Goal: Contribute content: Contribute content

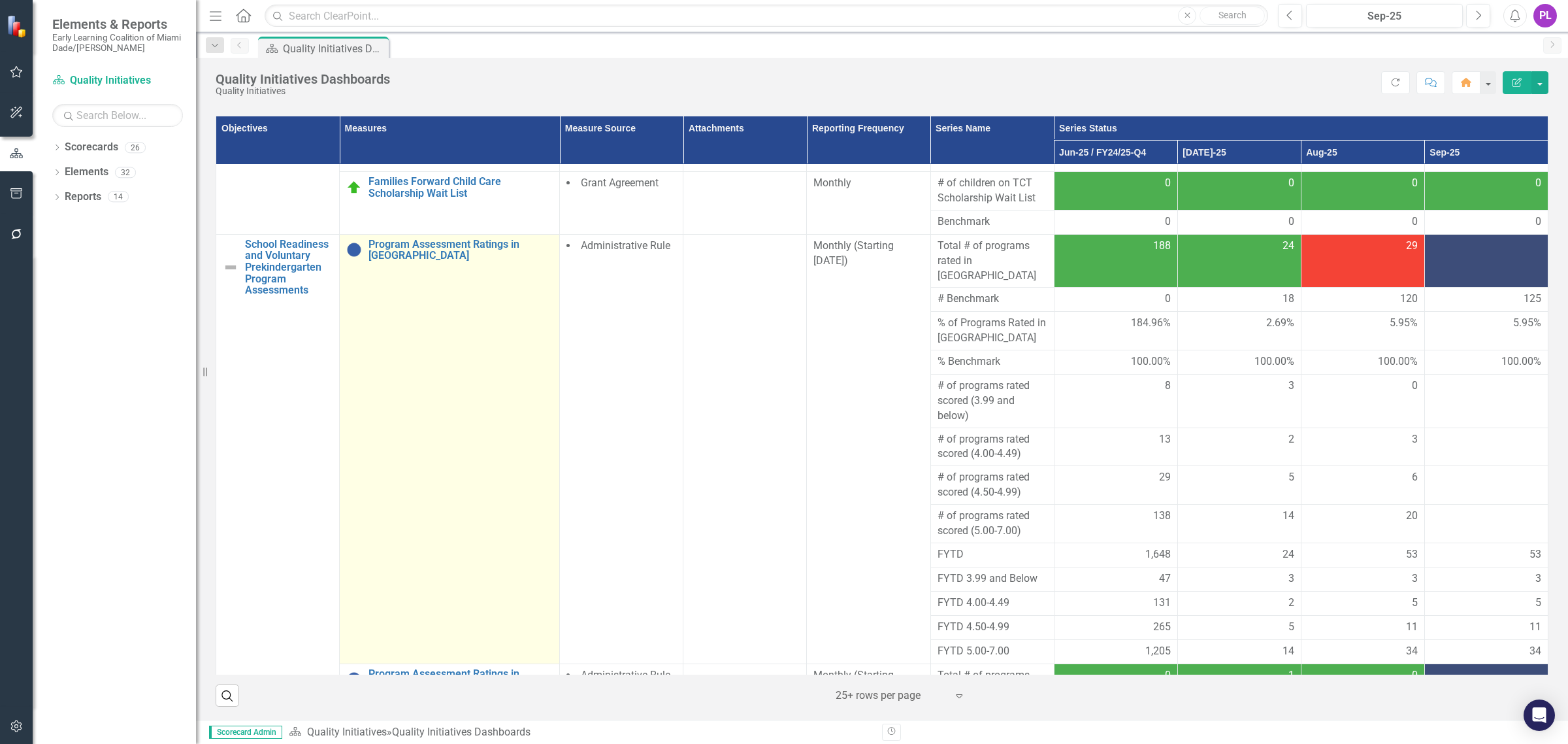
scroll to position [326, 0]
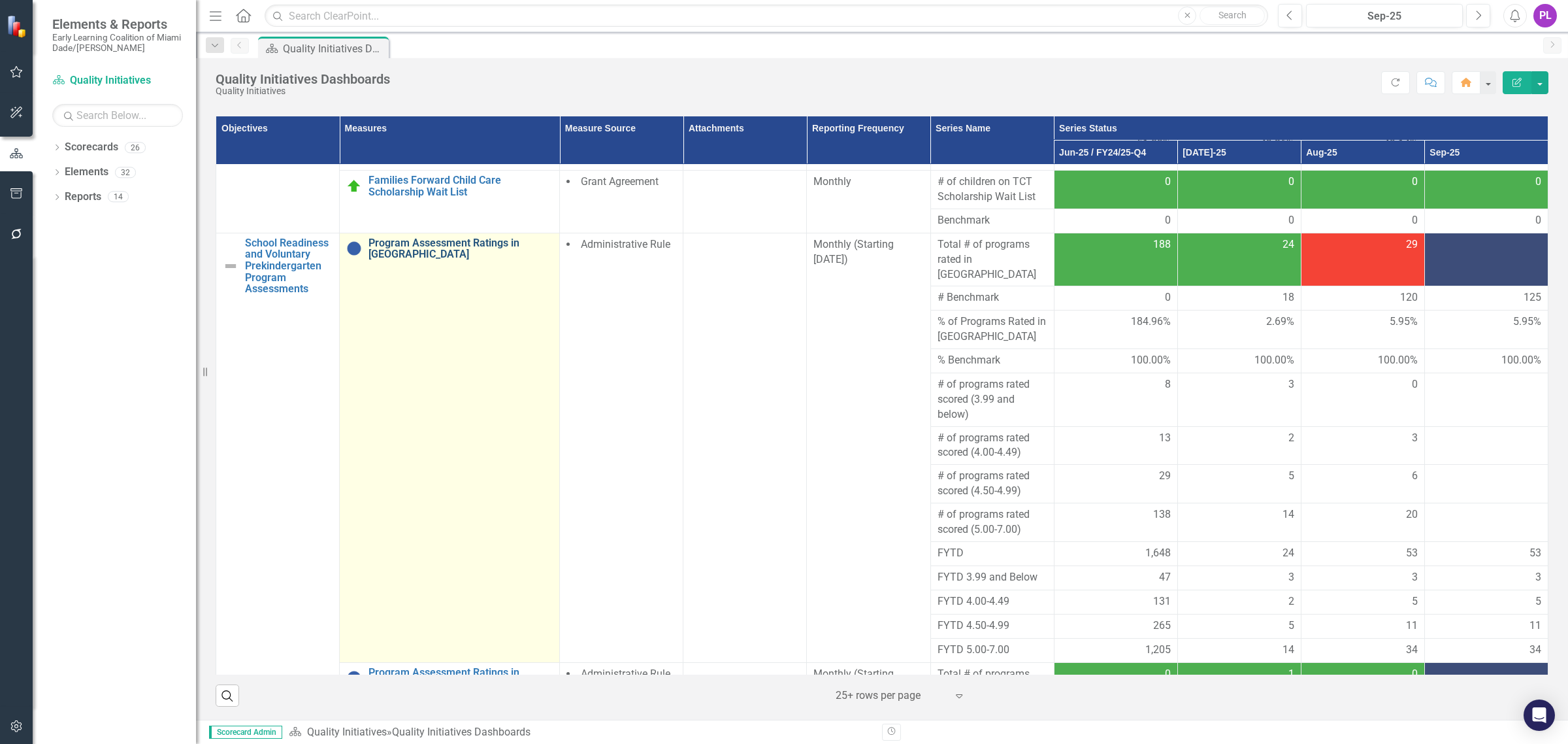
click at [399, 252] on link "Program Assessment Ratings in [GEOGRAPHIC_DATA]" at bounding box center [460, 248] width 184 height 23
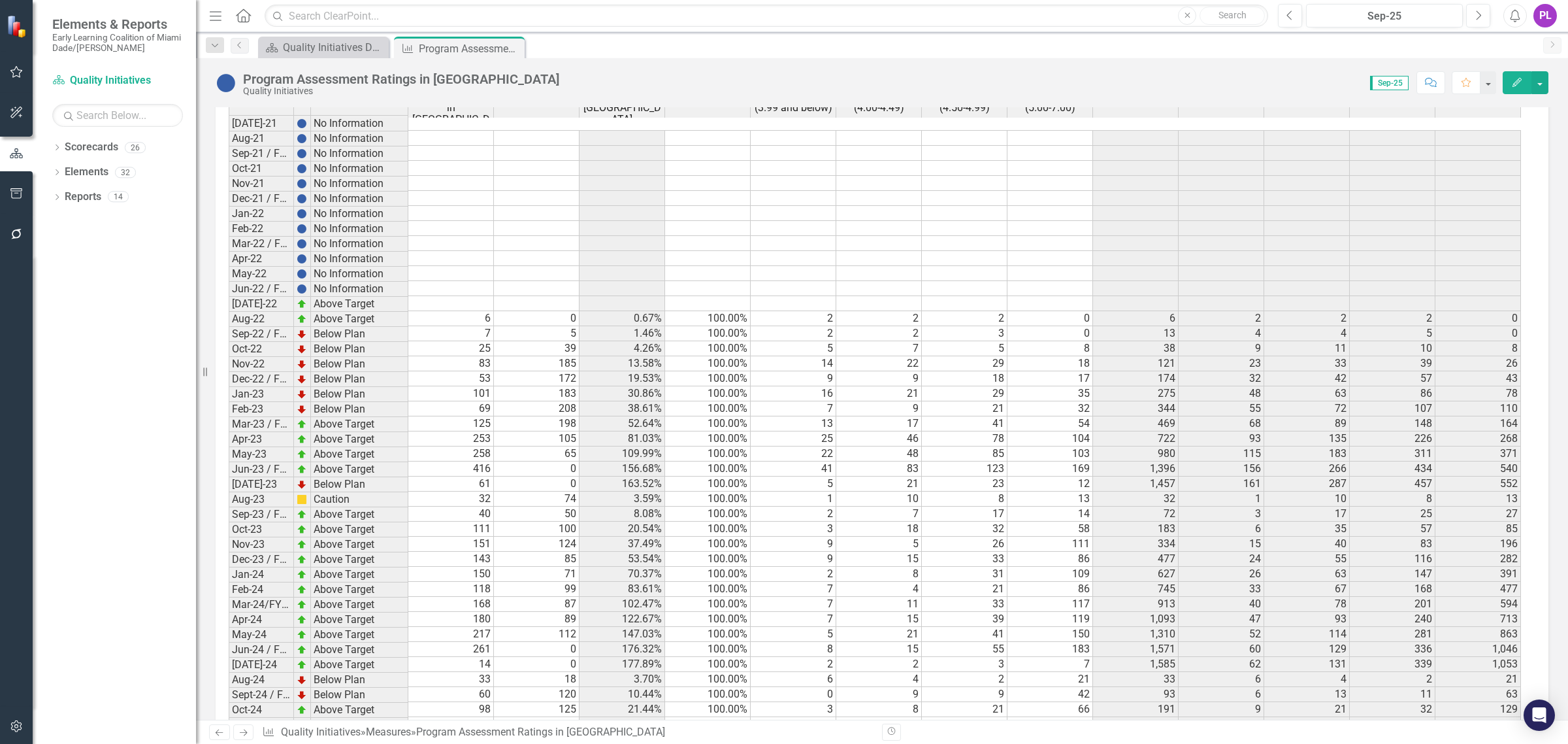
scroll to position [2573, 0]
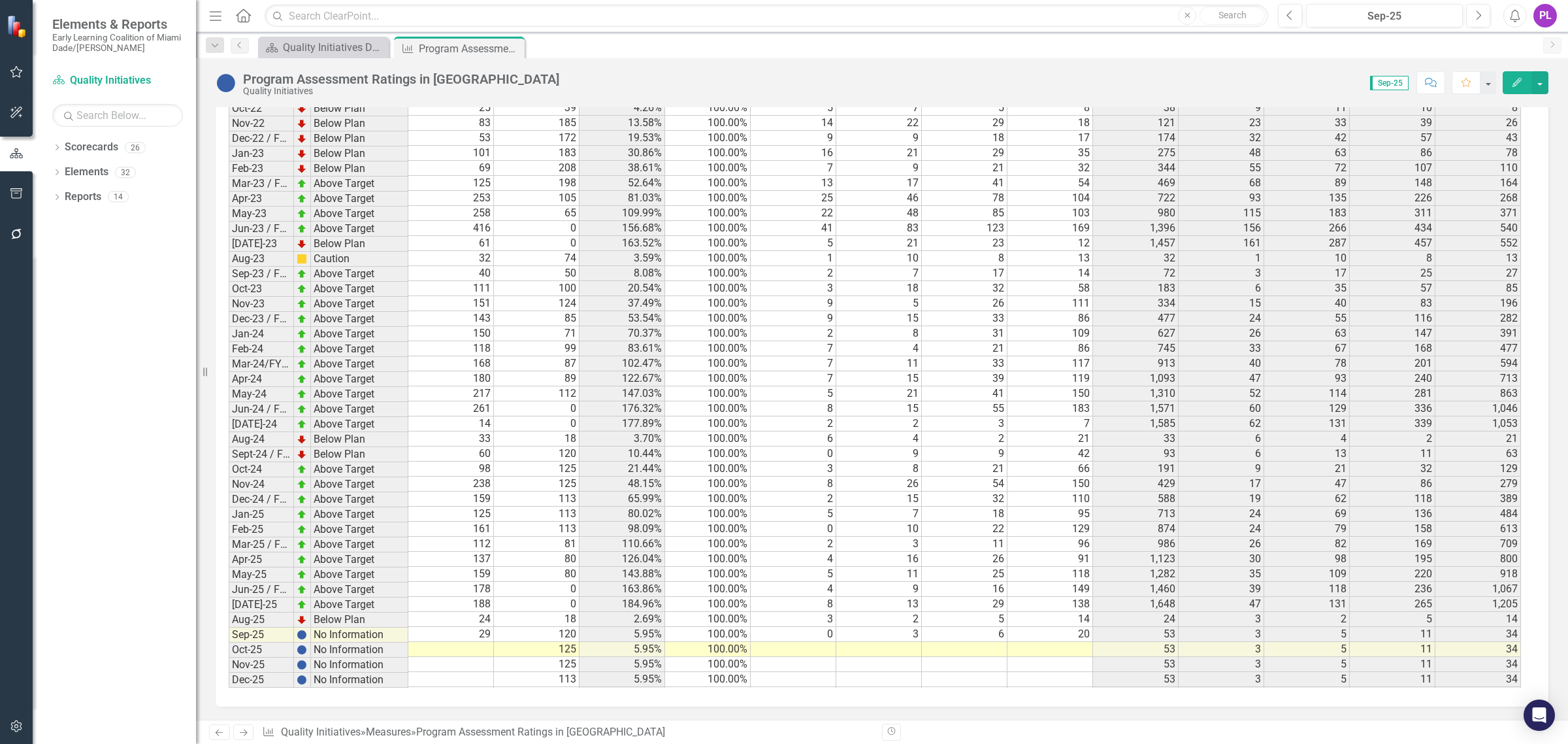
click at [267, 634] on td "Sep-25" at bounding box center [261, 635] width 65 height 15
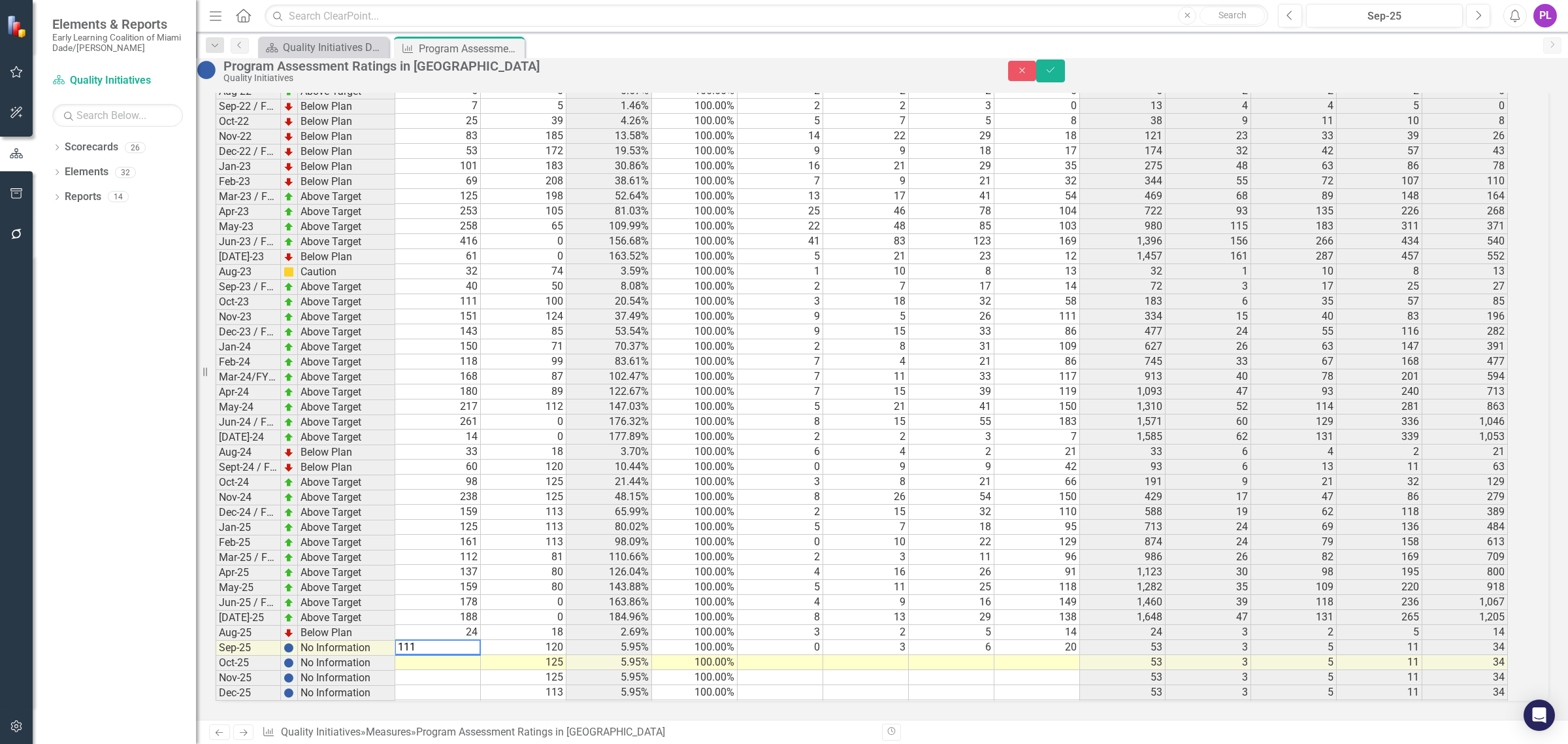
click at [216, 618] on div "Period Status Total # of programs rated in Miami-Dade # Benchmark % of Programs…" at bounding box center [216, 278] width 0 height 874
drag, startPoint x: 481, startPoint y: 624, endPoint x: 474, endPoint y: 623, distance: 7.1
click at [481, 654] on td "111" at bounding box center [438, 662] width 85 height 15
click at [765, 654] on td at bounding box center [781, 662] width 85 height 15
type textarea "1"
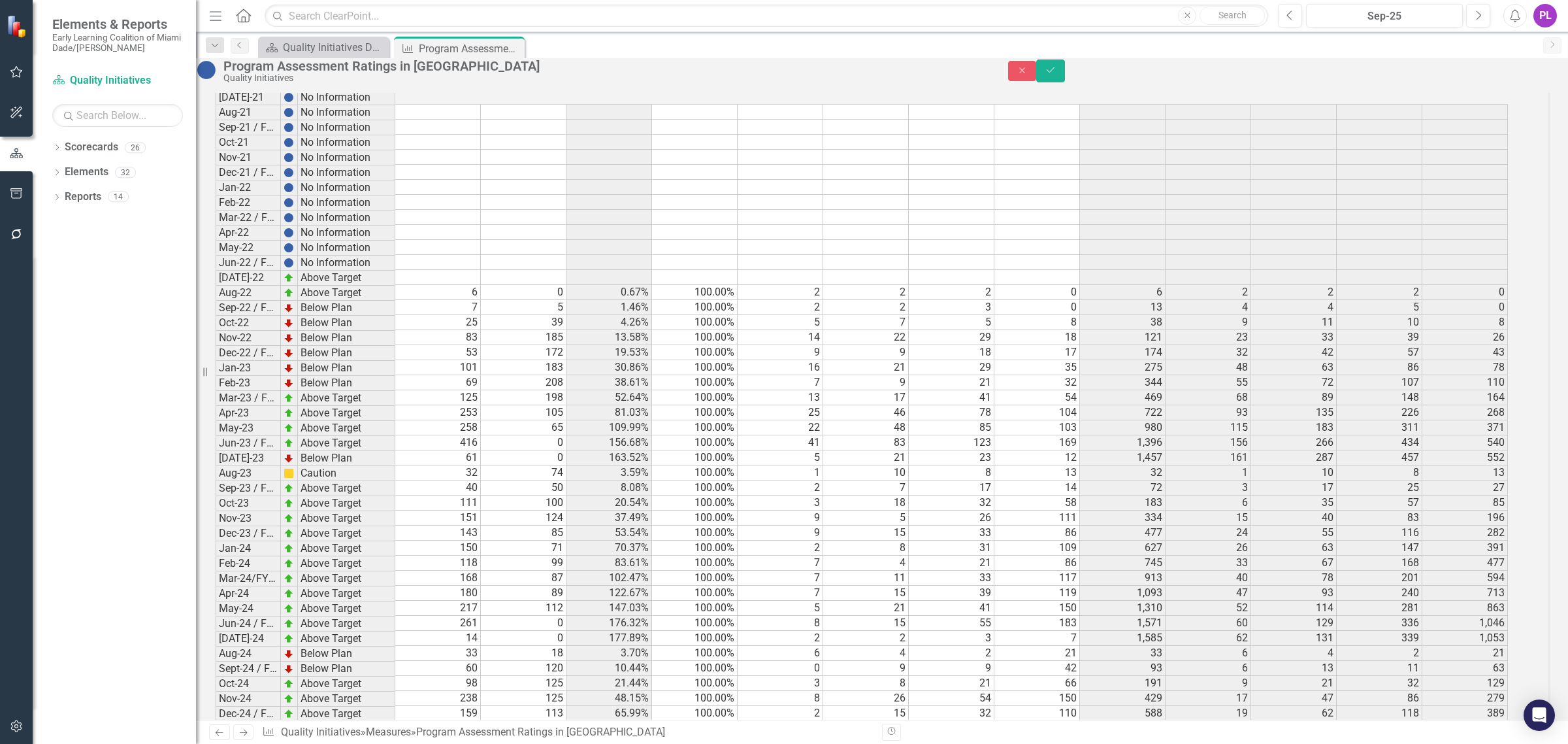
scroll to position [2573, 0]
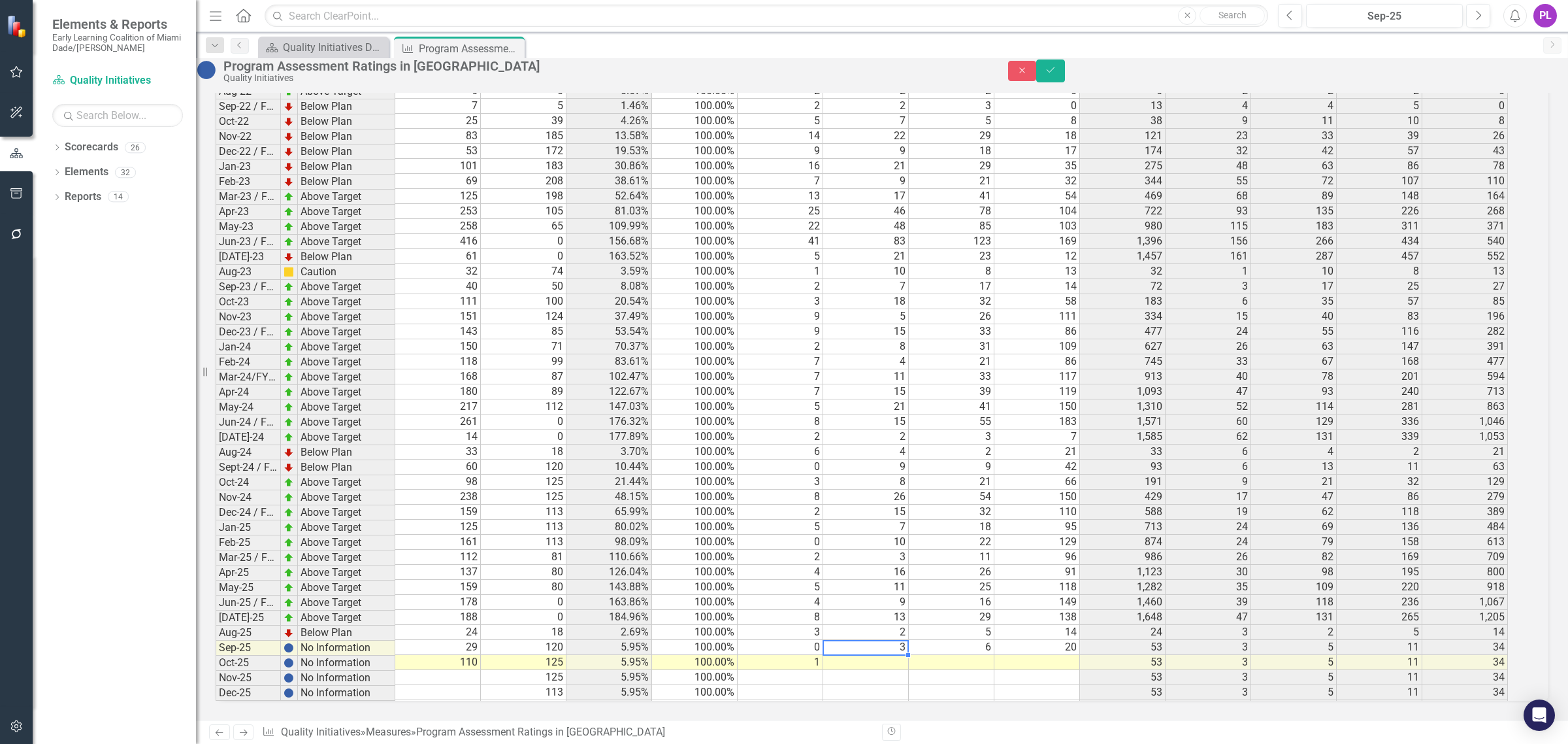
click at [884, 654] on td at bounding box center [866, 662] width 85 height 15
click at [970, 580] on td "25" at bounding box center [951, 588] width 85 height 15
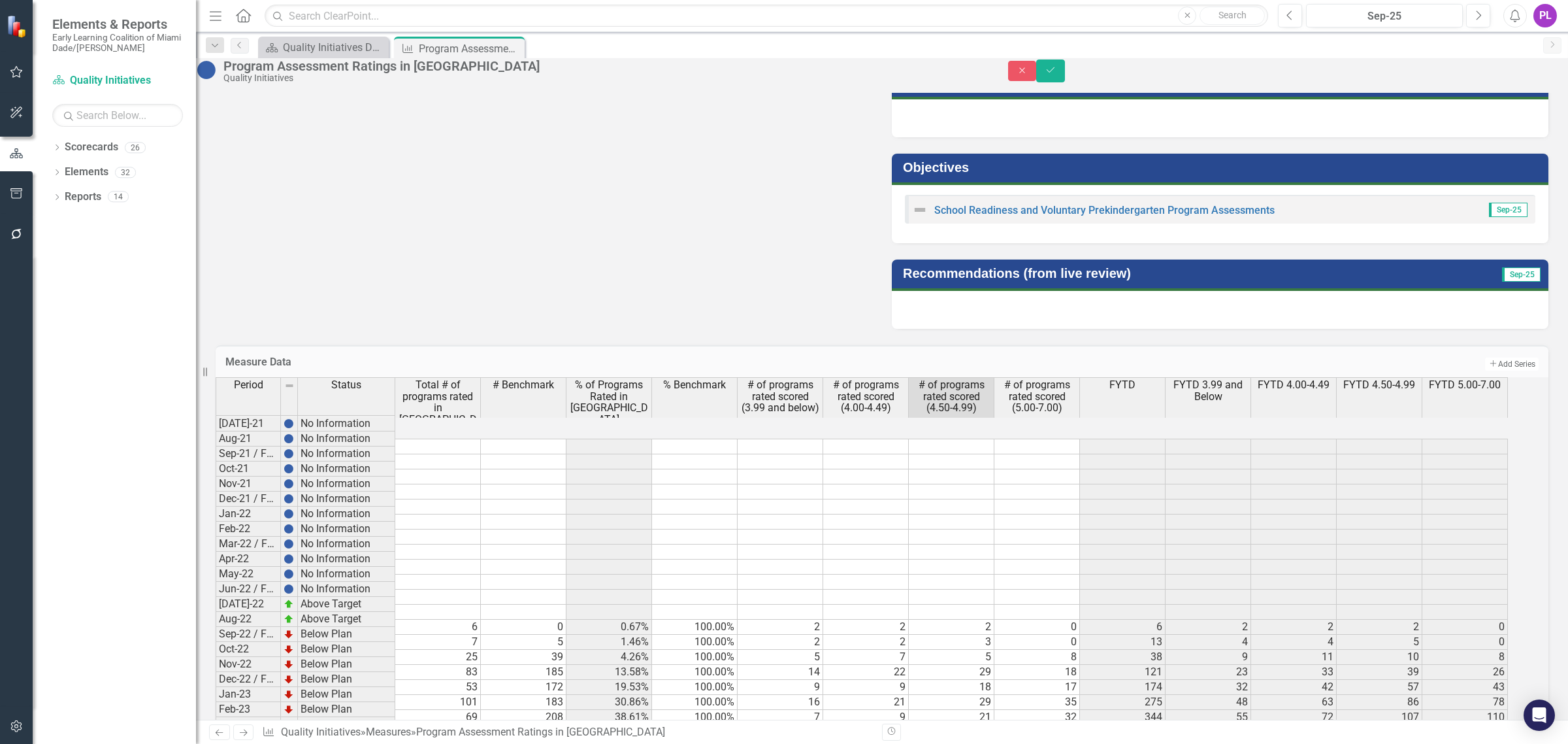
scroll to position [2410, 0]
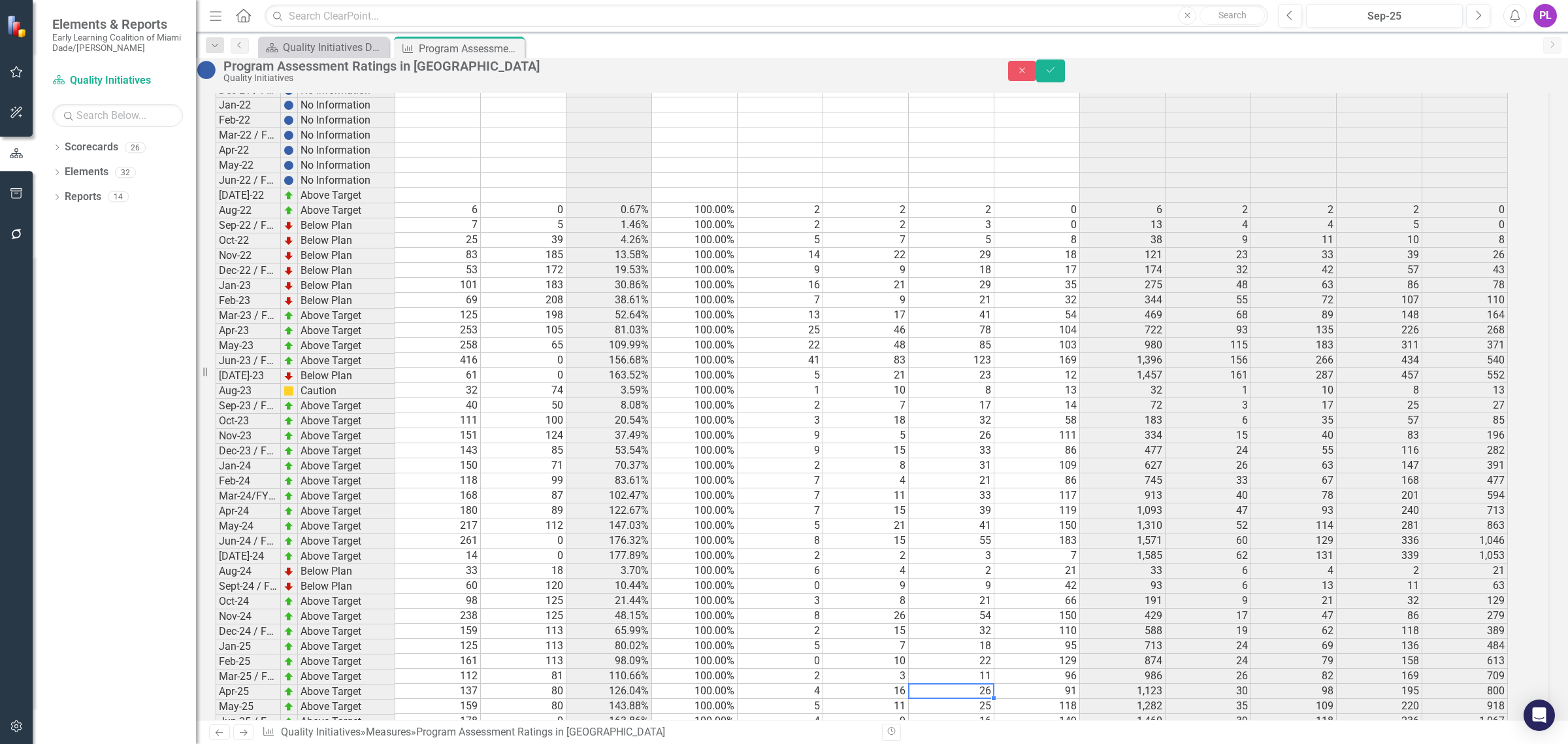
click at [1044, 606] on td "66" at bounding box center [1037, 601] width 85 height 15
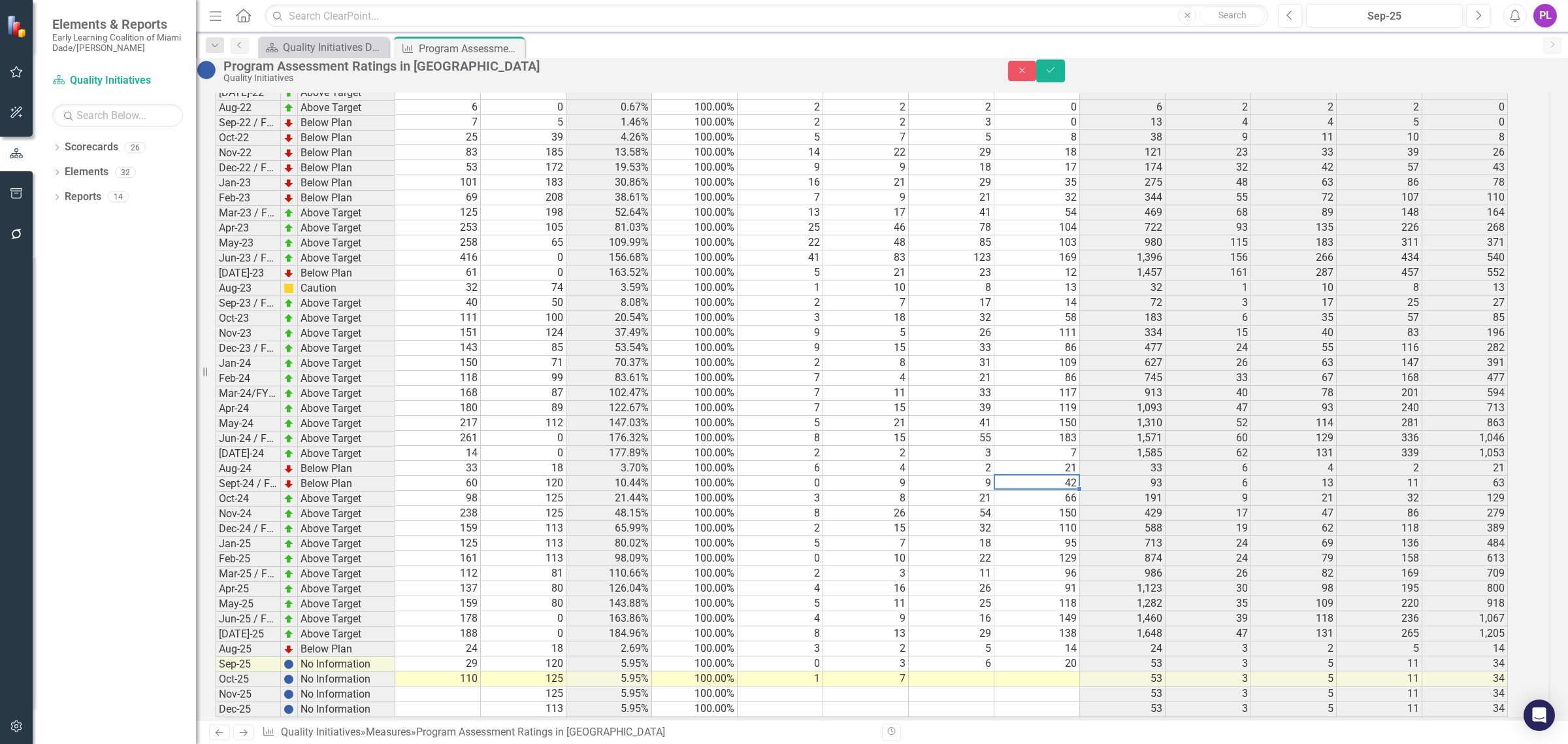
scroll to position [2573, 0]
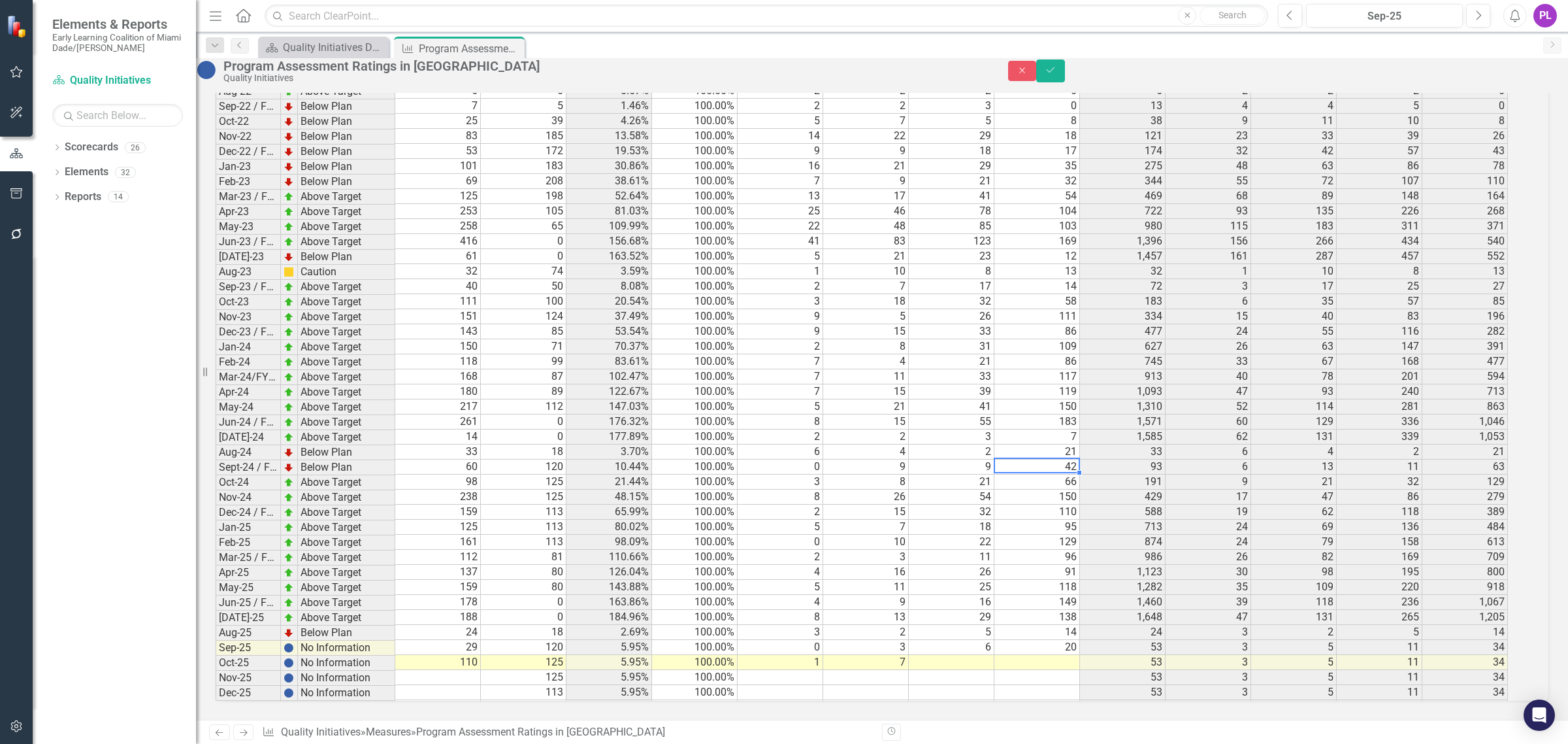
click at [991, 654] on td at bounding box center [951, 662] width 85 height 15
click at [1039, 654] on td at bounding box center [1037, 662] width 85 height 15
type textarea "88"
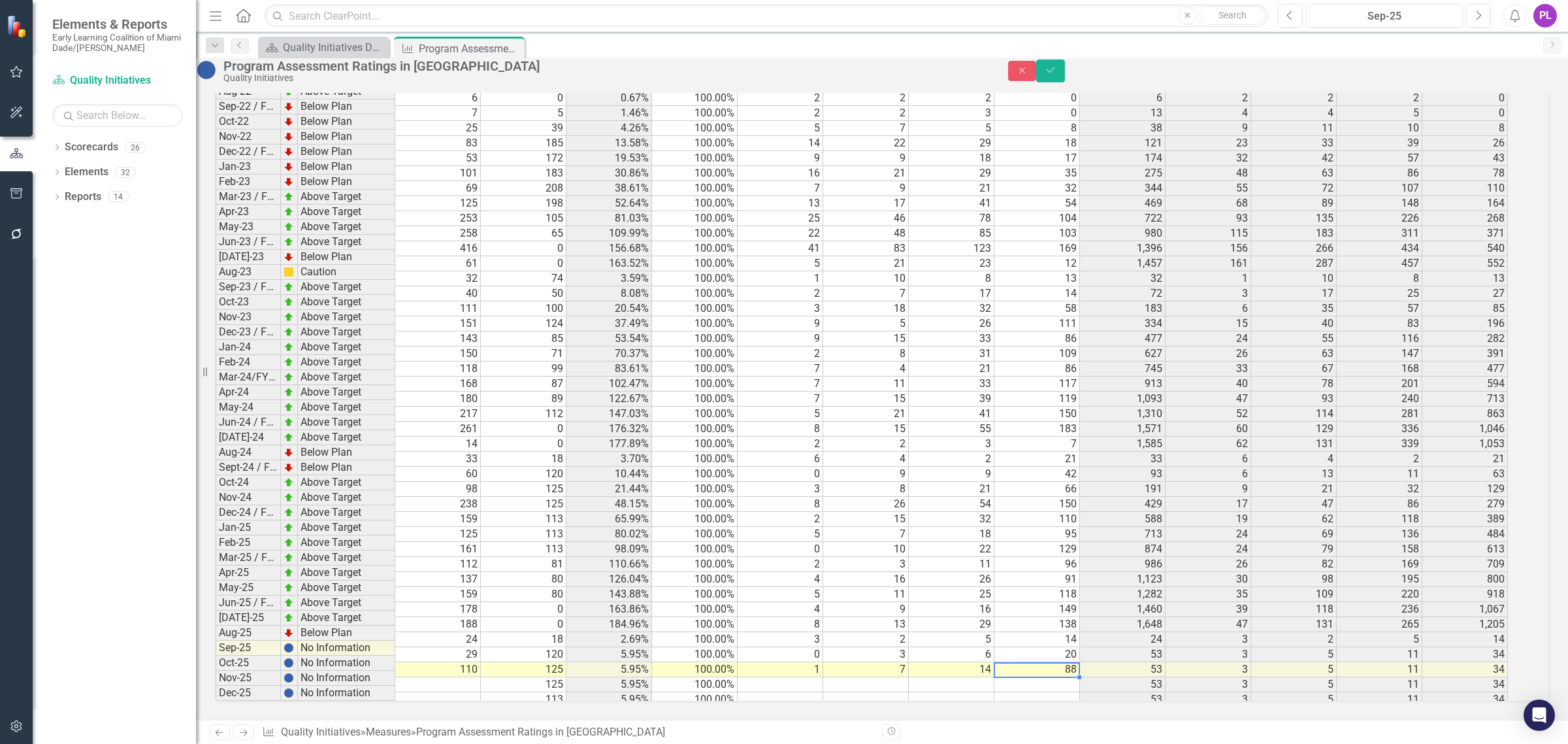
scroll to position [0, 0]
drag, startPoint x: 1532, startPoint y: 80, endPoint x: 1325, endPoint y: 167, distance: 224.5
click at [1057, 74] on icon "Save" at bounding box center [1050, 69] width 12 height 9
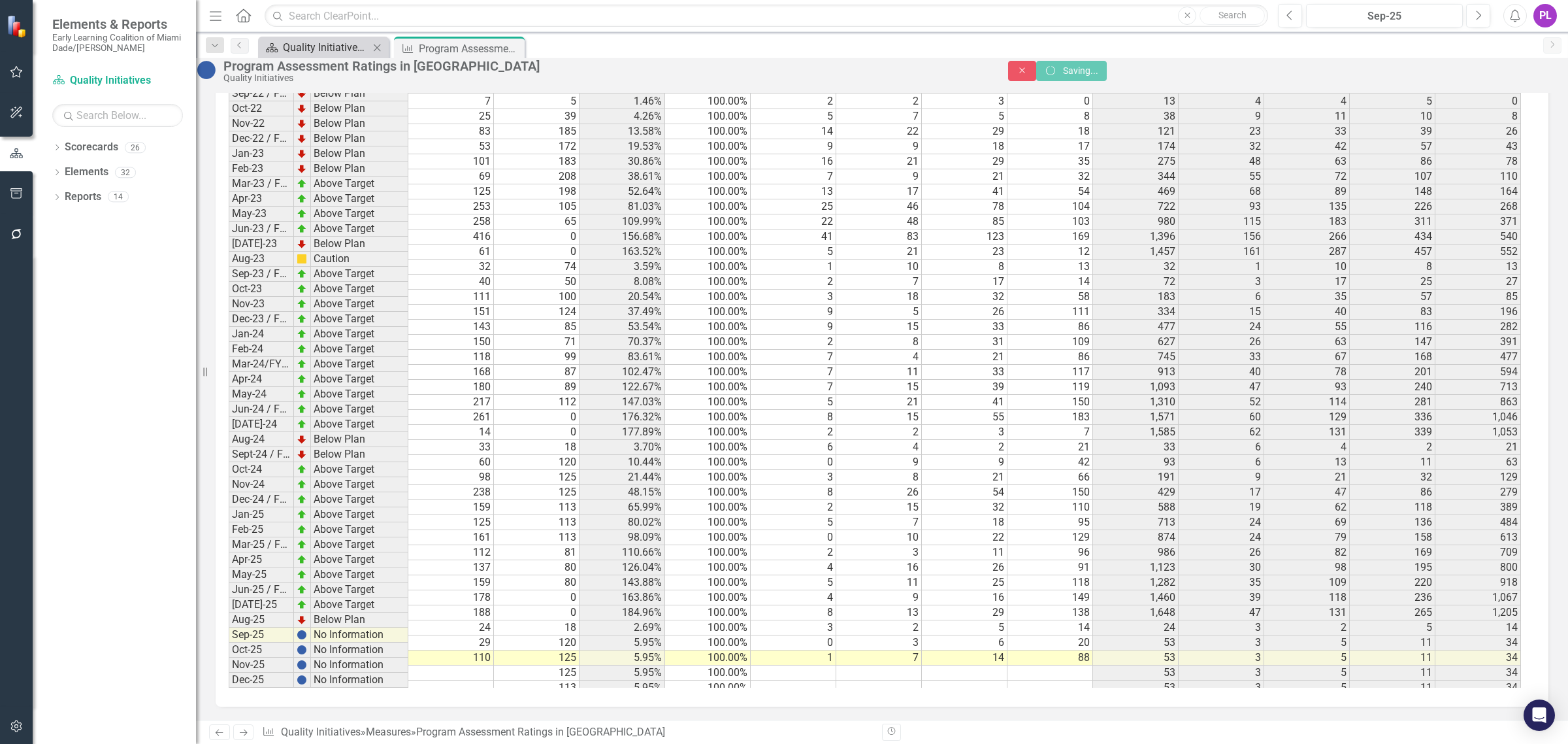
click at [331, 47] on div "Quality Initiatives Dashboards" at bounding box center [325, 48] width 86 height 17
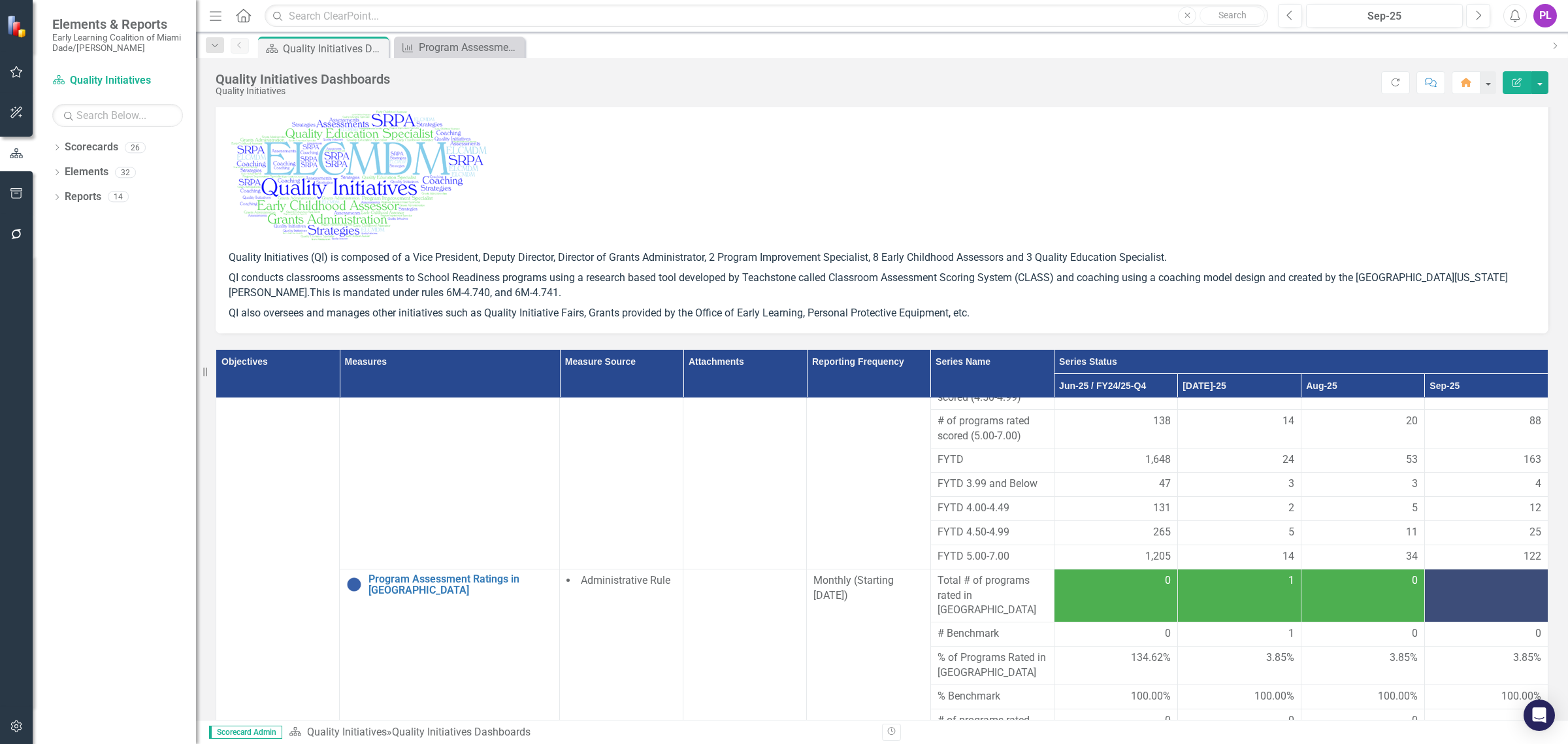
scroll to position [82, 0]
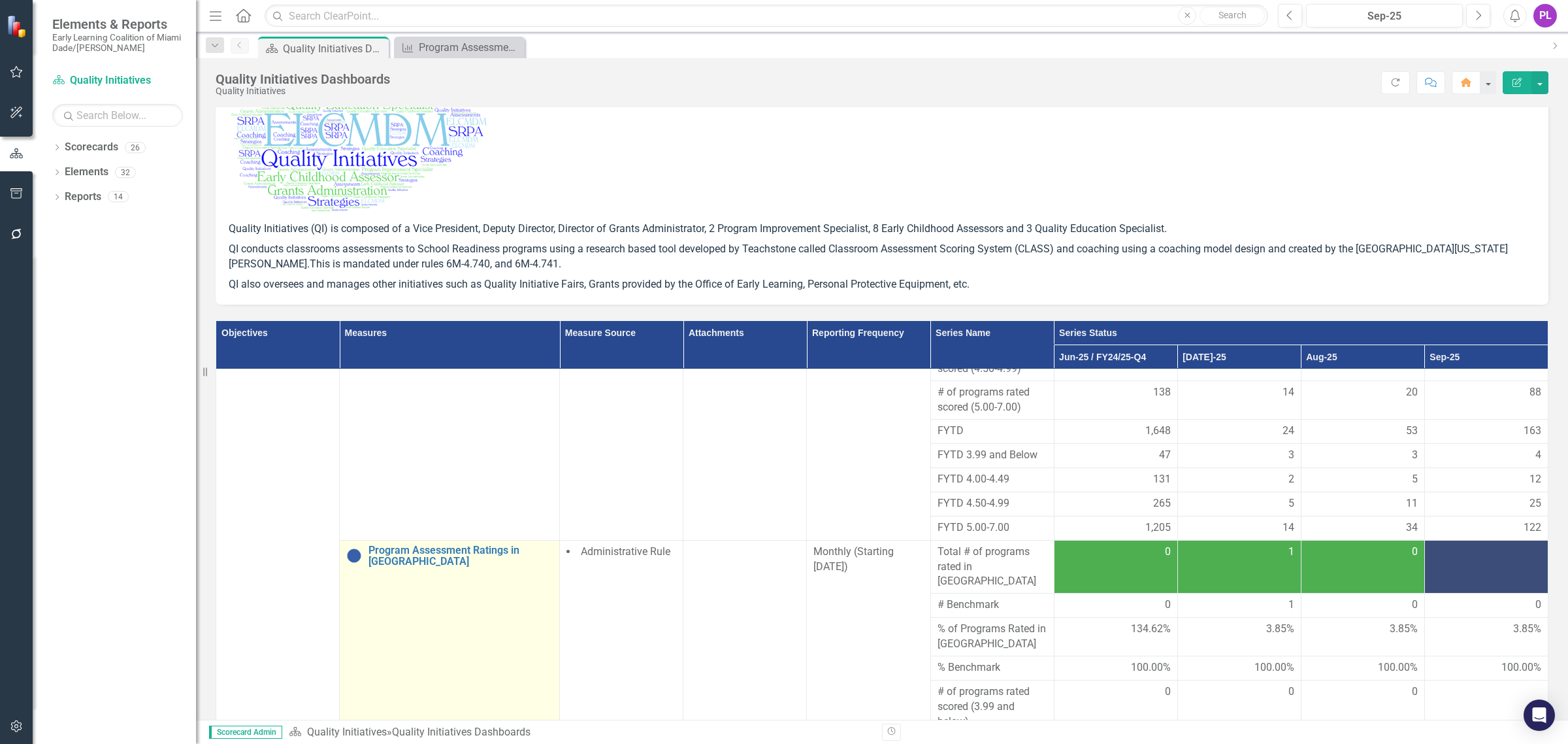
click at [487, 540] on td "Program Assessment Ratings in Monroe Edit Edit Measure Link Open Element" at bounding box center [449, 742] width 220 height 405
click at [494, 544] on link "Program Assessment Ratings in [GEOGRAPHIC_DATA]" at bounding box center [460, 555] width 184 height 23
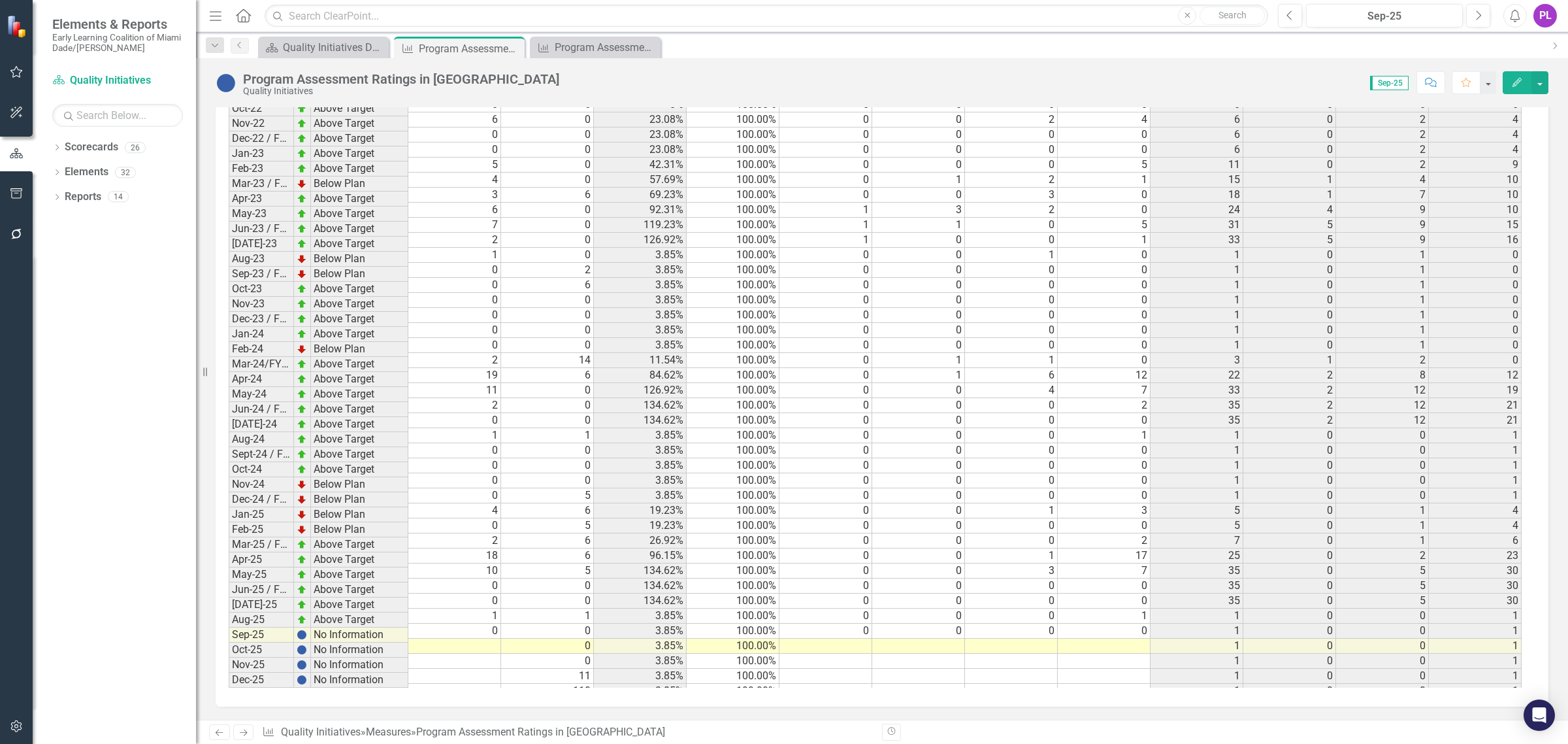
scroll to position [8, 0]
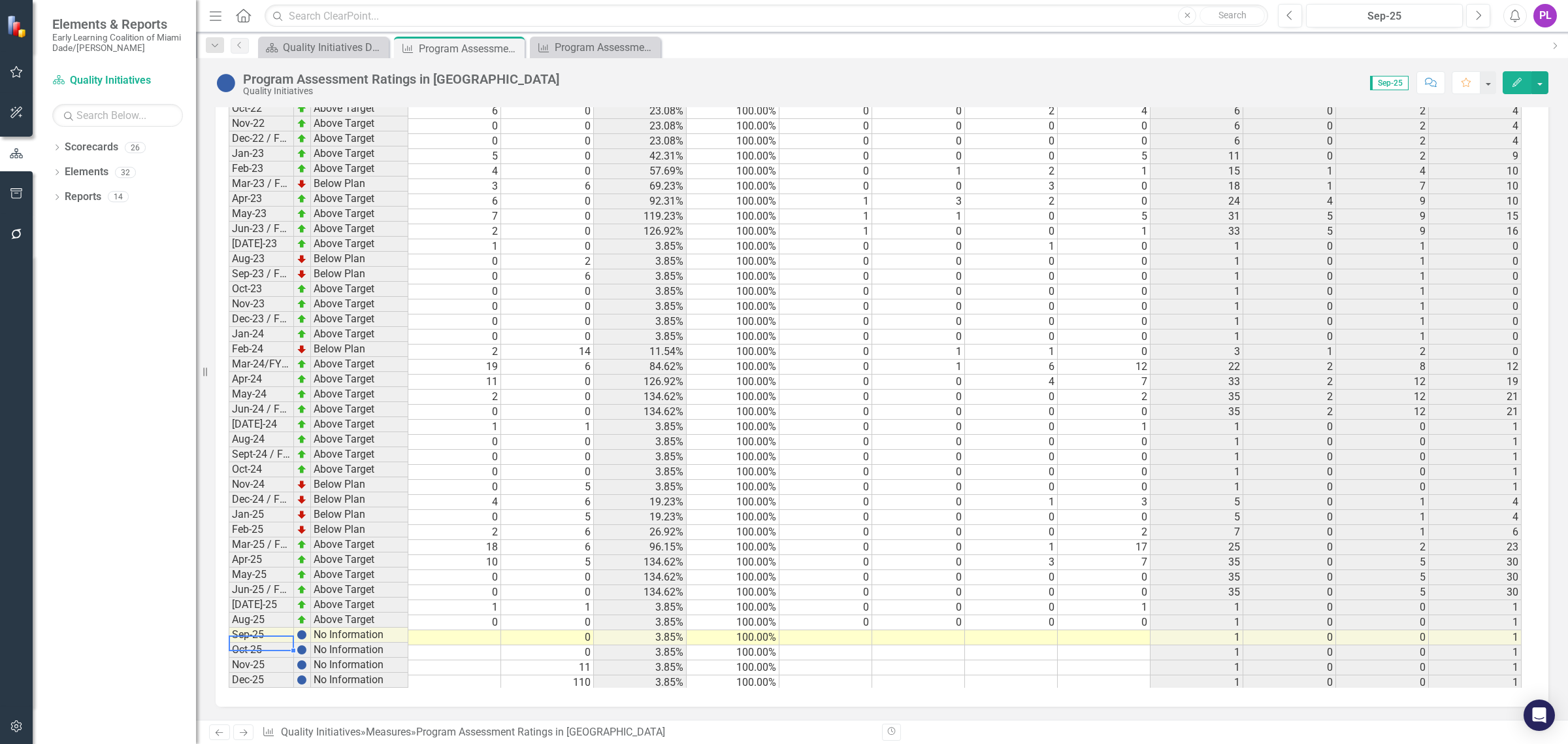
drag, startPoint x: 261, startPoint y: 633, endPoint x: 214, endPoint y: 647, distance: 49.0
click at [261, 634] on td "Sep-25" at bounding box center [261, 635] width 65 height 15
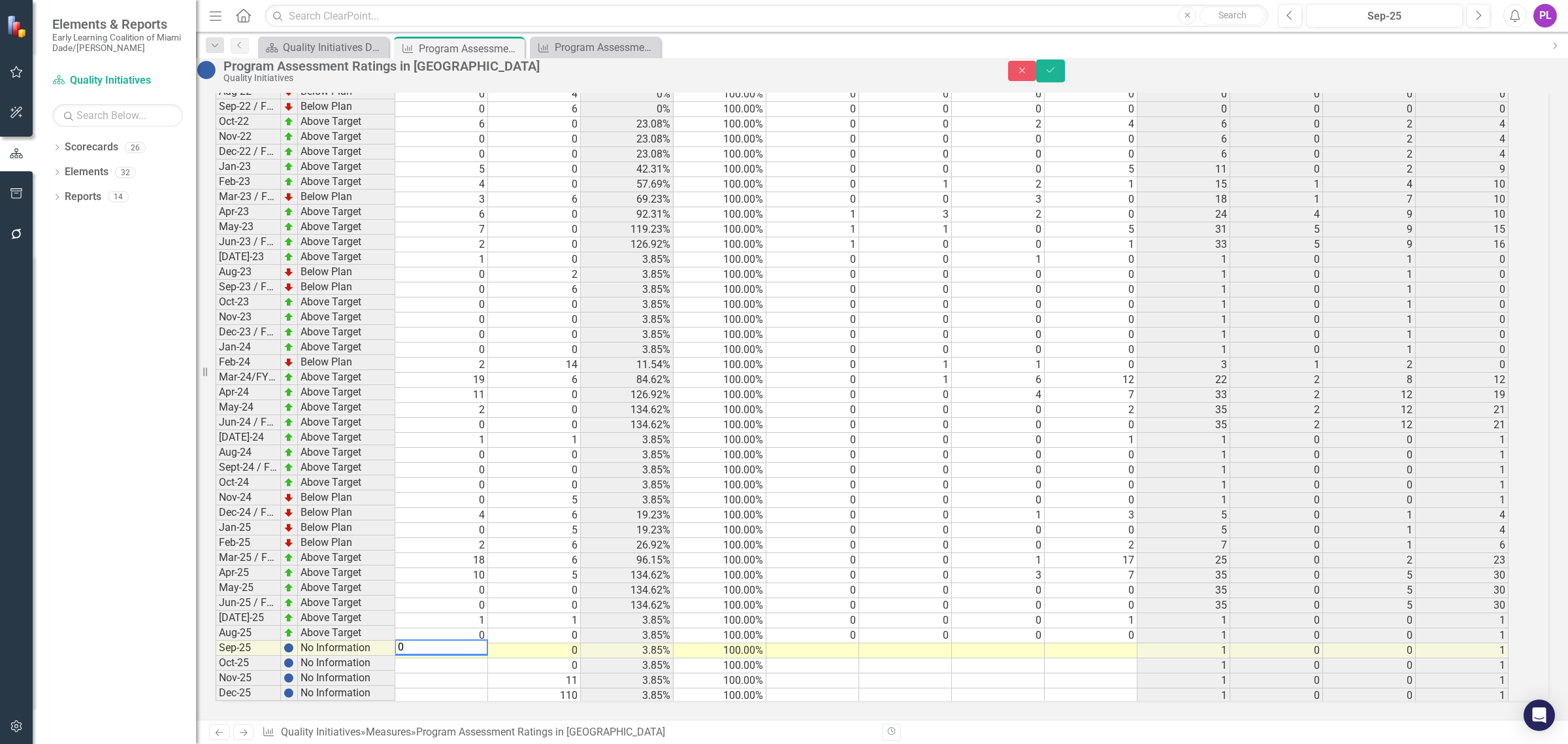
type textarea "0"
click at [813, 643] on td at bounding box center [812, 650] width 93 height 15
type textarea "0"
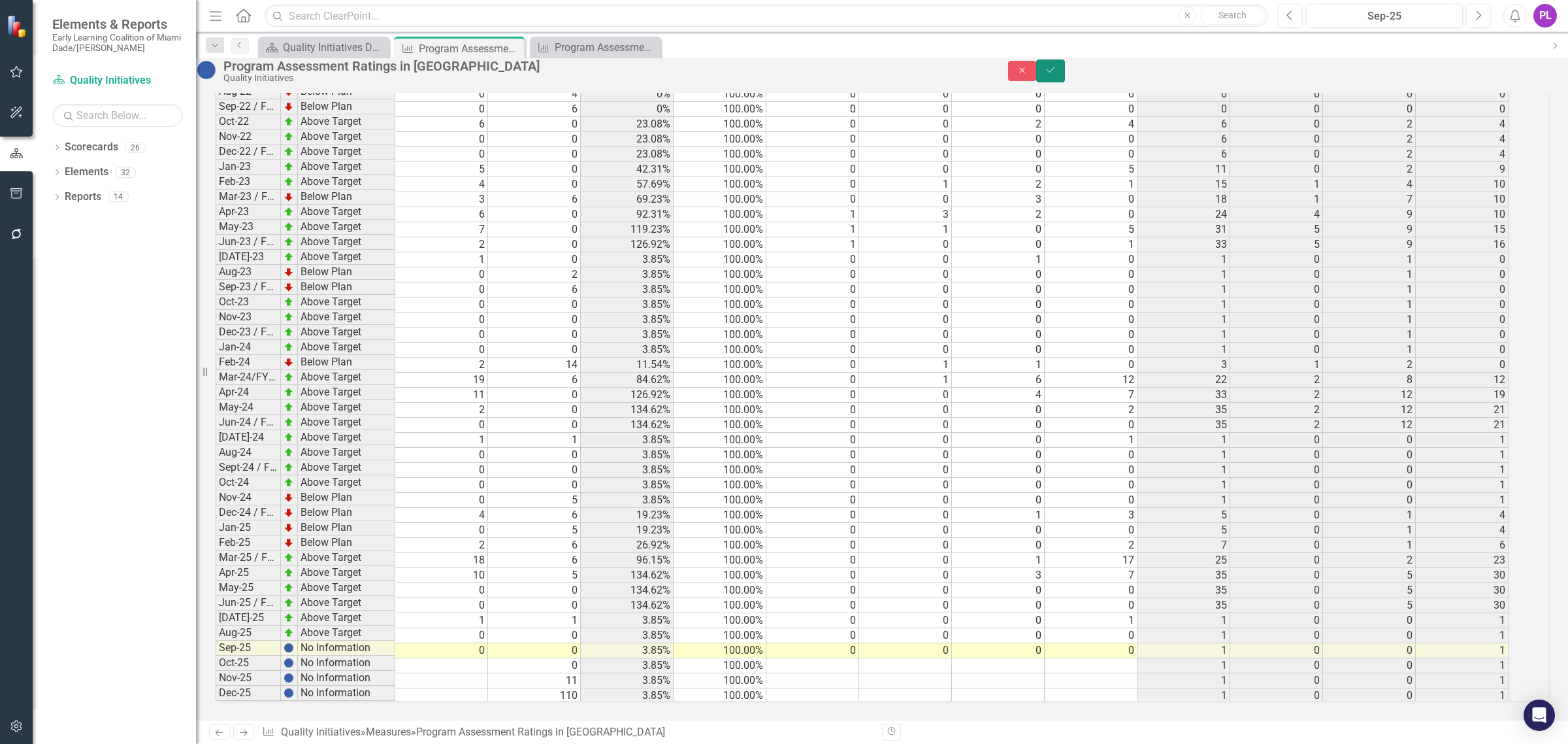
click at [1057, 73] on icon "Save" at bounding box center [1050, 69] width 12 height 9
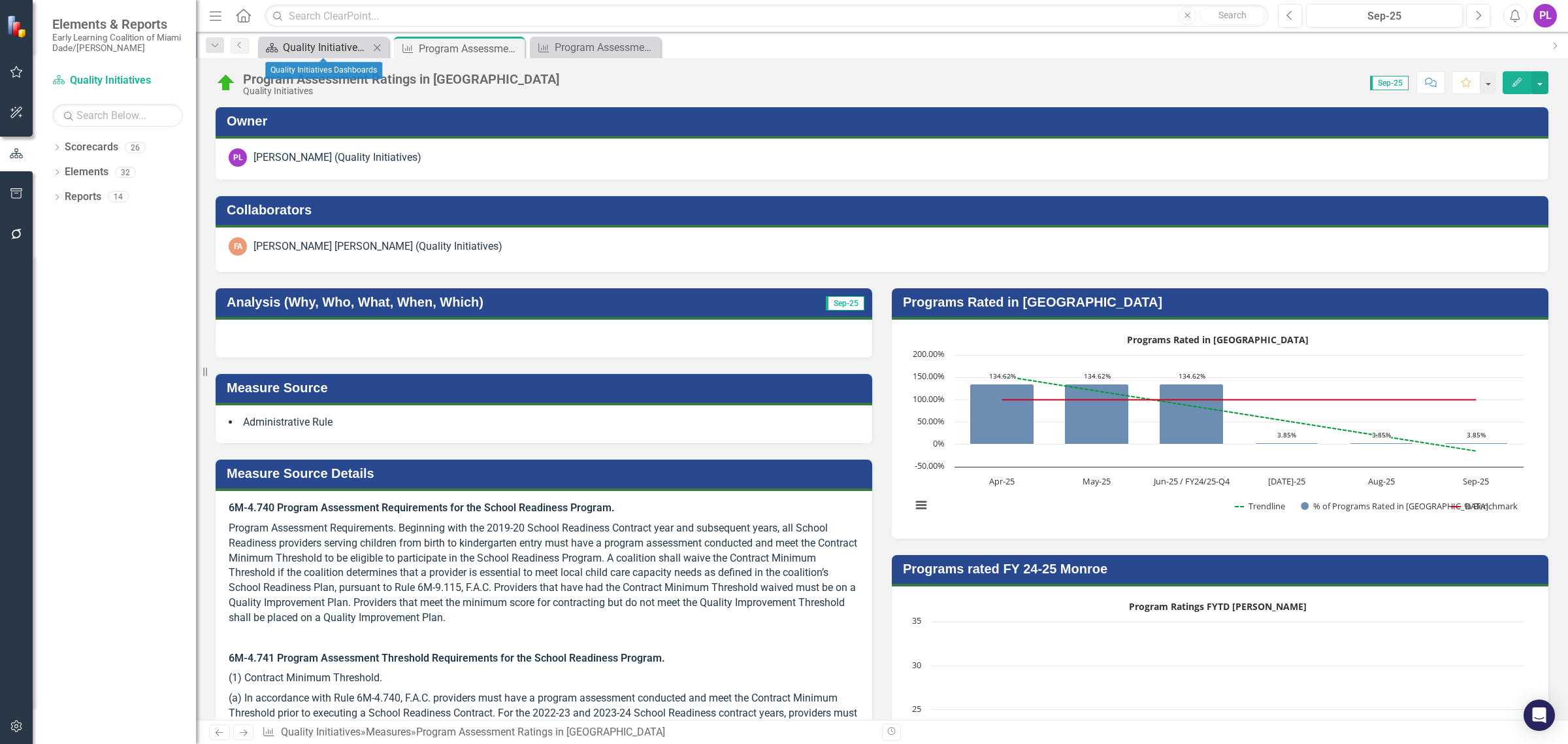
click at [341, 44] on div "Quality Initiatives Dashboards" at bounding box center [325, 48] width 86 height 17
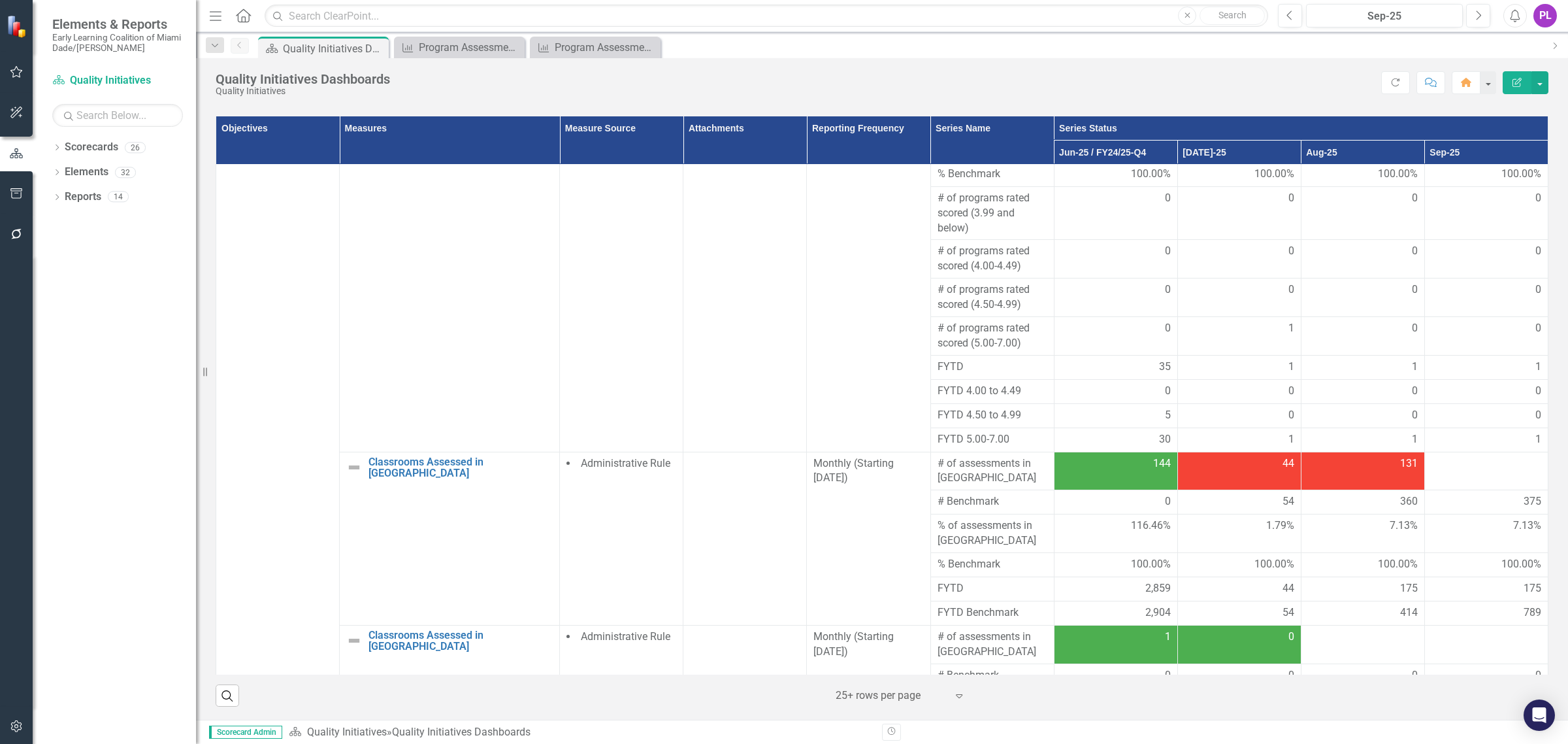
scroll to position [980, 0]
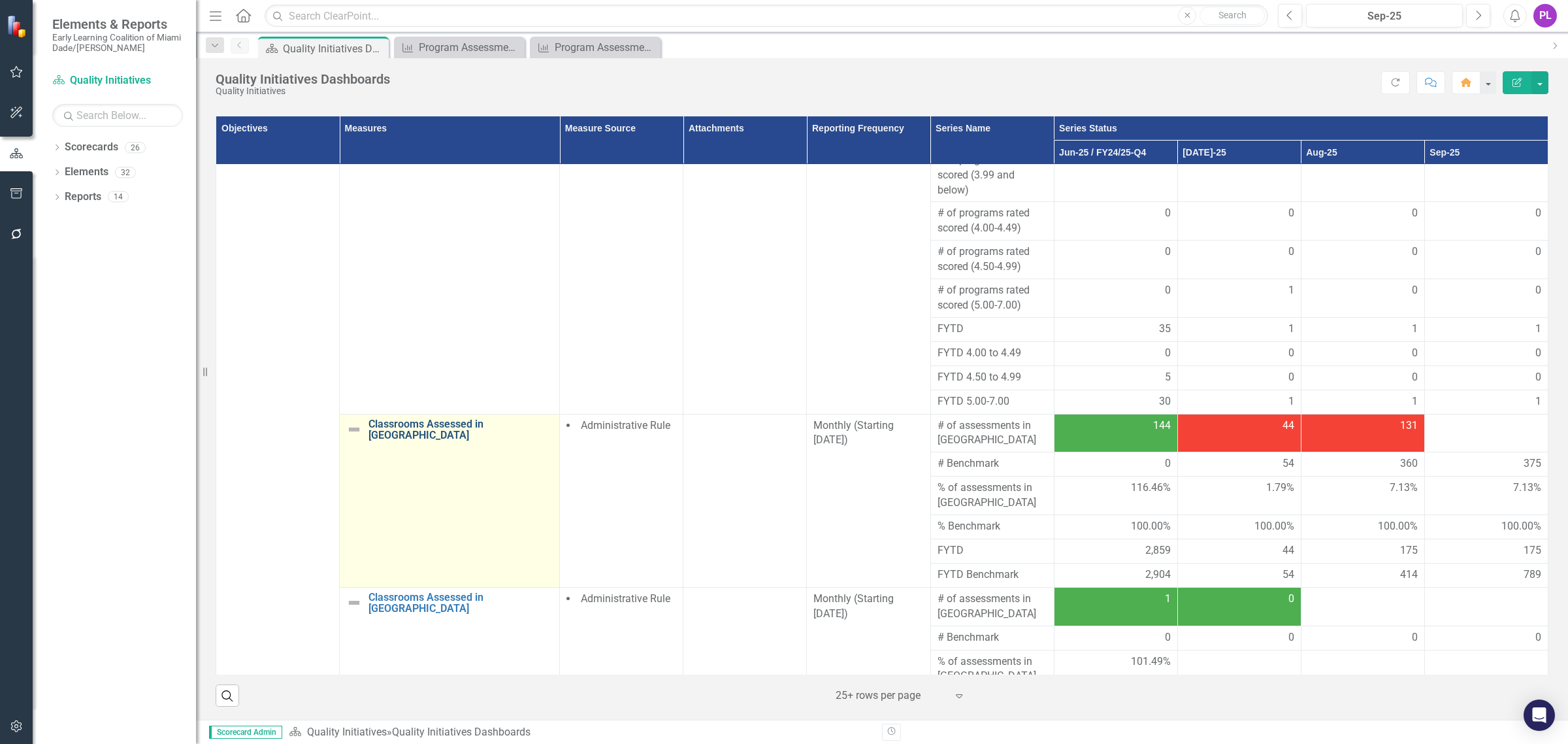
click at [473, 418] on link "Classrooms Assessed in [GEOGRAPHIC_DATA]" at bounding box center [460, 429] width 184 height 23
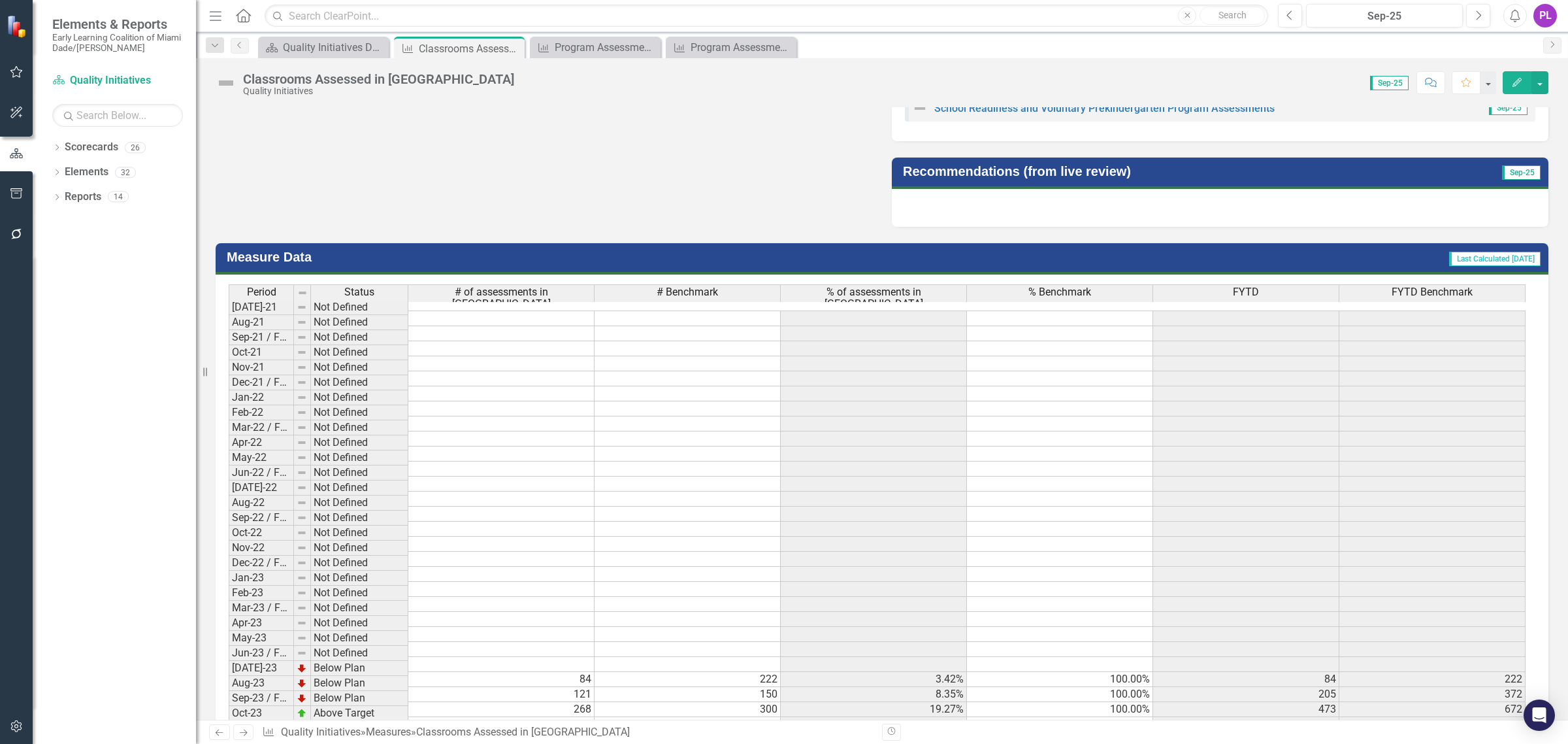
scroll to position [1576, 0]
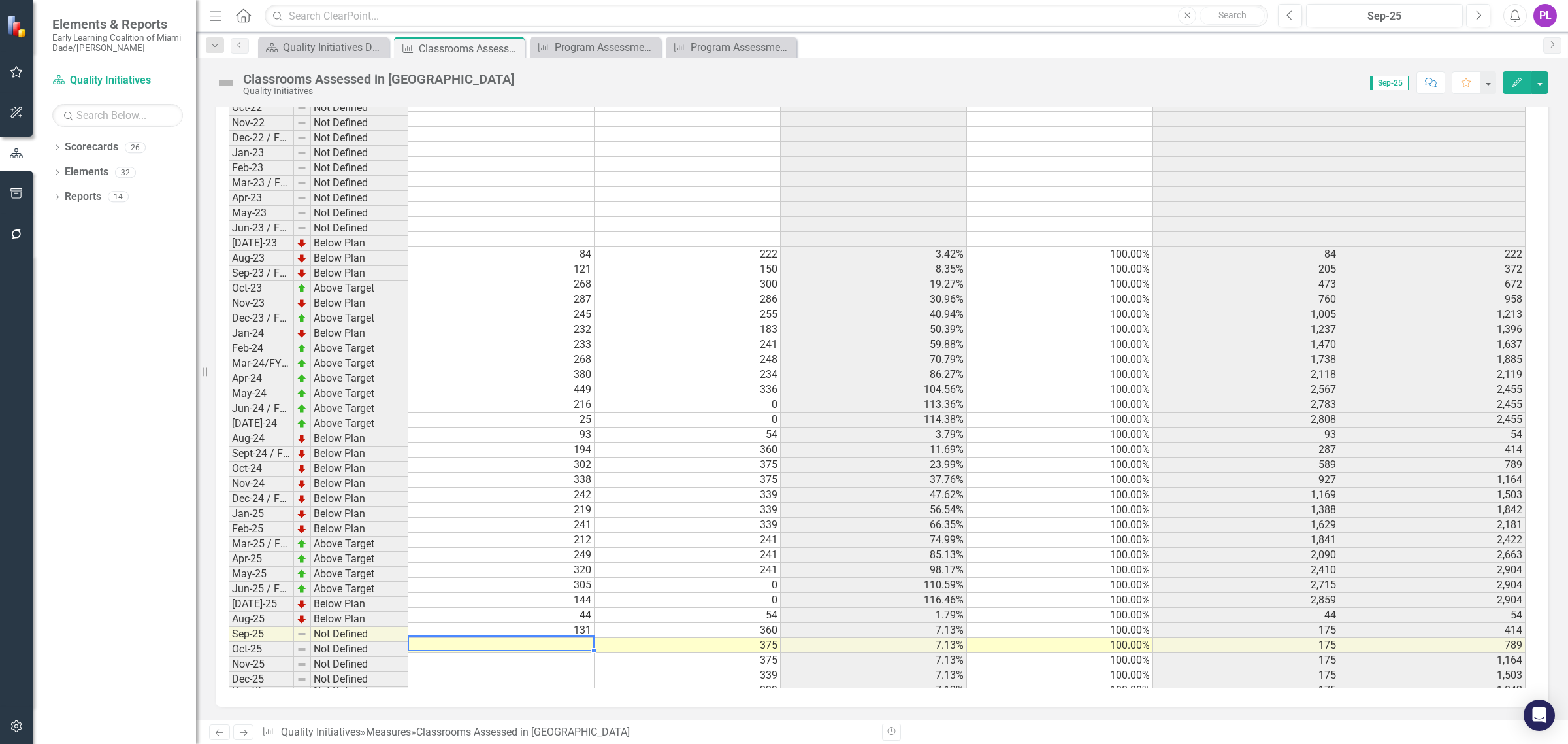
click at [561, 638] on td at bounding box center [501, 645] width 187 height 15
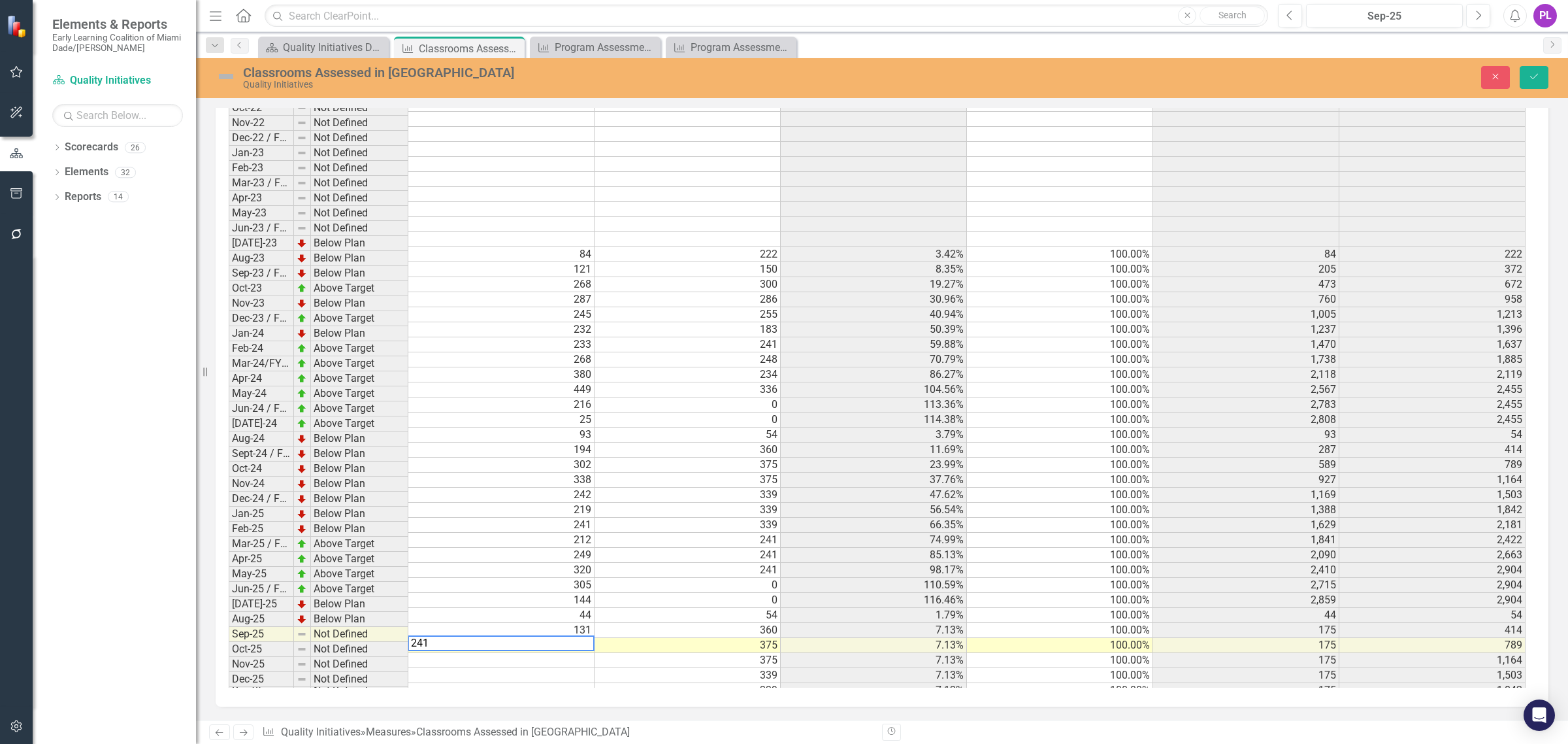
click at [740, 562] on td "241" at bounding box center [688, 570] width 187 height 15
click at [535, 638] on td "556" at bounding box center [501, 645] width 187 height 15
type textarea "246"
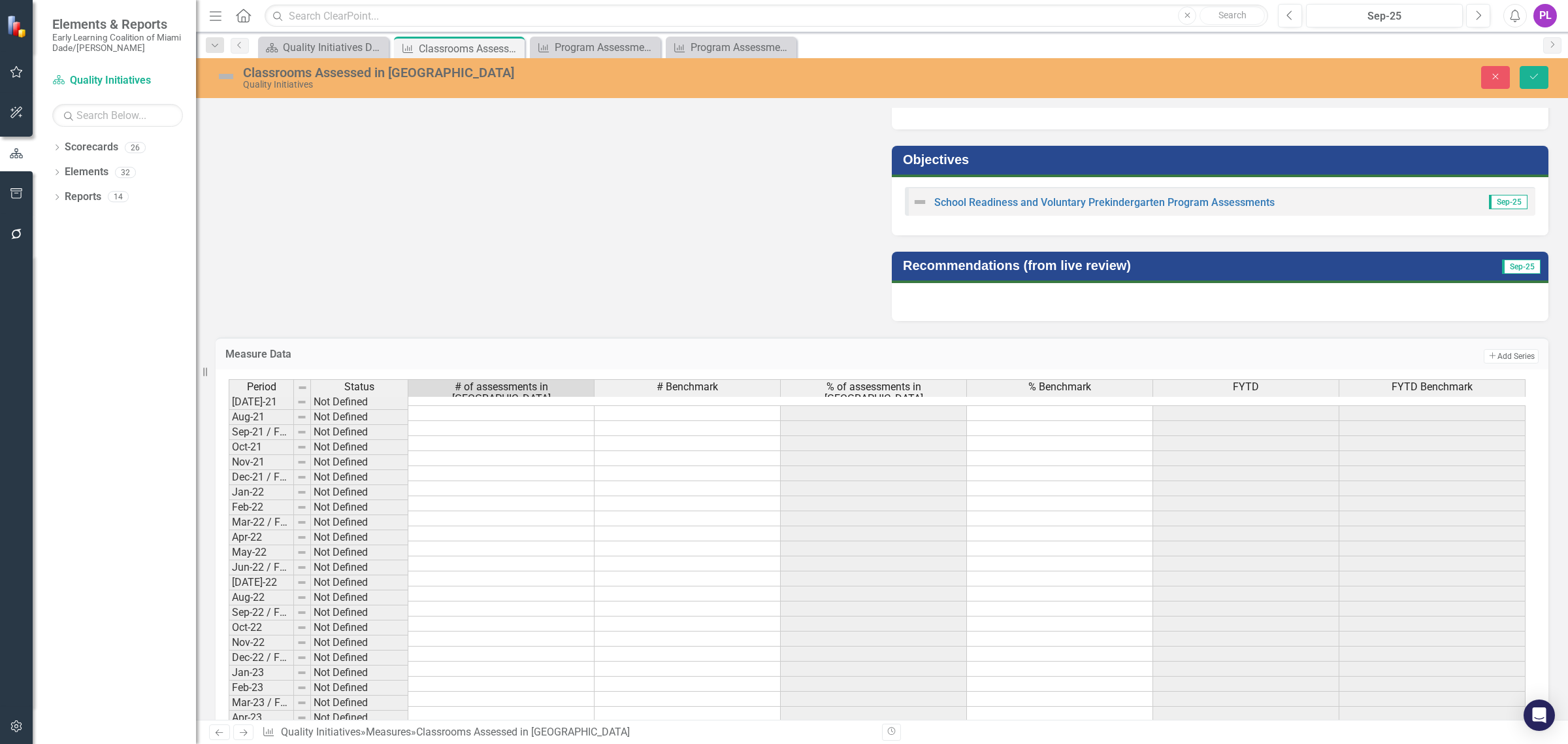
scroll to position [1004, 0]
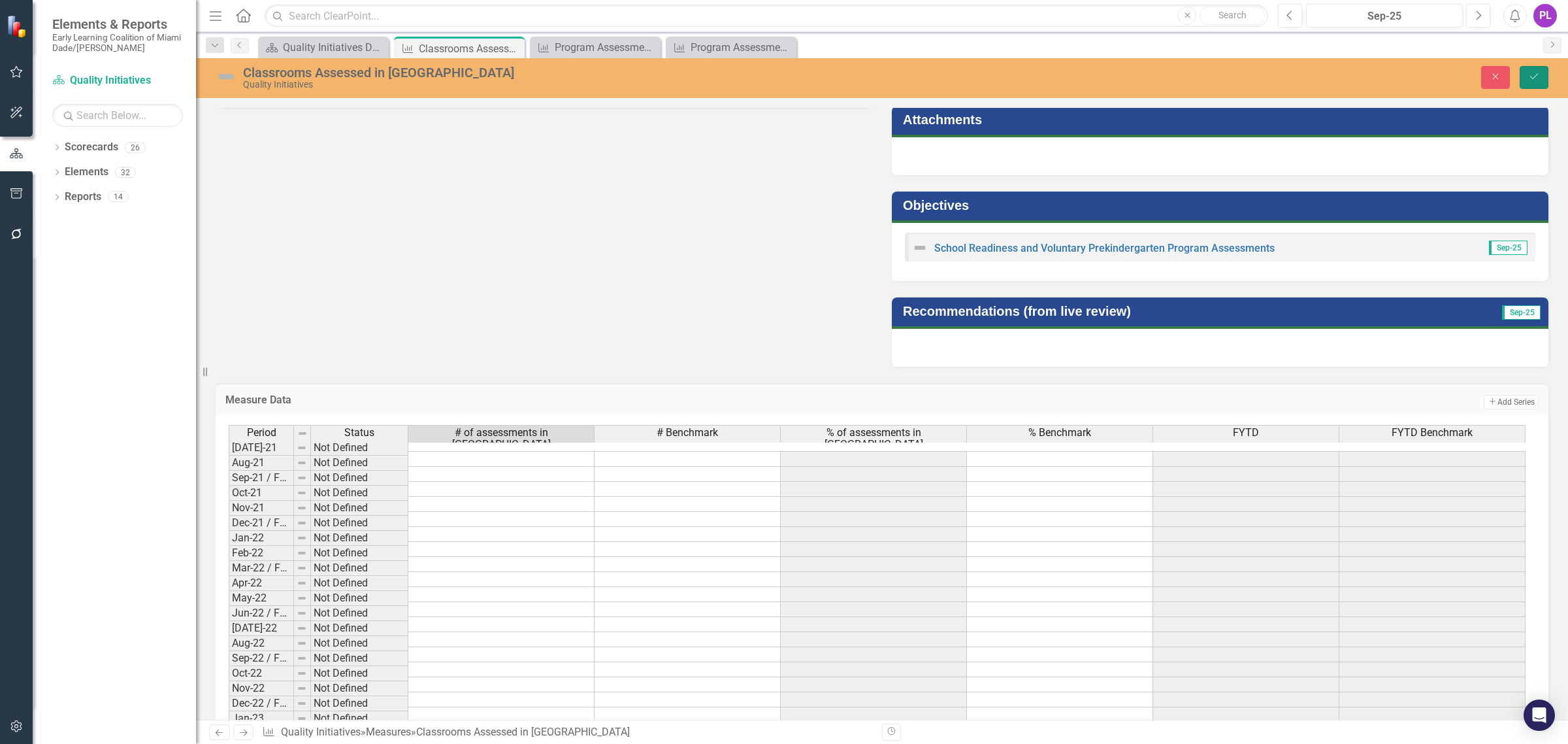
drag, startPoint x: 1533, startPoint y: 76, endPoint x: 1500, endPoint y: 108, distance: 46.0
click at [1533, 75] on icon "Save" at bounding box center [1534, 76] width 12 height 9
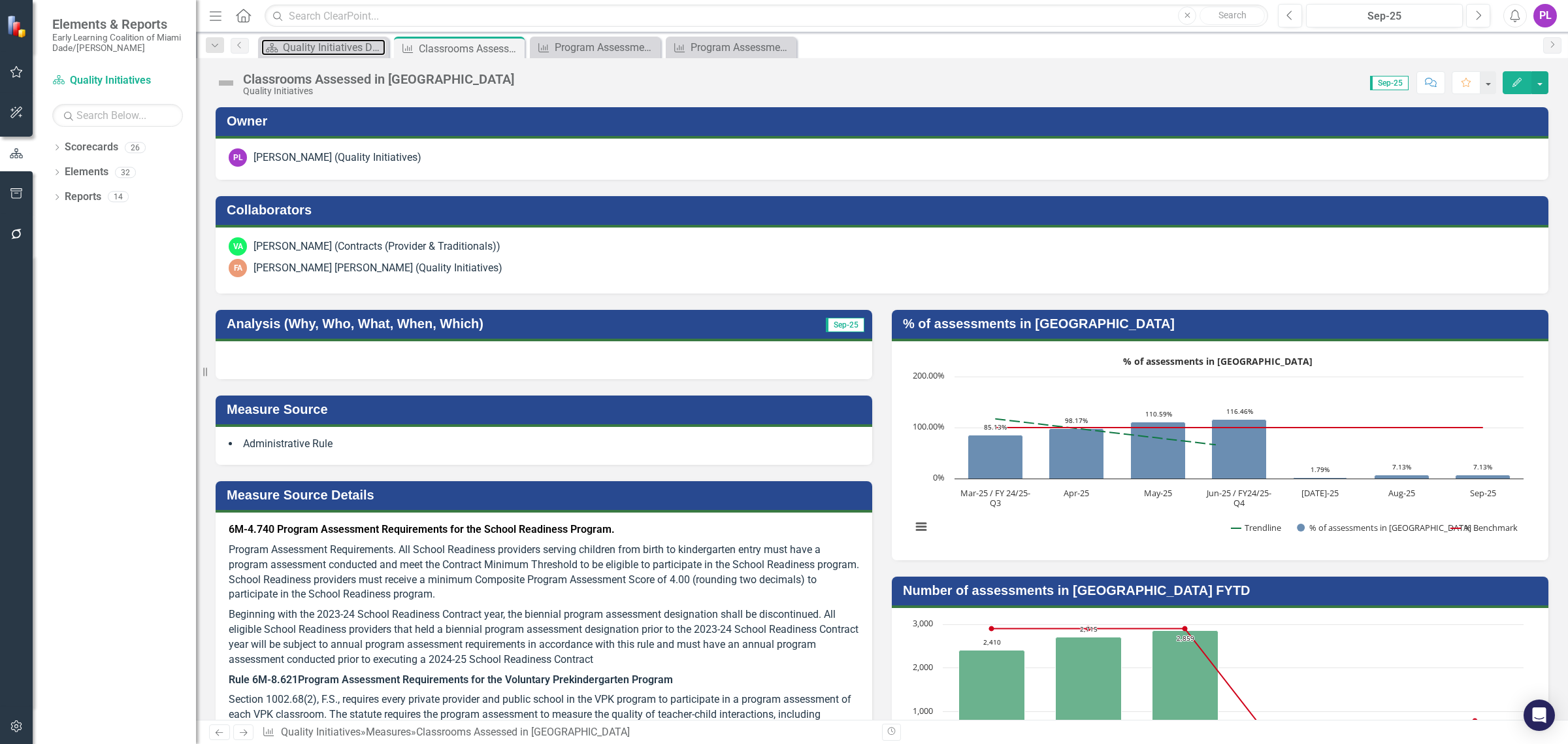
click at [315, 46] on div "Quality Initiatives Dashboards" at bounding box center [334, 48] width 103 height 17
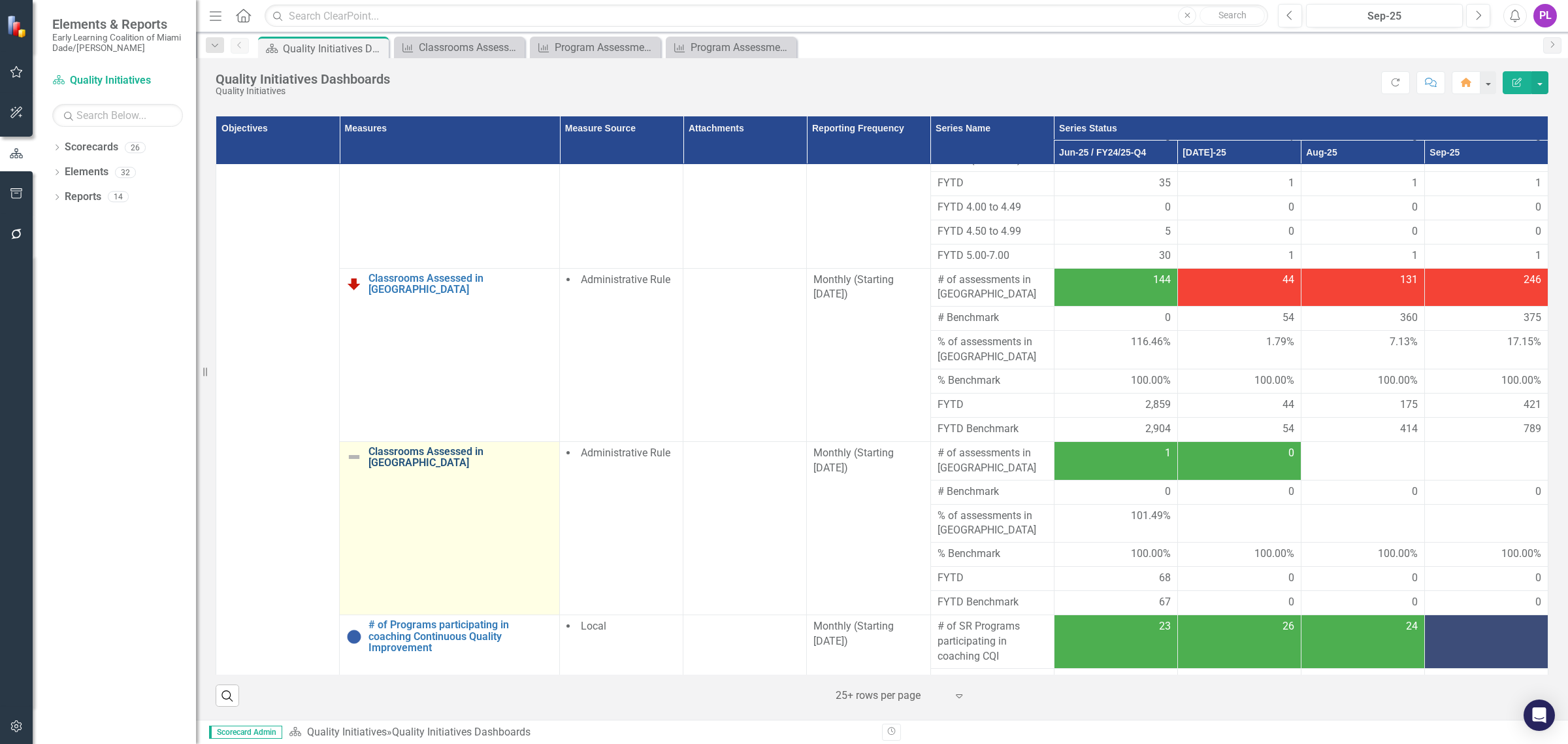
scroll to position [1143, 0]
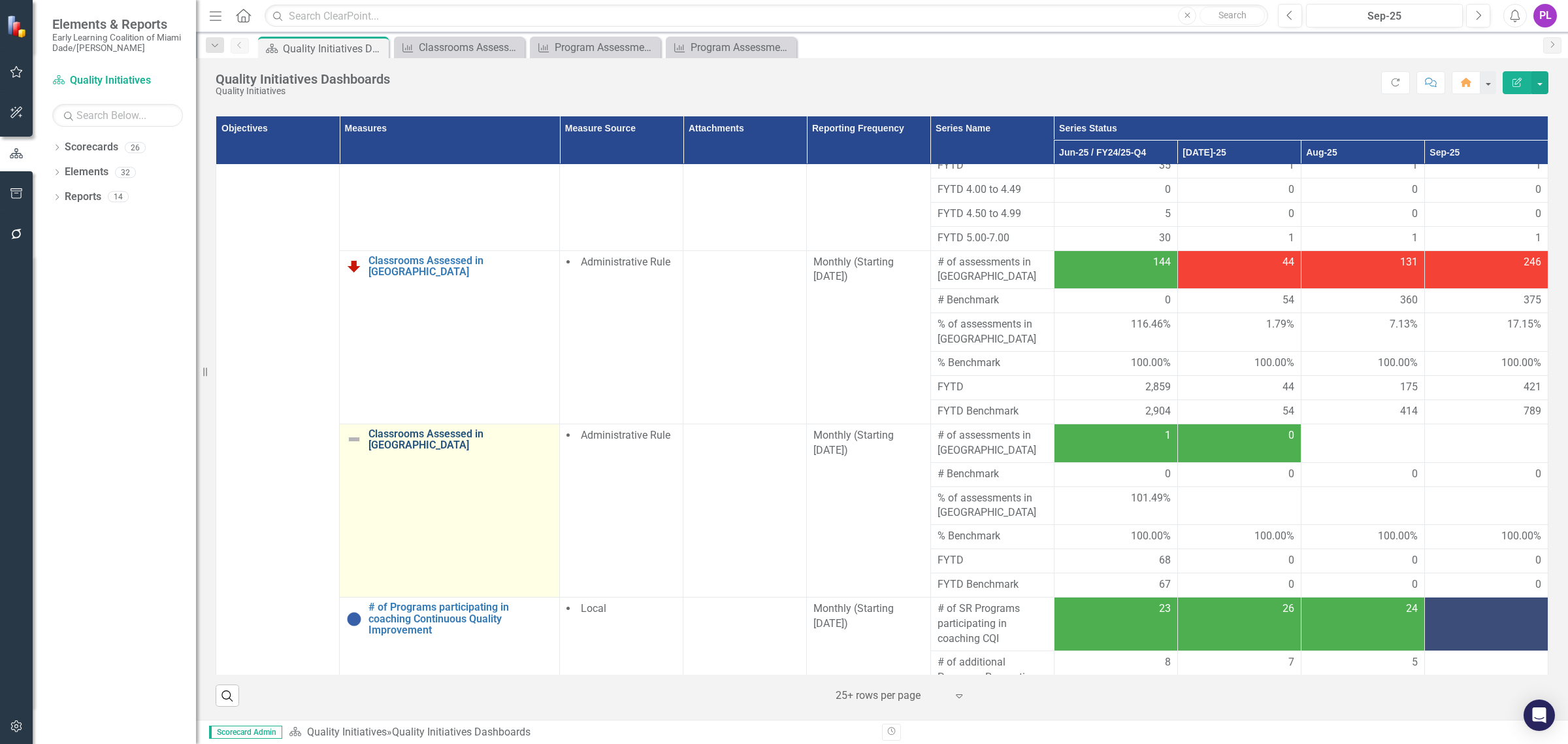
click at [494, 428] on link "Classrooms Assessed in [GEOGRAPHIC_DATA]" at bounding box center [460, 439] width 184 height 23
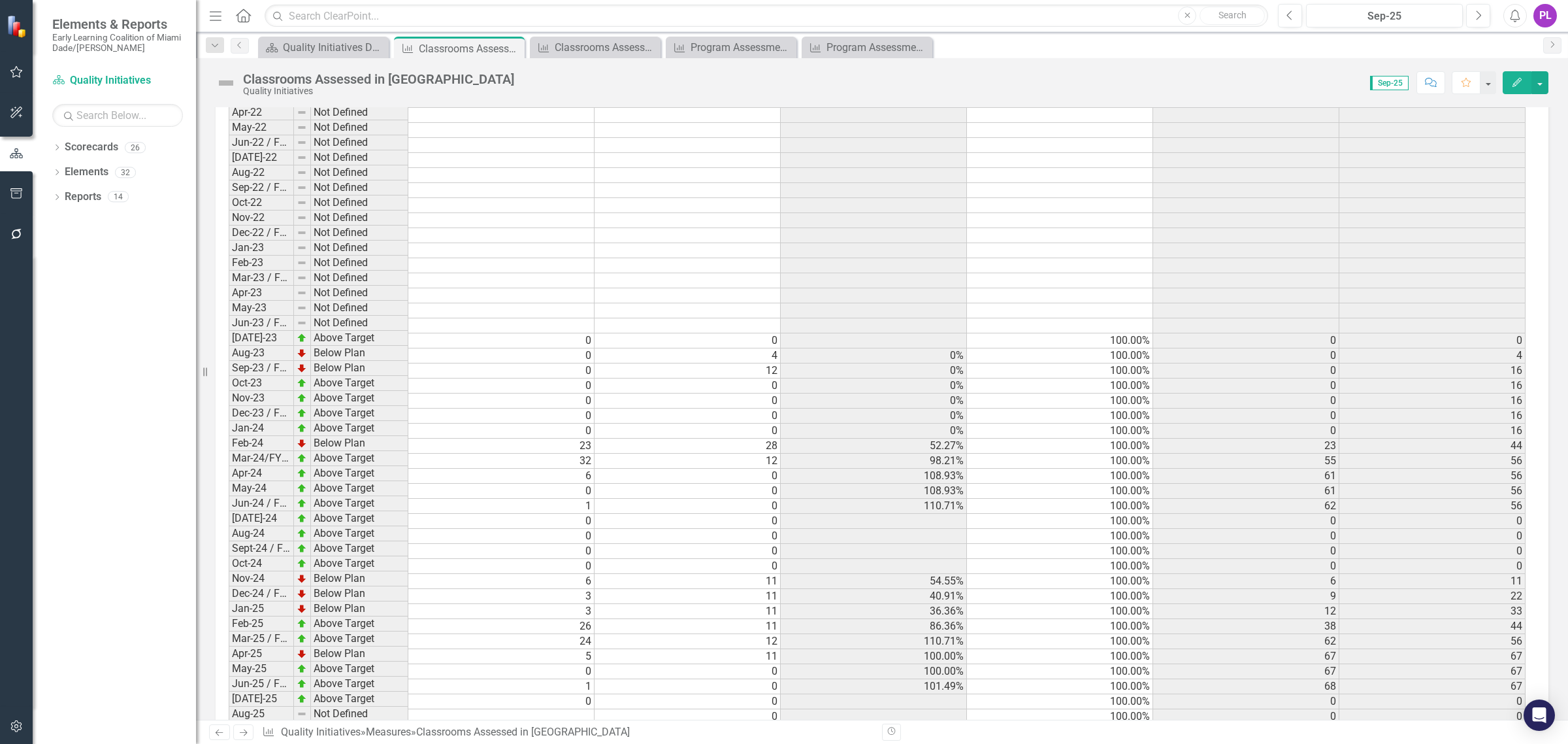
scroll to position [1311, 0]
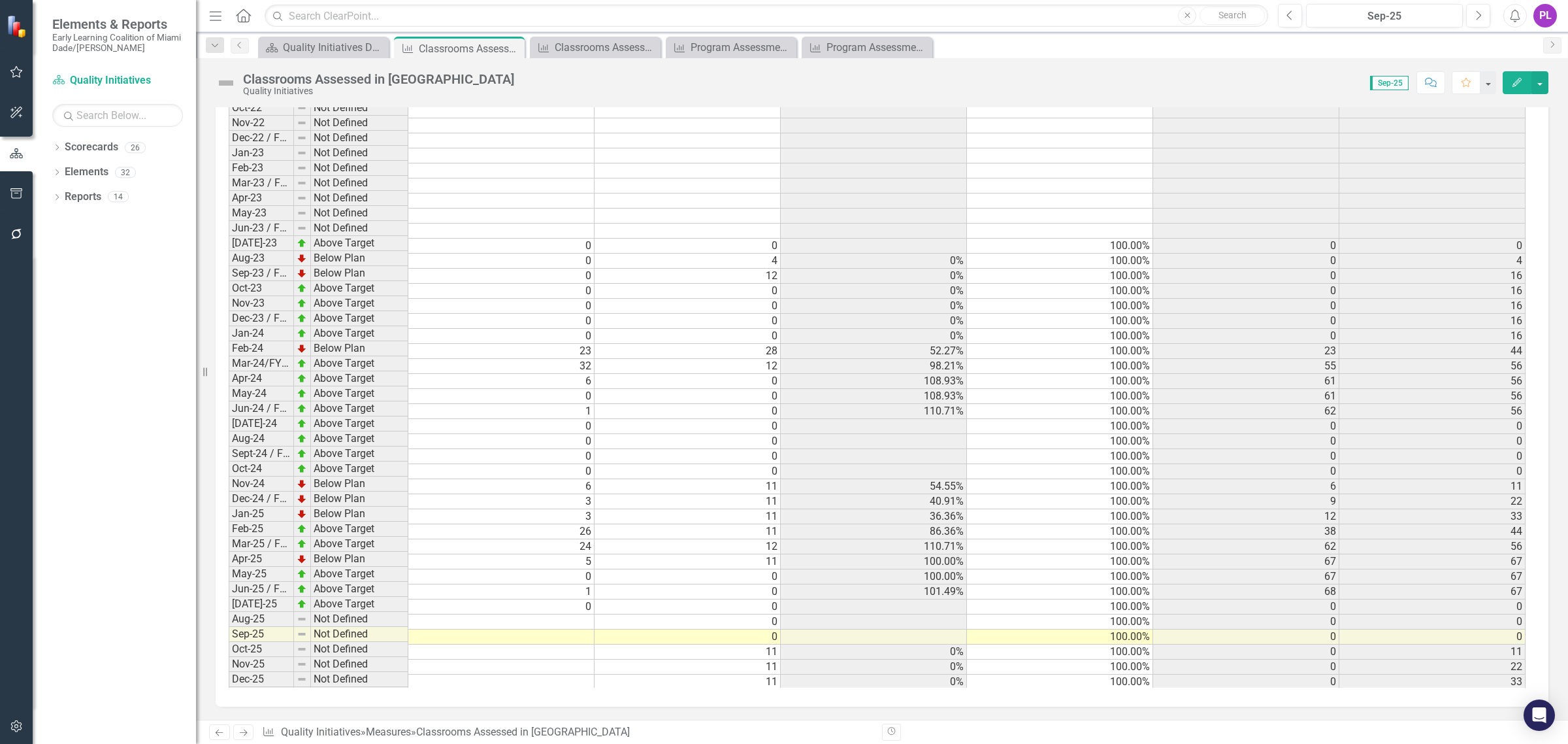
click at [263, 616] on td "Aug-25" at bounding box center [261, 619] width 65 height 15
type textarea "0"
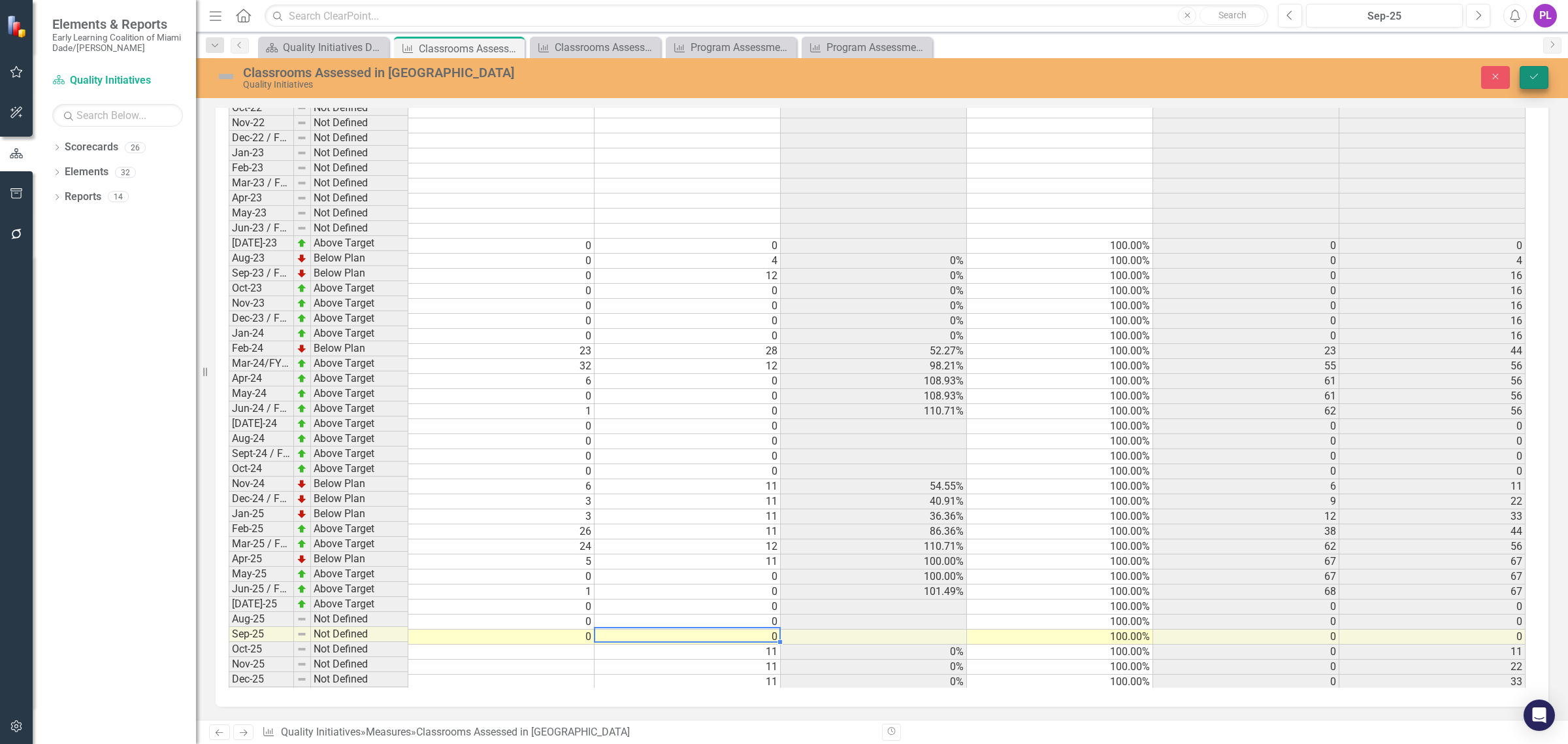
type textarea "0"
click at [1530, 75] on icon "Save" at bounding box center [1534, 76] width 12 height 9
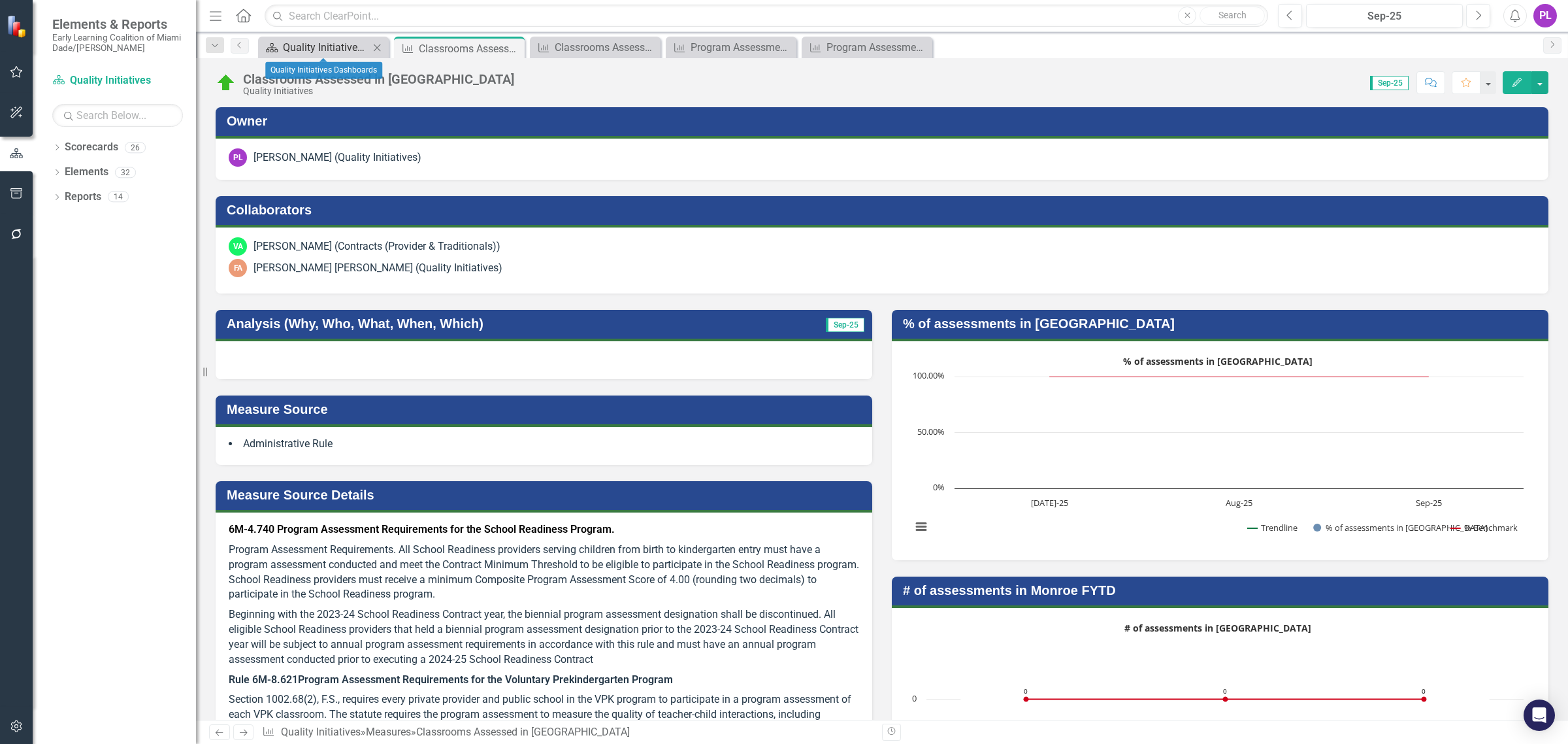
click at [315, 44] on div "Quality Initiatives Dashboards" at bounding box center [325, 48] width 86 height 17
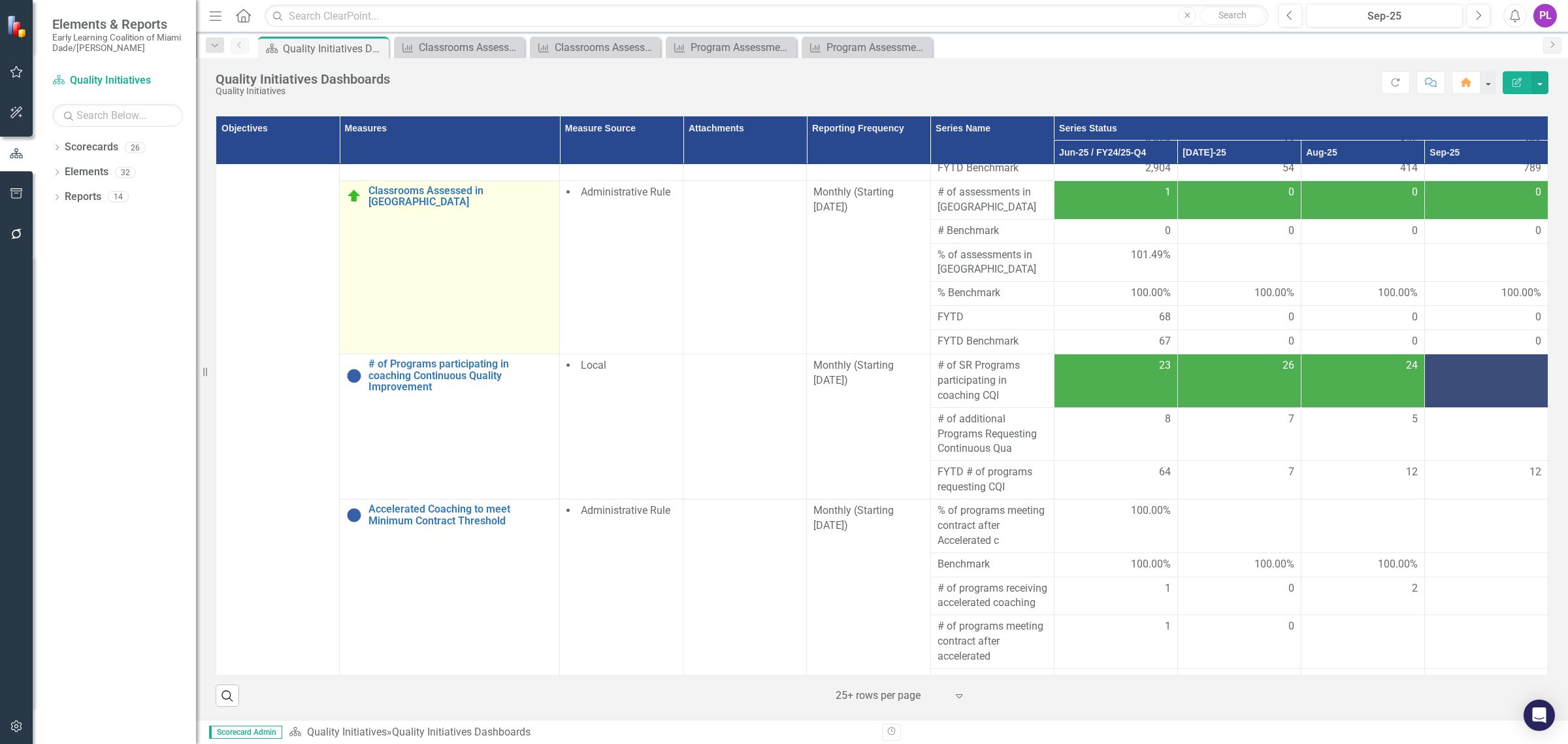
scroll to position [1388, 0]
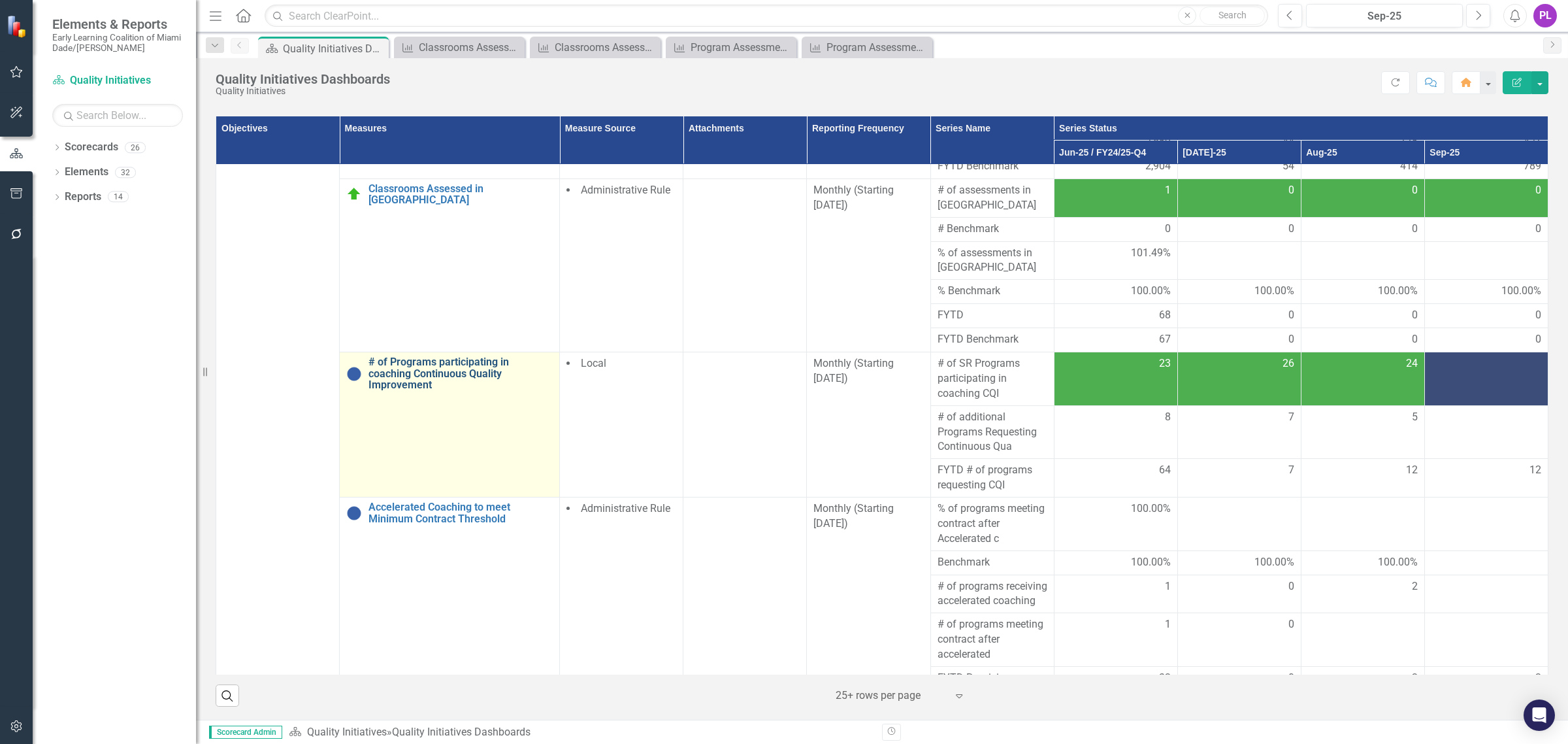
click at [433, 357] on link "# of Programs participating in coaching Continuous Quality Improvement" at bounding box center [460, 373] width 184 height 34
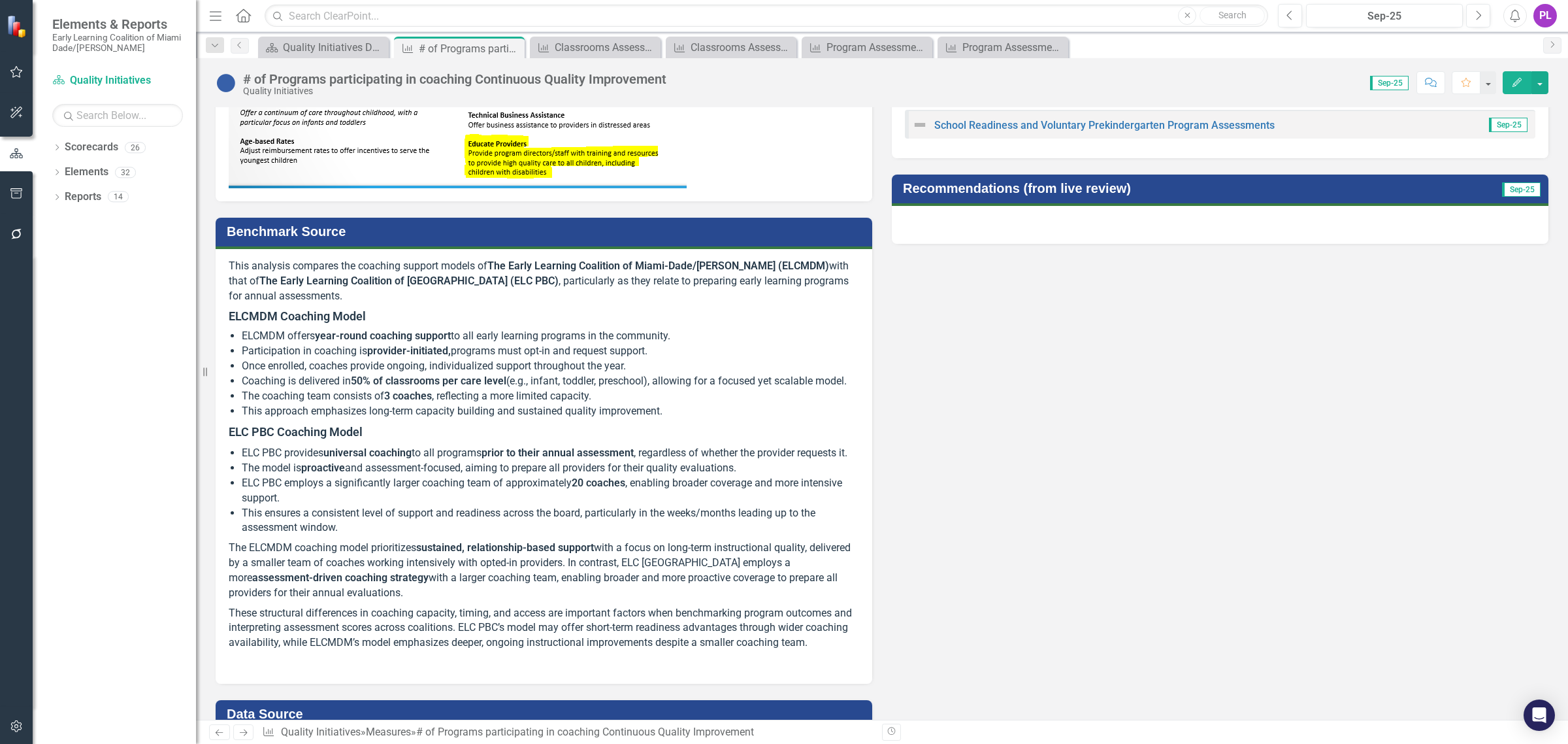
scroll to position [654, 0]
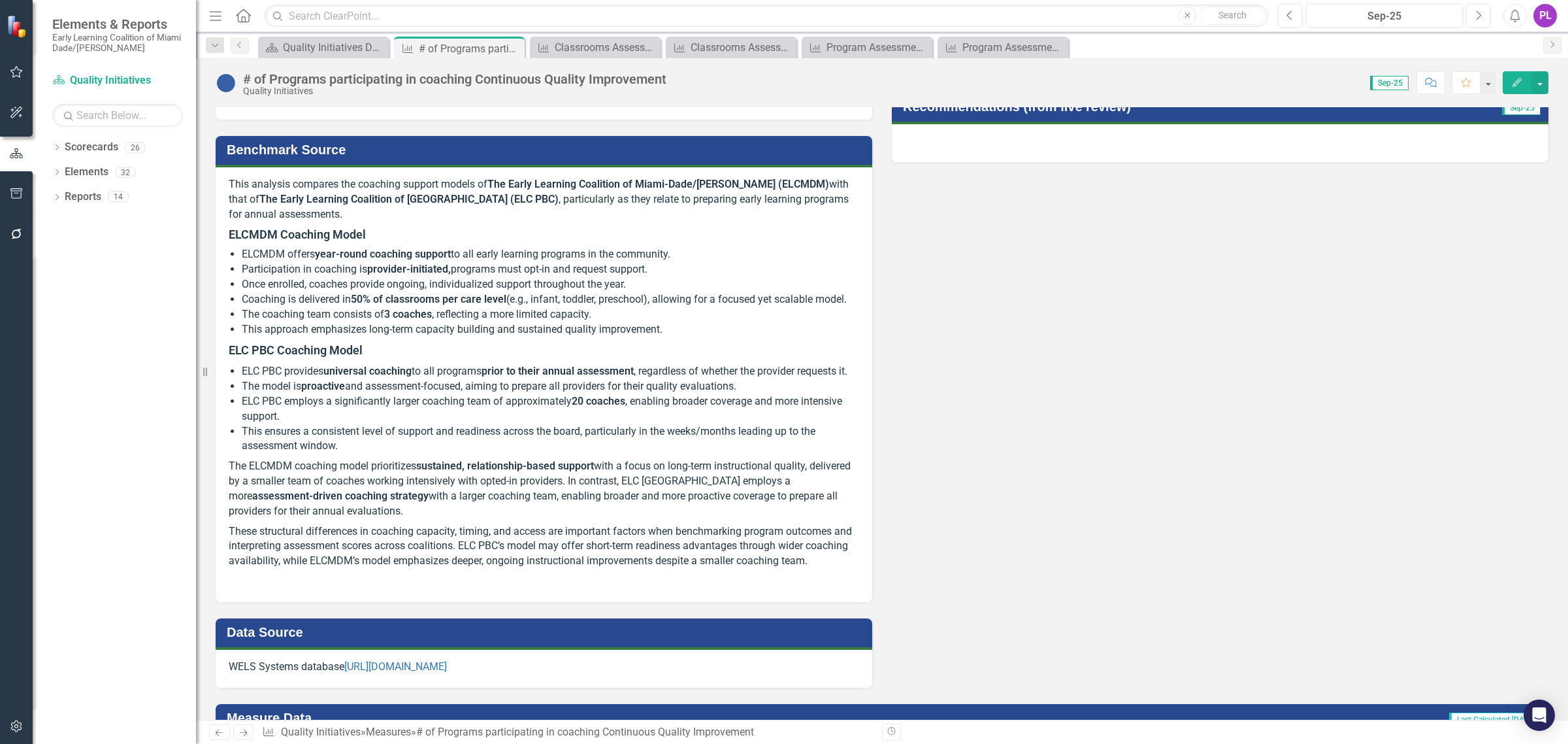
click at [285, 357] on p "ELC PBC Coaching Model" at bounding box center [543, 350] width 630 height 23
click at [237, 351] on strong "ELC PBC Coaching Model" at bounding box center [295, 350] width 134 height 13
click at [230, 346] on strong "ELC PBC Coaching Model" at bounding box center [295, 350] width 134 height 13
click at [233, 345] on strong "ELC PBC Coaching Model" at bounding box center [295, 350] width 134 height 13
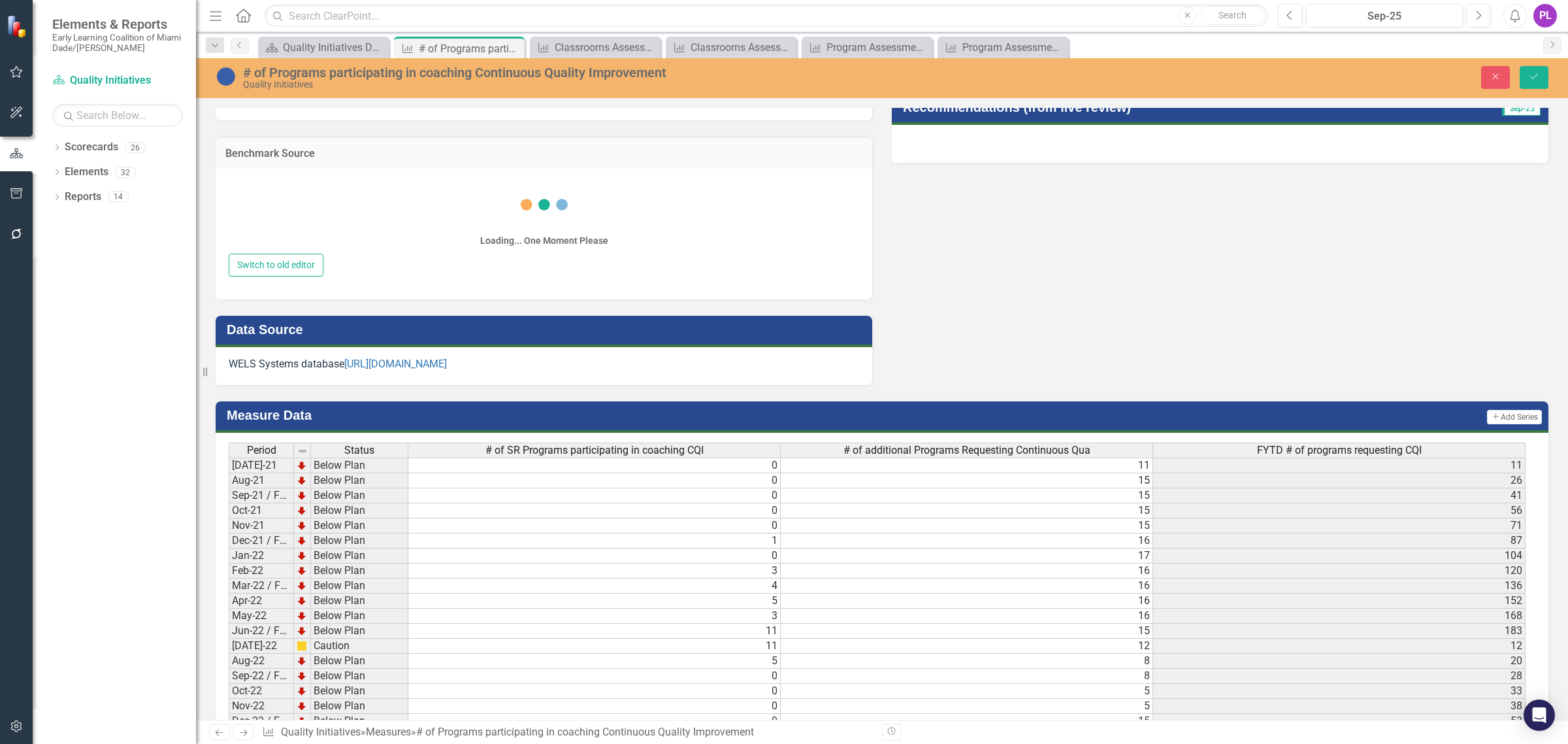
click at [234, 343] on td "Data Source" at bounding box center [546, 331] width 639 height 24
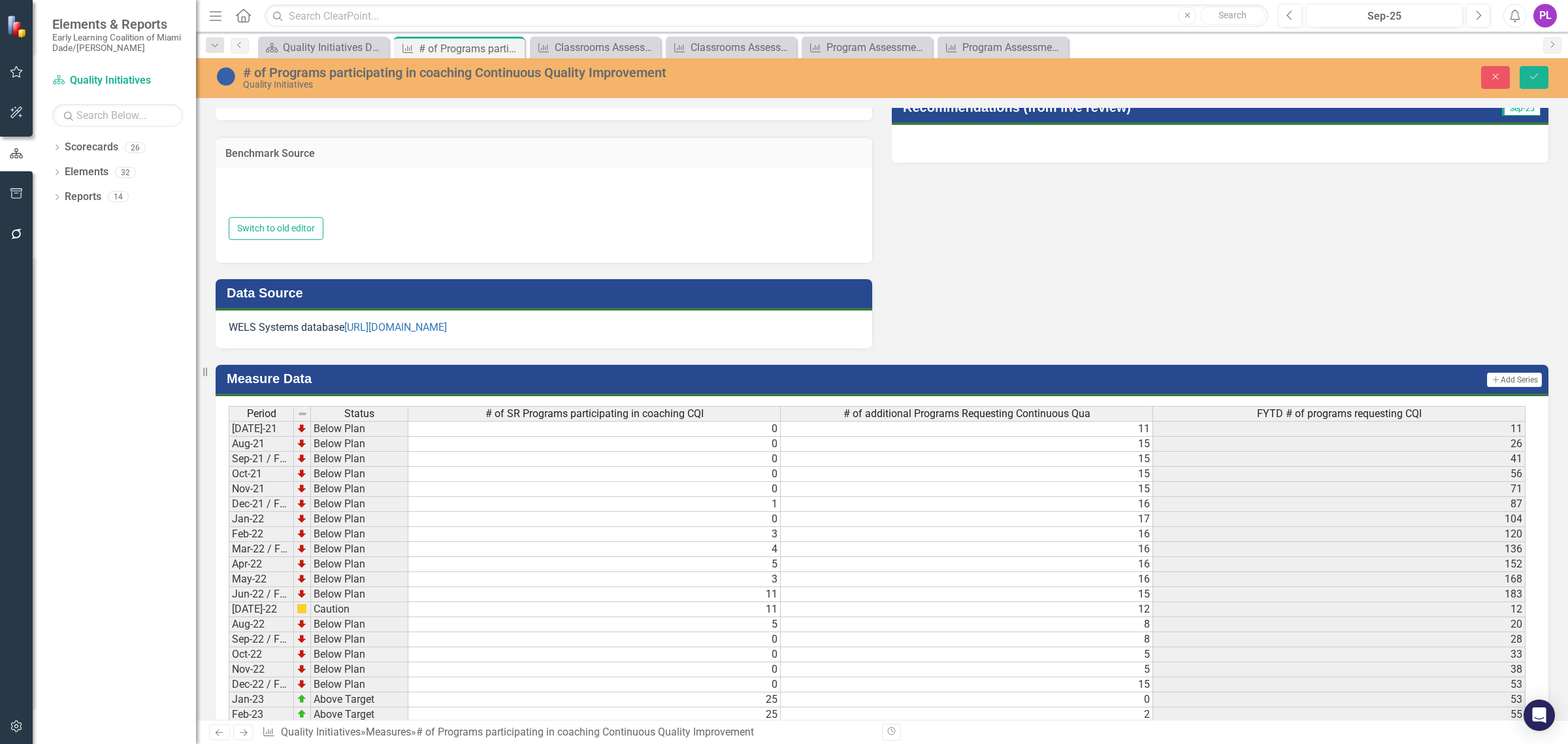
type textarea "<p>This analysis compares the coaching support models of <strong>The Early Lear…"
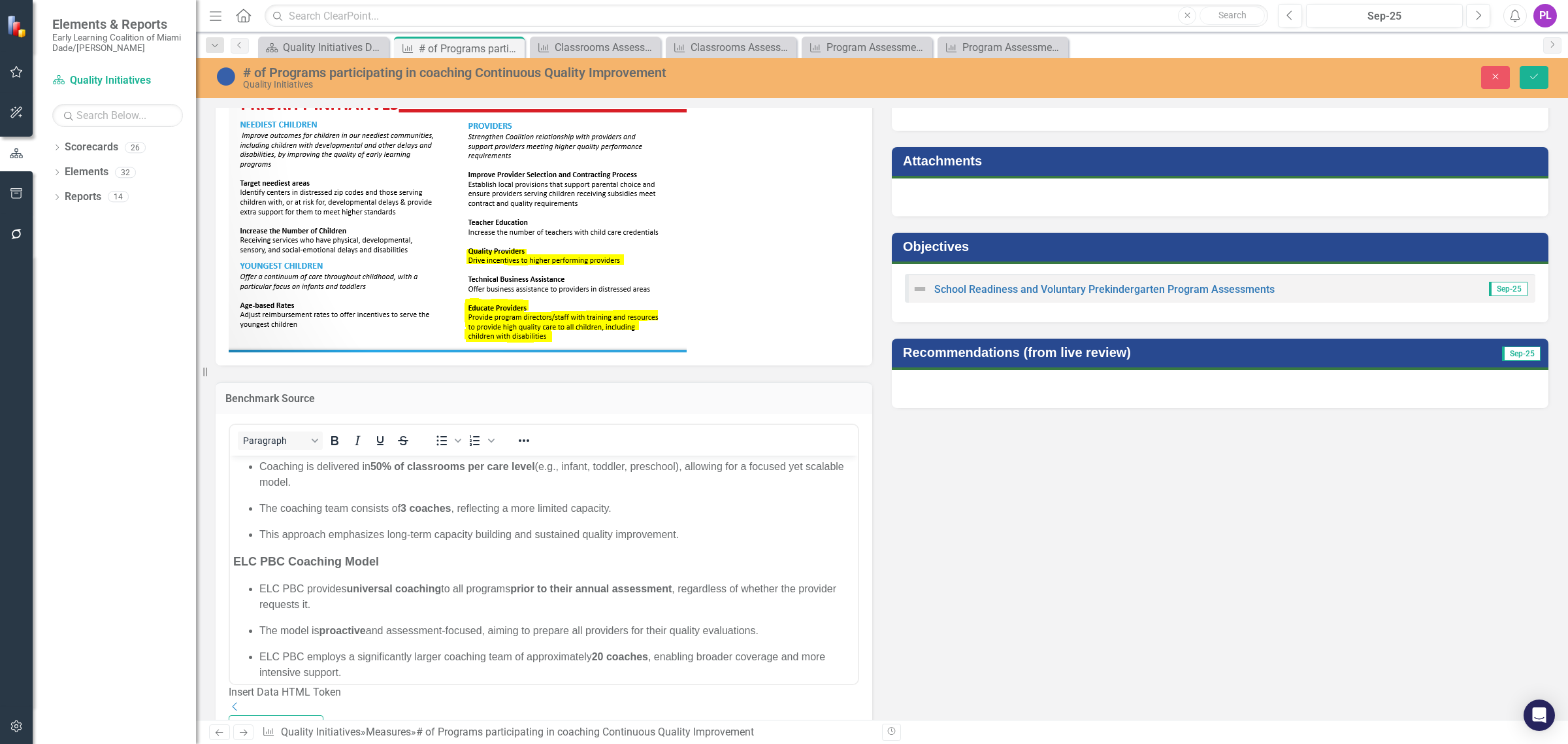
scroll to position [245, 0]
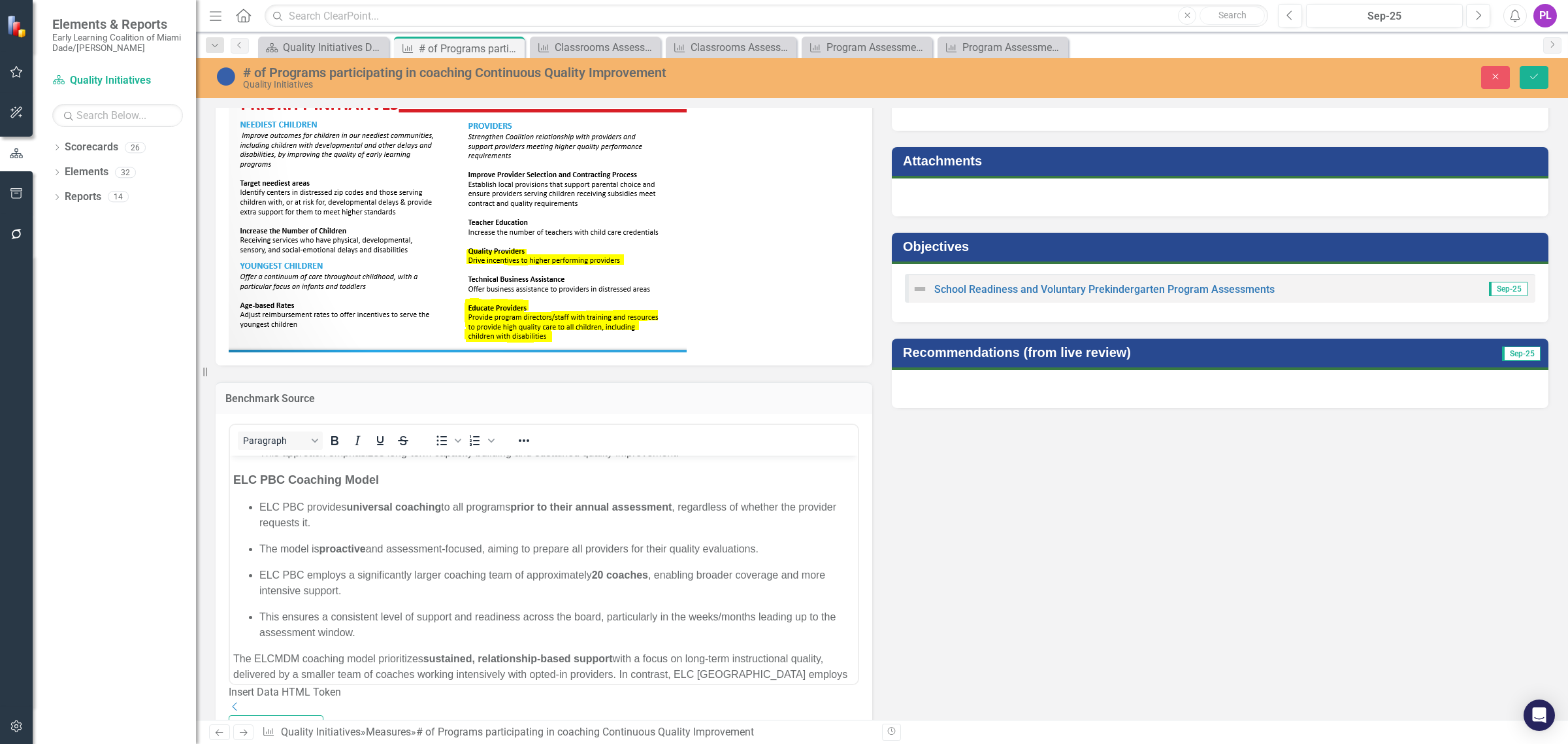
click at [601, 572] on strong "20 coaches" at bounding box center [619, 573] width 56 height 11
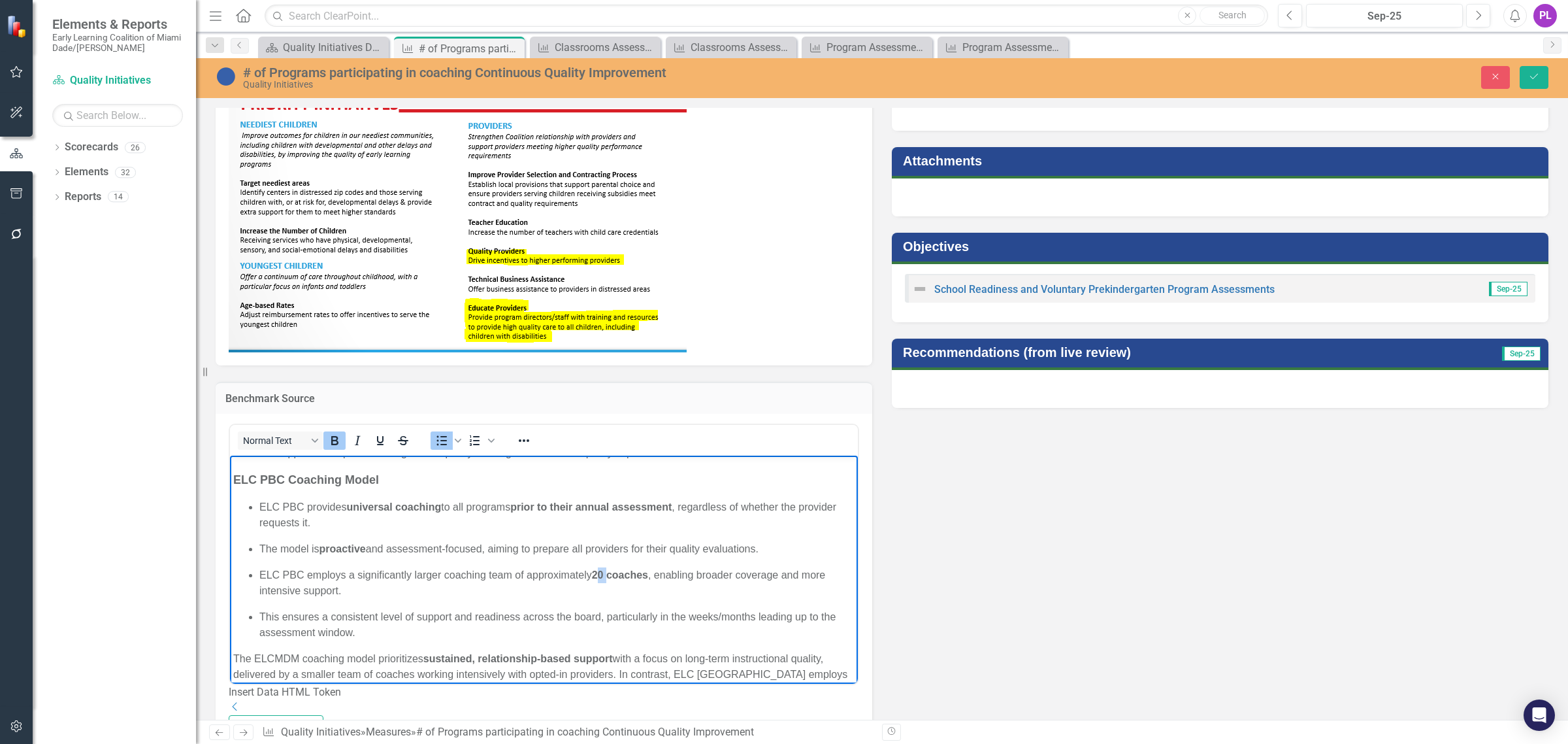
click at [607, 567] on p "ELC PBC employs a significantly larger coaching team of approximately 20 coache…" at bounding box center [556, 582] width 595 height 31
drag, startPoint x: 597, startPoint y: 570, endPoint x: 607, endPoint y: 573, distance: 10.4
click at [607, 573] on p "ELC PBC employs a significantly larger coaching team of approximately 15 coache…" at bounding box center [556, 582] width 595 height 31
click at [333, 441] on icon "Bold" at bounding box center [335, 440] width 8 height 9
click at [607, 526] on p "ELC PBC provides universal coaching to all programs prior to their annual asses…" at bounding box center [556, 514] width 595 height 31
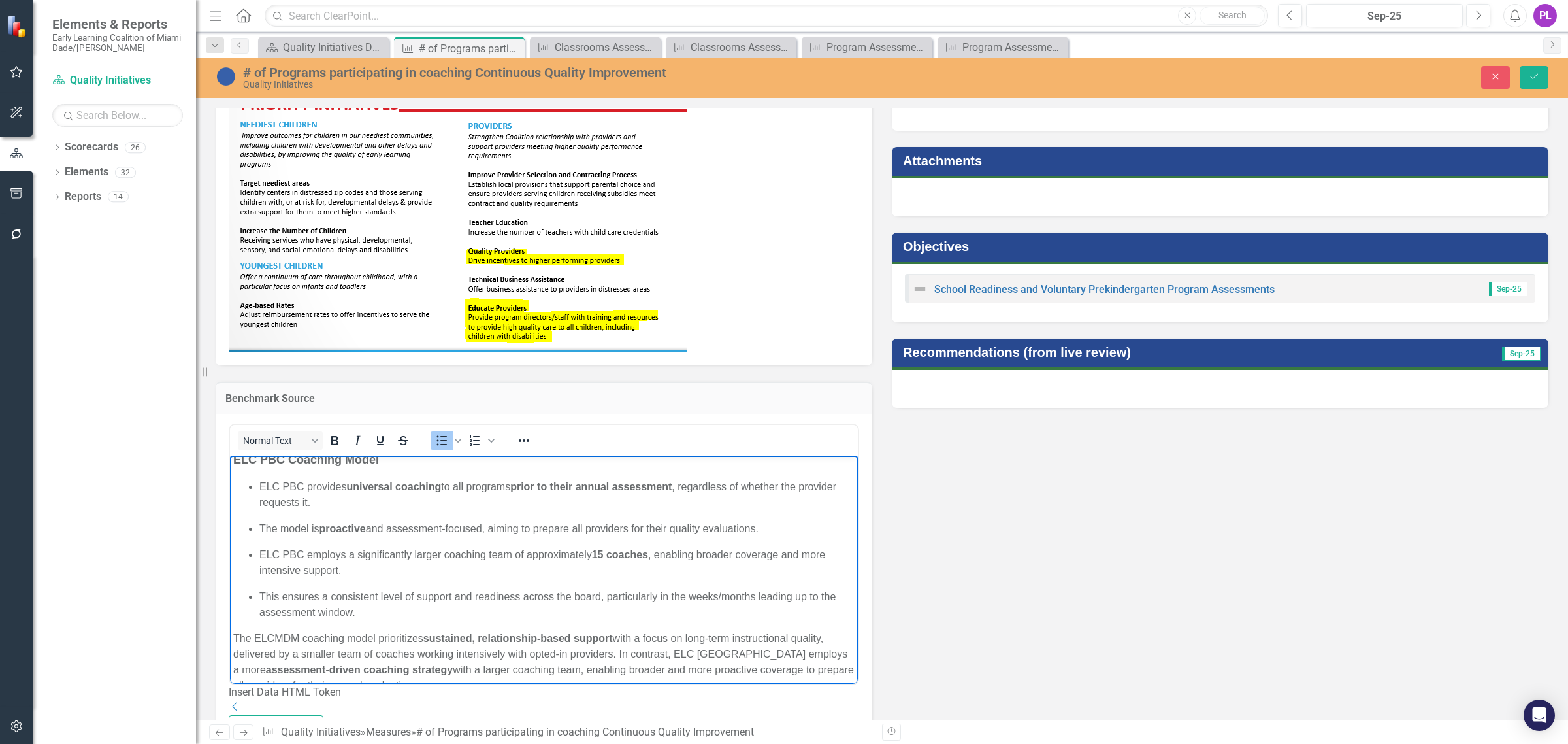
scroll to position [163, 0]
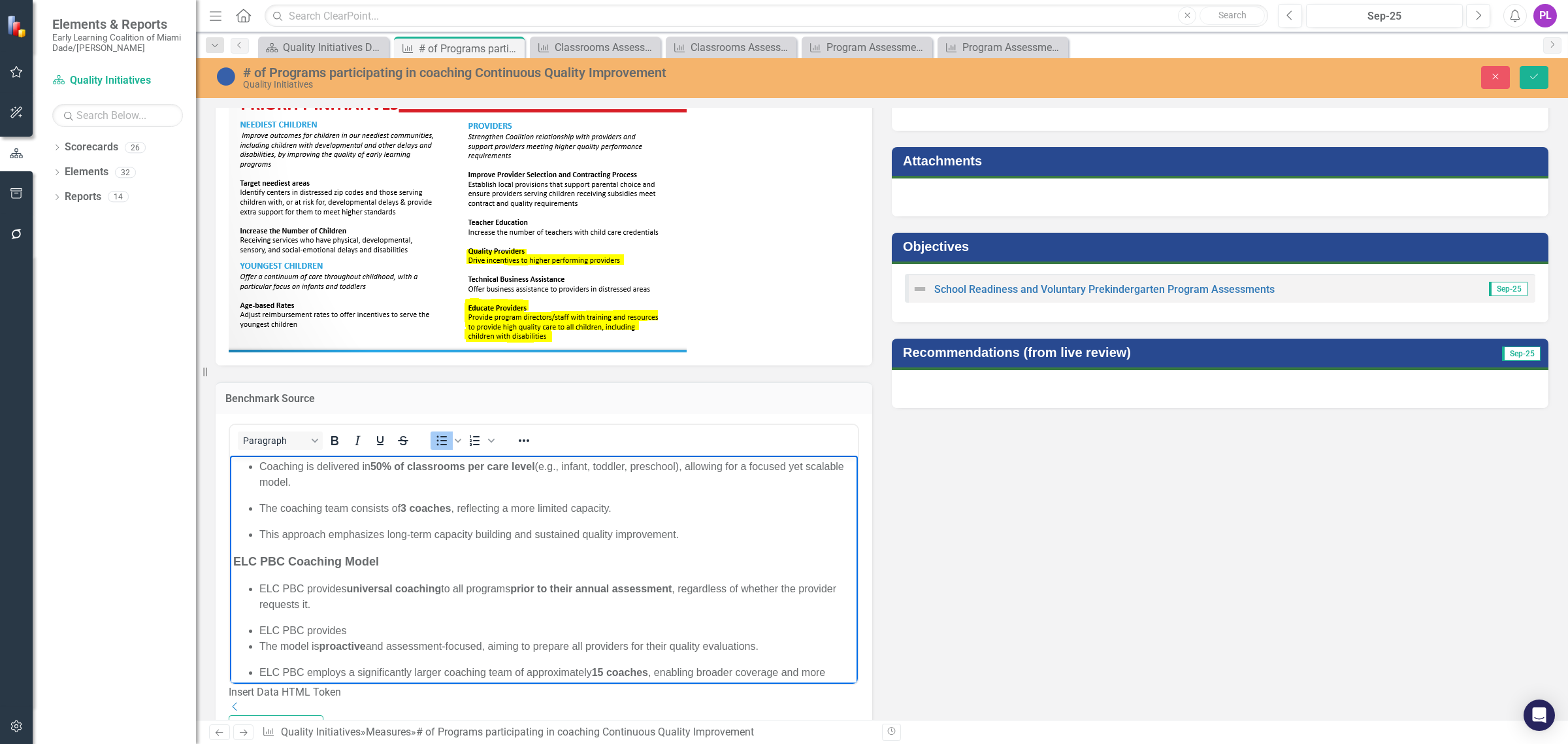
drag, startPoint x: 518, startPoint y: 586, endPoint x: 525, endPoint y: 565, distance: 22.1
click at [516, 586] on p "ELC PBC provides universal coaching to all programs prior to their annual asses…" at bounding box center [556, 595] width 595 height 31
click at [381, 628] on li "ELC PBC provides" at bounding box center [556, 629] width 595 height 16
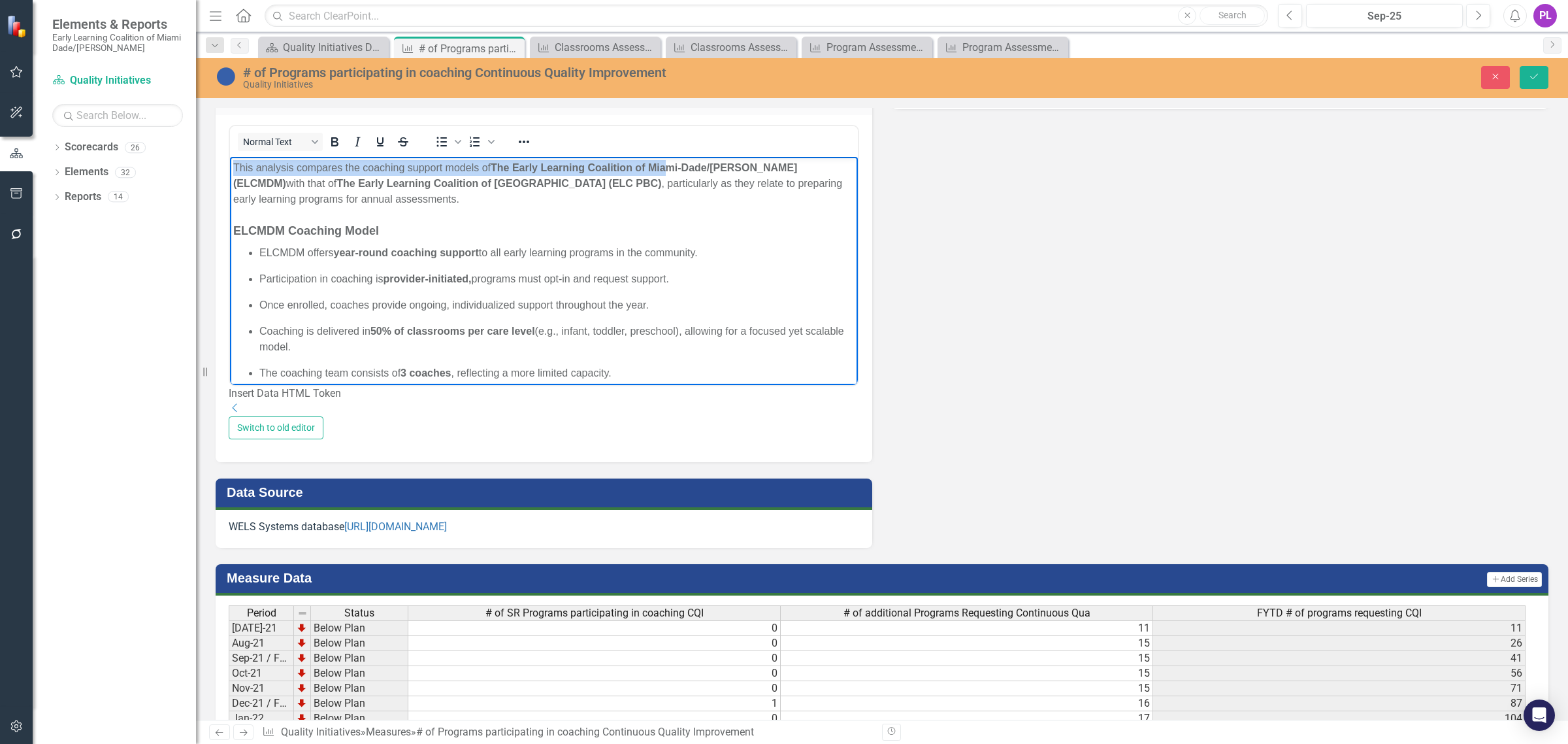
scroll to position [0, 0]
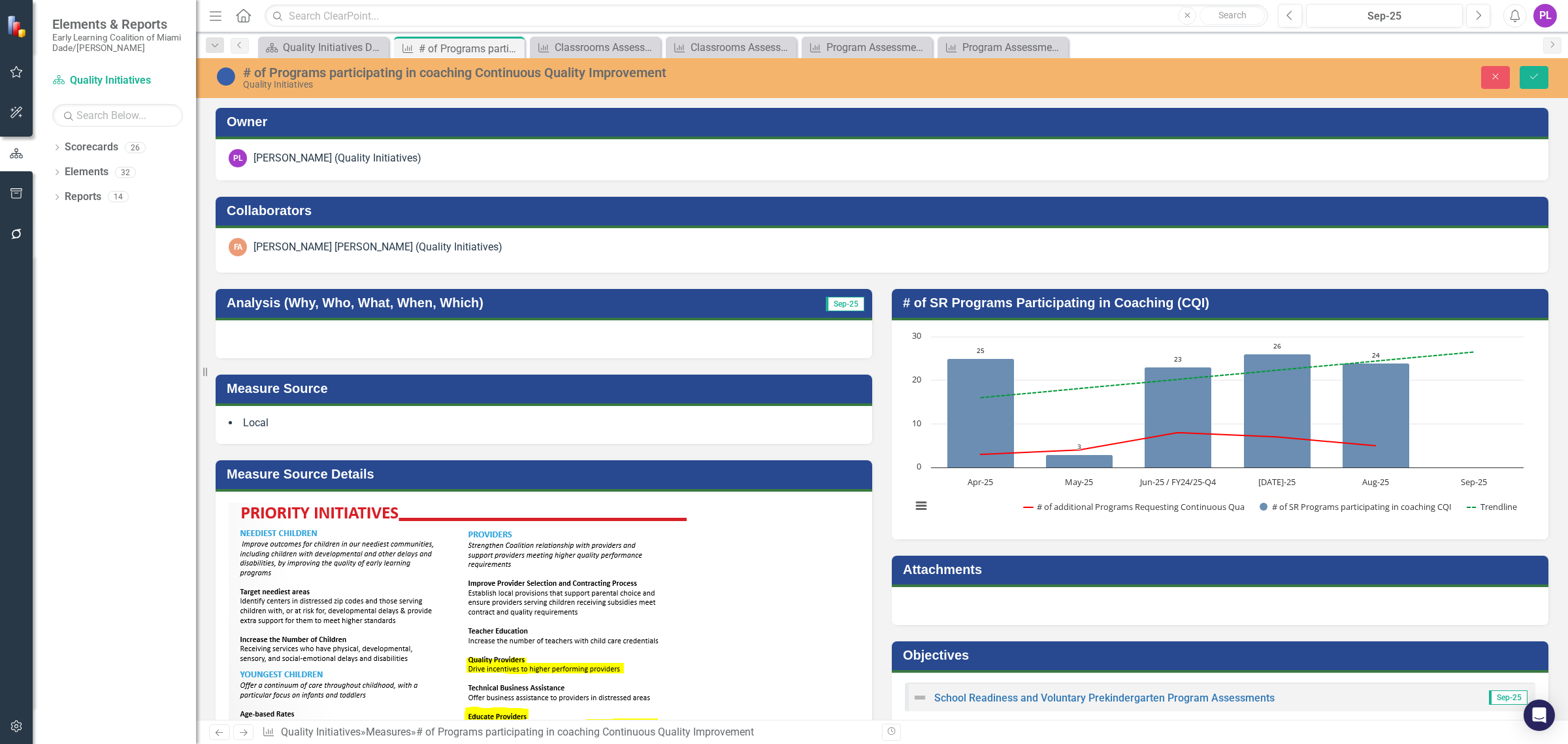
drag, startPoint x: 232, startPoint y: 867, endPoint x: 565, endPoint y: 516, distance: 483.8
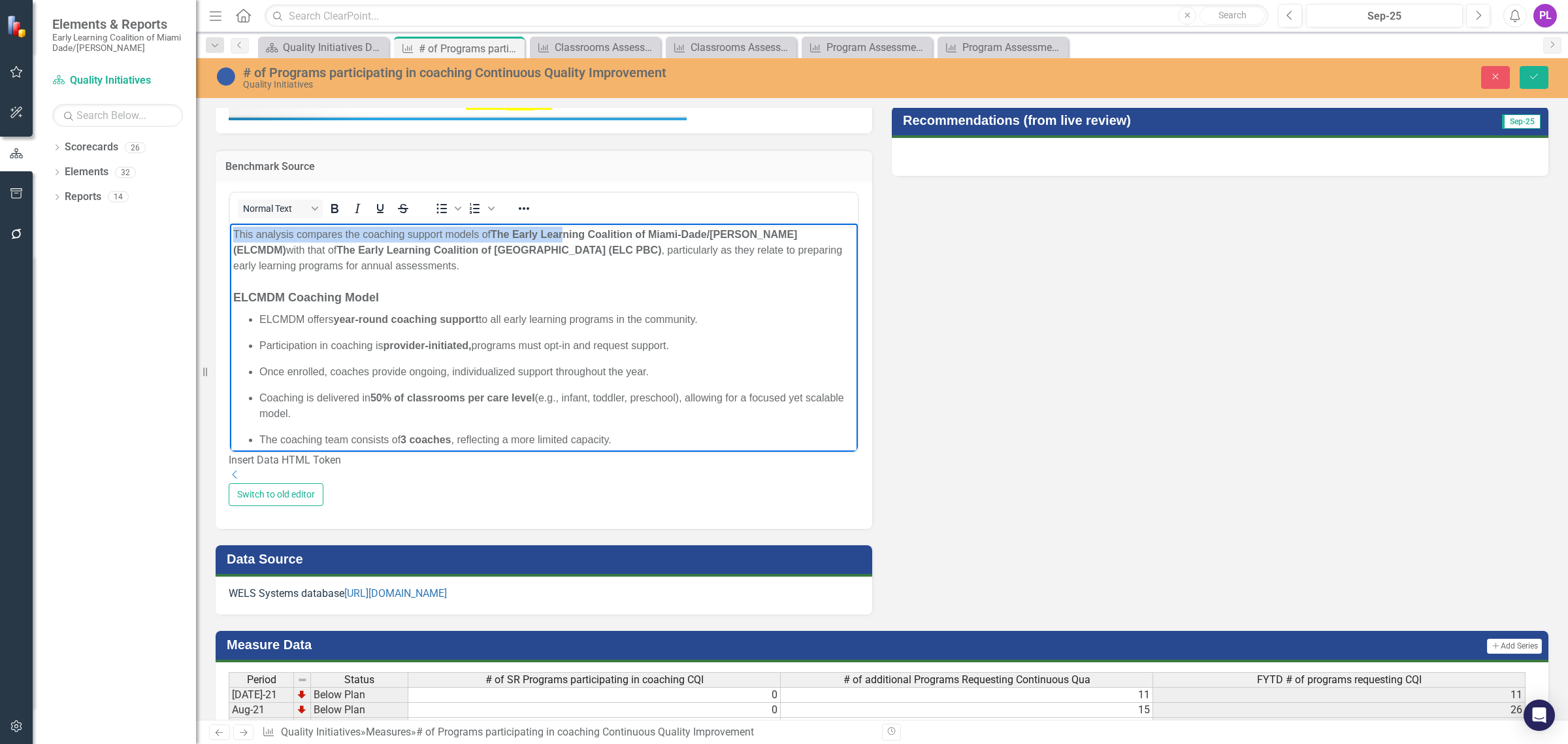
scroll to position [654, 0]
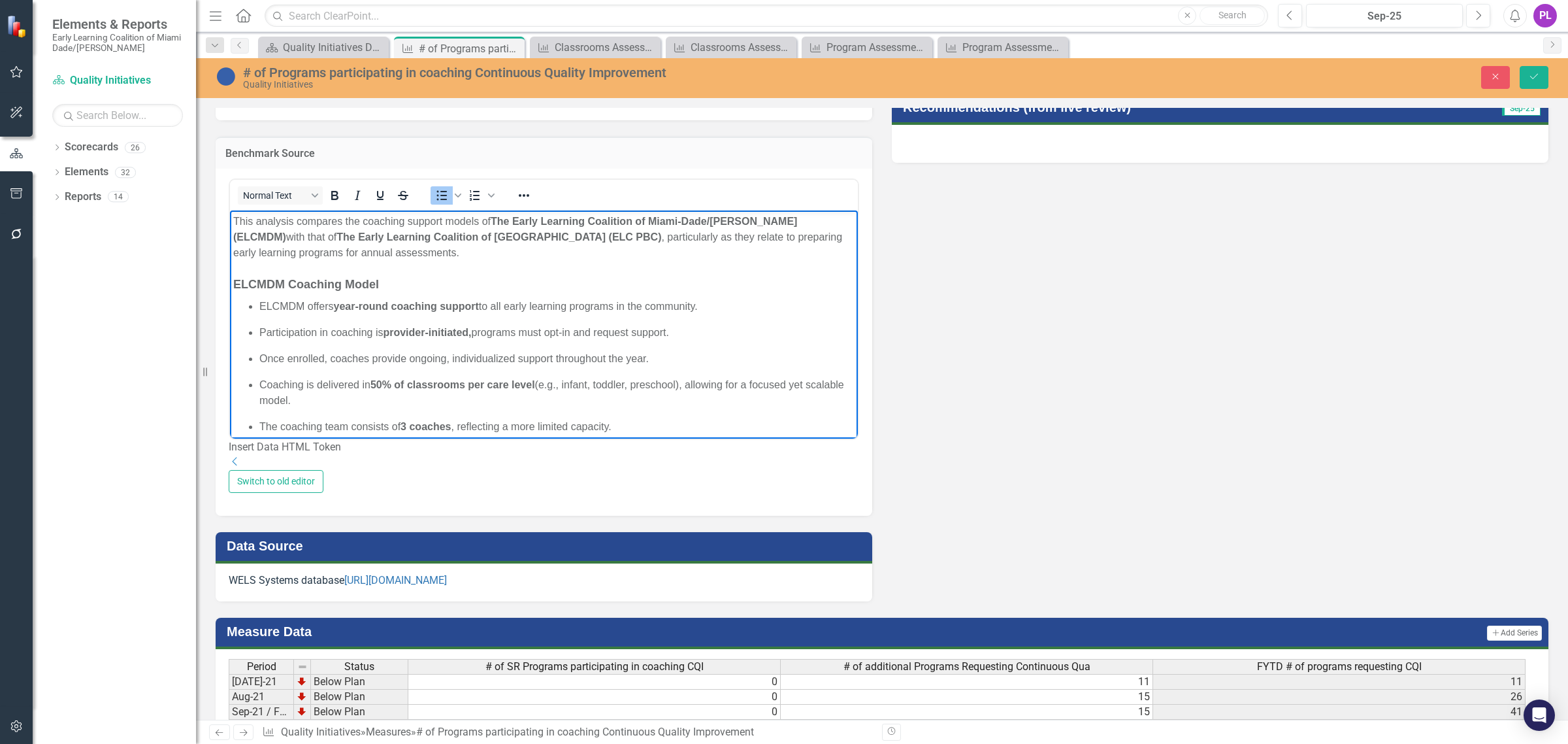
click at [487, 349] on ul "ELCMDM offers year-round coaching support to all early learning programs in the…" at bounding box center [544, 379] width 622 height 162
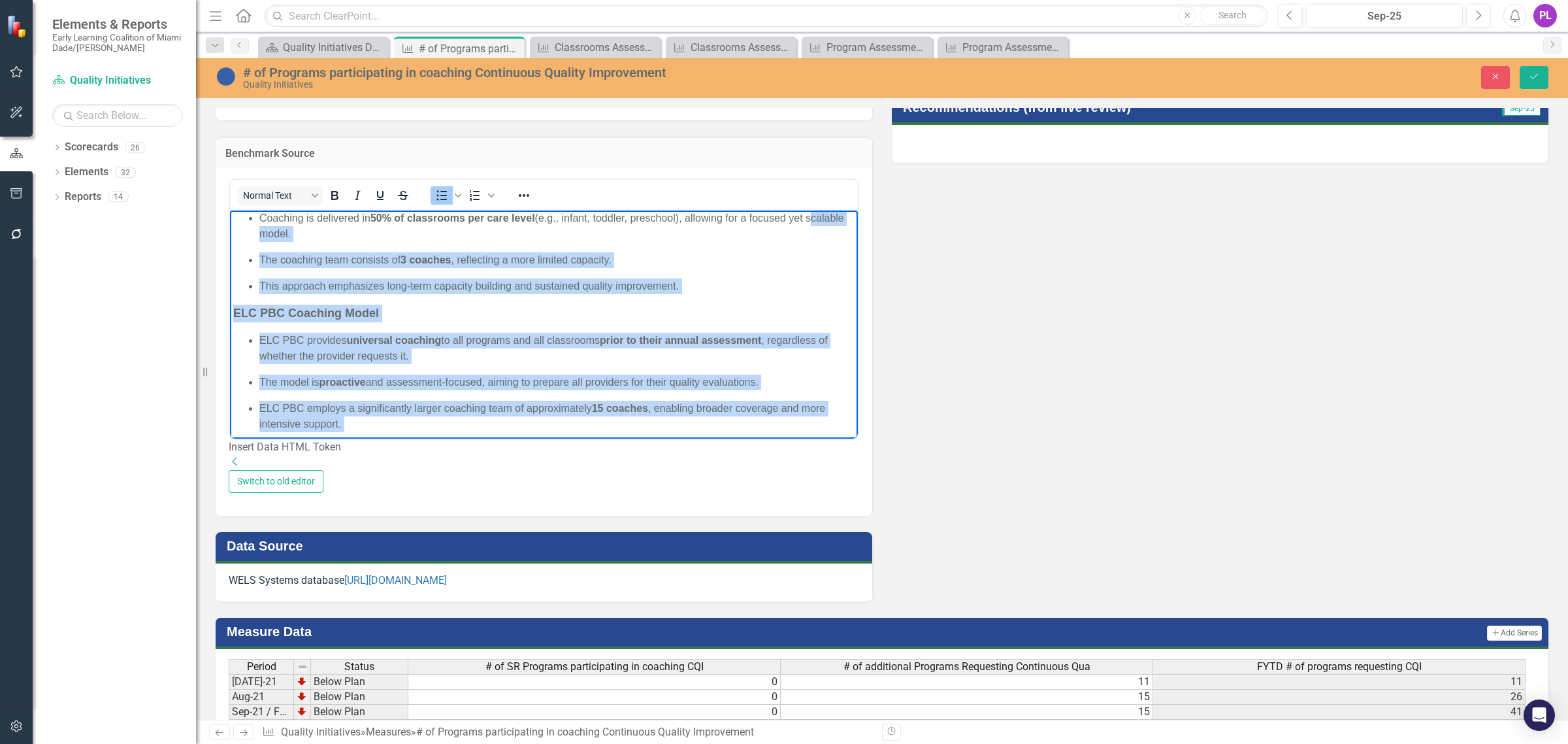
scroll to position [0, 0]
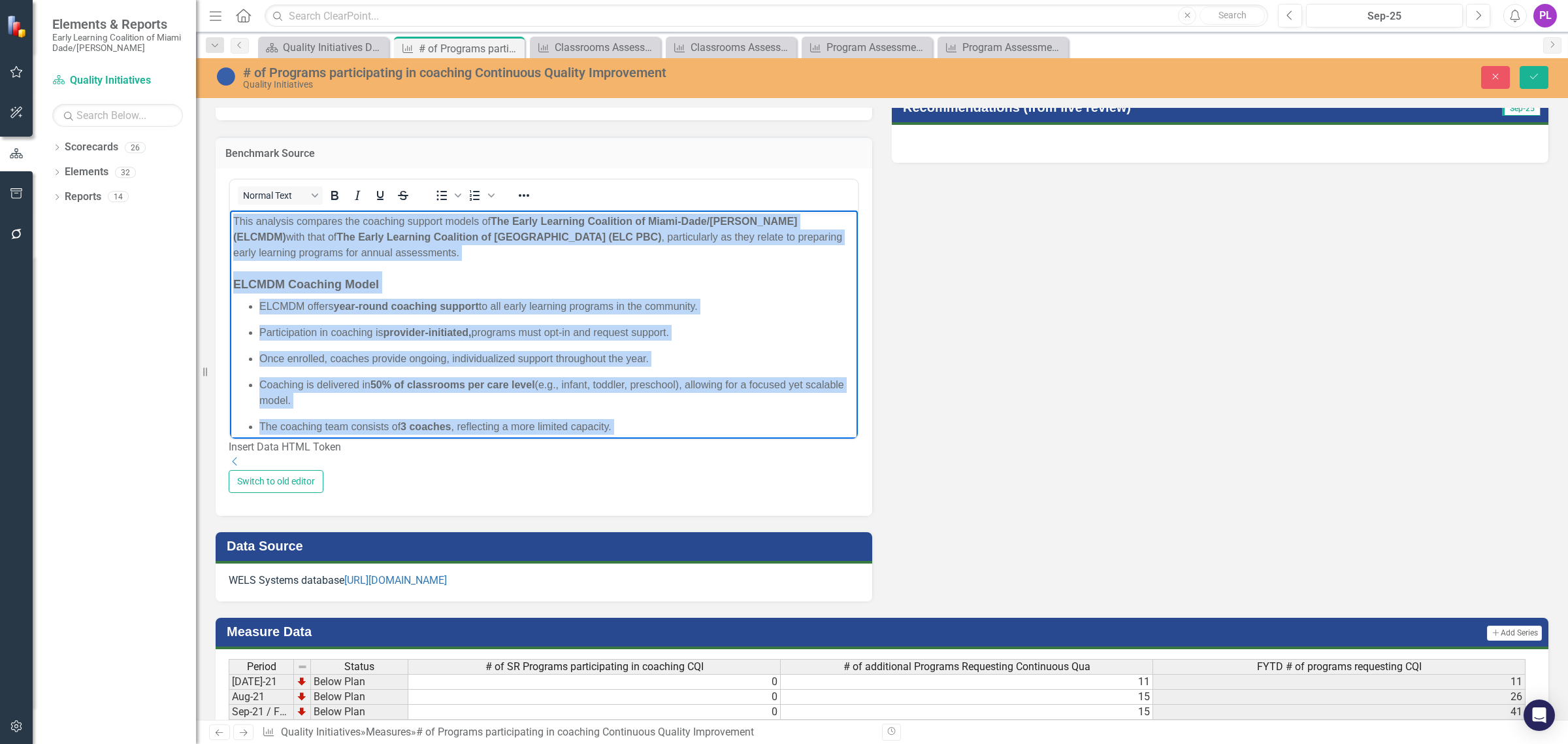
drag, startPoint x: 268, startPoint y: 389, endPoint x: 198, endPoint y: 139, distance: 259.6
click at [230, 210] on html "This analysis compares the coaching support models of The Early Learning Coalit…" at bounding box center [544, 518] width 628 height 616
copy body "Lore ipsumdol sitametc adi elitsedd eiusmod tempor in Utl Etdol Magnaali Enimad…"
click at [679, 294] on body "This analysis compares the coaching support models of The Early Learning Coalit…" at bounding box center [544, 518] width 628 height 616
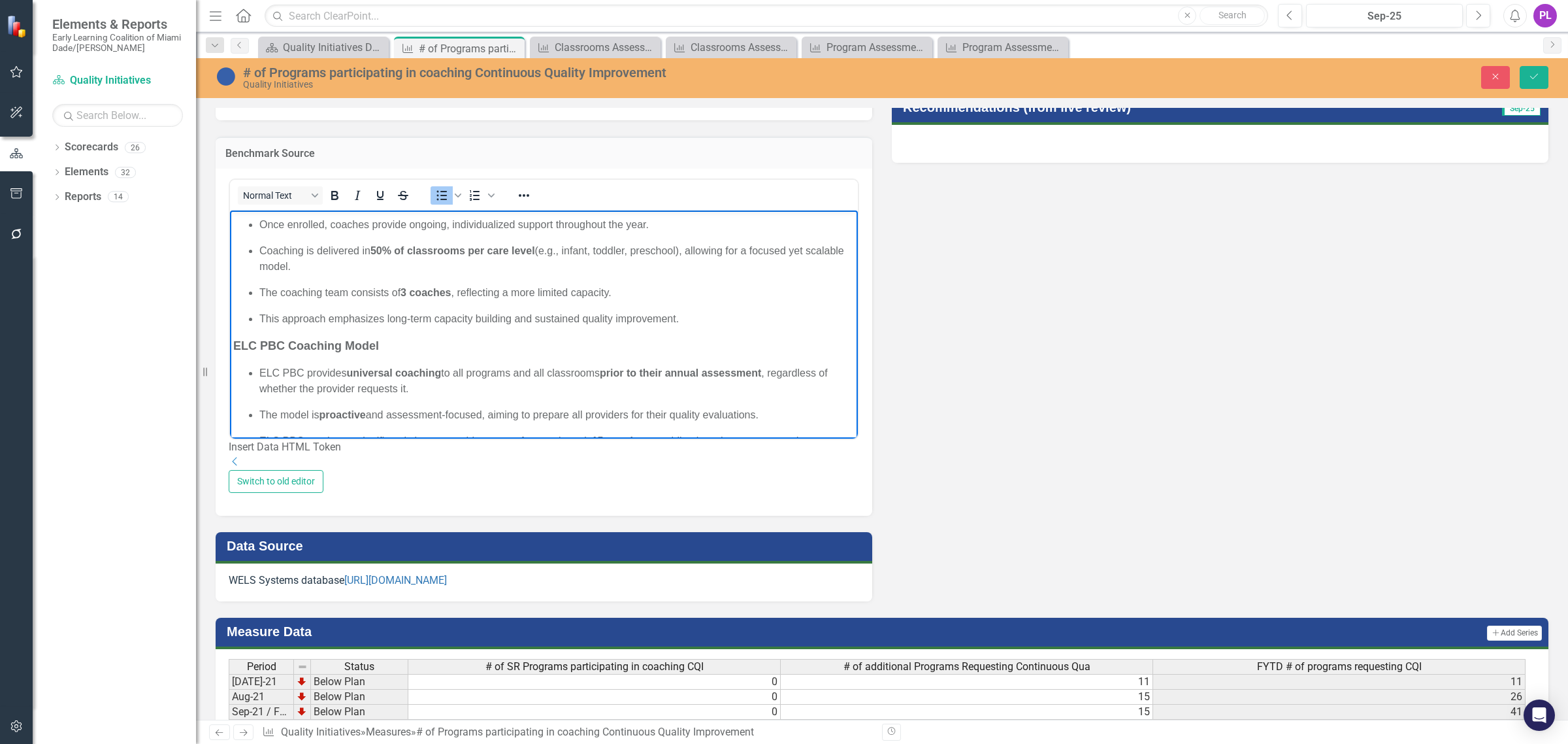
scroll to position [163, 0]
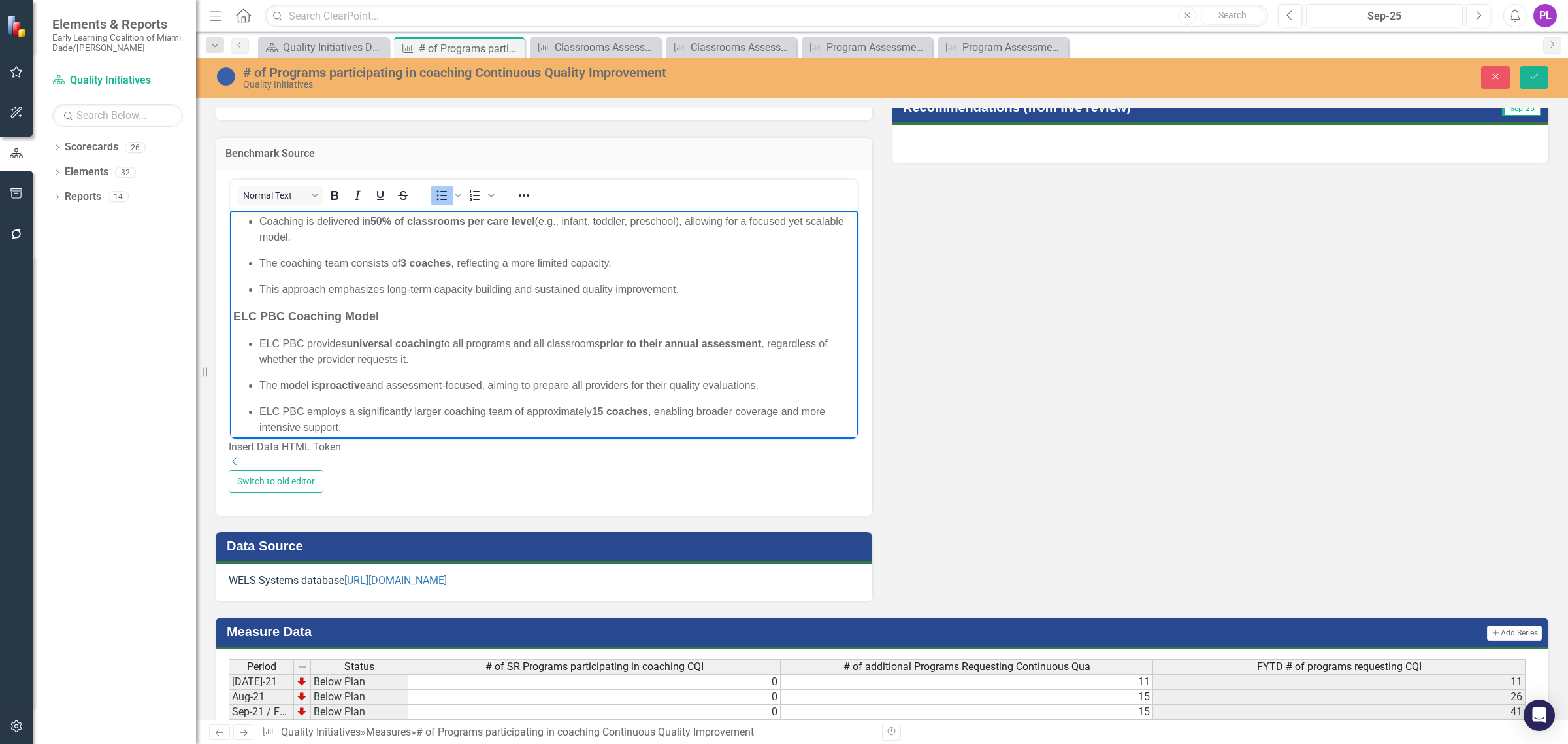
click at [480, 377] on p "The model is proactive and assessment-focused, aiming to prepare all providers …" at bounding box center [556, 385] width 595 height 16
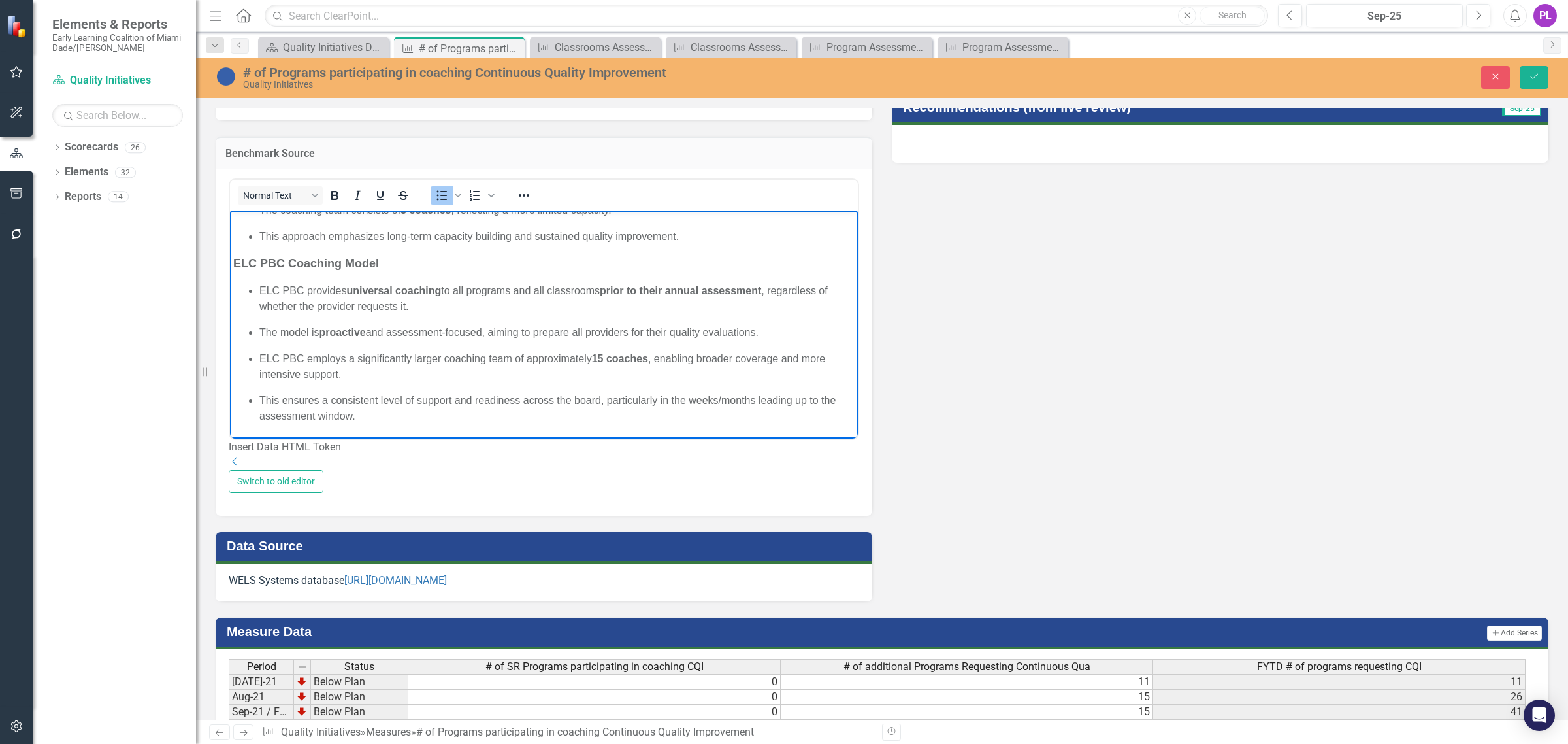
scroll to position [245, 0]
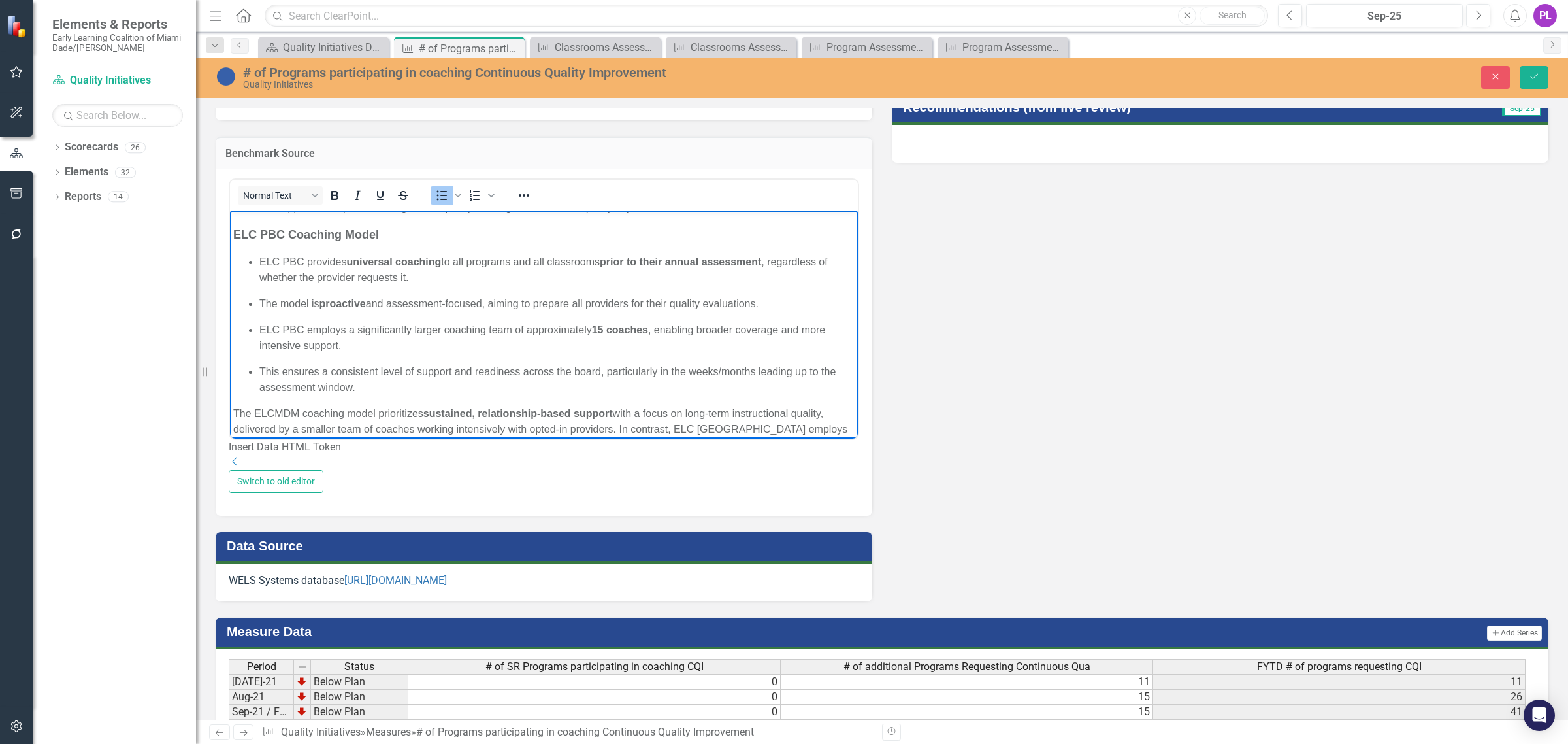
click at [405, 392] on p "This ensures a consistent level of support and readiness across the board, part…" at bounding box center [556, 378] width 595 height 31
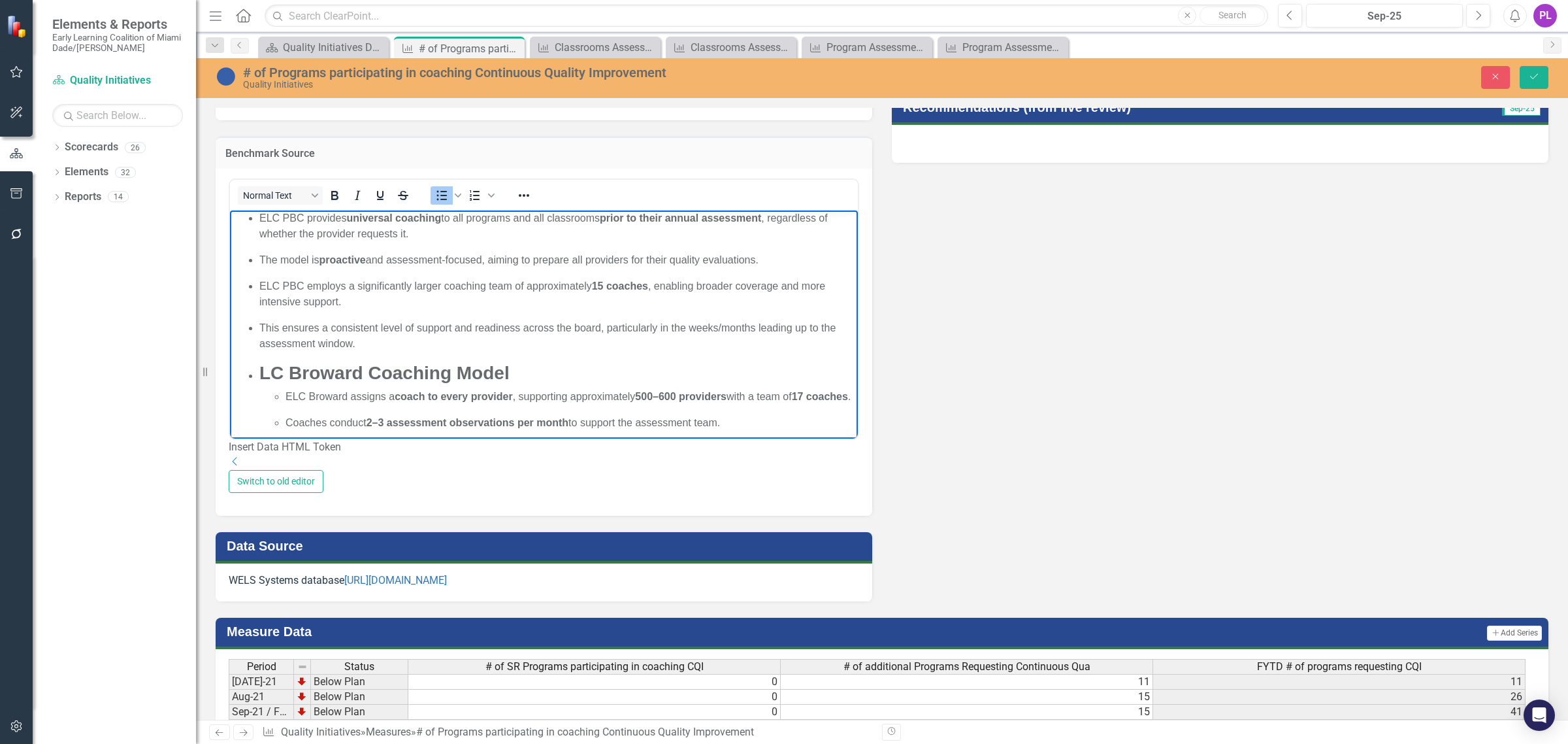
scroll to position [266, 0]
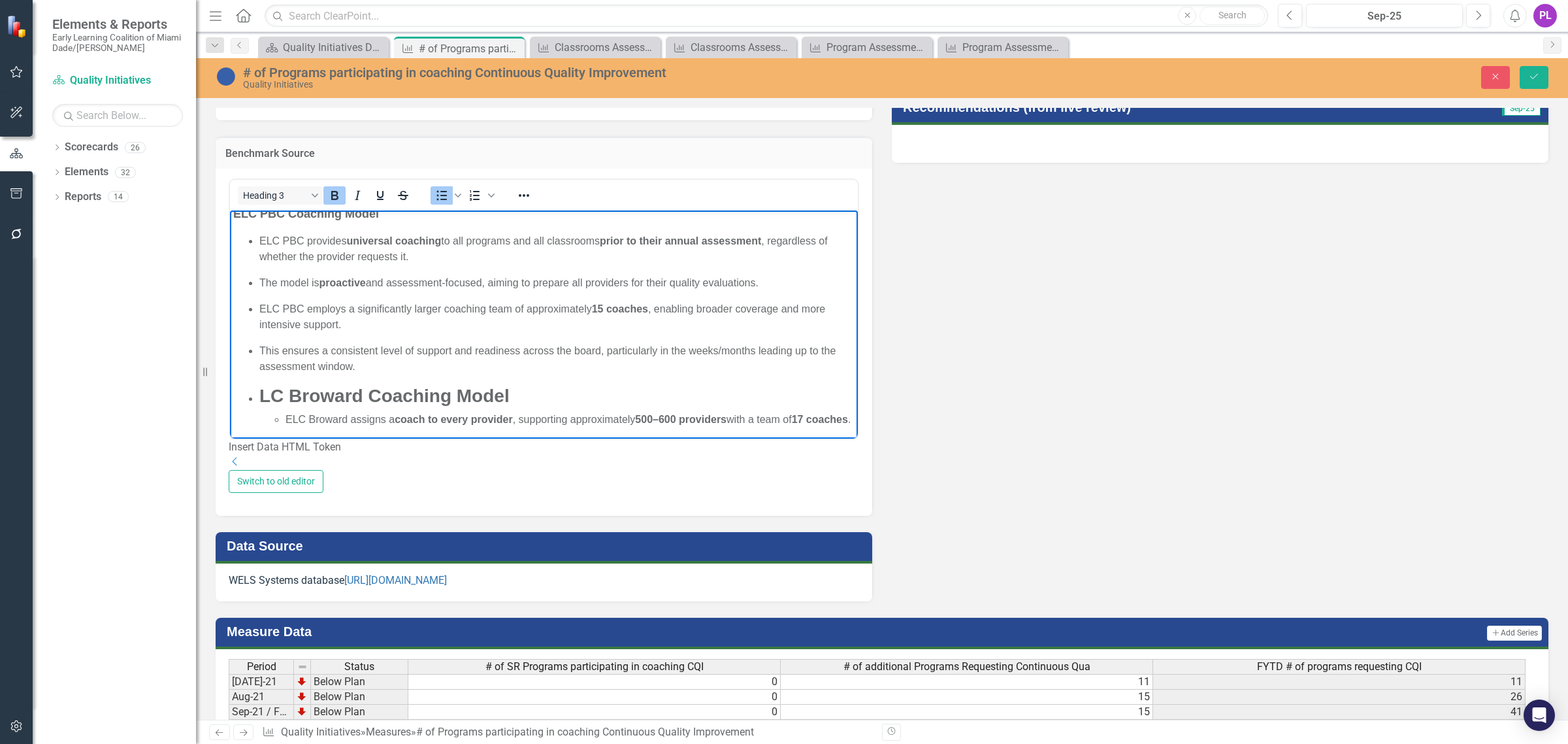
click at [258, 393] on ul "ELC PBC provides universal coaching to all programs and all classrooms prior to…" at bounding box center [544, 411] width 622 height 357
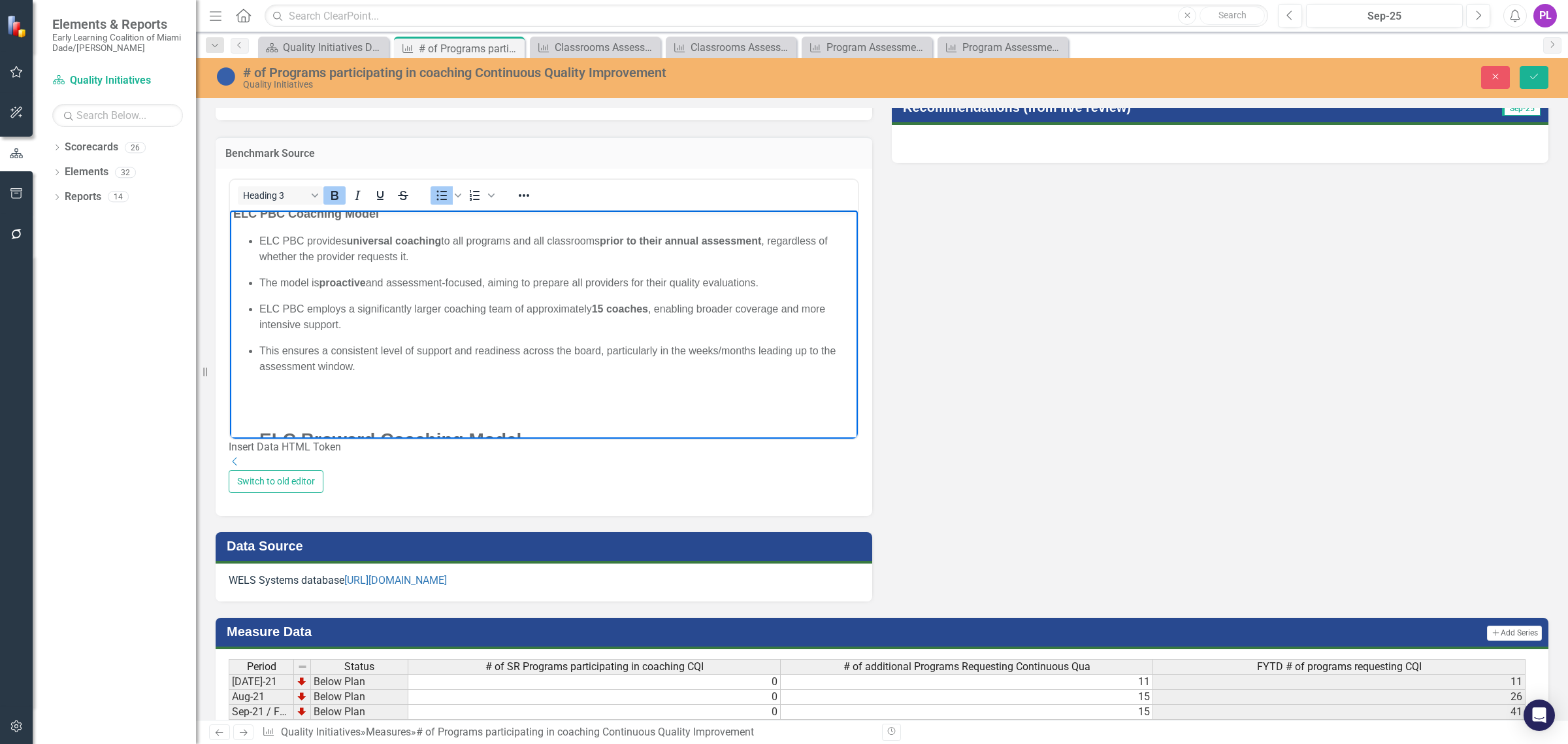
scroll to position [276, 0]
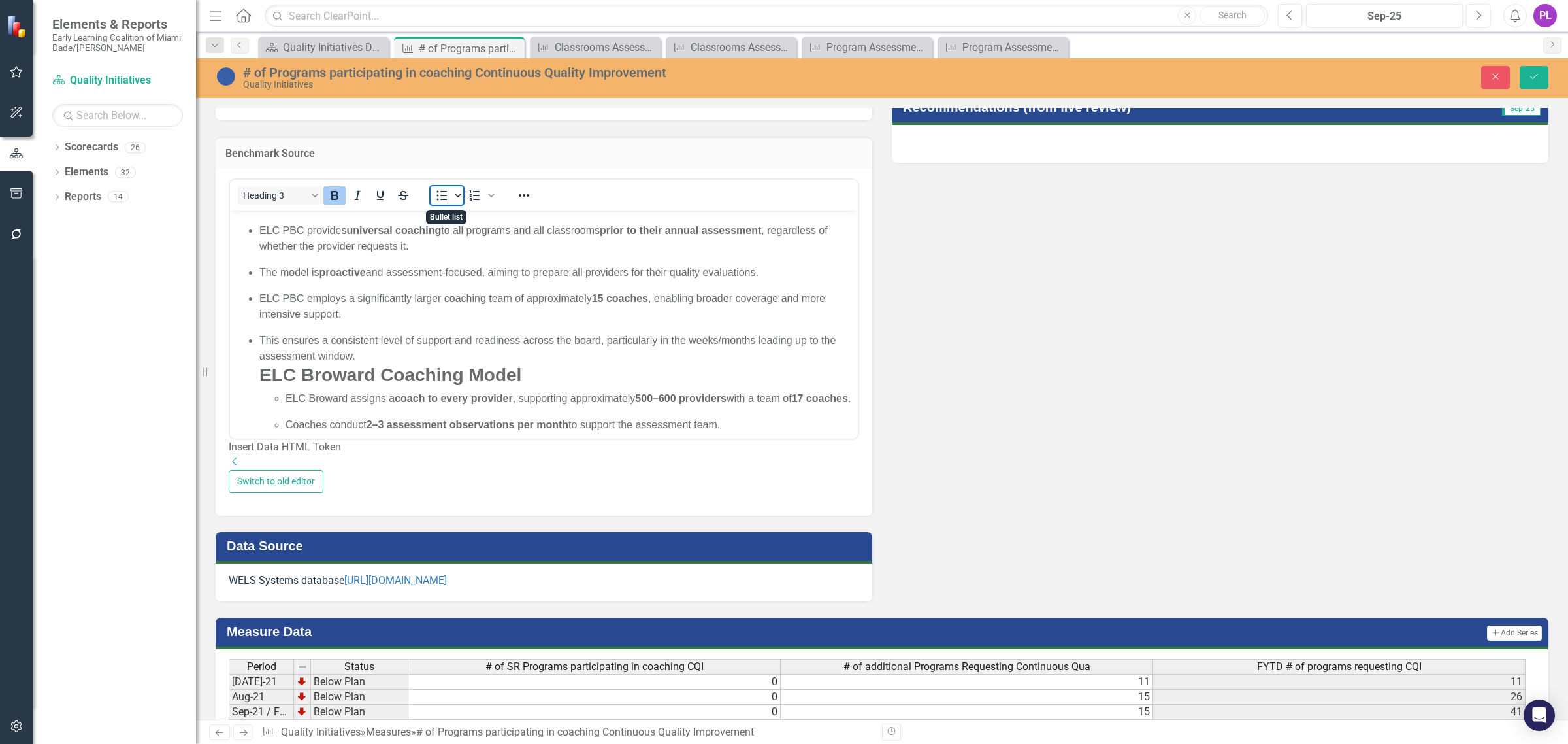
click at [455, 198] on icon "Bullet list" at bounding box center [458, 196] width 7 height 7
click at [490, 201] on span "Numbered list" at bounding box center [491, 196] width 10 height 18
click at [517, 203] on icon "Reveal or hide additional toolbar items" at bounding box center [524, 195] width 16 height 16
click at [596, 247] on icon "Align left" at bounding box center [597, 247] width 16 height 16
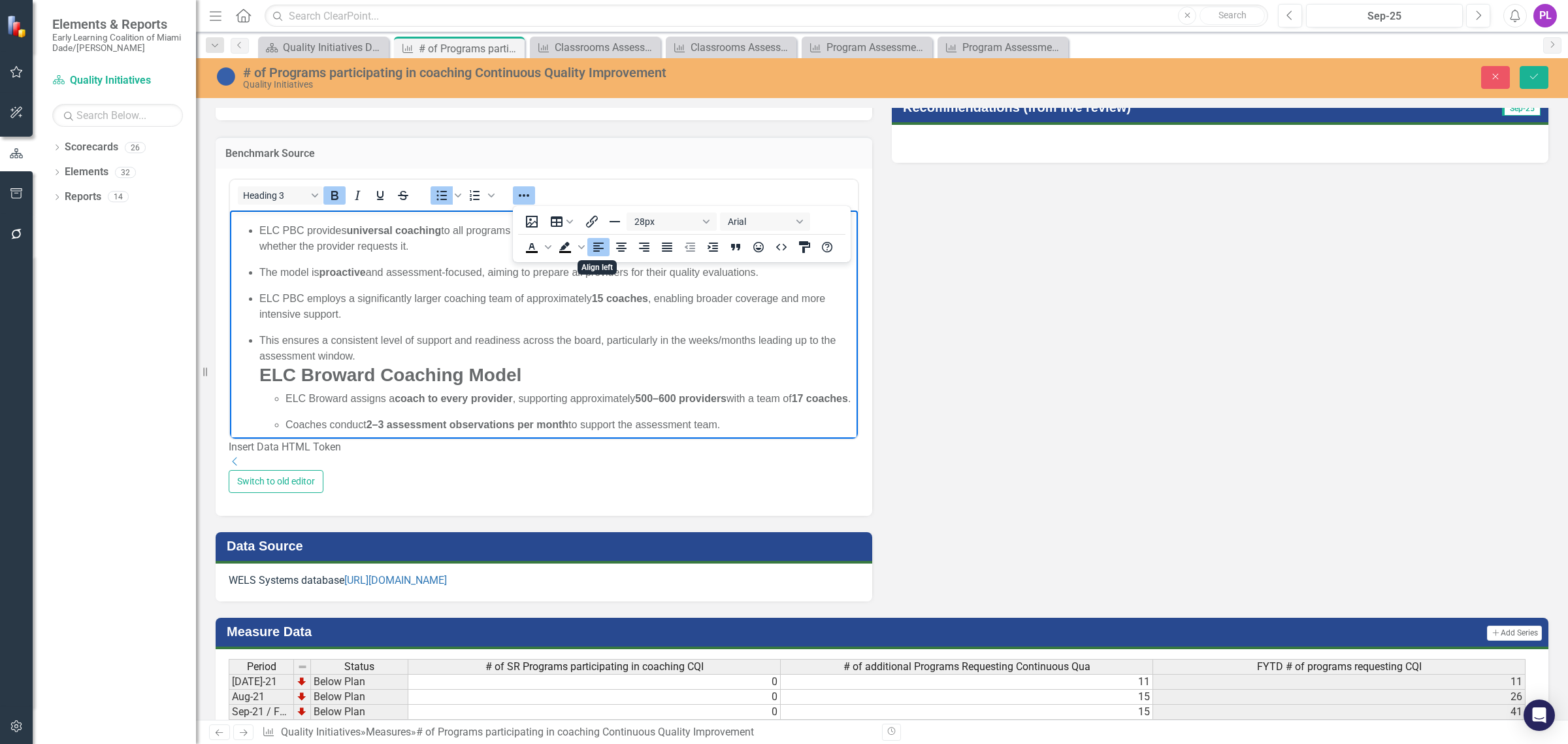
click at [597, 247] on icon "Align left" at bounding box center [597, 247] width 16 height 16
drag, startPoint x: 389, startPoint y: 368, endPoint x: 232, endPoint y: 368, distance: 157.0
click at [232, 368] on body "This analysis compares the coaching support models of The Early Learning Coalit…" at bounding box center [544, 343] width 628 height 821
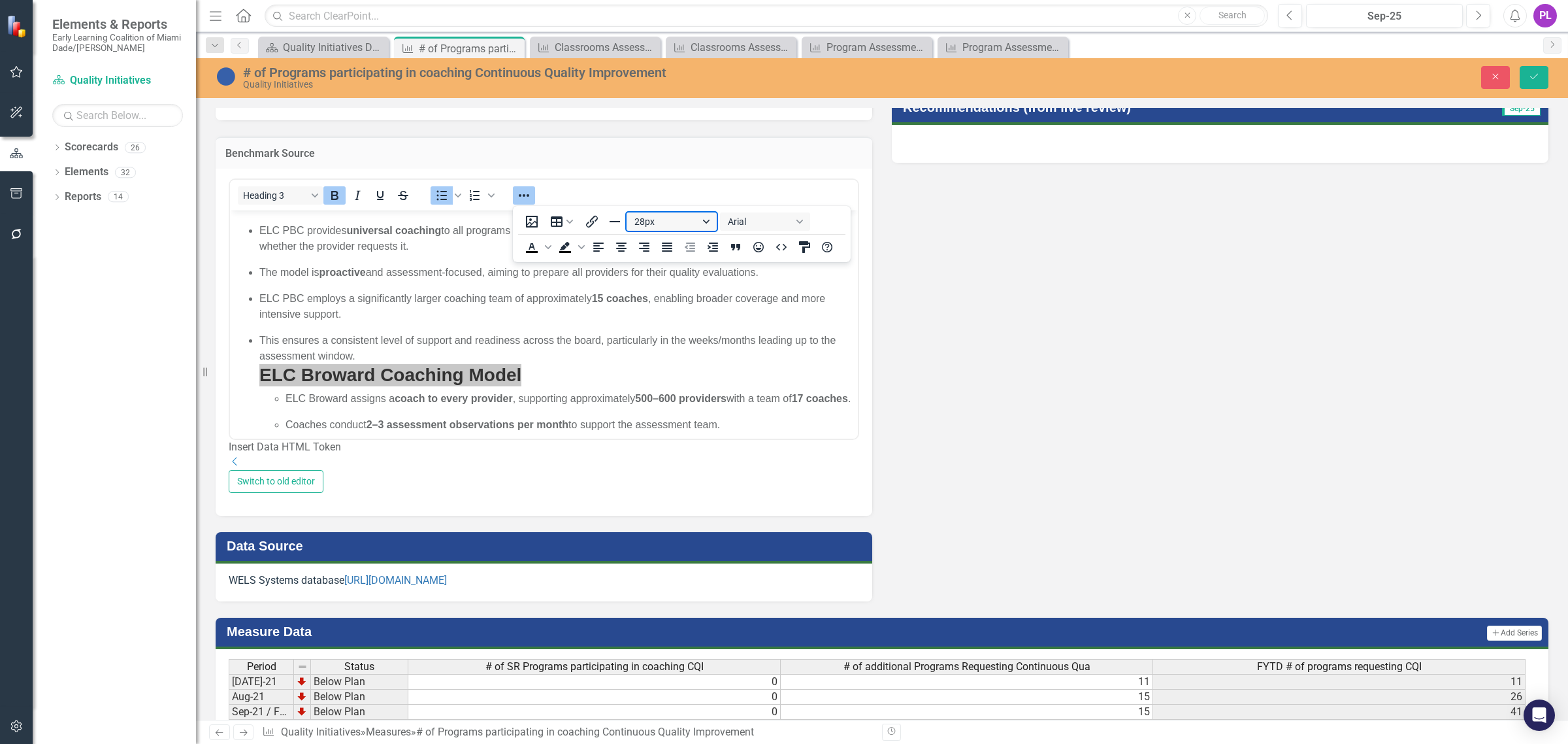
click at [705, 223] on button "28px" at bounding box center [671, 222] width 90 height 18
click at [654, 323] on div "18px" at bounding box center [664, 328] width 56 height 16
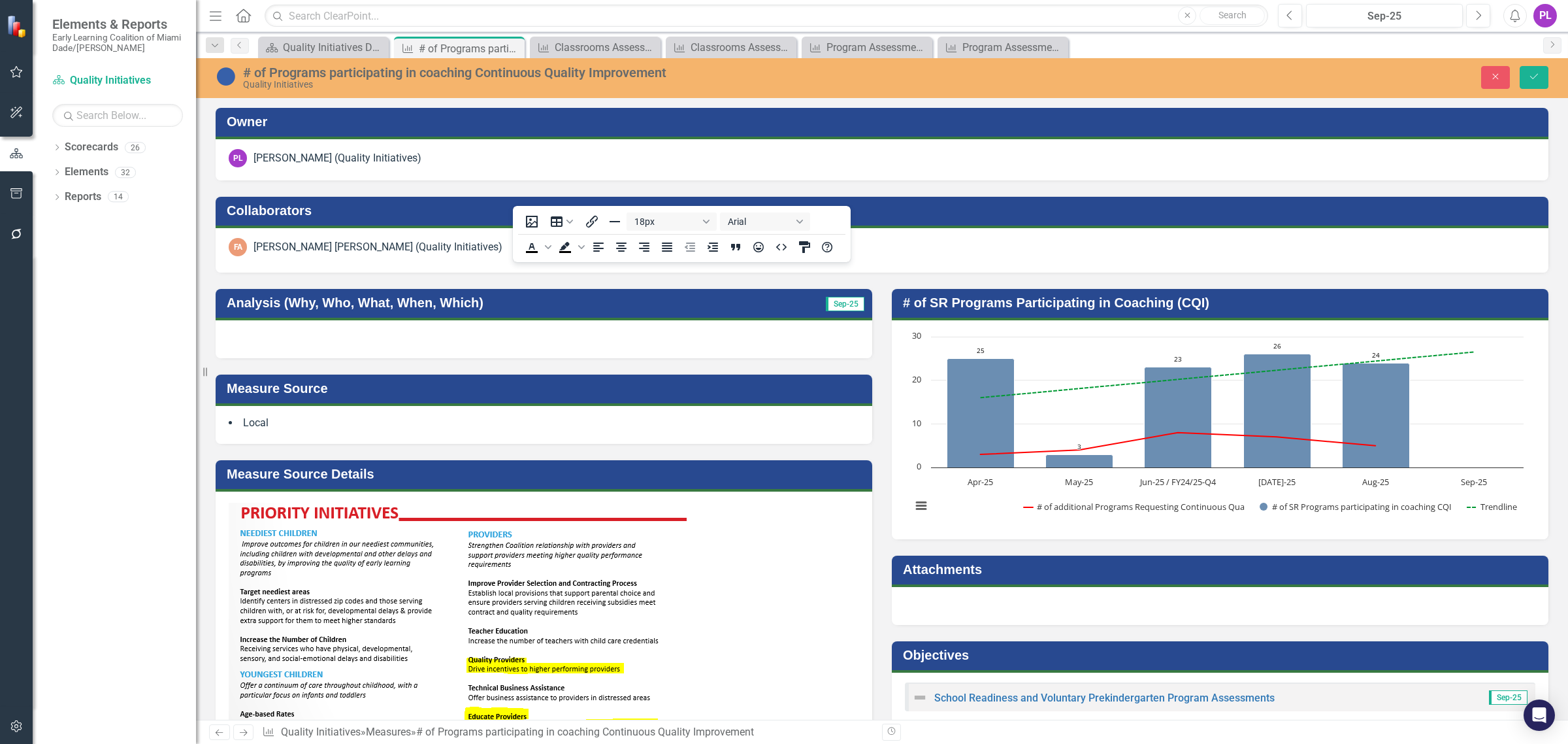
scroll to position [654, 0]
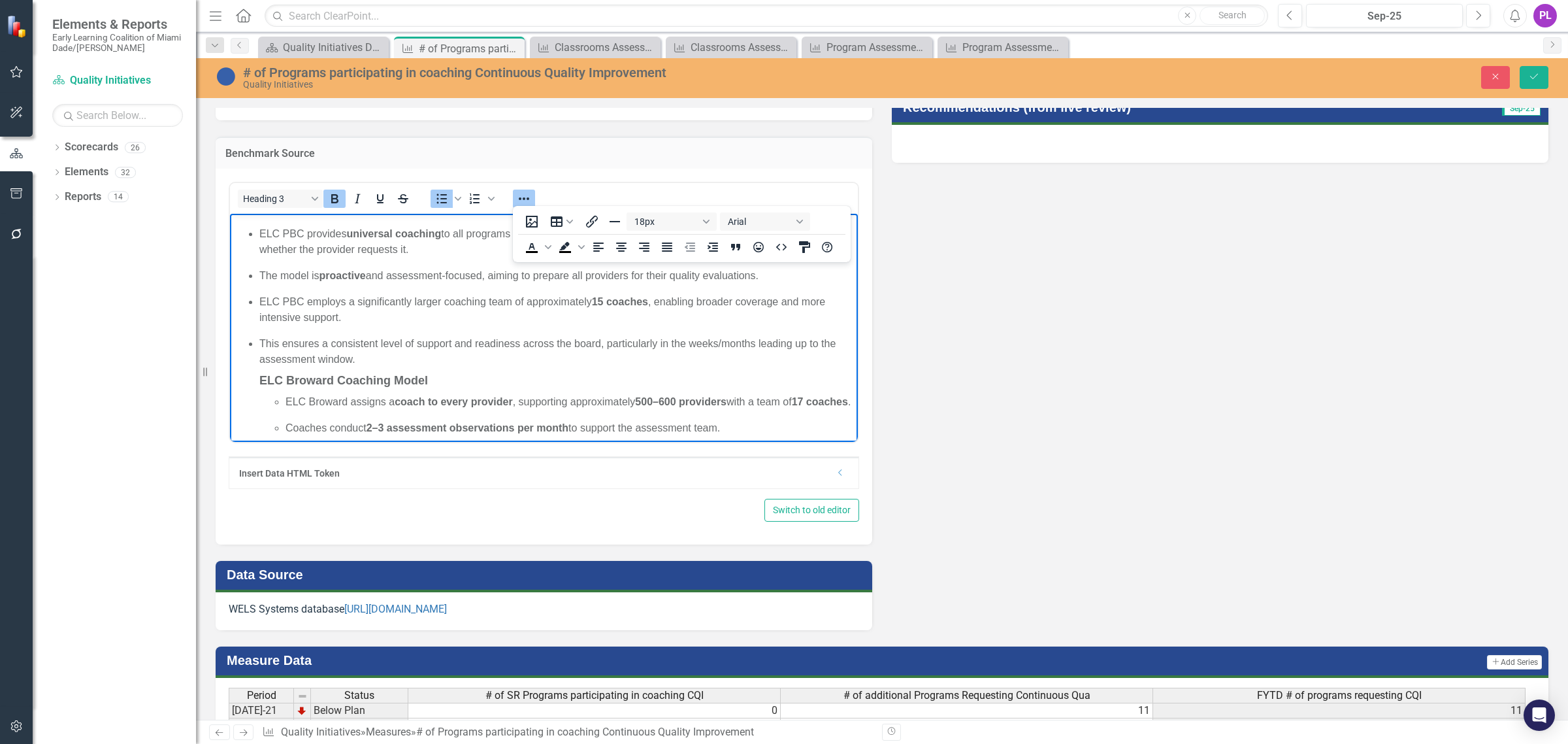
click at [367, 321] on p "ELC PBC employs a significantly larger coaching team of approximately 15 coache…" at bounding box center [556, 309] width 595 height 31
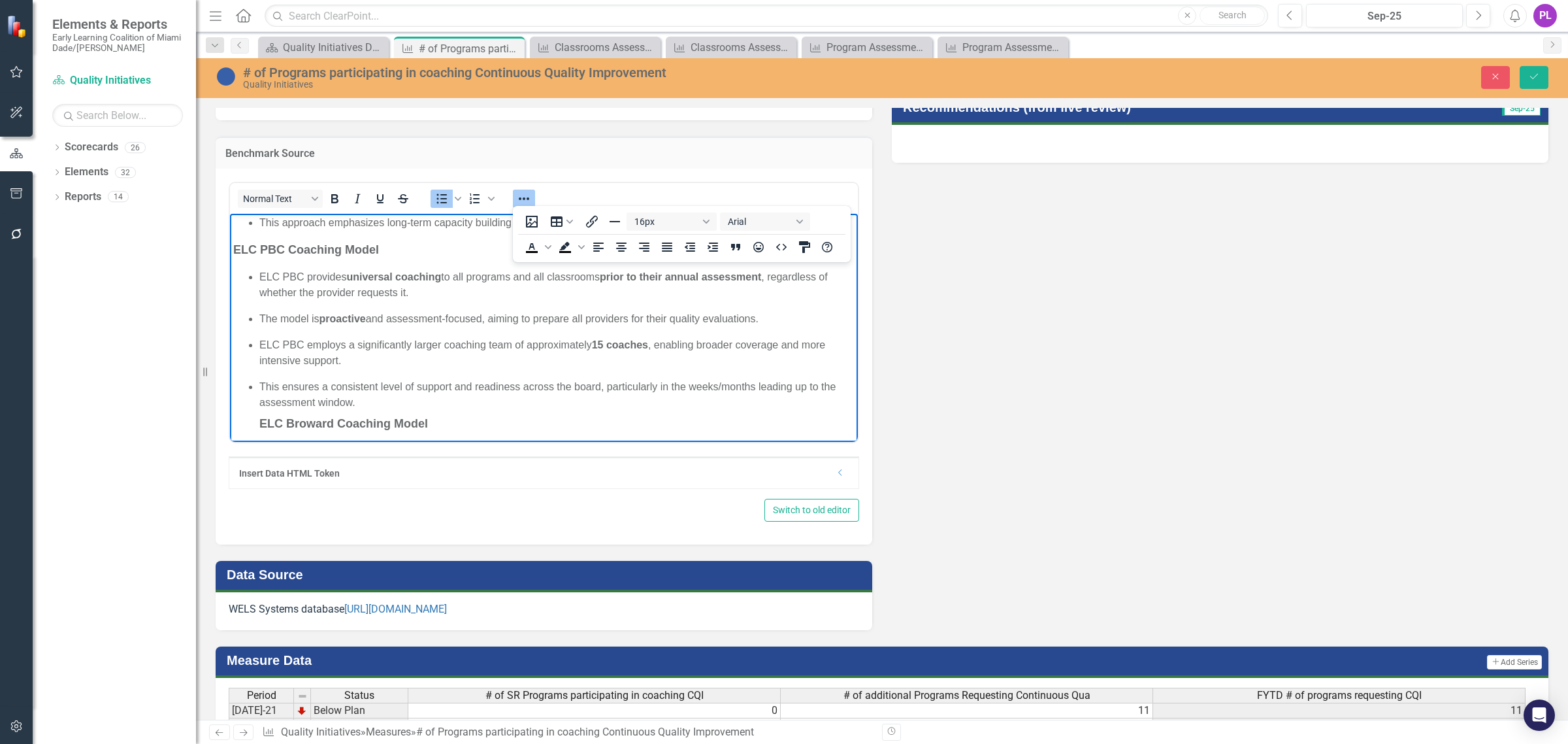
scroll to position [195, 0]
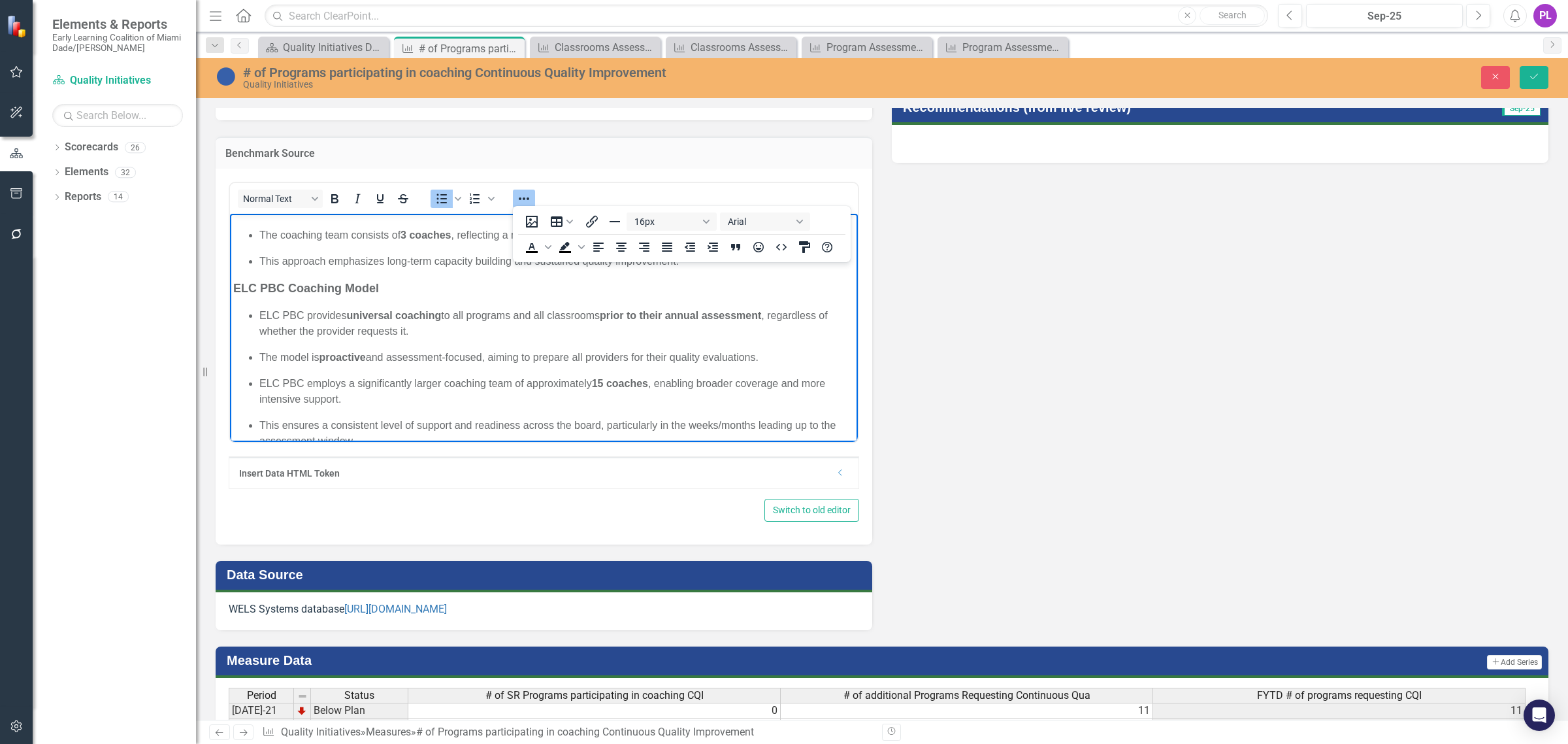
click at [332, 282] on strong "ELC PBC Coaching Model" at bounding box center [306, 288] width 146 height 13
click at [333, 285] on strong "ELC PBC Coaching Model" at bounding box center [306, 288] width 146 height 13
click at [347, 323] on p "ELC PBC provides universal coaching to all programs and all classrooms prior to…" at bounding box center [556, 322] width 595 height 31
click at [356, 288] on strong "ELC PBC Coaching Model" at bounding box center [306, 288] width 146 height 13
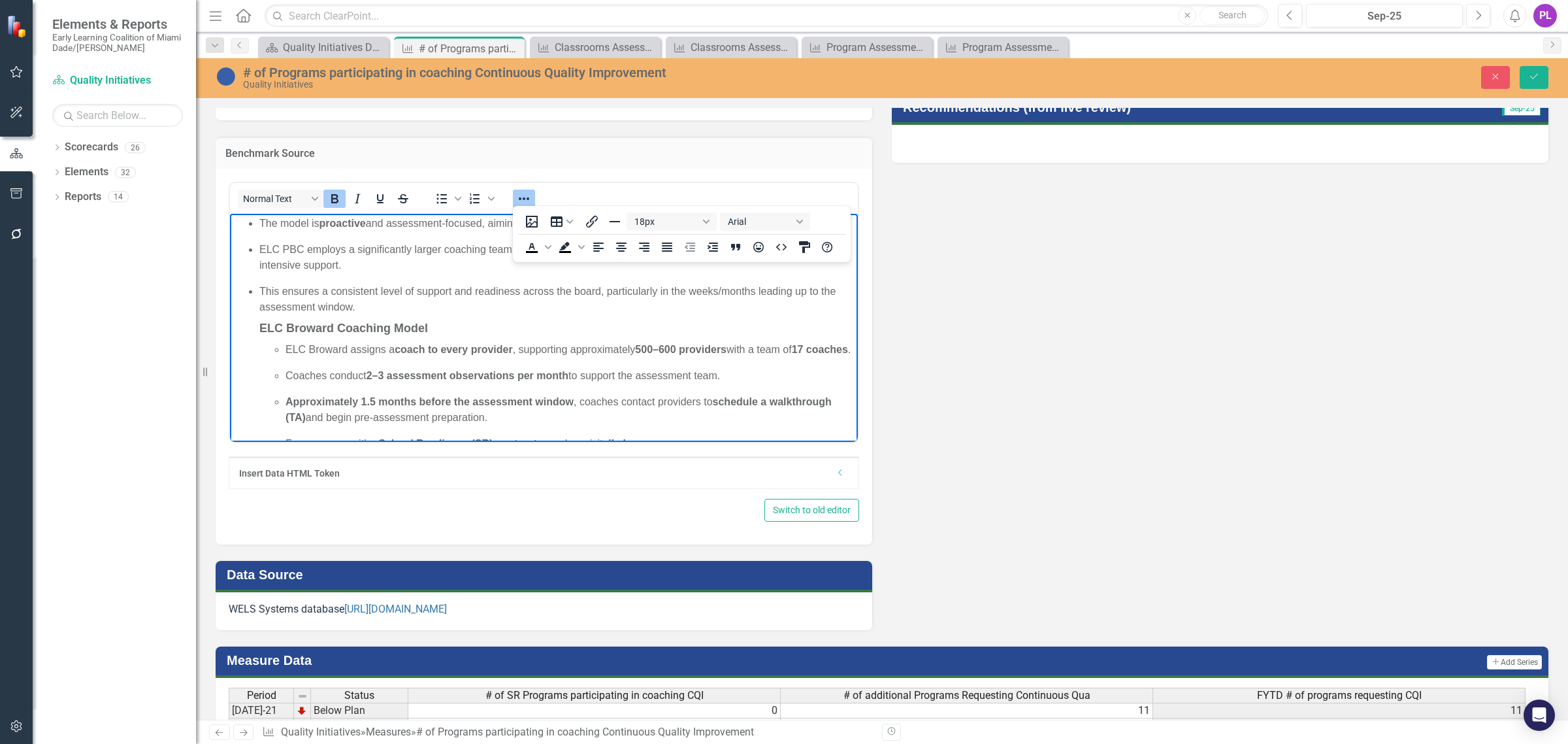
scroll to position [358, 0]
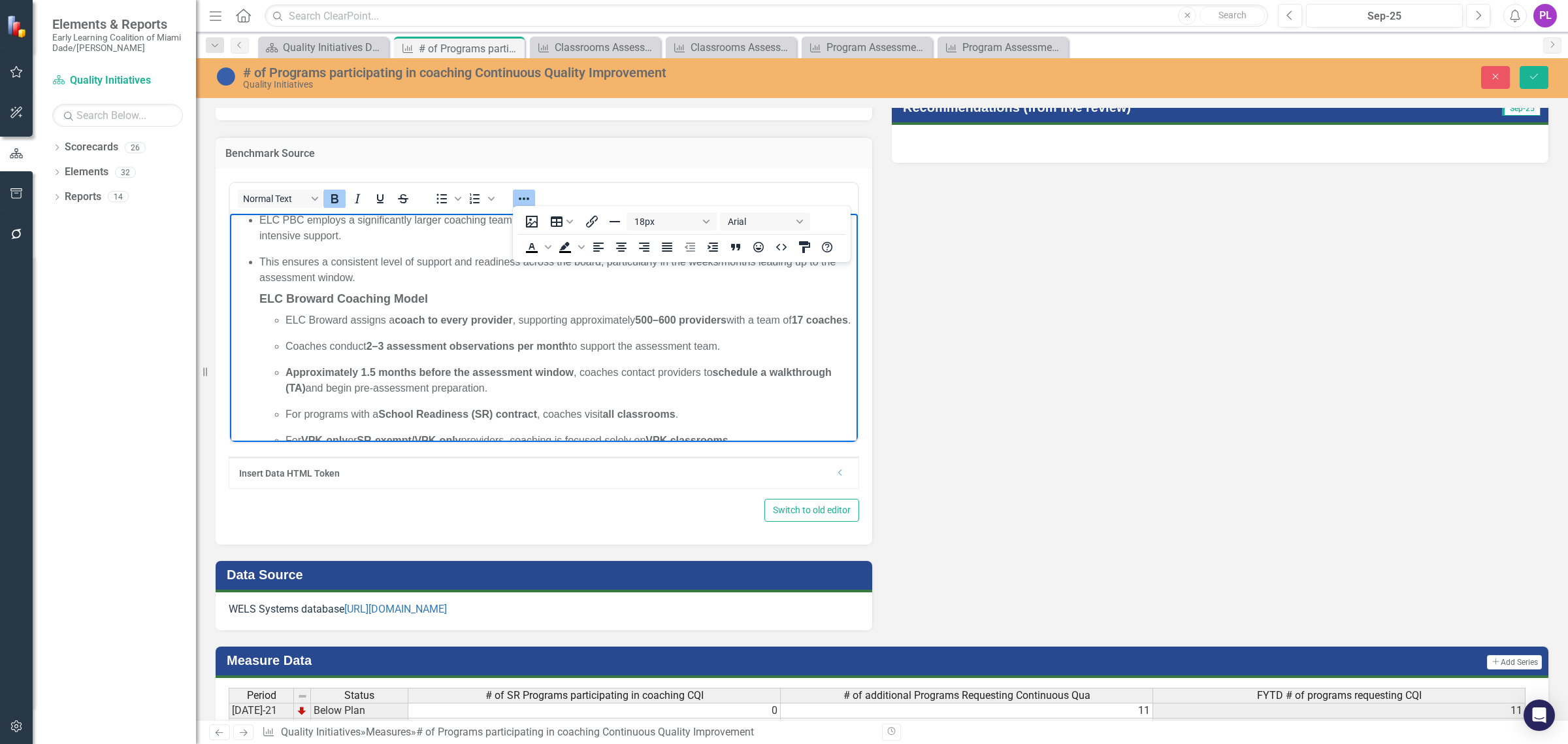
click at [258, 296] on ul "ELC PBC provides universal coaching to all programs and all classrooms prior to…" at bounding box center [544, 317] width 622 height 346
click at [494, 195] on span "Numbered list" at bounding box center [491, 198] width 10 height 18
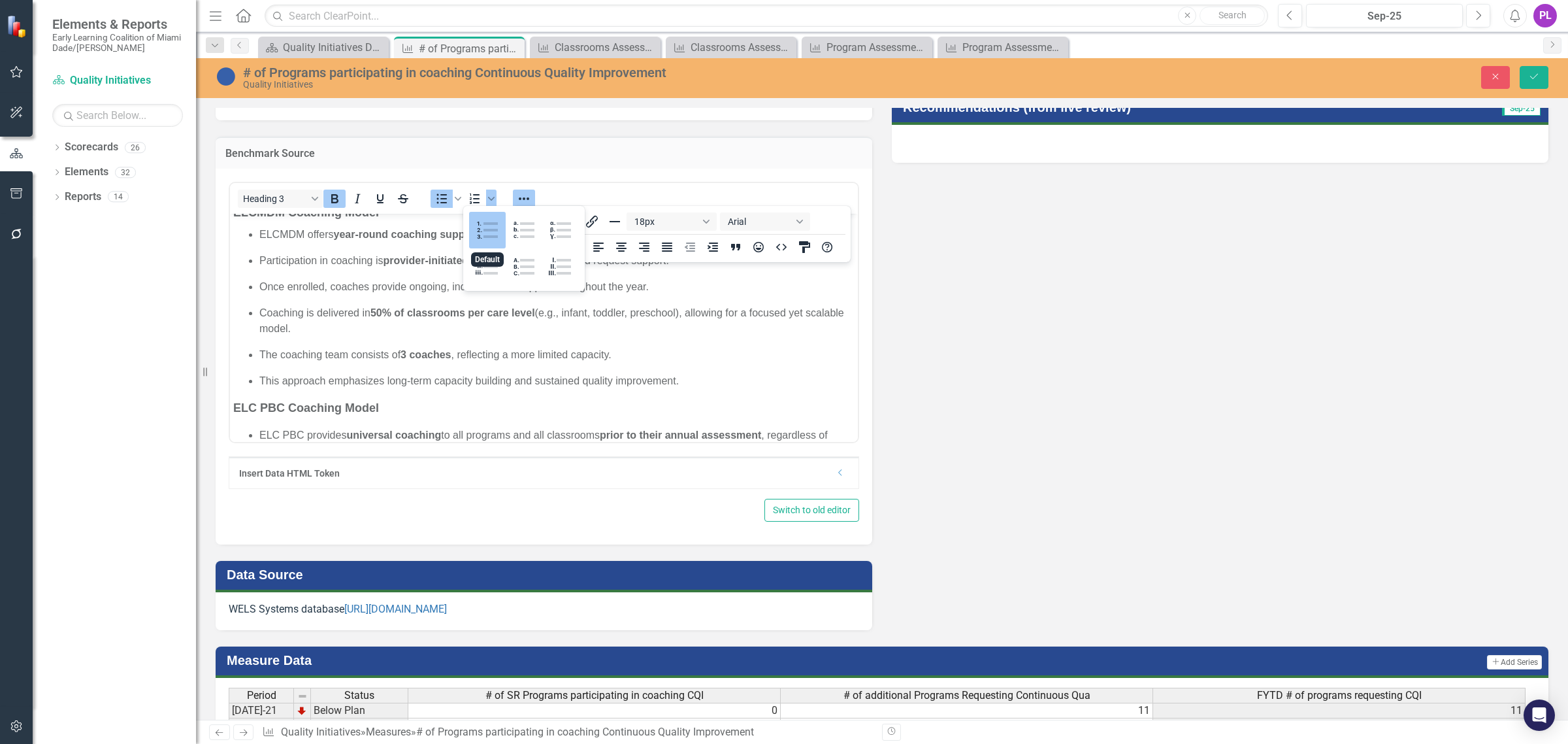
scroll to position [113, 0]
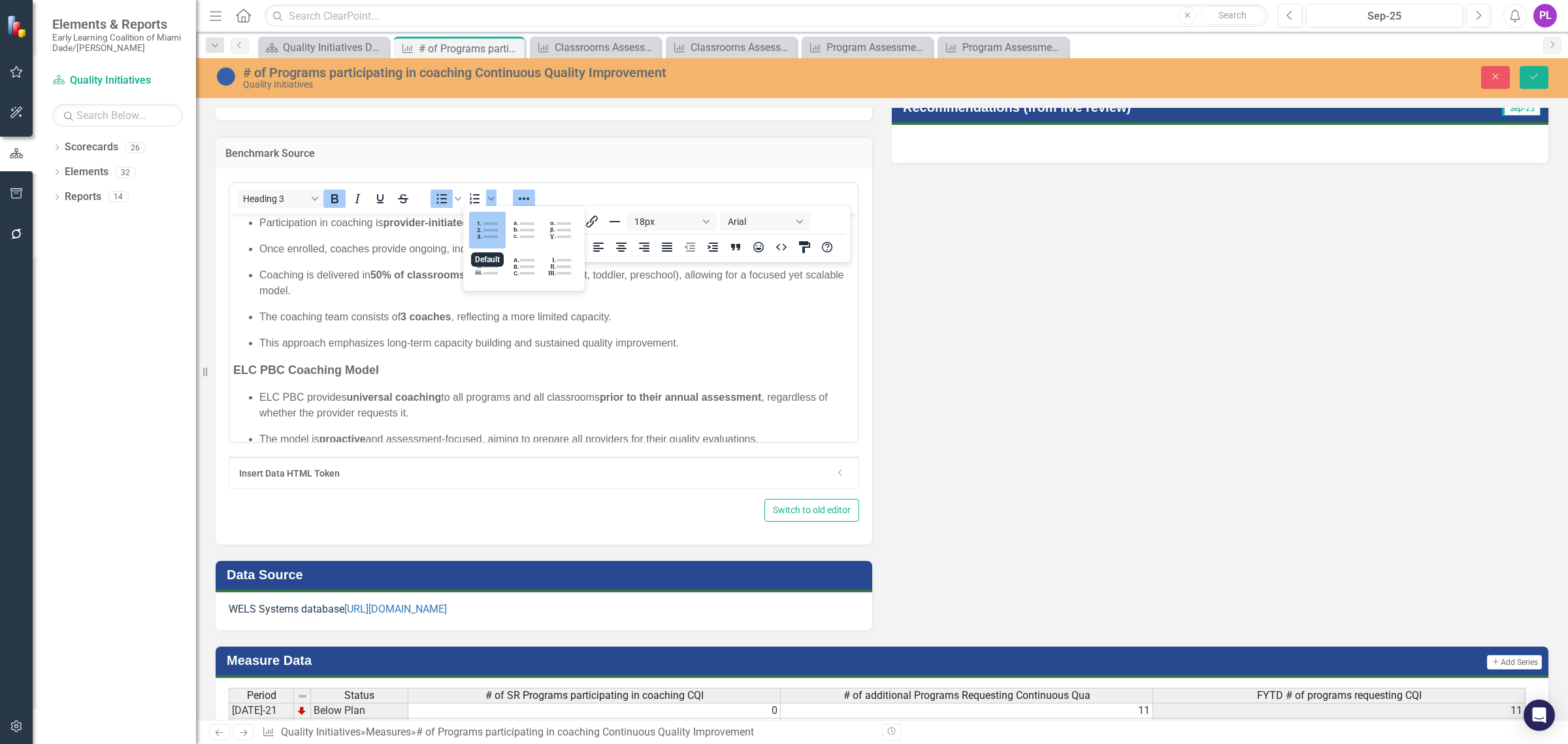
click at [299, 369] on strong "ELC PBC Coaching Model" at bounding box center [306, 369] width 146 height 13
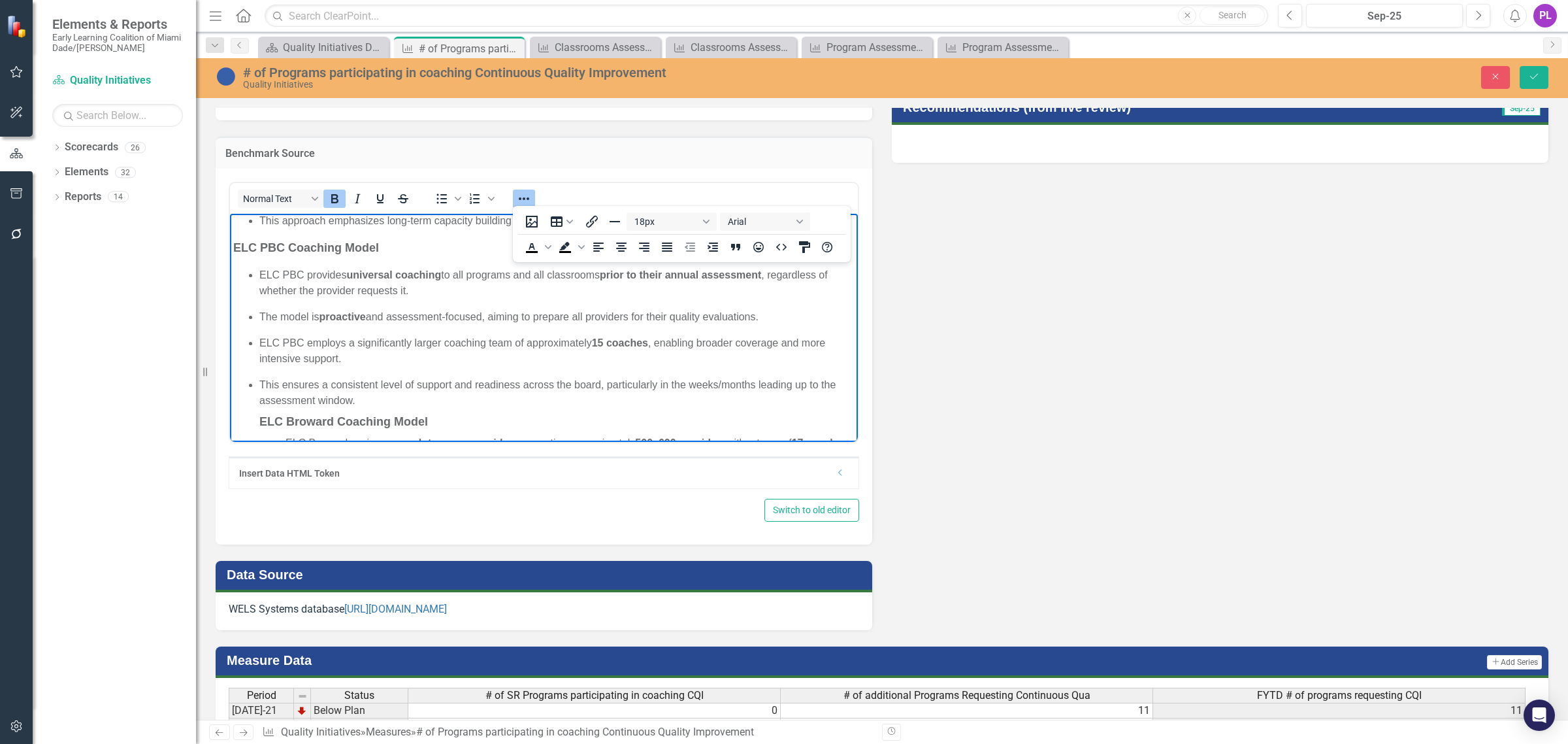
scroll to position [276, 0]
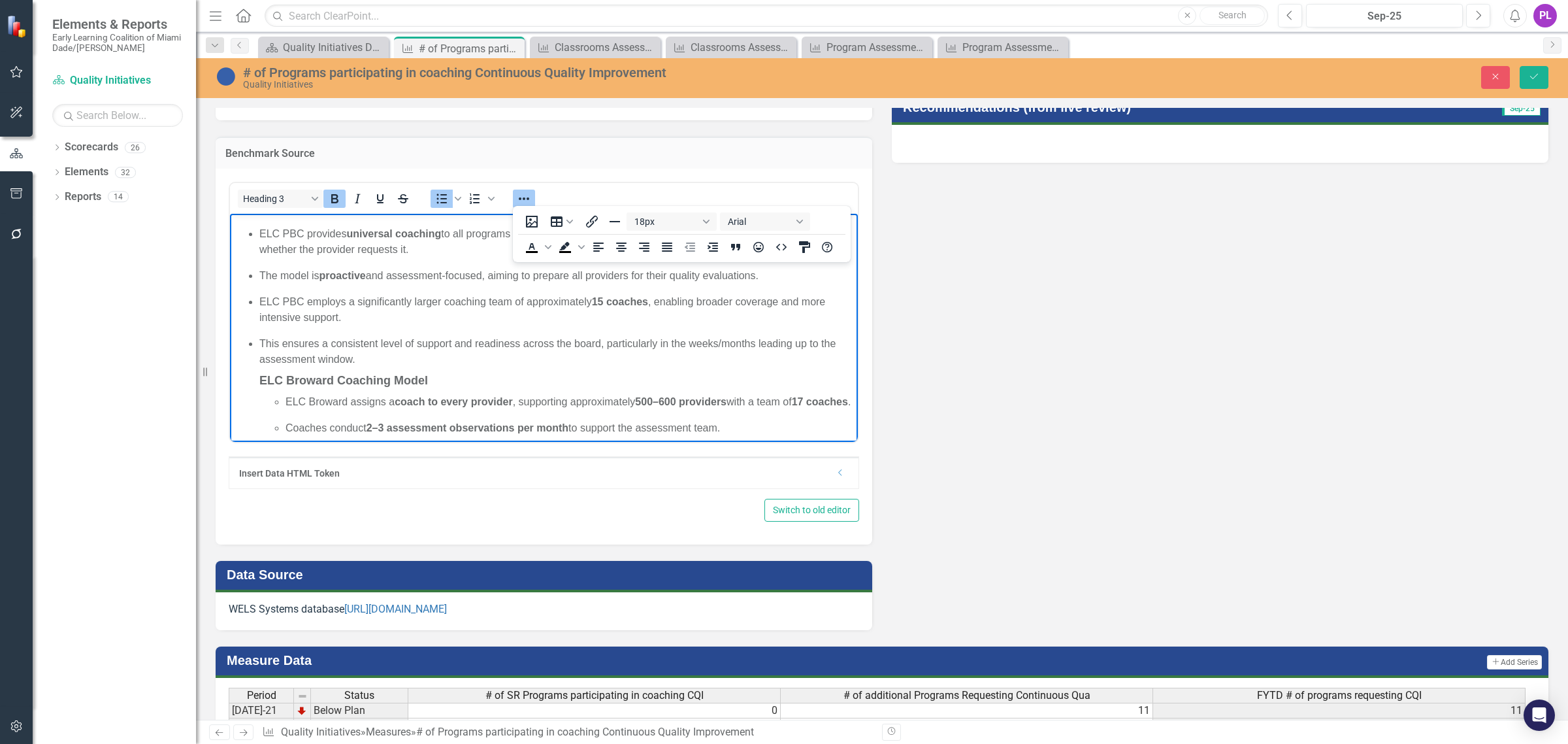
click at [281, 385] on h3 "ELC Broward Coaching Model" at bounding box center [556, 377] width 595 height 23
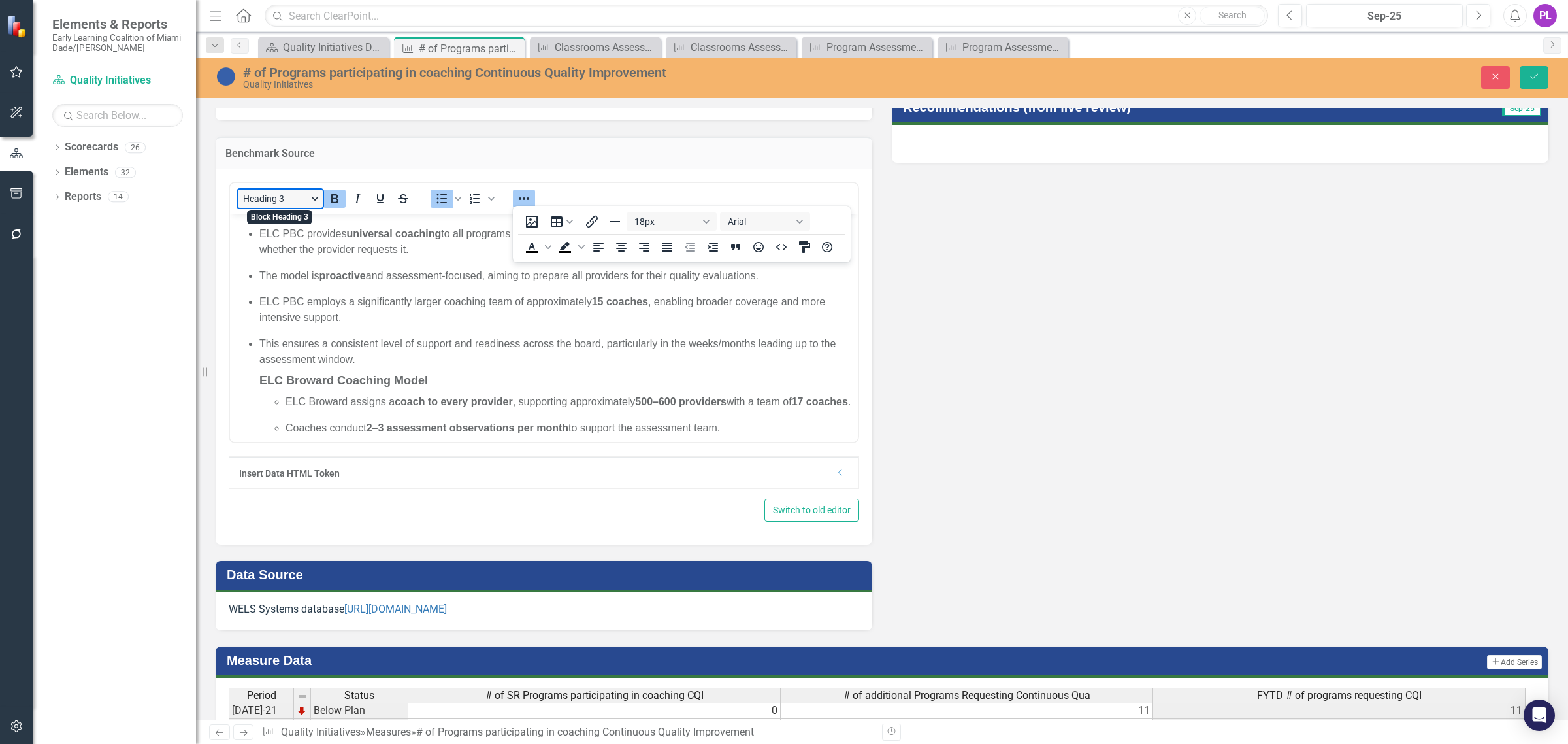
click at [315, 200] on button "Heading 3" at bounding box center [280, 198] width 85 height 18
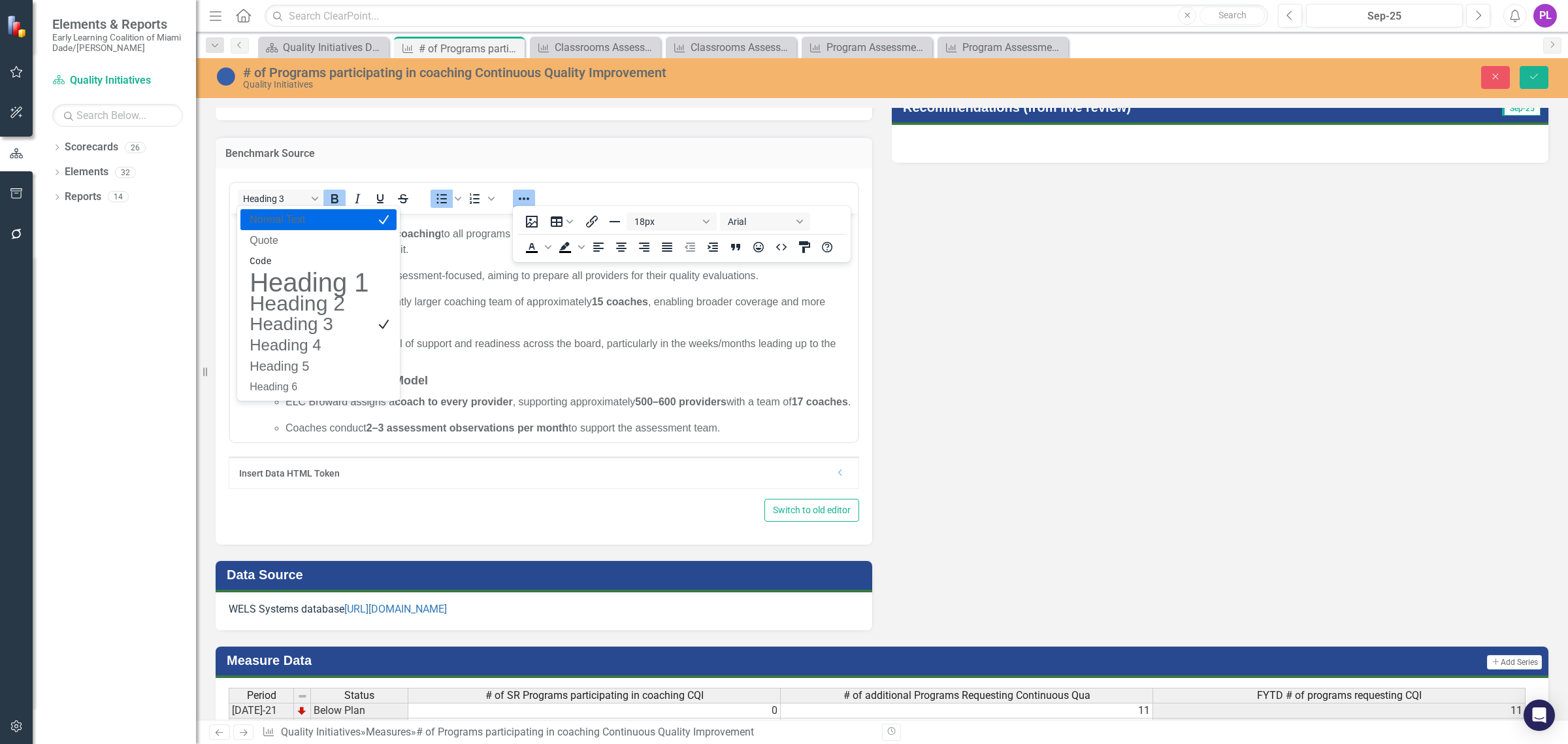
click at [325, 218] on p "Normal Text" at bounding box center [309, 219] width 121 height 16
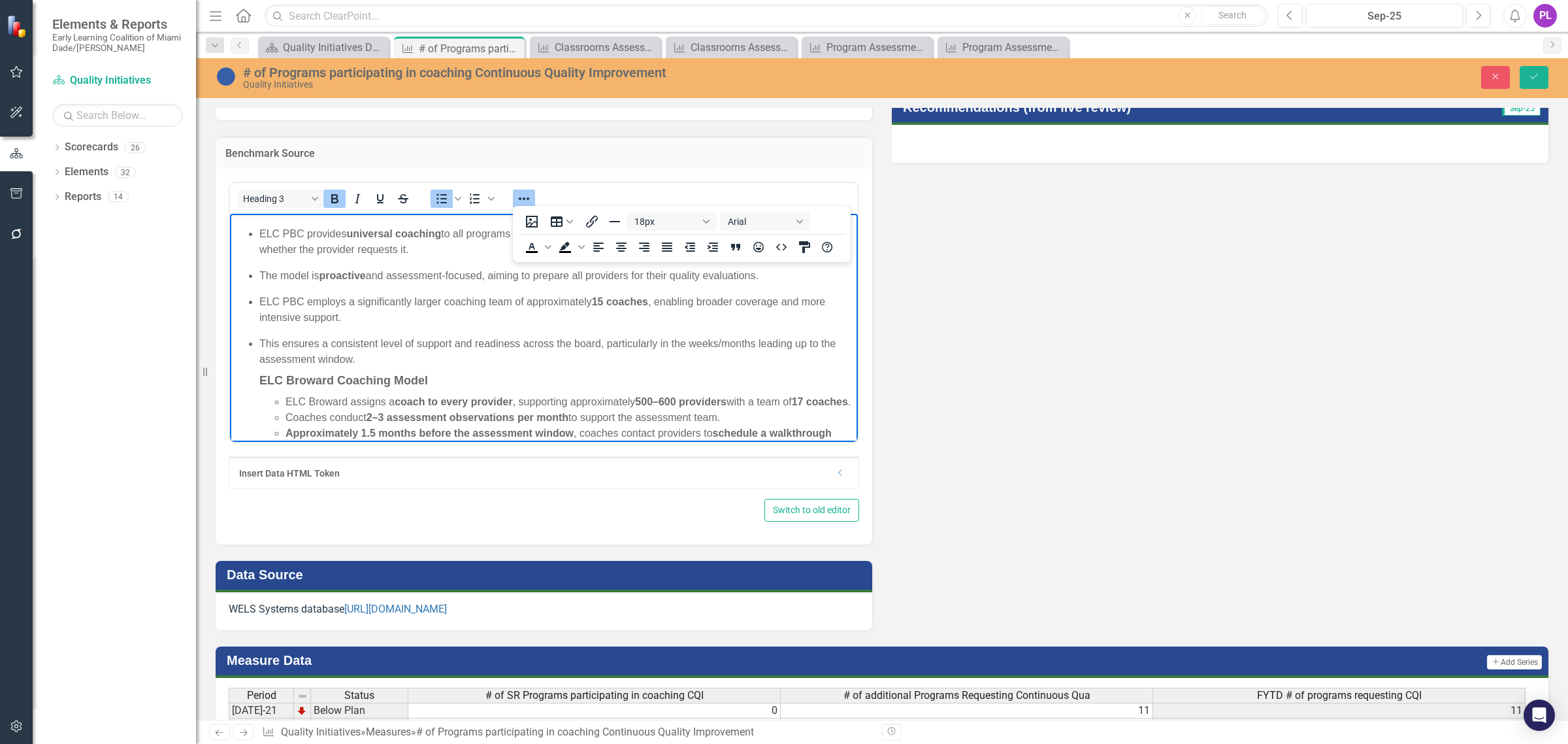
click at [254, 372] on ul "ELC PBC provides universal coaching to all programs and all classrooms prior to…" at bounding box center [544, 372] width 622 height 294
drag, startPoint x: 258, startPoint y: 378, endPoint x: 444, endPoint y: 379, distance: 186.0
click at [444, 379] on ul "ELC PBC provides universal coaching to all programs and all classrooms prior to…" at bounding box center [544, 372] width 622 height 294
click at [319, 191] on button "Heading 3" at bounding box center [280, 198] width 85 height 18
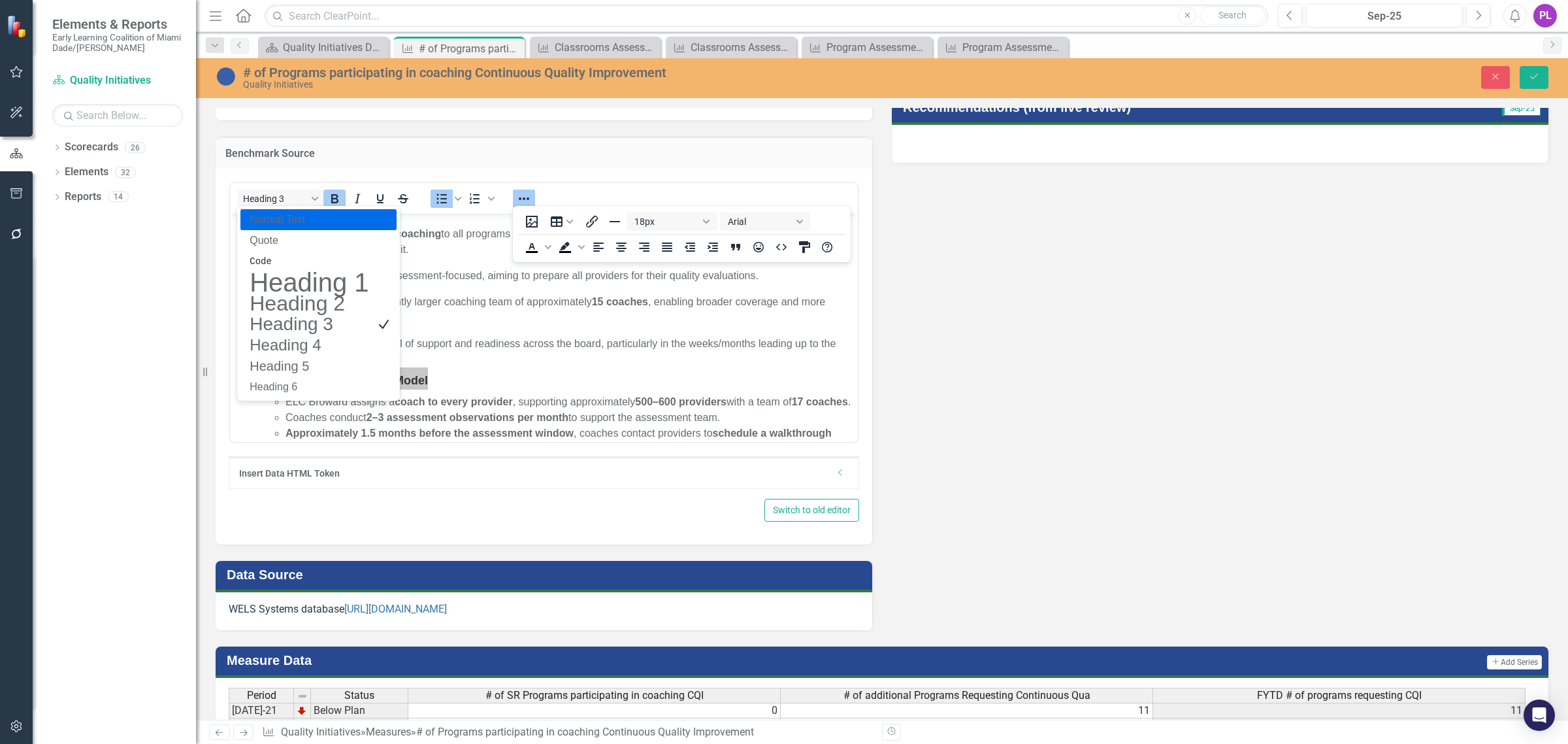
click at [315, 217] on p "Normal Text" at bounding box center [309, 219] width 121 height 16
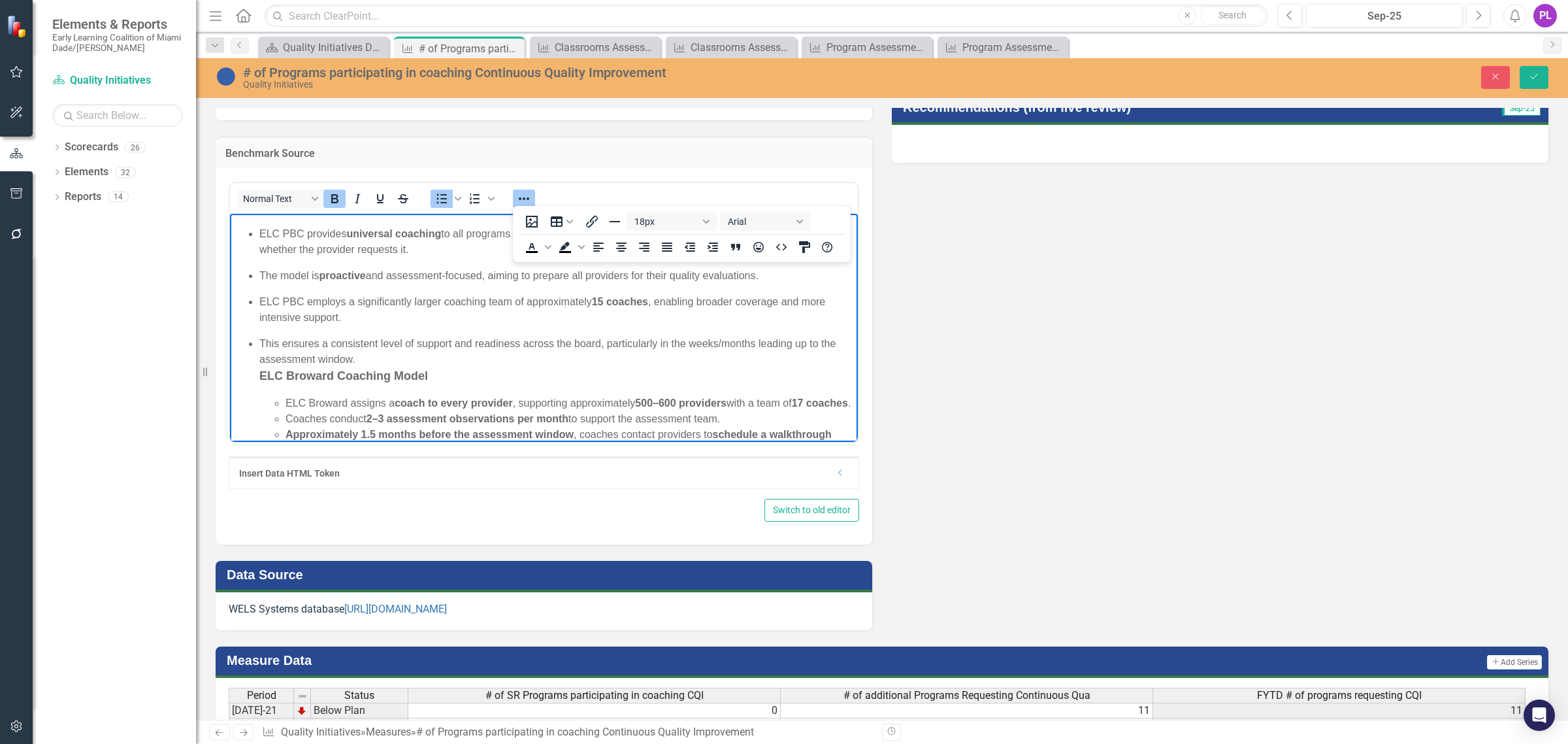
click at [253, 377] on ul "ELC PBC provides universal coaching to all programs and all classrooms prior to…" at bounding box center [544, 372] width 622 height 295
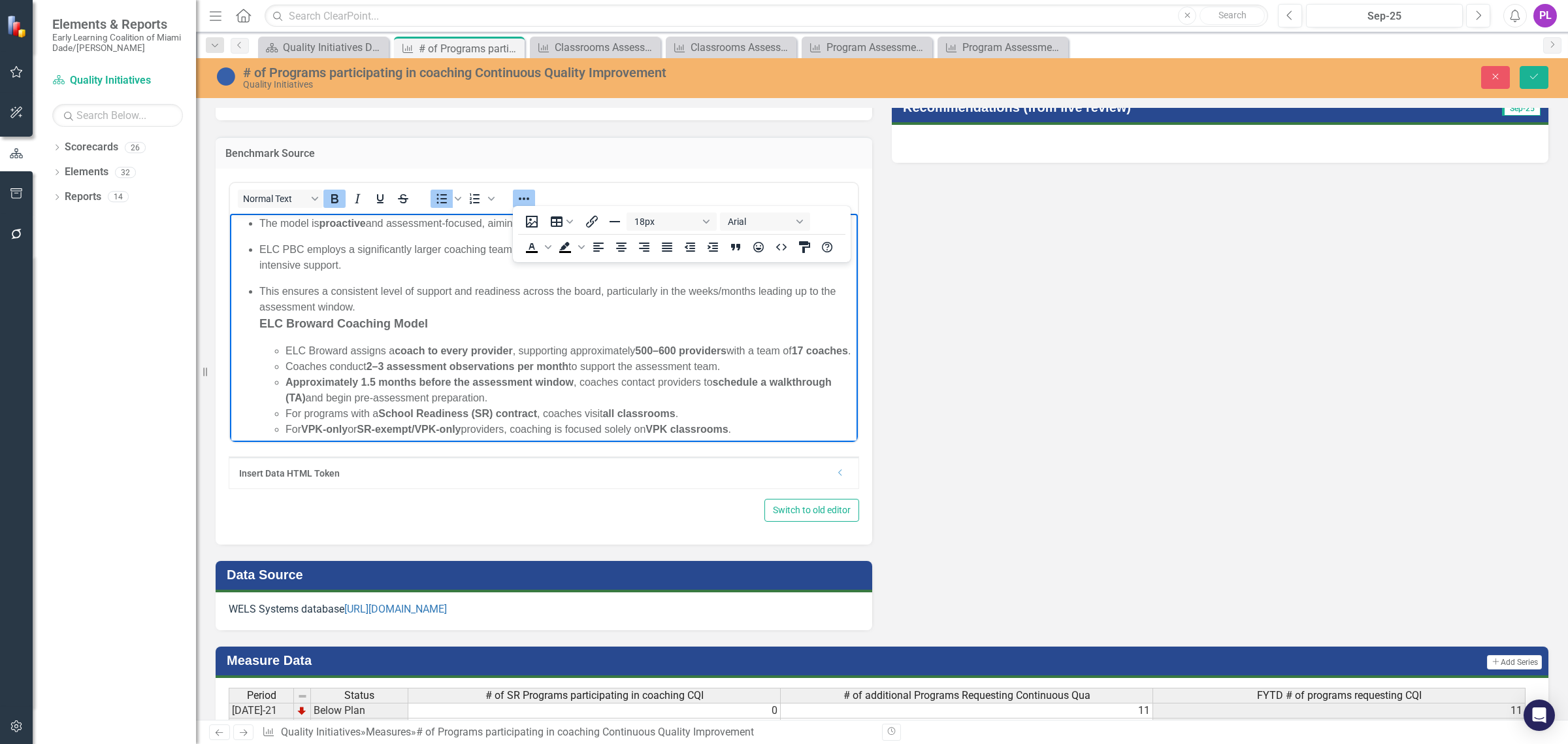
scroll to position [358, 0]
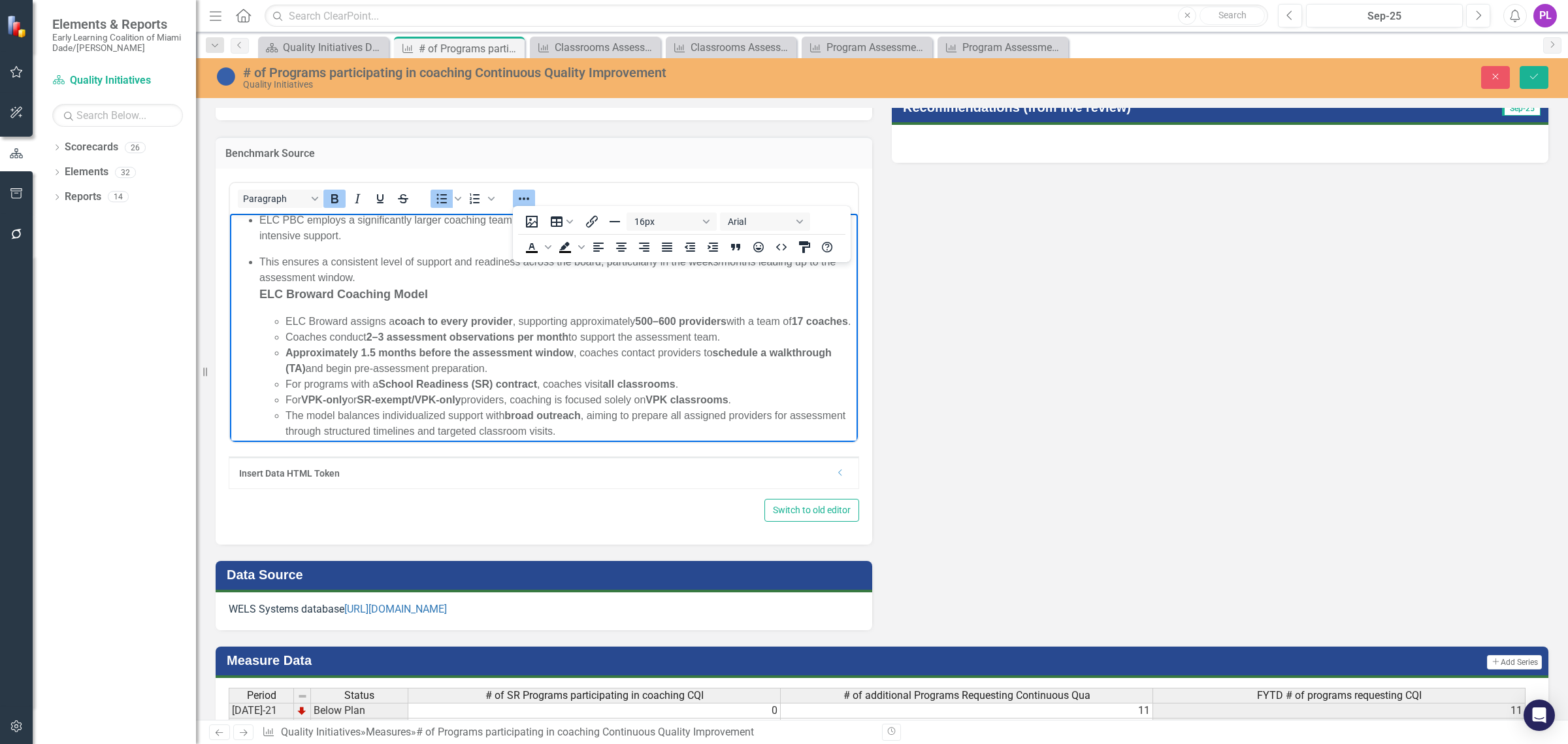
click at [375, 357] on strong "Approximately 1.5 months before the assessment window" at bounding box center [429, 351] width 288 height 11
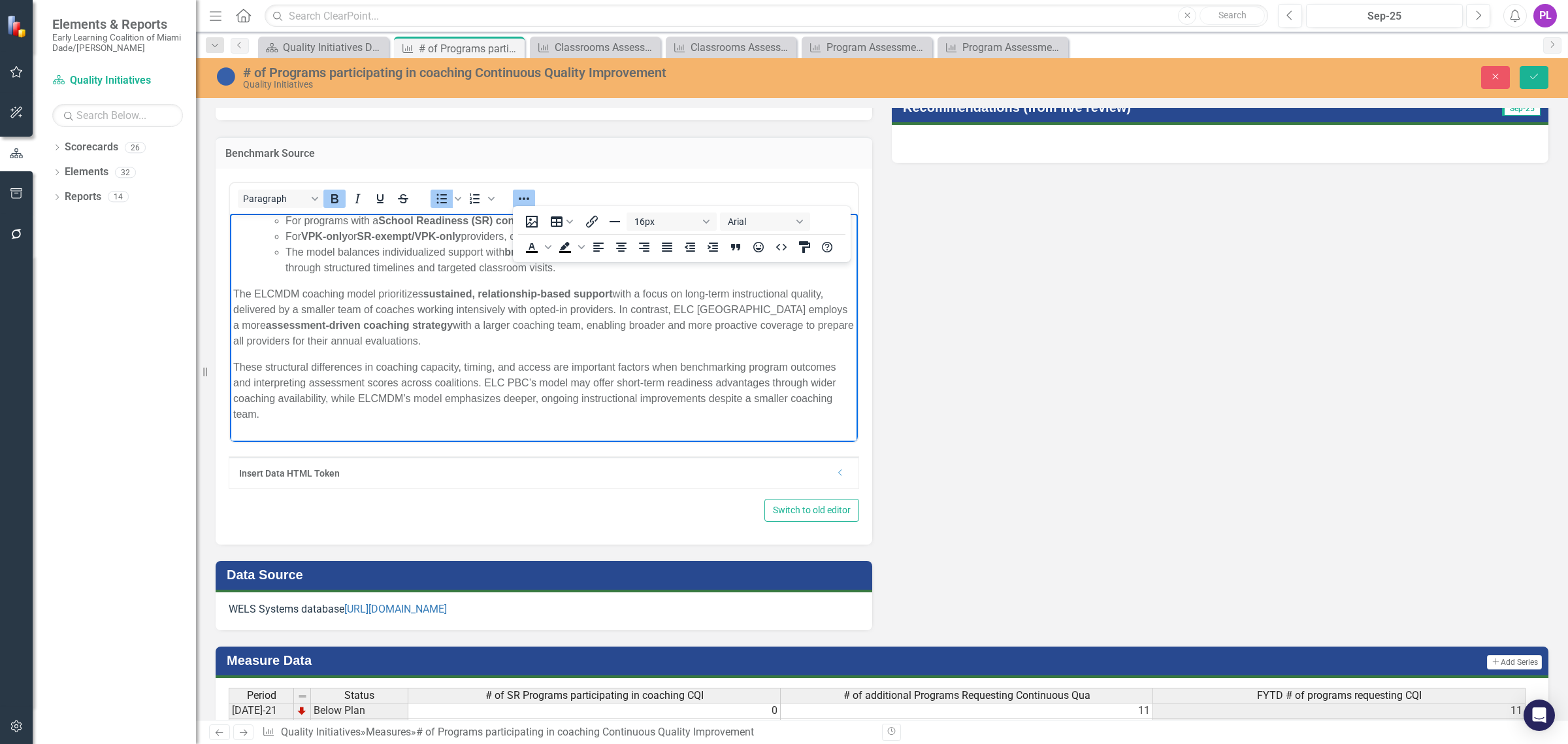
scroll to position [556, 0]
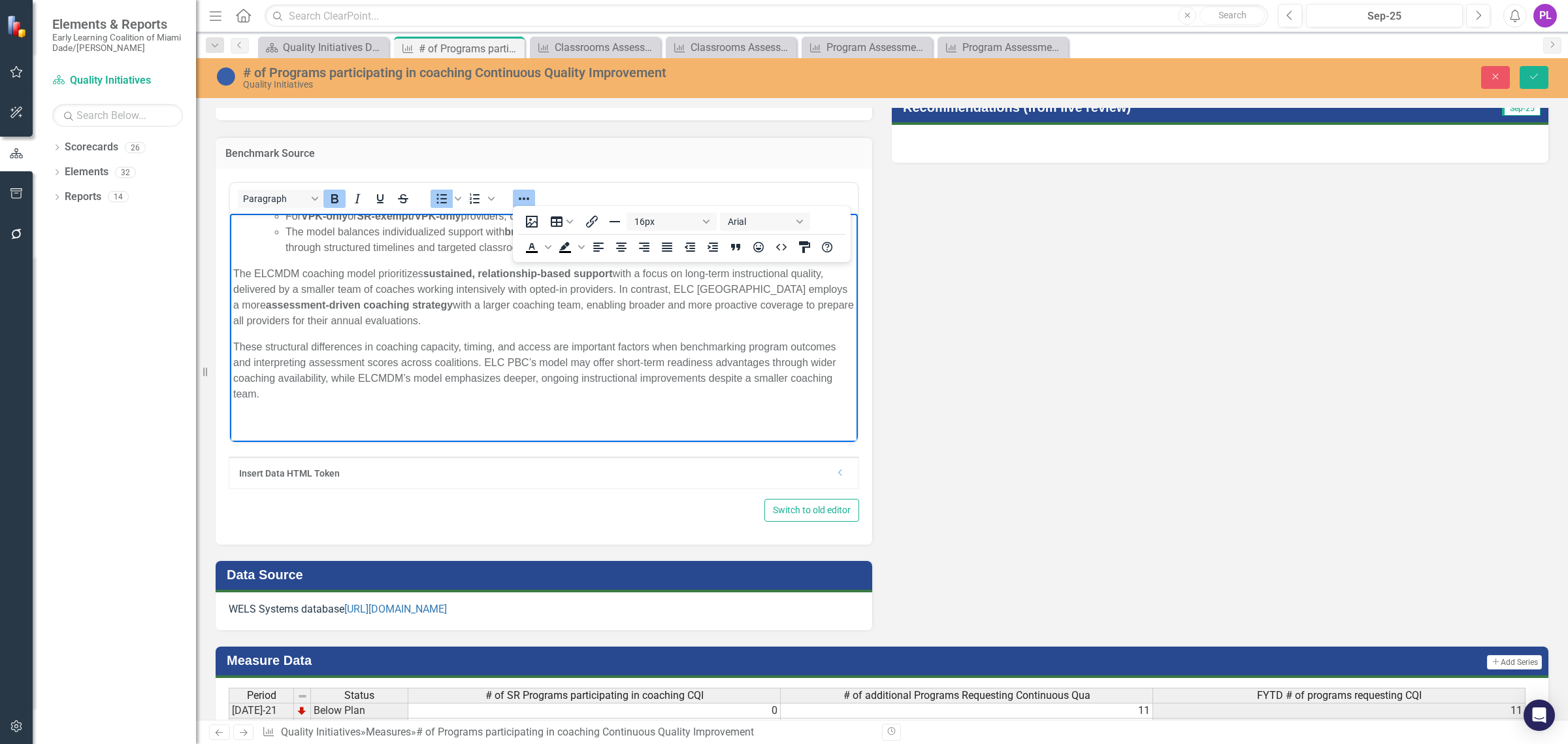
click at [551, 351] on p "These structural differences in coaching capacity, timing, and access are impor…" at bounding box center [544, 369] width 622 height 63
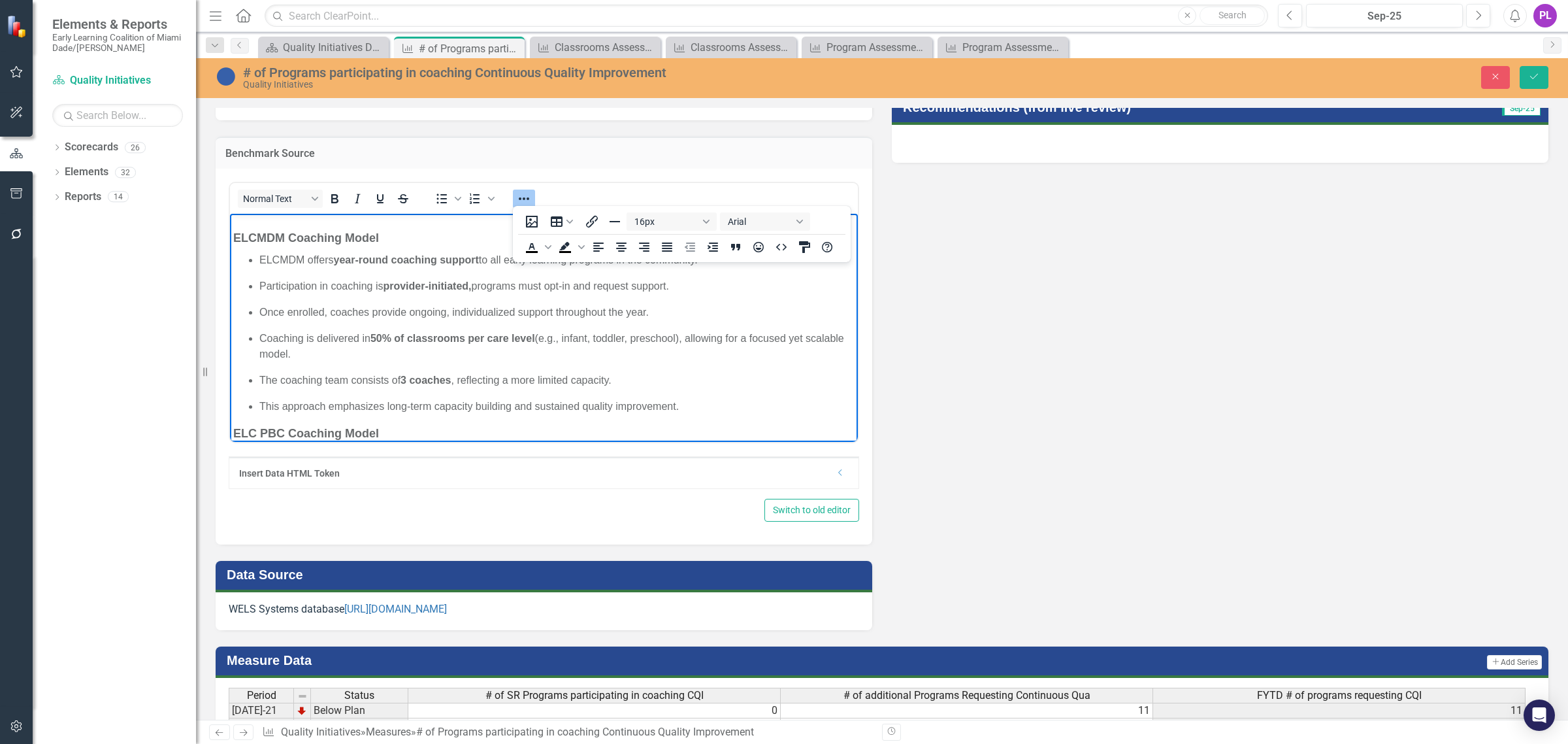
scroll to position [0, 0]
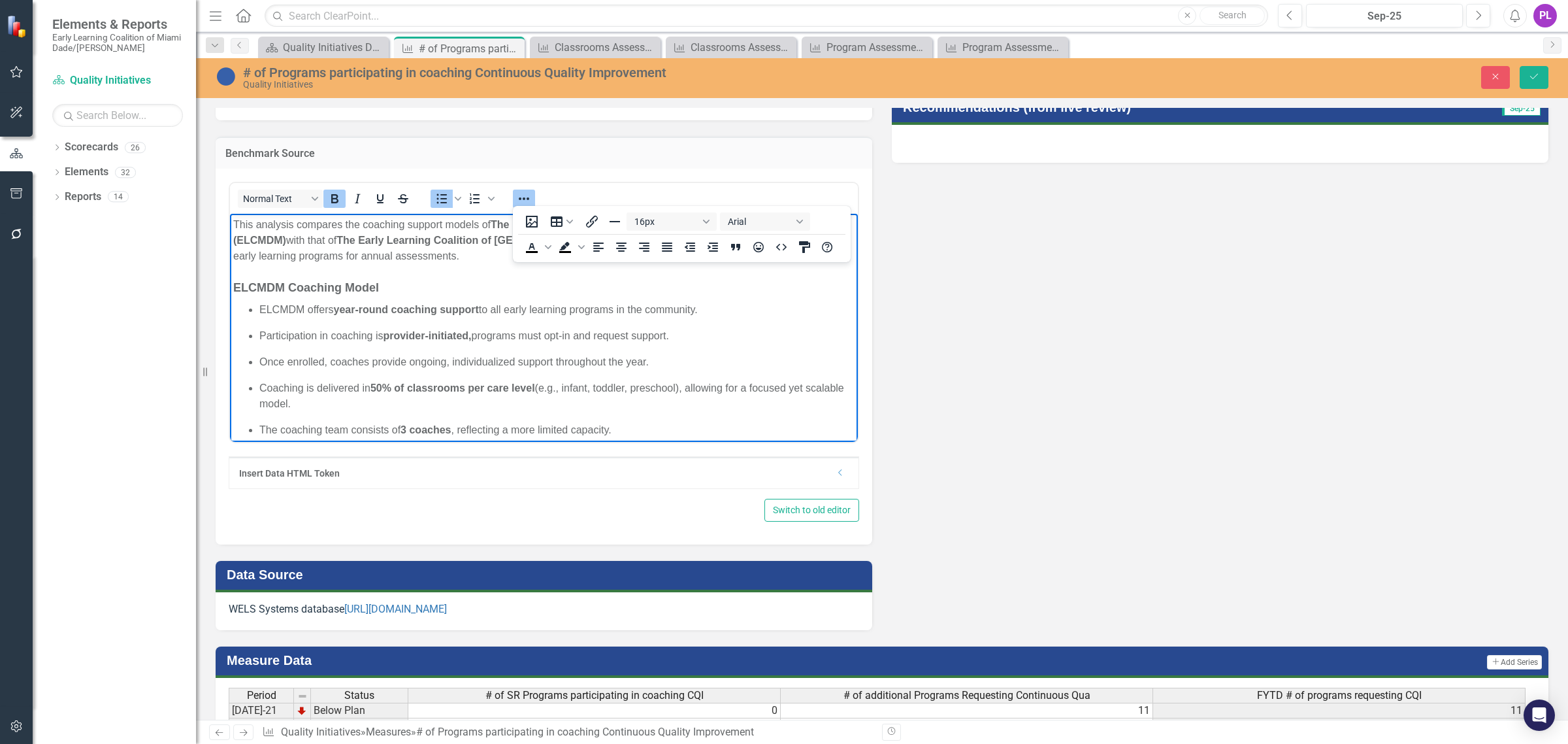
click at [460, 395] on p "Coaching is delivered in 50% of classrooms per care level (e.g., infant, toddle…" at bounding box center [556, 395] width 595 height 31
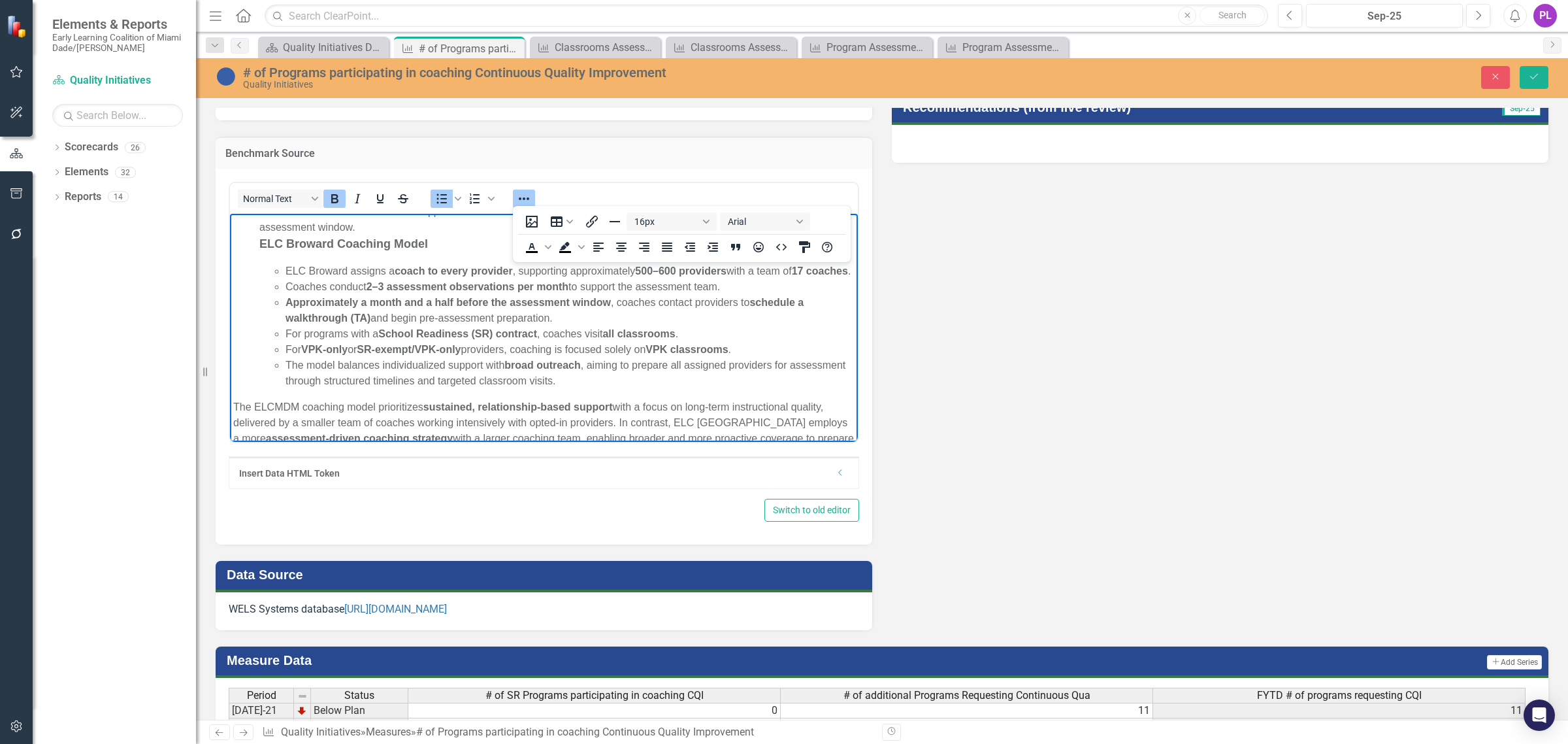
scroll to position [490, 0]
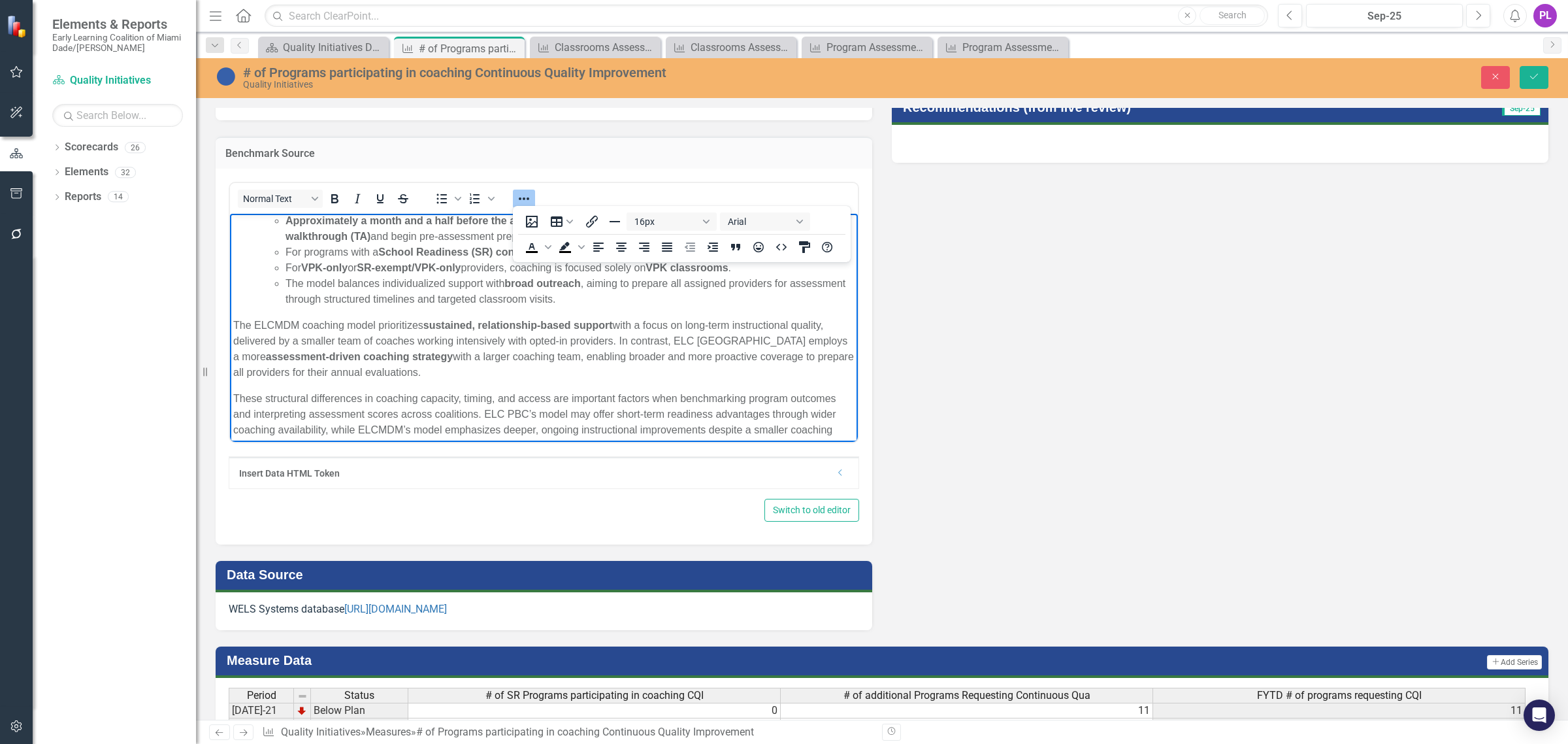
click at [382, 326] on body "This analysis compares the coaching support models of The Early Learning Coalit…" at bounding box center [544, 108] width 628 height 770
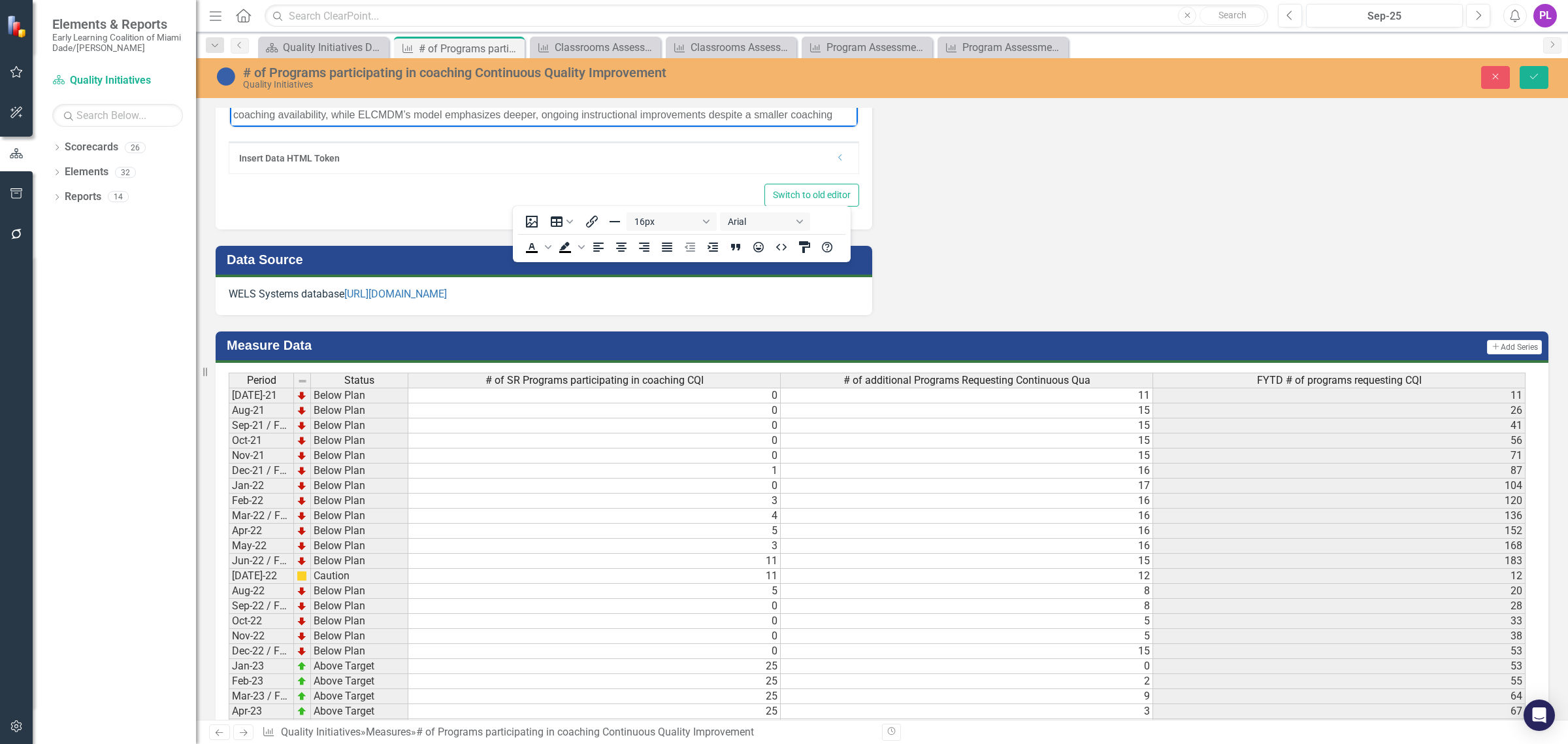
scroll to position [980, 0]
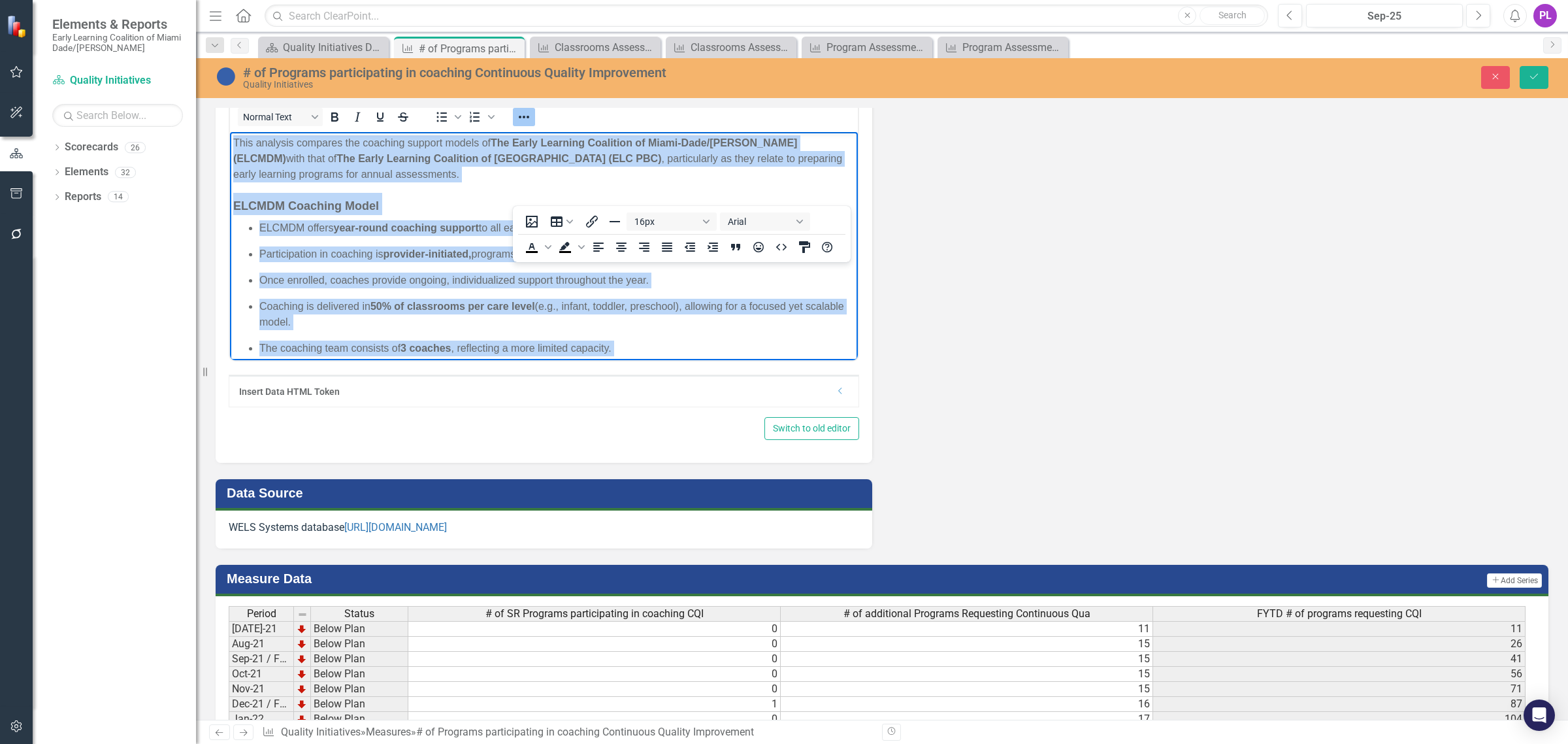
scroll to position [0, 0]
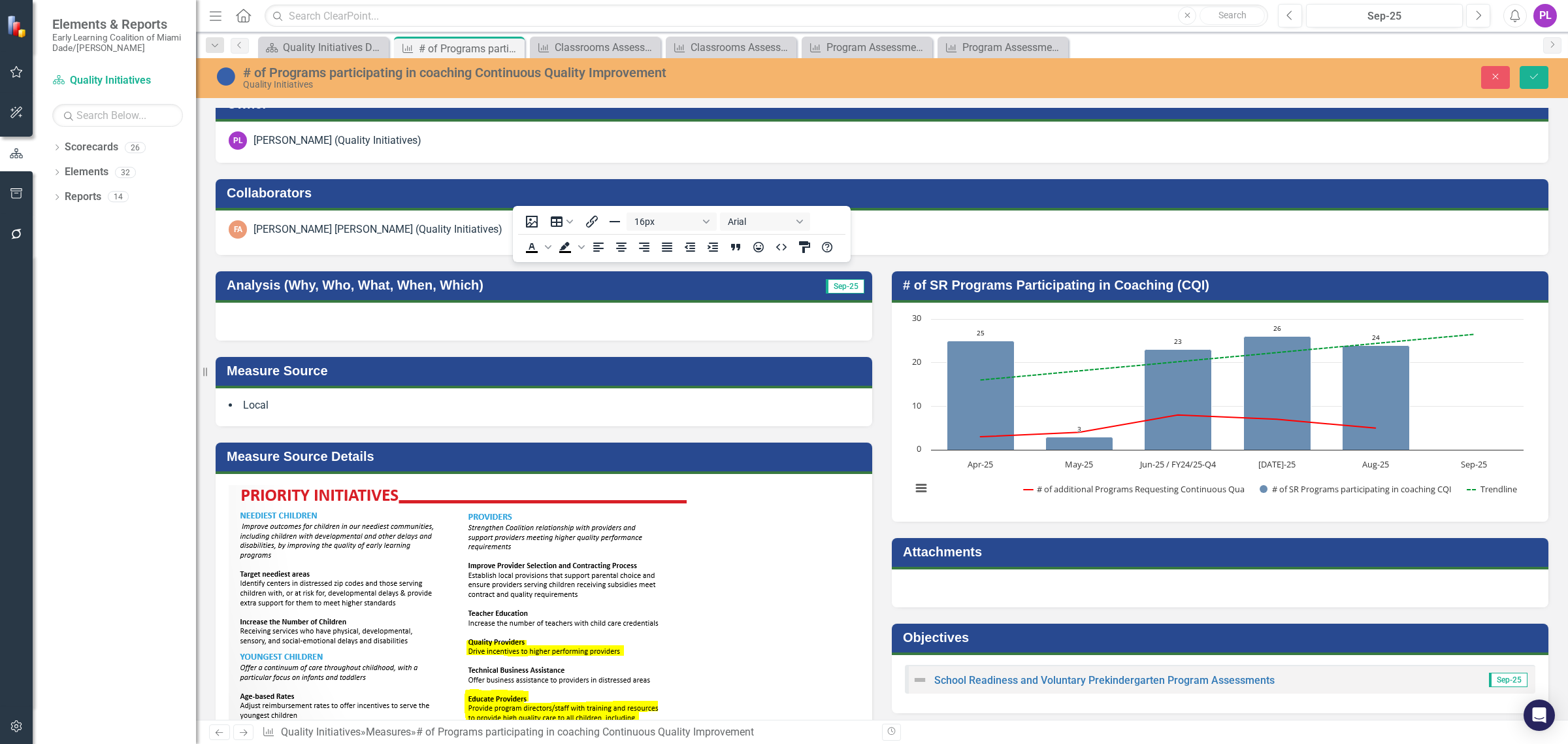
drag, startPoint x: 273, startPoint y: 1024, endPoint x: 387, endPoint y: 880, distance: 183.7
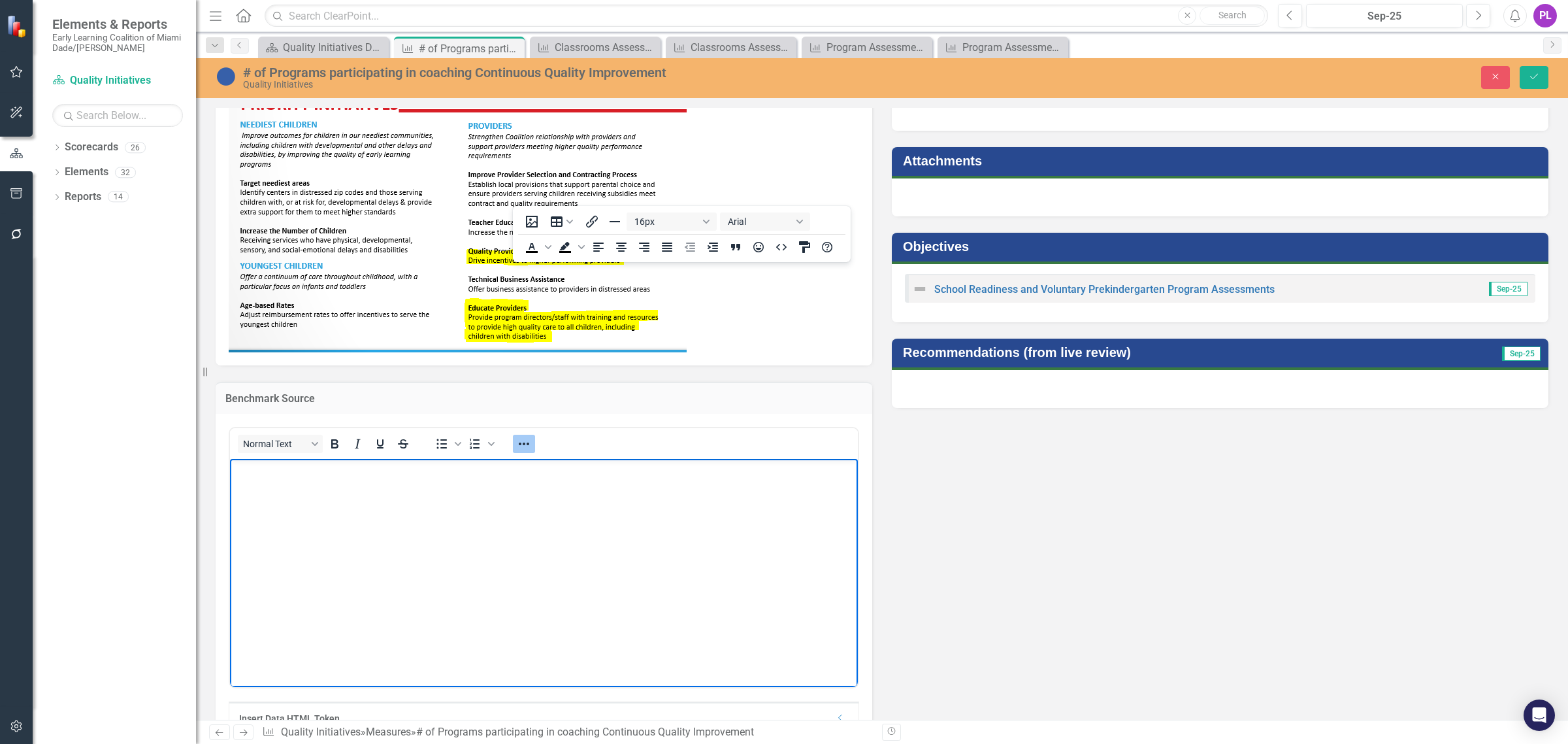
scroll to position [688, 0]
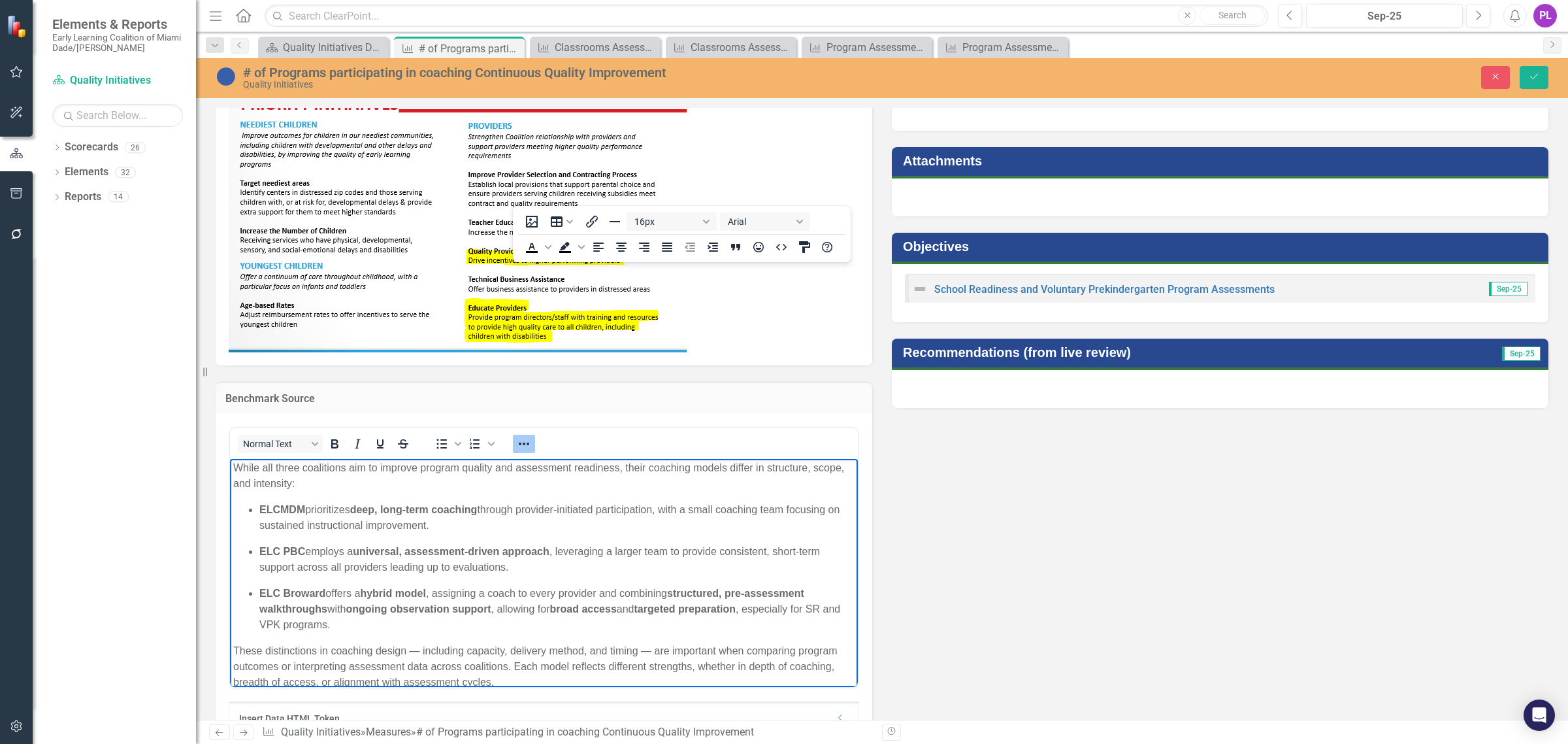
click at [736, 608] on strong "targeted preparation" at bounding box center [685, 608] width 102 height 11
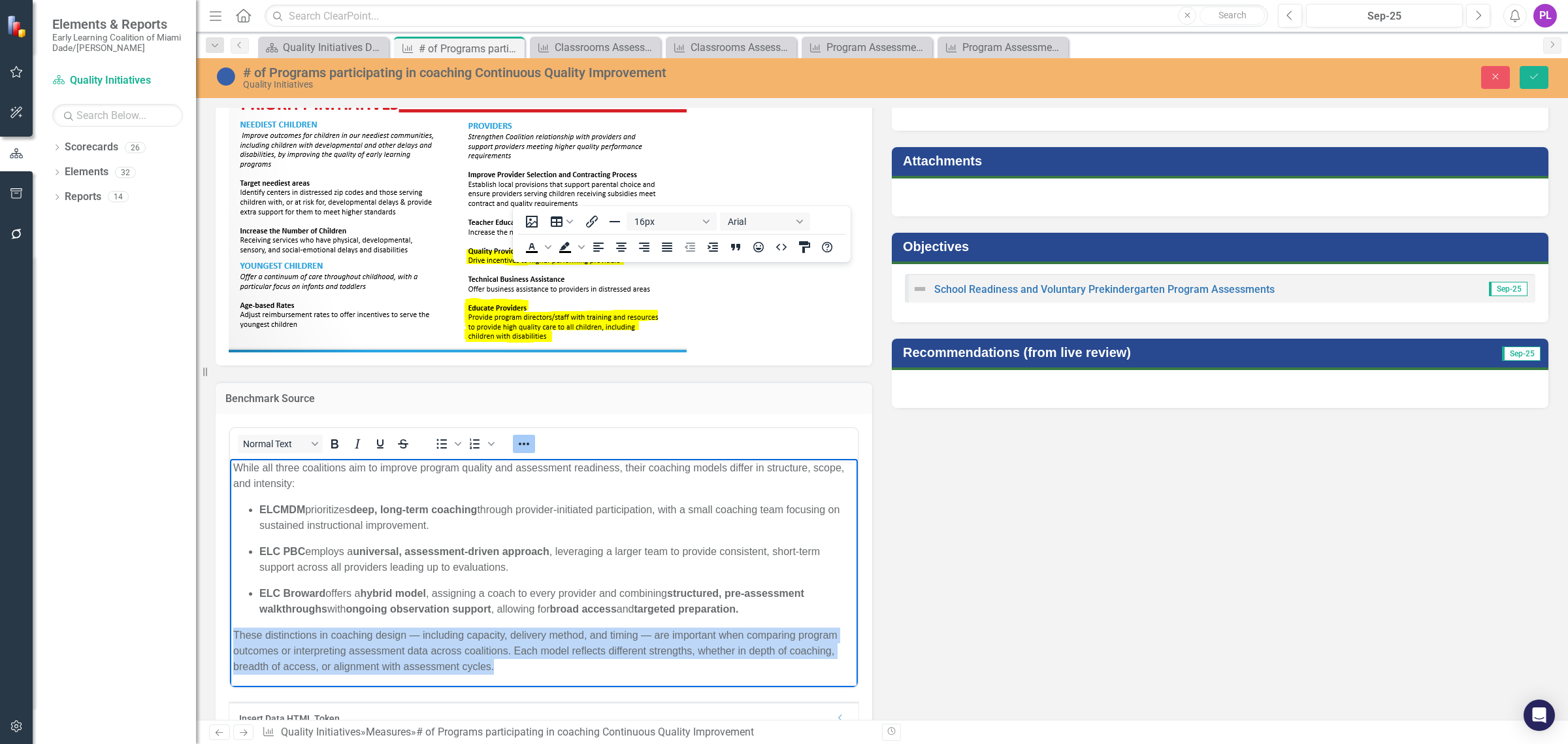
drag, startPoint x: 515, startPoint y: 670, endPoint x: 228, endPoint y: 630, distance: 289.8
click at [230, 630] on html "This analysis compares the coaching support models of The Early Learning Coalit…" at bounding box center [544, 241] width 628 height 943
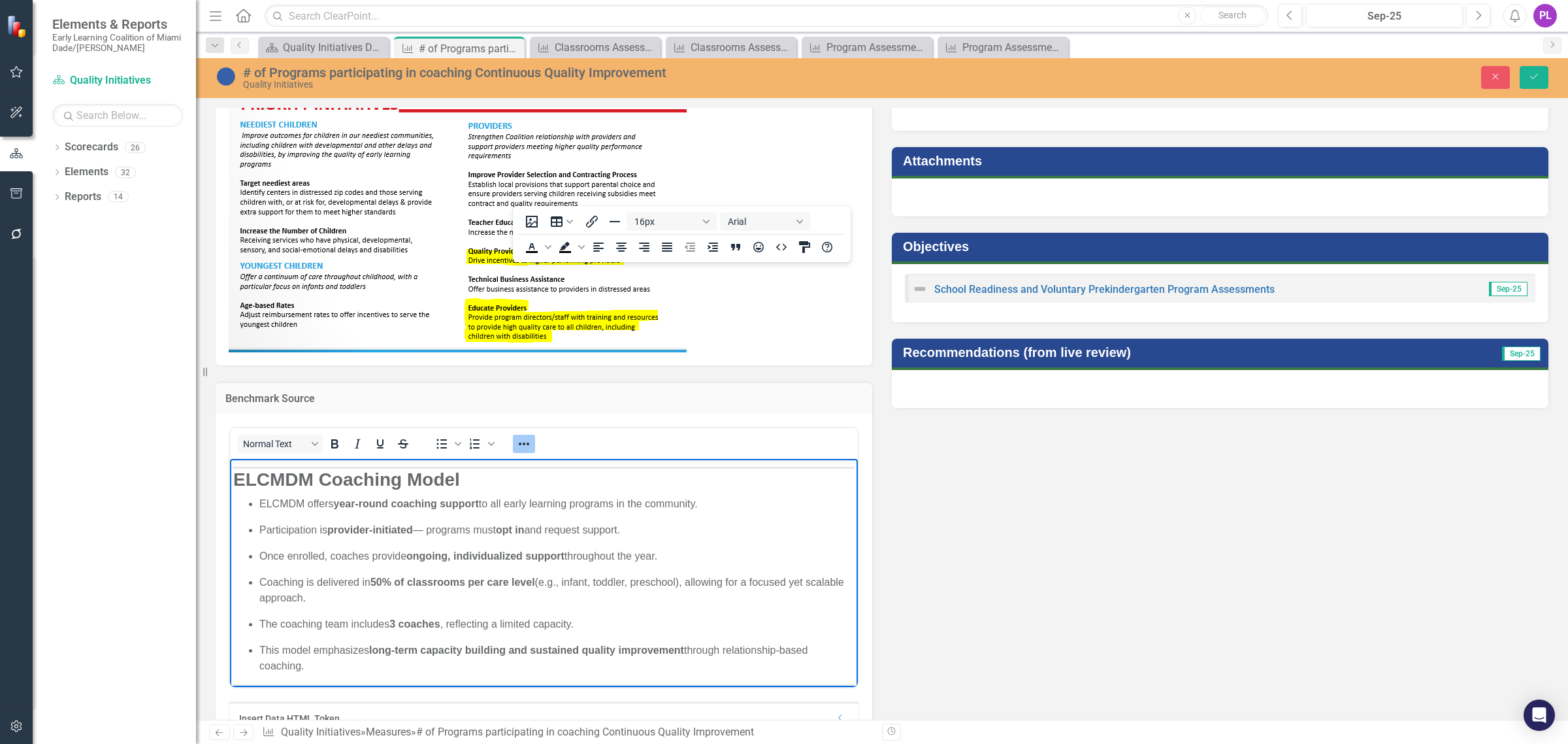
scroll to position [82, 0]
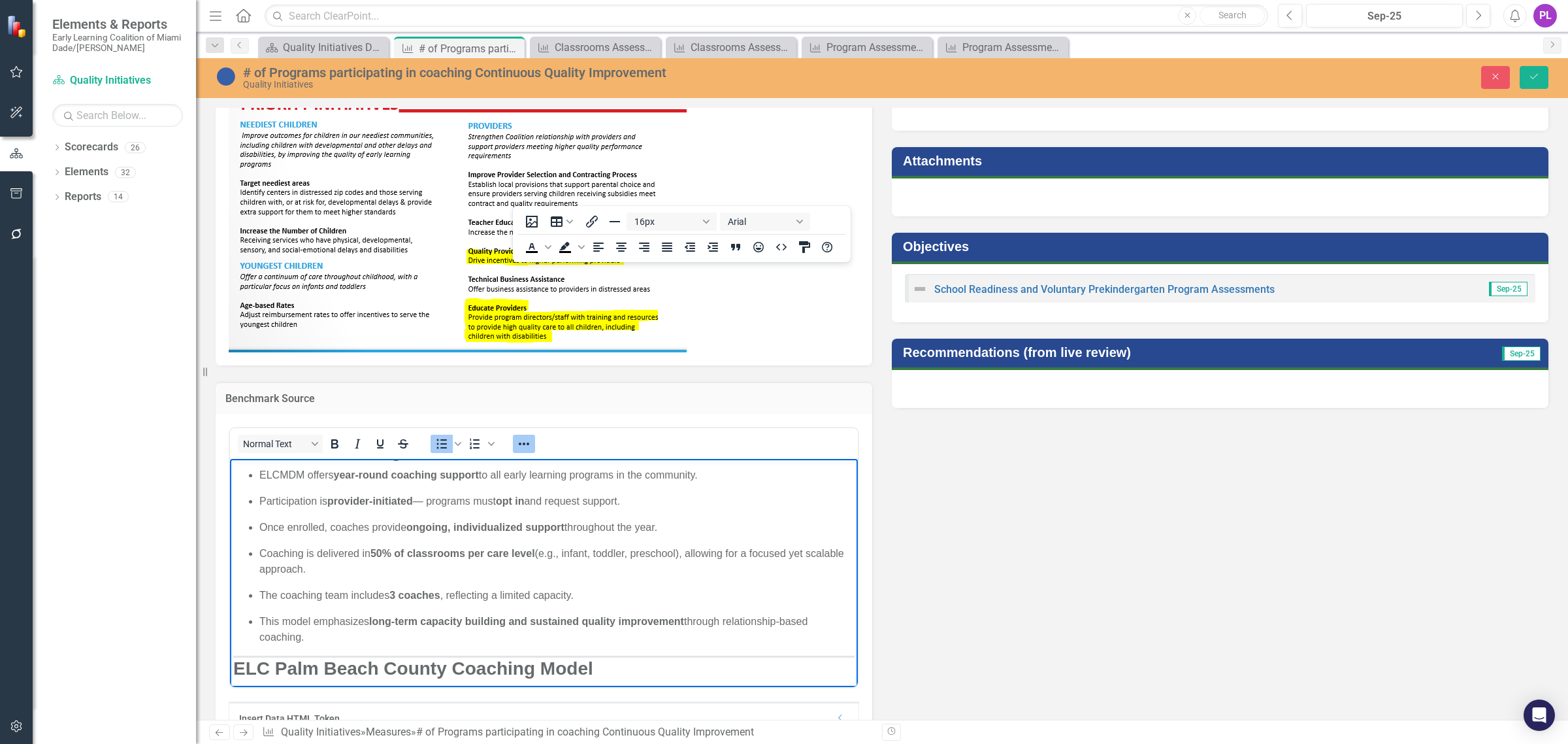
click at [570, 538] on ul "ELCMDM offers year-round coaching support to all early learning programs in the…" at bounding box center [544, 555] width 622 height 177
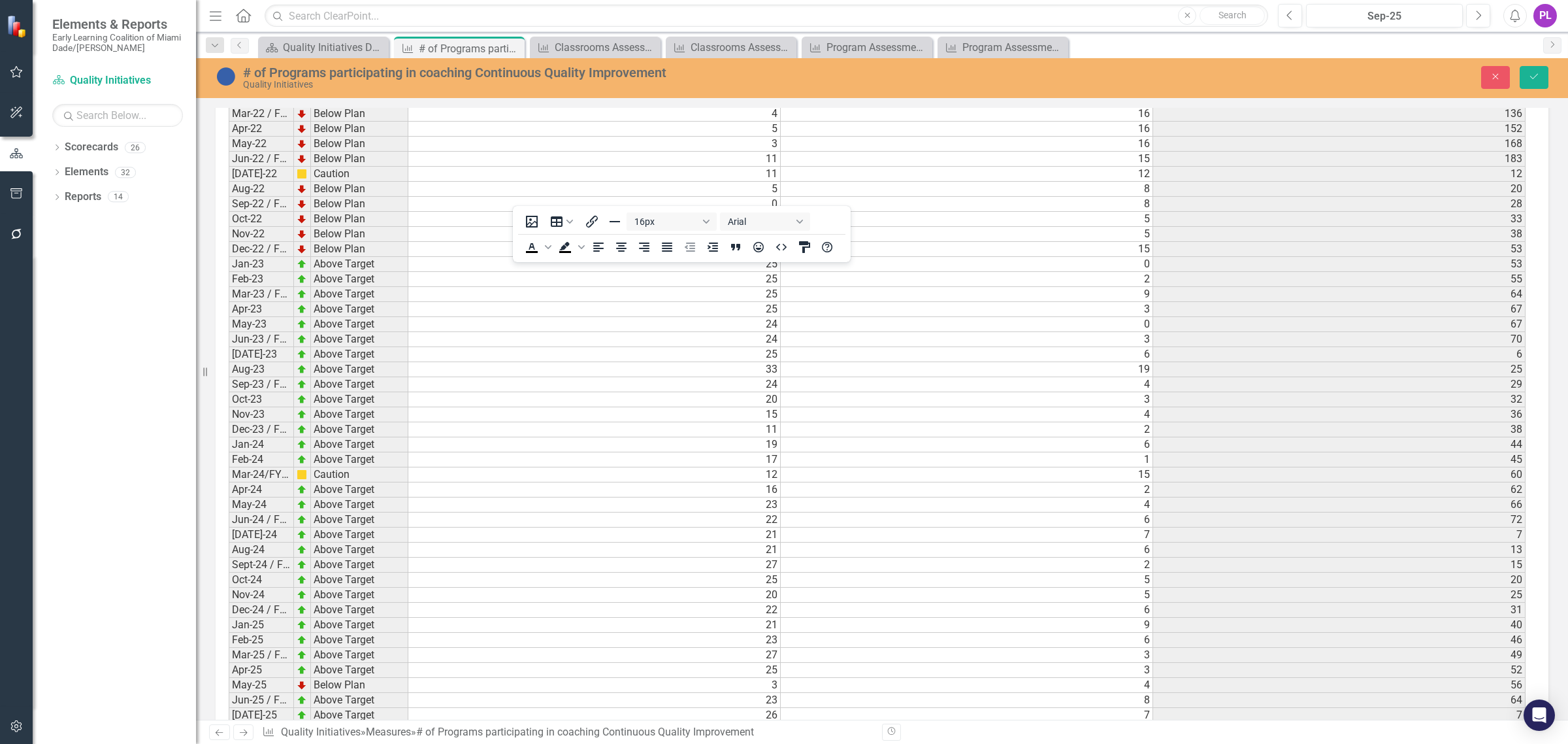
scroll to position [1491, 0]
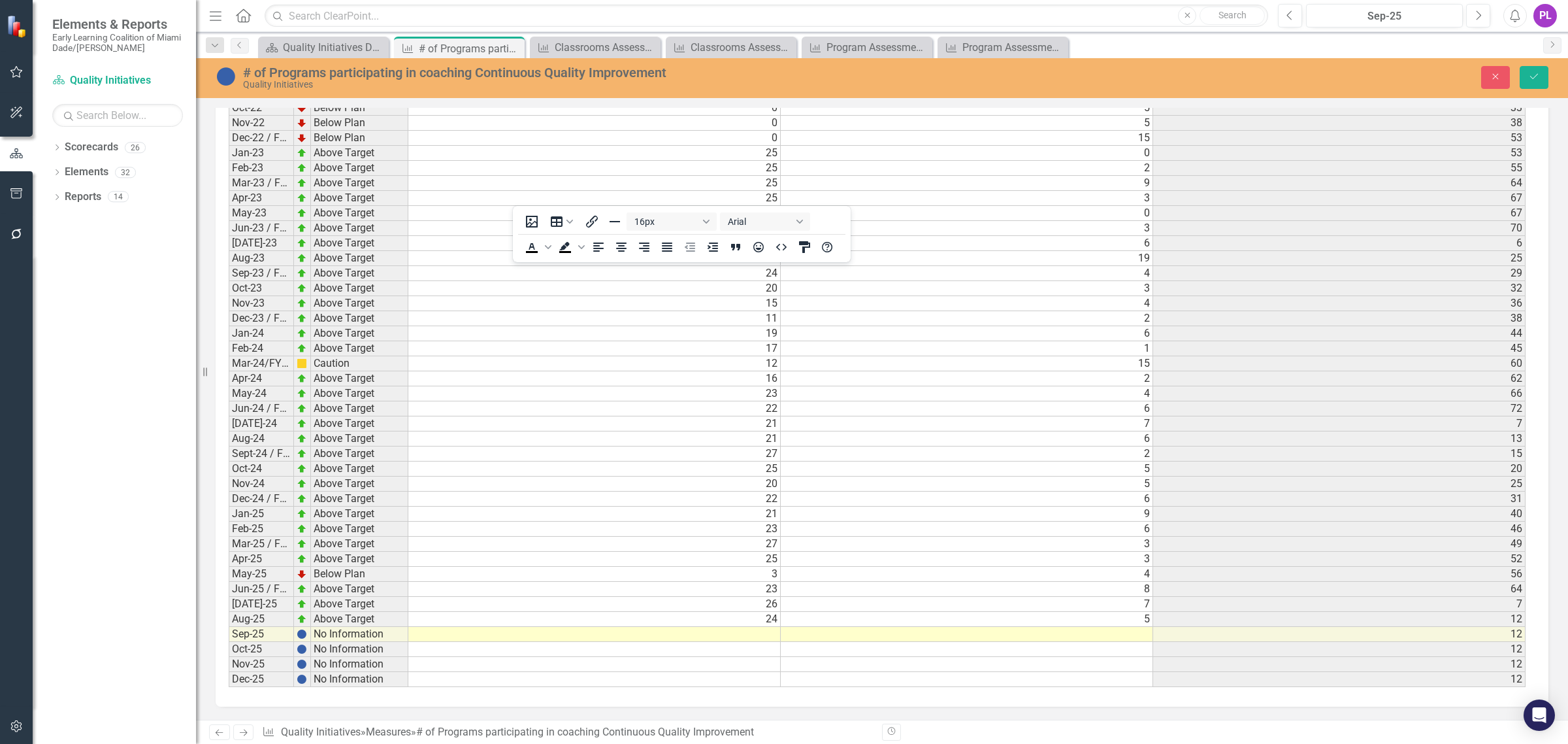
drag, startPoint x: 233, startPoint y: -605, endPoint x: 727, endPoint y: -137, distance: 680.5
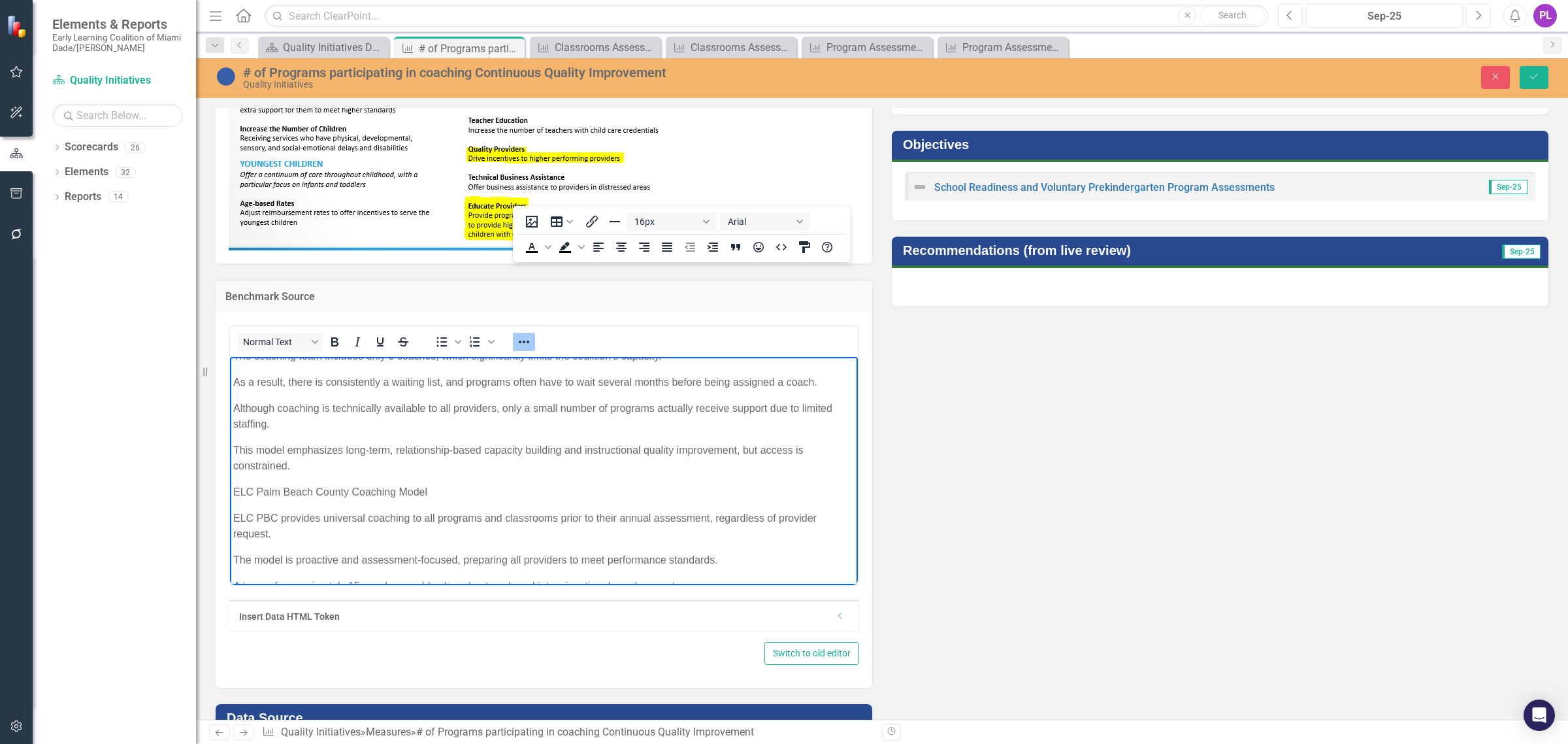
scroll to position [187, 0]
drag, startPoint x: 439, startPoint y: 496, endPoint x: 198, endPoint y: 495, distance: 241.0
click at [230, 495] on html "This analysis compares the coaching support models of The Early Learning Coalit…" at bounding box center [544, 630] width 628 height 921
click at [332, 338] on icon "Bold" at bounding box center [334, 341] width 16 height 16
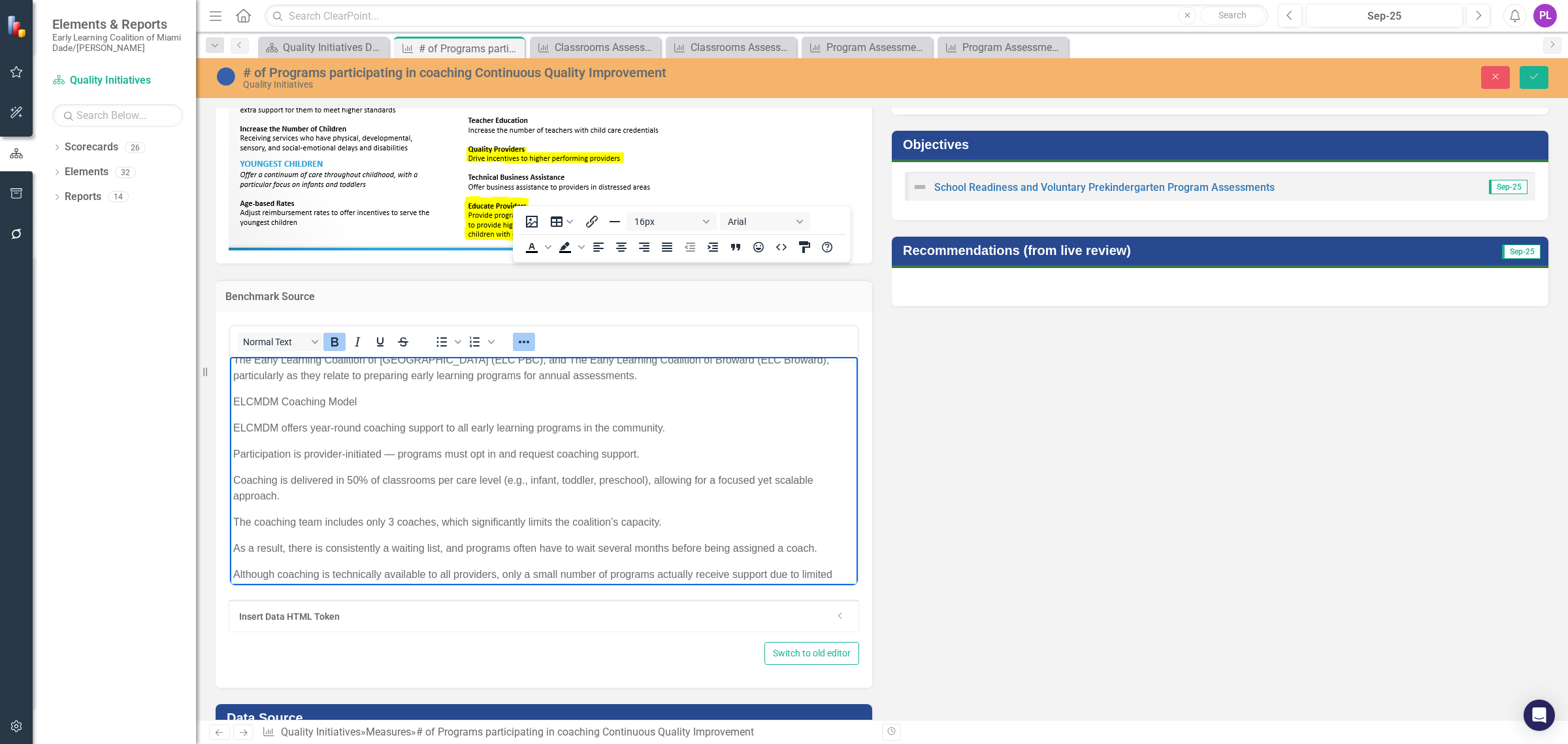
scroll to position [23, 0]
drag, startPoint x: 371, startPoint y: 402, endPoint x: 199, endPoint y: 398, distance: 172.0
click at [338, 341] on icon "Bold" at bounding box center [334, 341] width 16 height 16
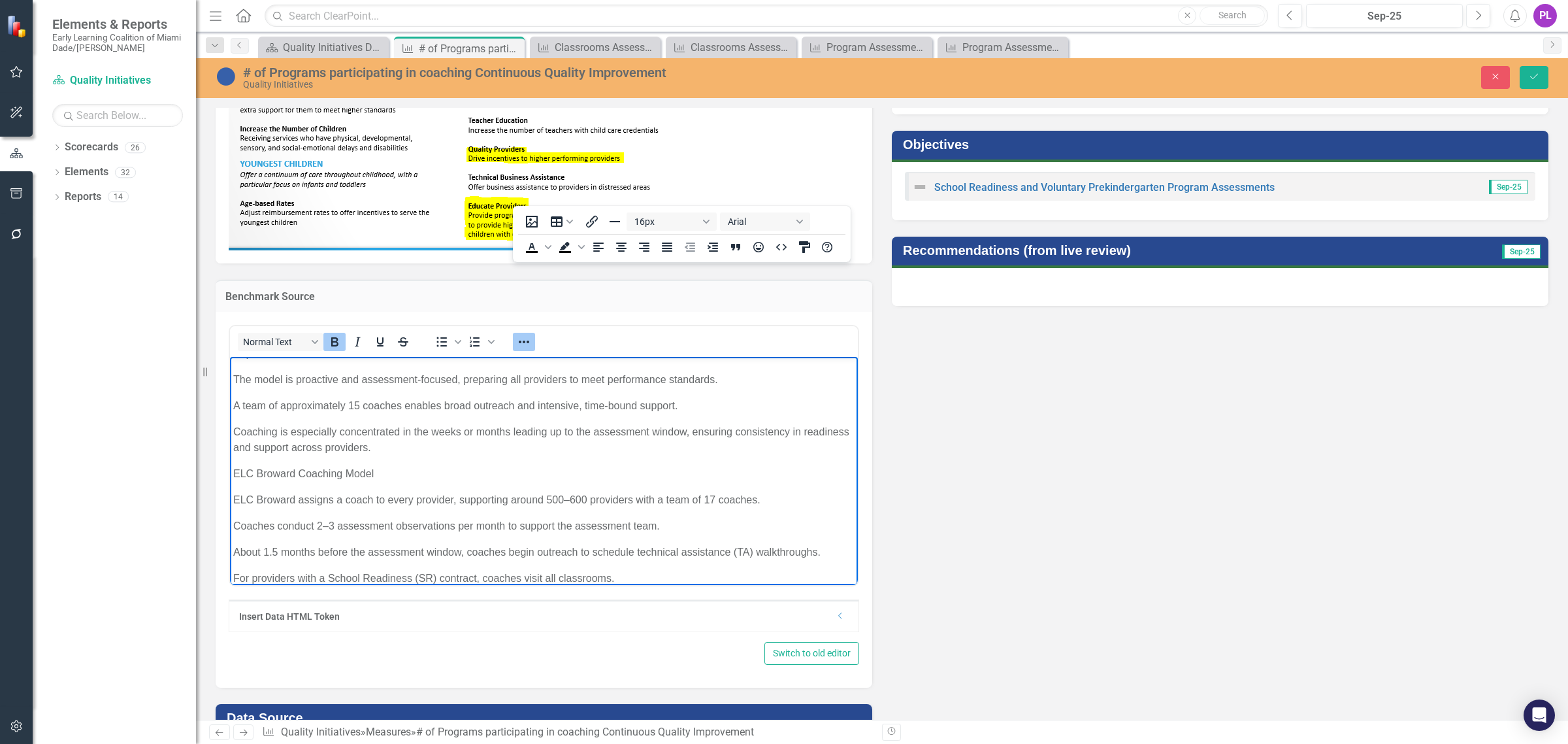
scroll to position [408, 0]
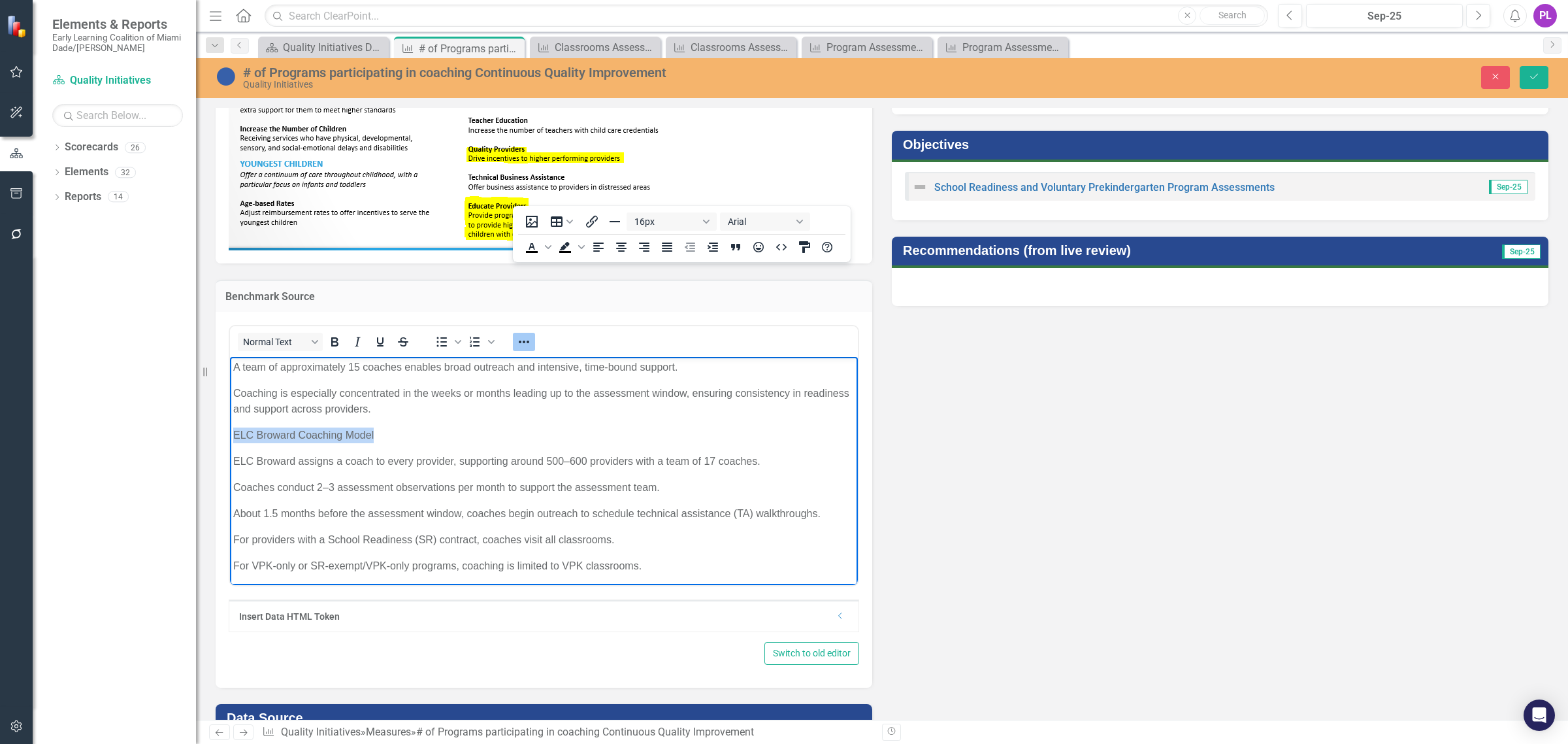
drag, startPoint x: 400, startPoint y: 428, endPoint x: 217, endPoint y: 428, distance: 183.0
click at [230, 428] on html "This analysis compares the coaching support models of The Early Learning Coalit…" at bounding box center [544, 408] width 628 height 921
click at [338, 344] on icon "Bold" at bounding box center [334, 341] width 16 height 16
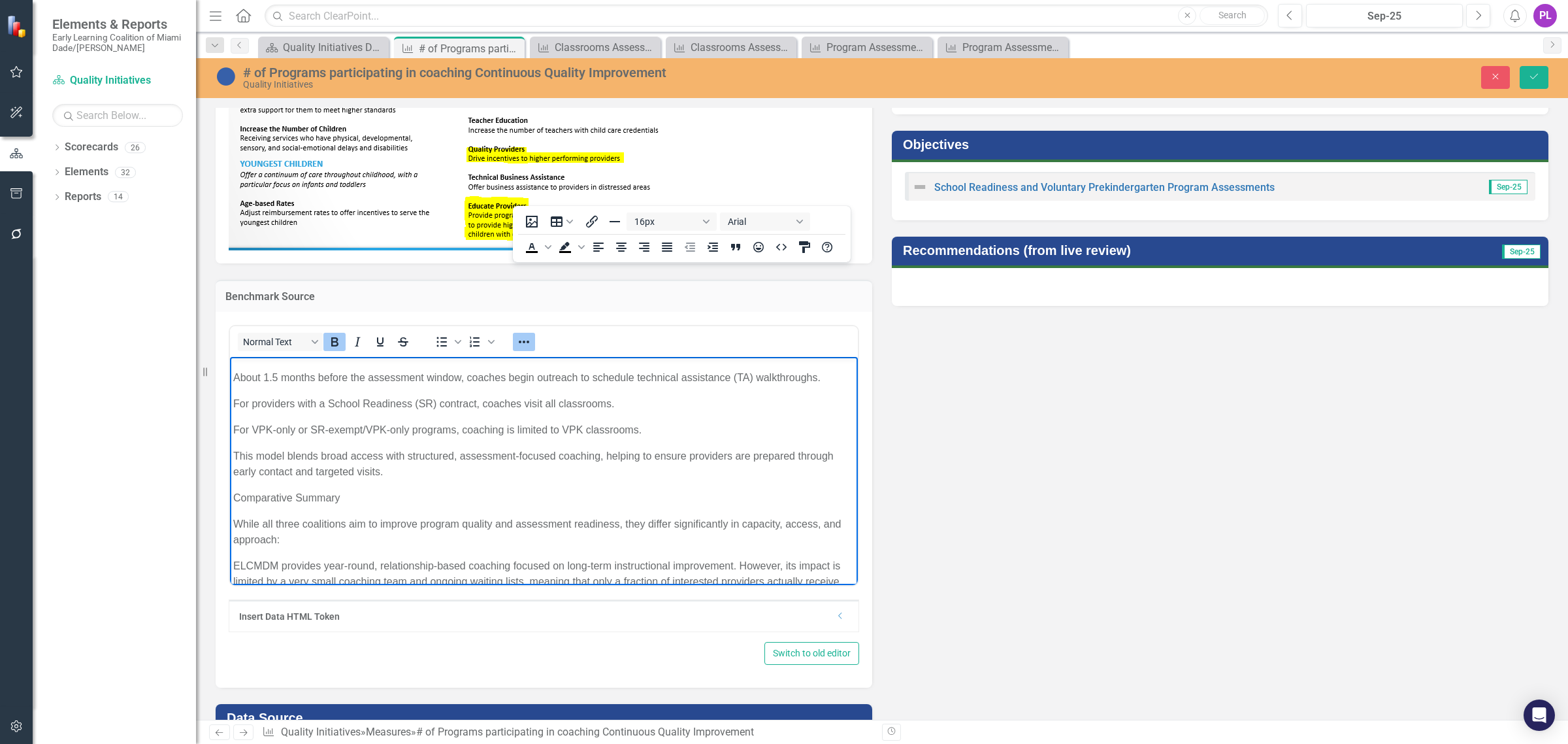
scroll to position [572, 0]
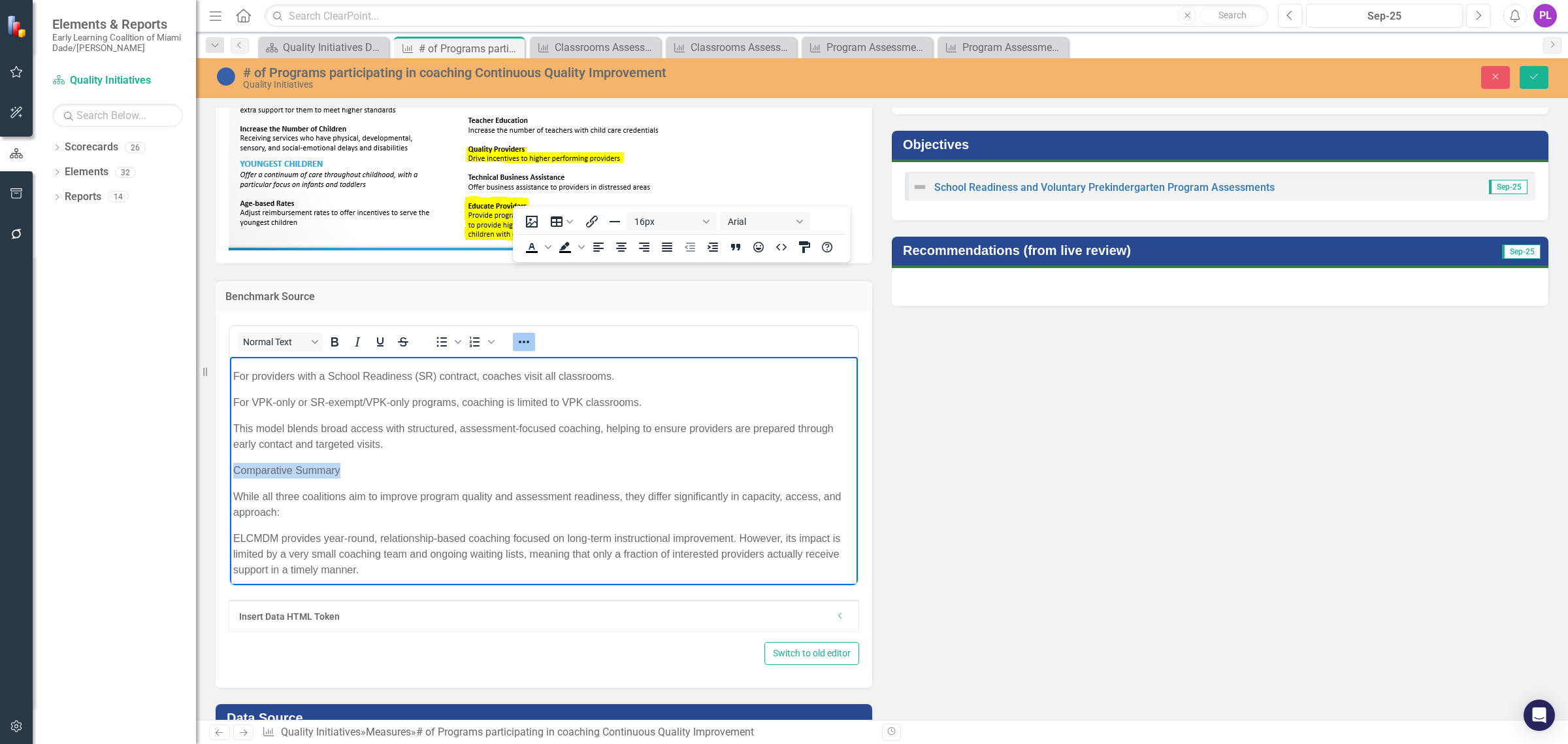
drag, startPoint x: 276, startPoint y: 466, endPoint x: 241, endPoint y: 450, distance: 38.5
click at [230, 464] on html "This analysis compares the coaching support models of The Early Learning Coalit…" at bounding box center [544, 244] width 628 height 921
drag, startPoint x: 332, startPoint y: 338, endPoint x: 338, endPoint y: 341, distance: 6.7
click at [334, 338] on icon "Bold" at bounding box center [334, 341] width 16 height 16
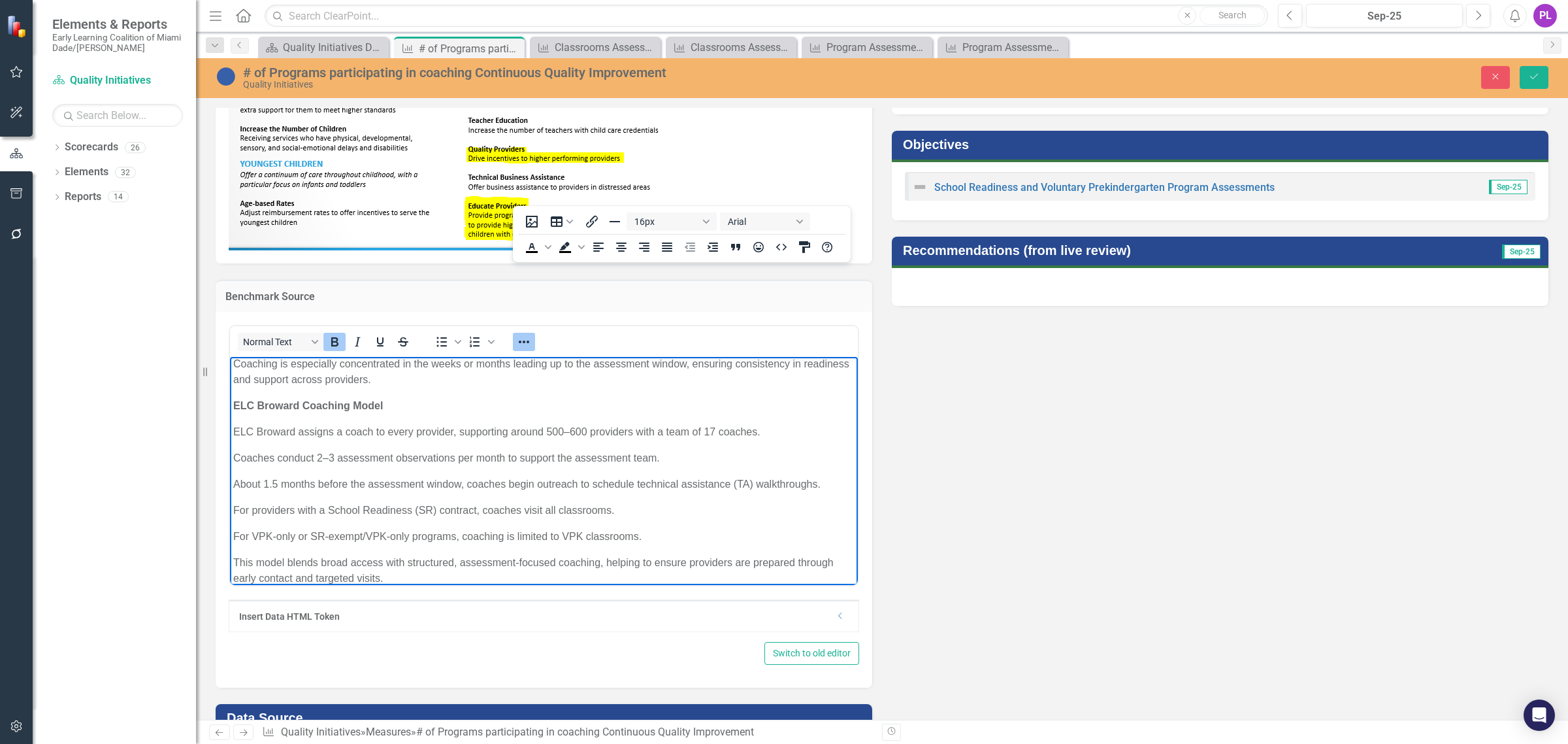
scroll to position [408, 0]
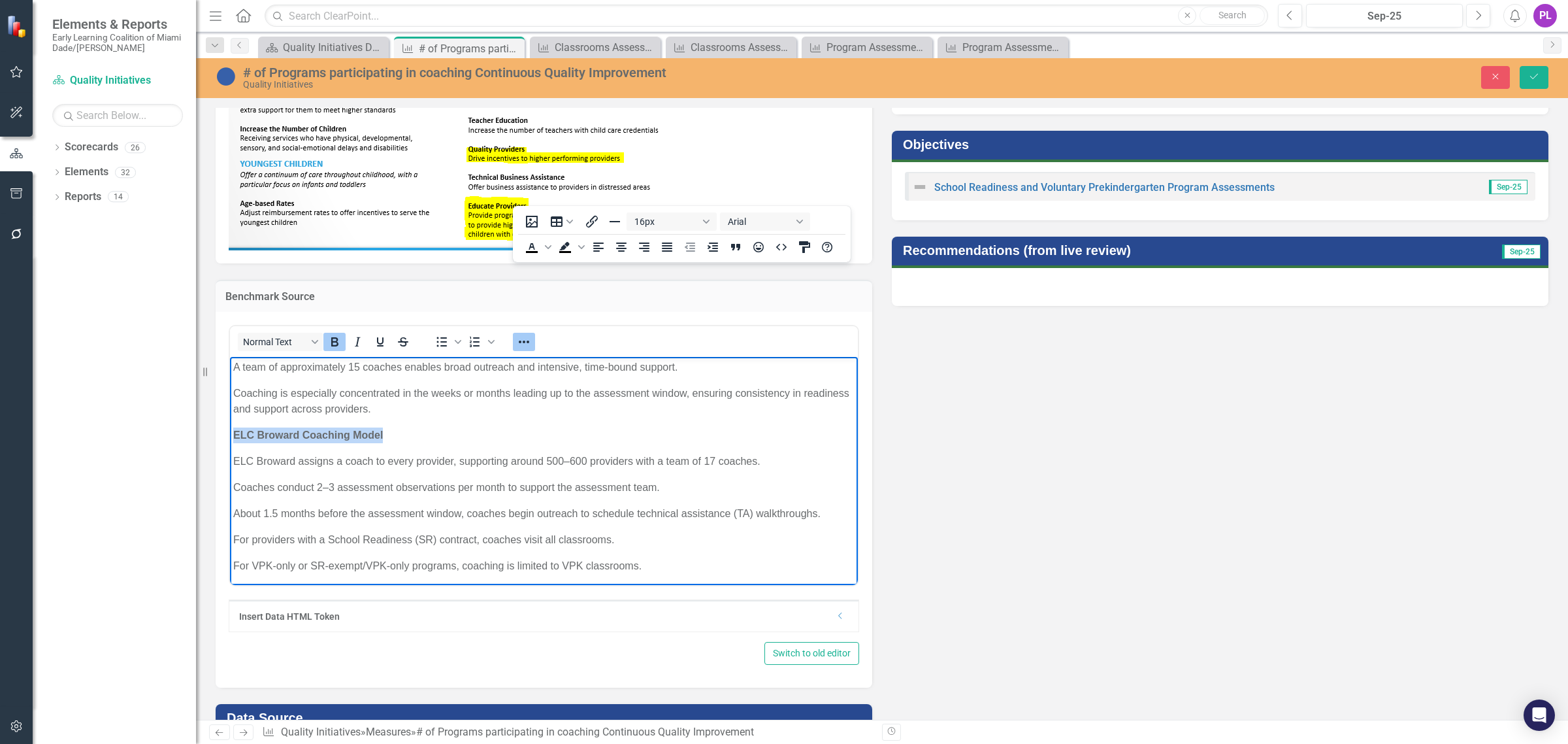
drag, startPoint x: 345, startPoint y: 434, endPoint x: 228, endPoint y: 434, distance: 117.0
click at [230, 434] on html "This analysis compares the coaching support models of The Early Learning Coalit…" at bounding box center [544, 408] width 628 height 921
click at [521, 344] on icon "Reveal or hide additional toolbar items" at bounding box center [524, 341] width 16 height 16
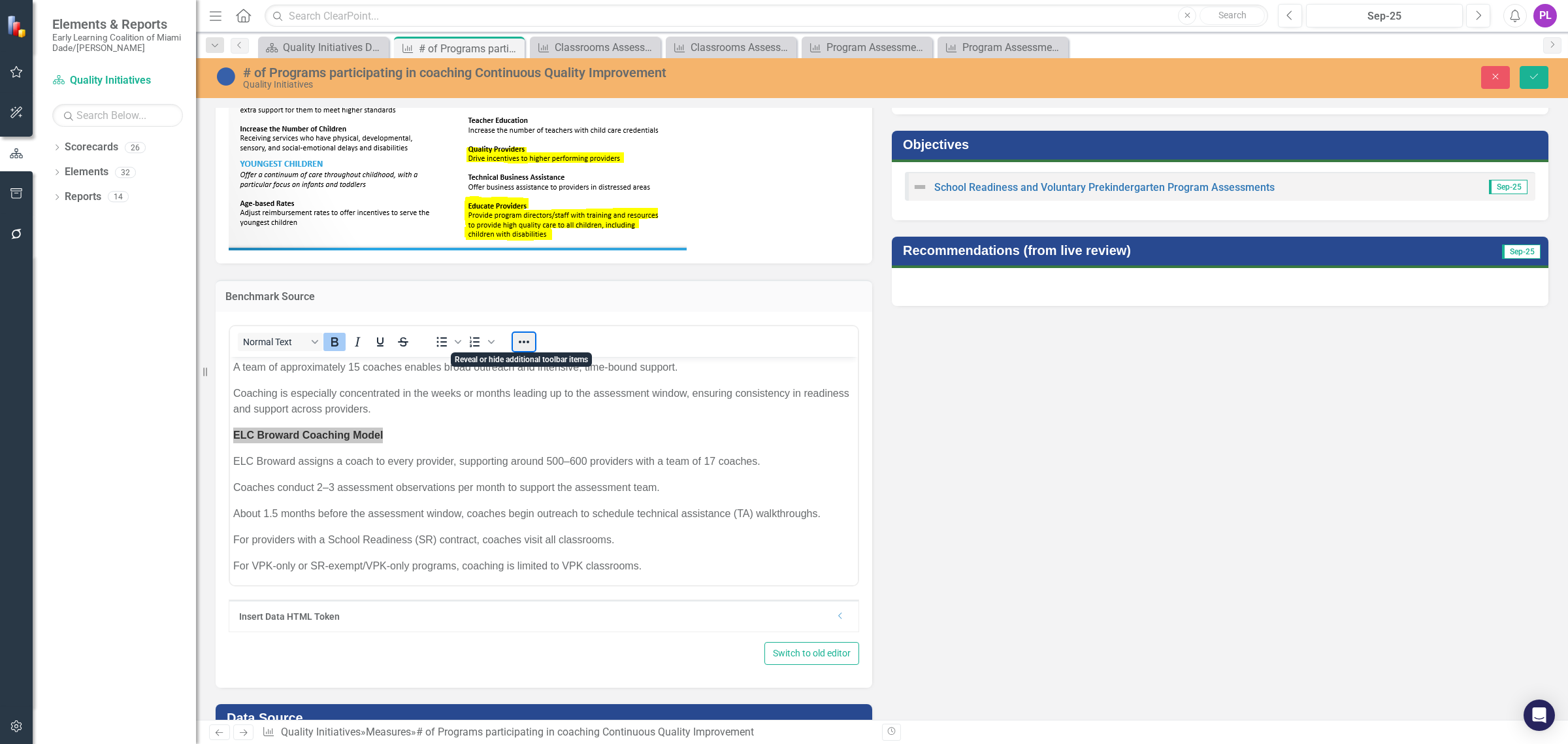
click at [523, 341] on button "Reveal or hide additional toolbar items" at bounding box center [524, 341] width 23 height 18
click at [710, 360] on button "16px" at bounding box center [671, 364] width 90 height 18
click at [660, 473] on div "18px" at bounding box center [664, 470] width 56 height 16
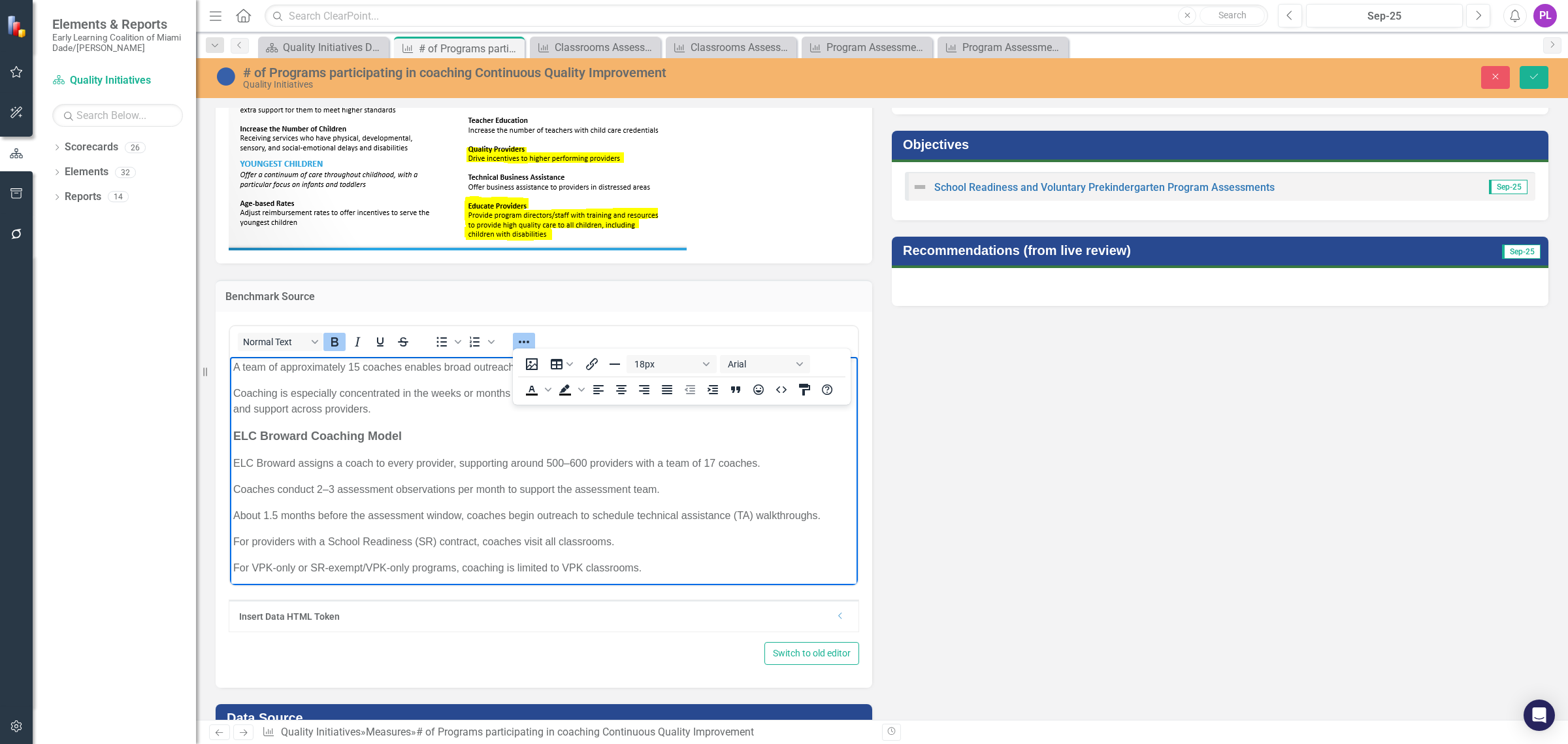
scroll to position [490, 0]
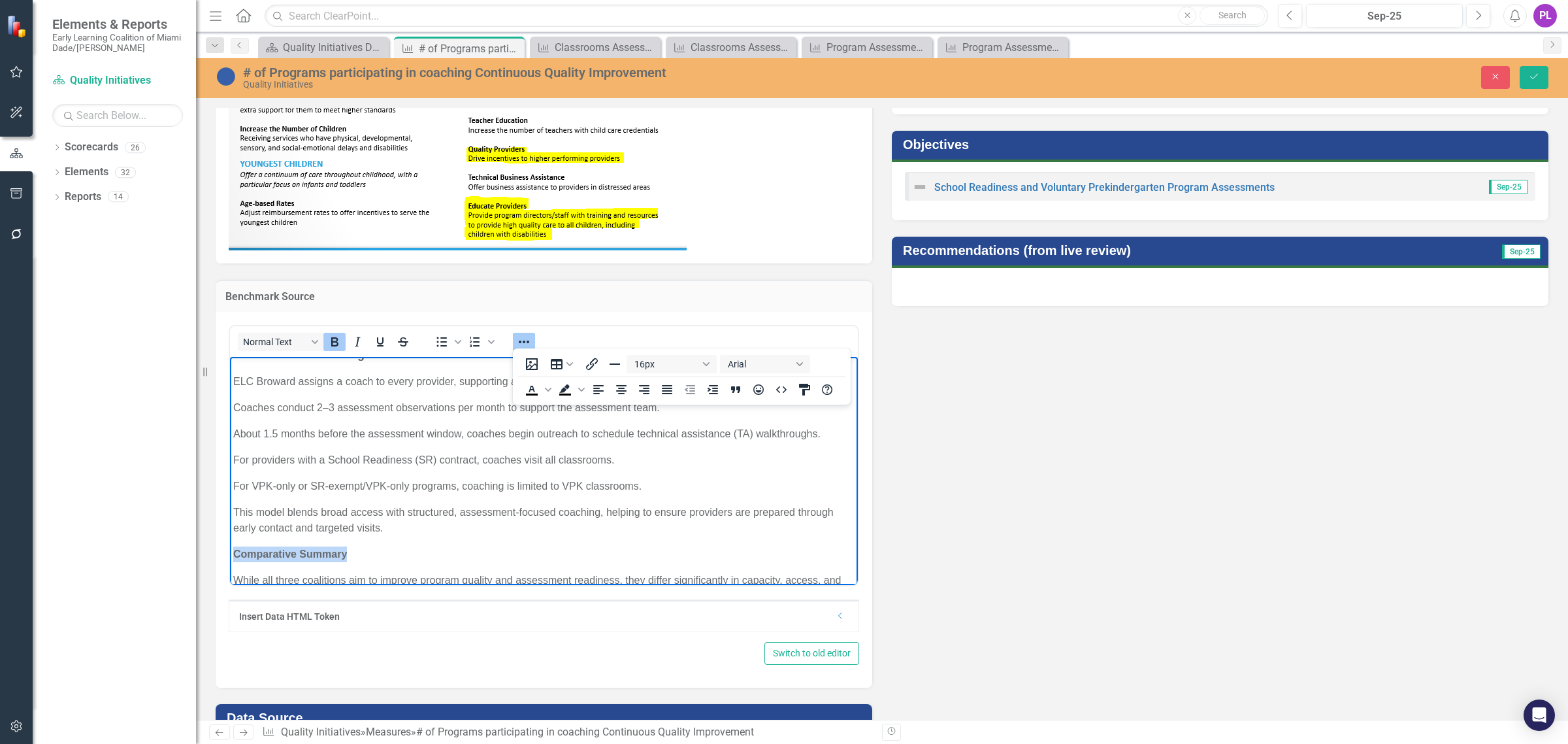
drag, startPoint x: 238, startPoint y: 551, endPoint x: 179, endPoint y: 551, distance: 59.0
click at [230, 551] on html "This analysis compares the coaching support models of The Early Learning Coalit…" at bounding box center [544, 327] width 628 height 923
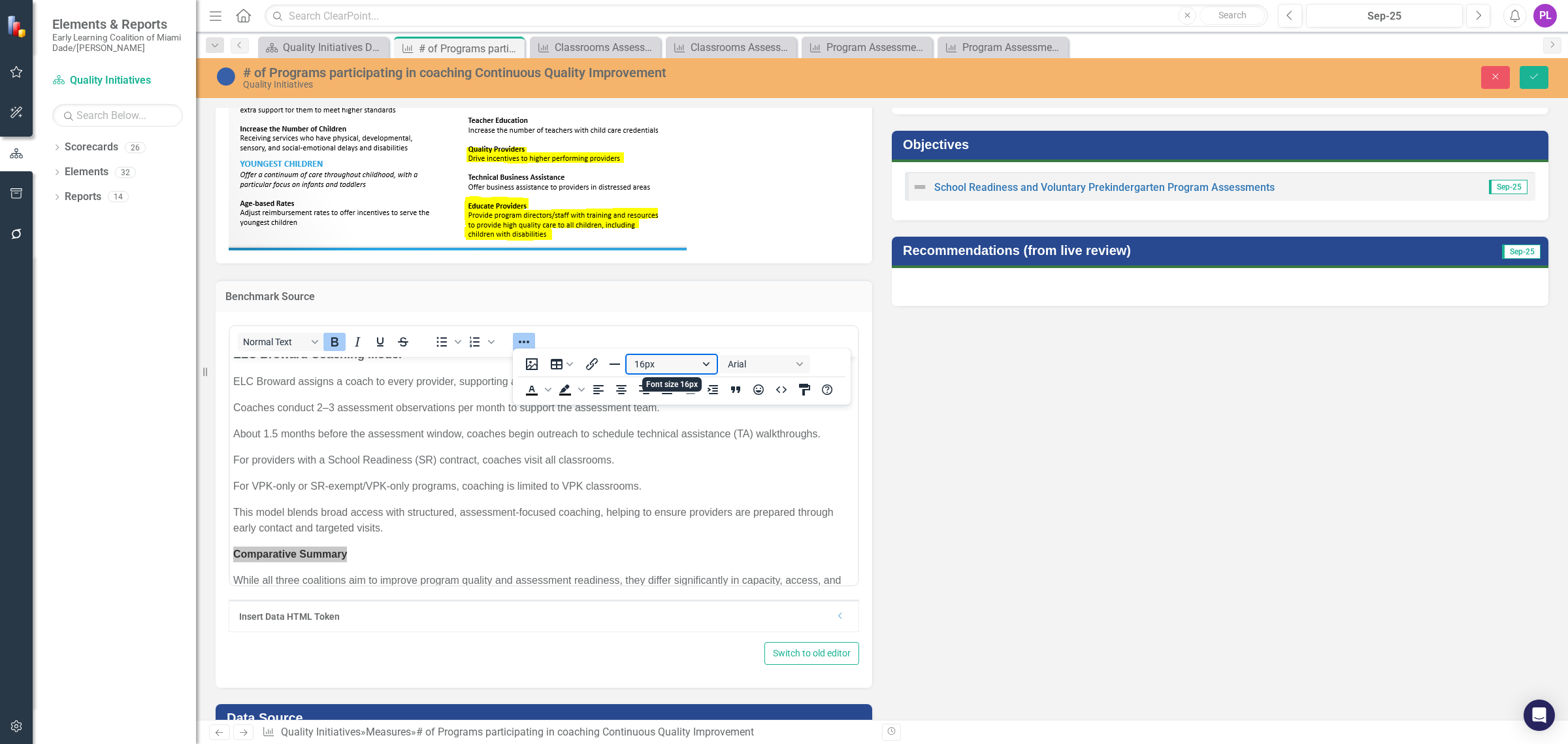
click at [704, 358] on button "16px" at bounding box center [671, 364] width 90 height 18
click at [664, 469] on div "18px" at bounding box center [664, 470] width 56 height 16
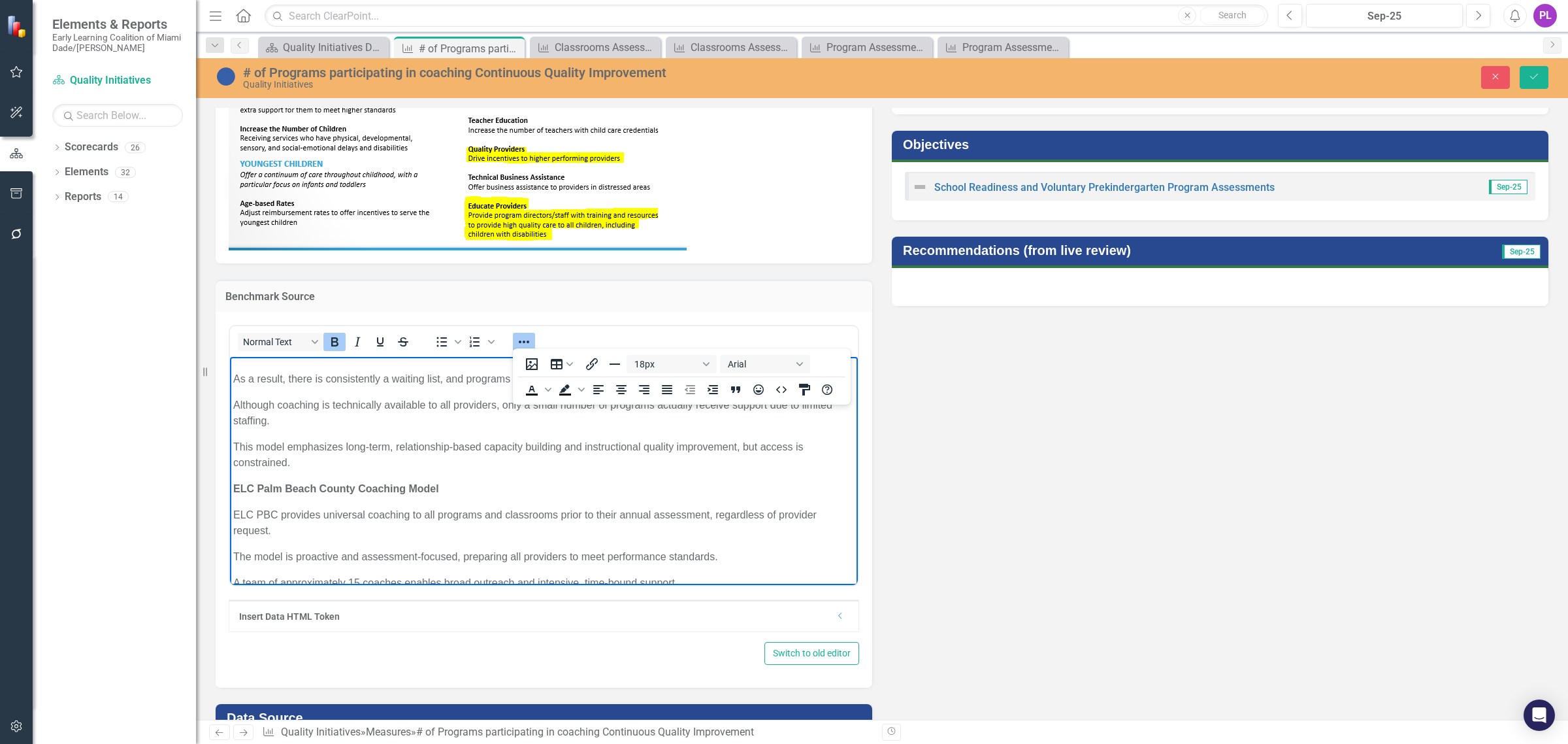
scroll to position [163, 0]
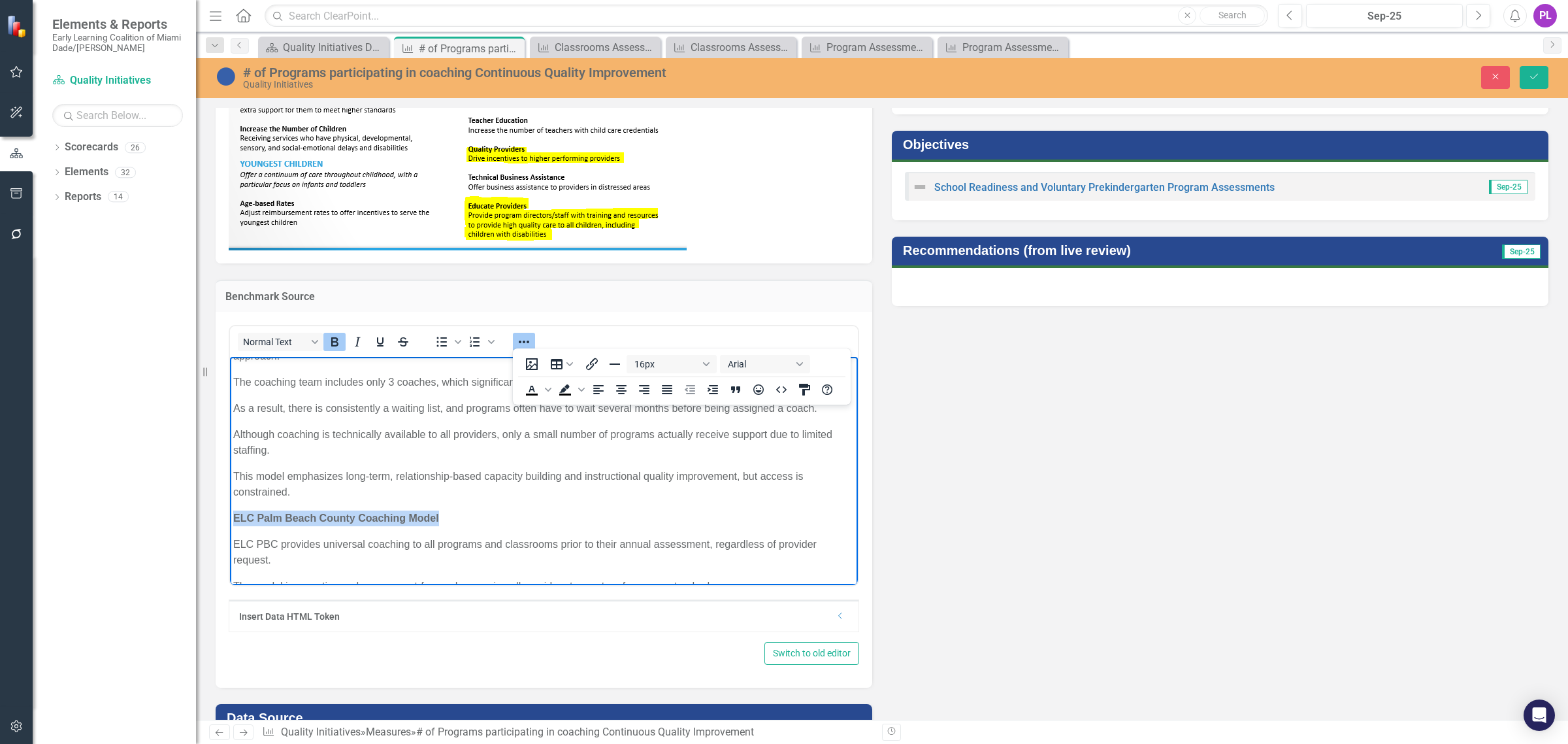
drag, startPoint x: 480, startPoint y: 516, endPoint x: 168, endPoint y: 510, distance: 312.1
click at [230, 510] on html "This analysis compares the coaching support models of The Early Learning Coalit…" at bounding box center [544, 655] width 628 height 926
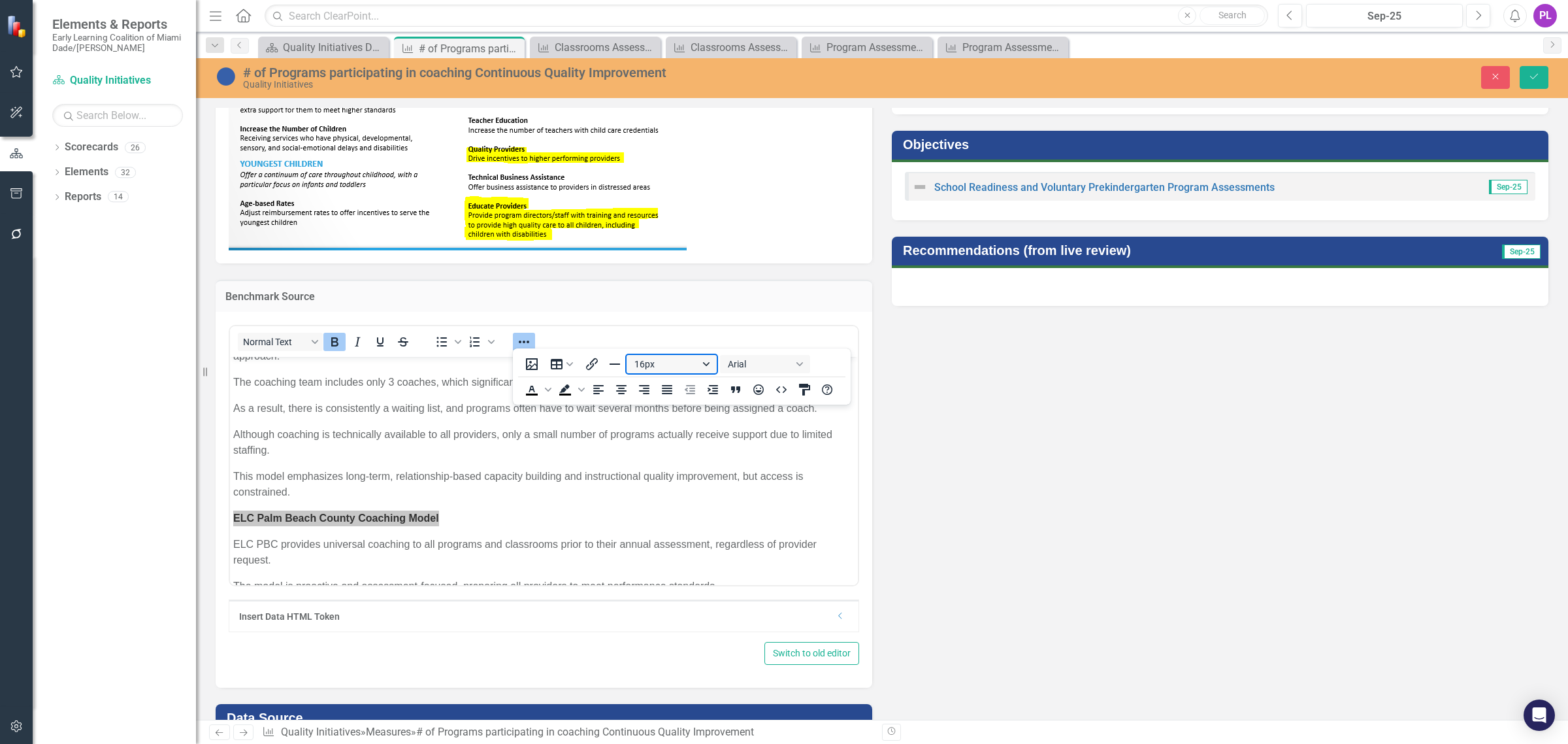
click at [708, 361] on button "16px" at bounding box center [671, 364] width 90 height 18
click at [660, 465] on div "18px" at bounding box center [664, 470] width 56 height 16
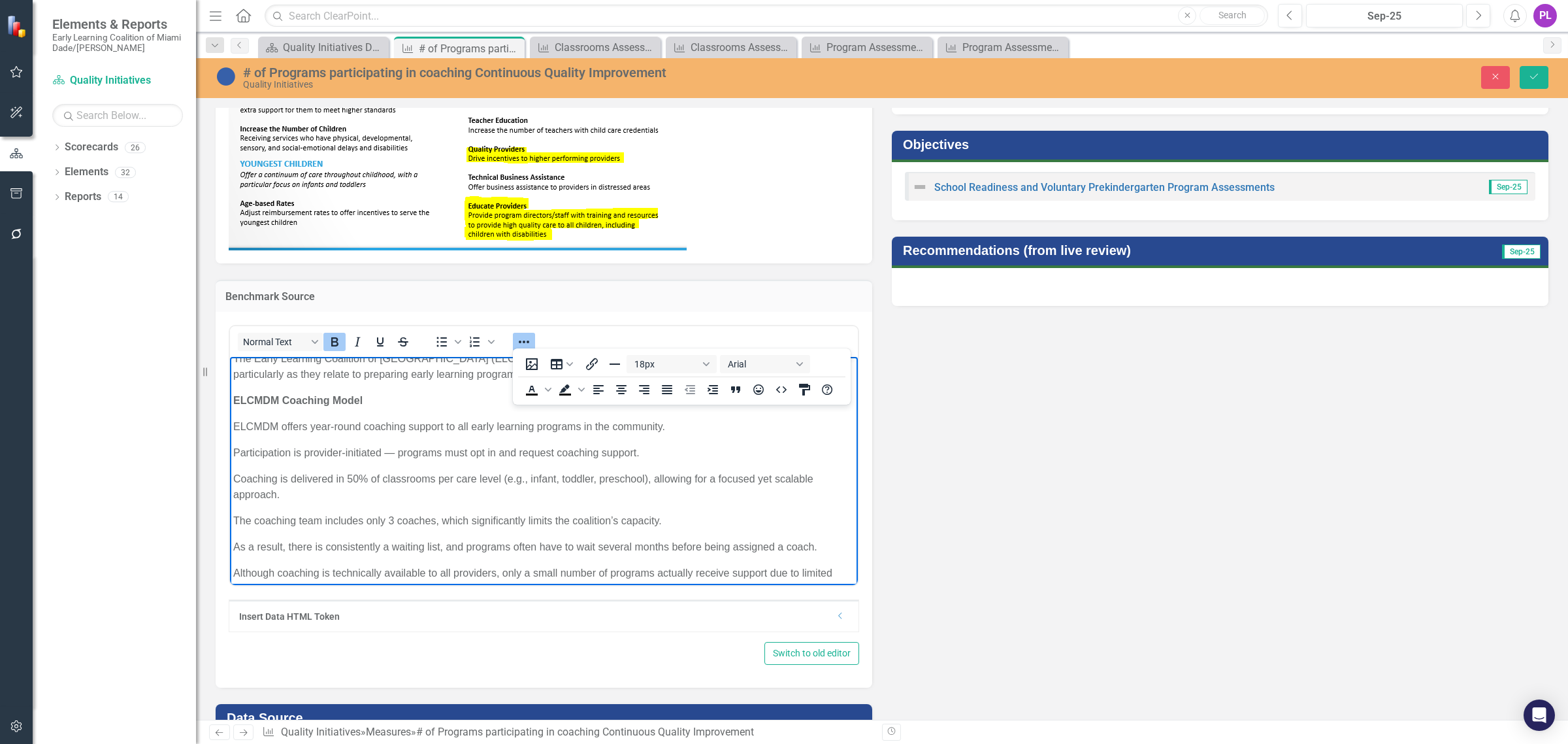
scroll to position [0, 0]
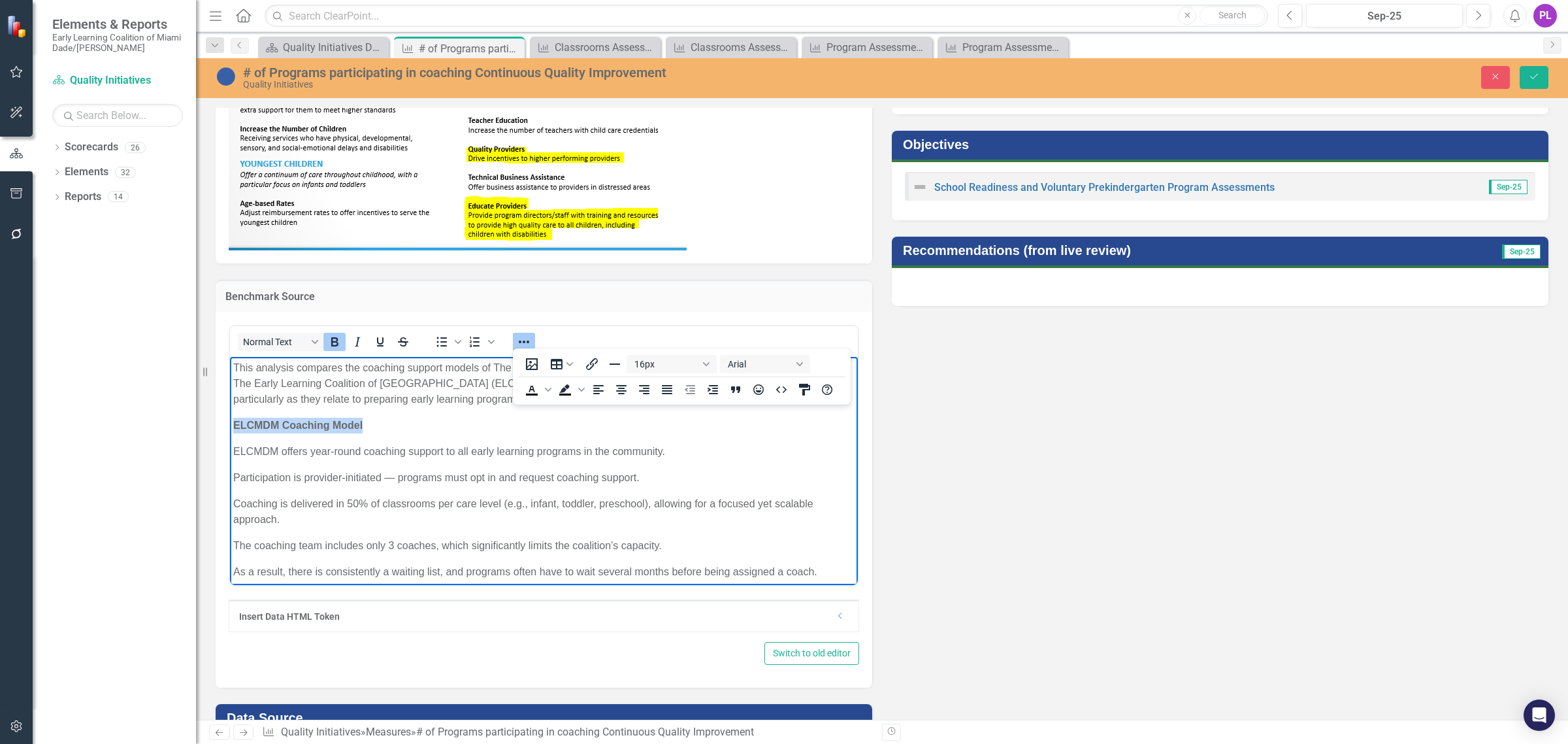
drag, startPoint x: 310, startPoint y: 422, endPoint x: 187, endPoint y: 422, distance: 123.0
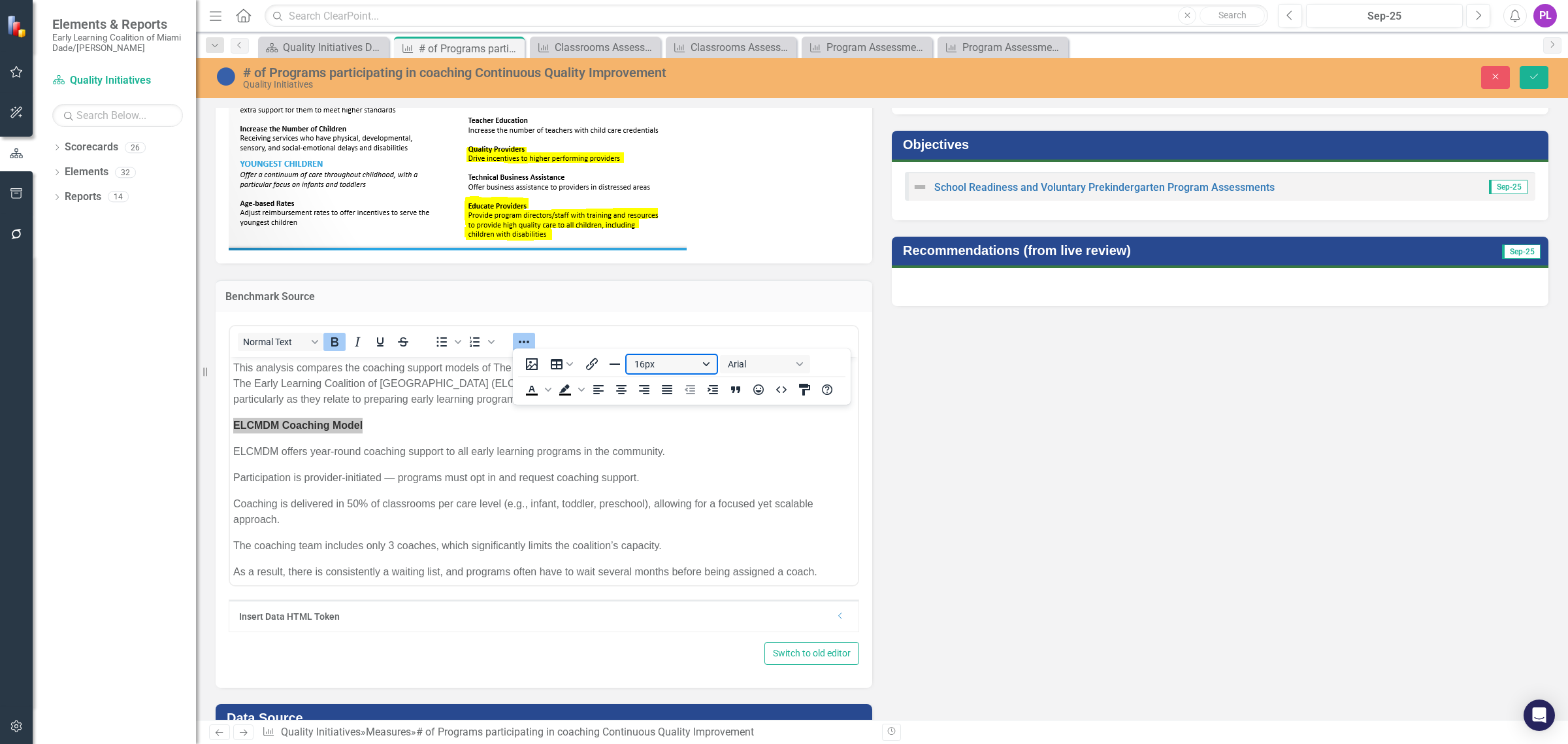
click at [693, 364] on button "16px" at bounding box center [671, 364] width 90 height 18
click at [660, 462] on div "18px" at bounding box center [674, 470] width 90 height 21
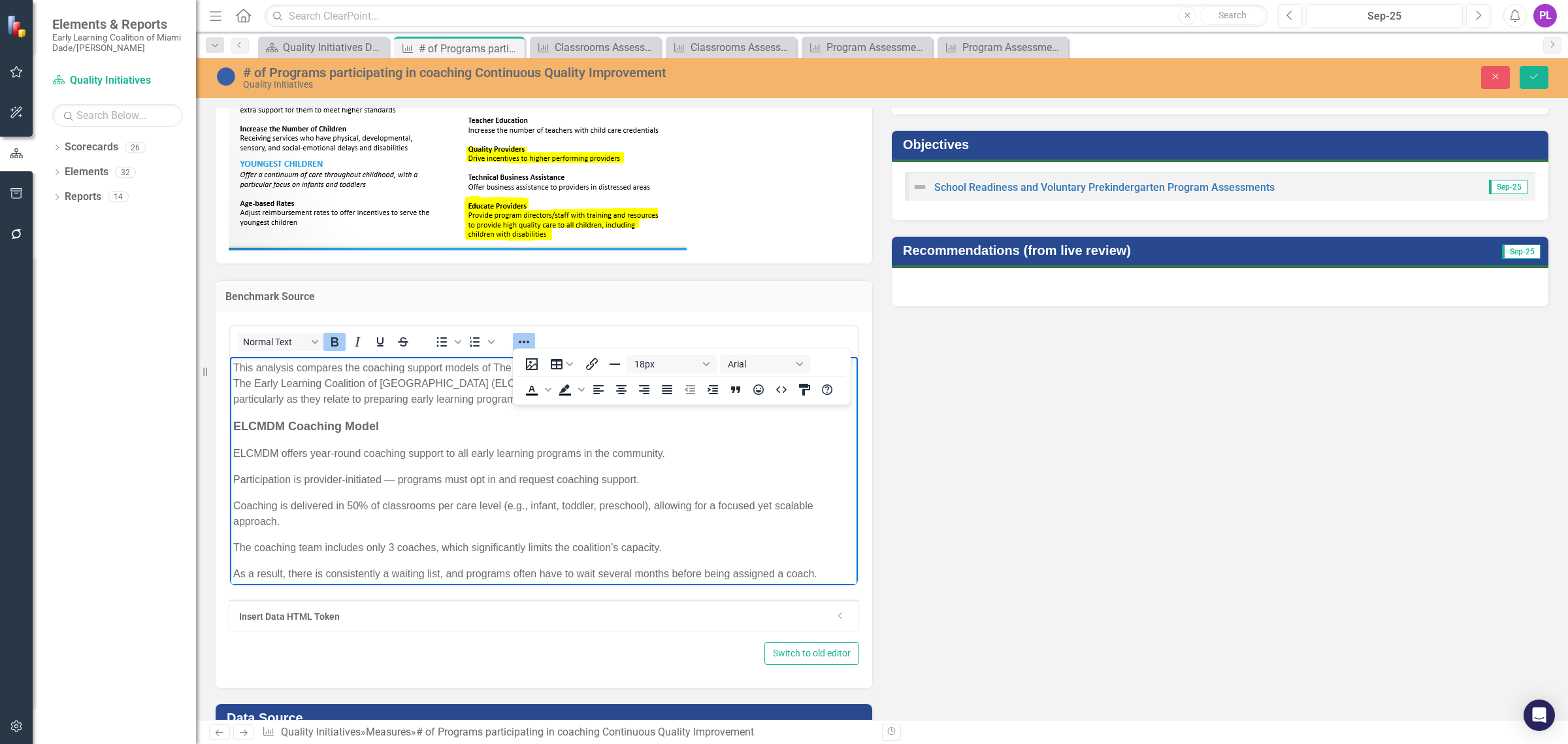
click at [549, 454] on p "ELCMDM offers year-round coaching support to all early learning programs in the…" at bounding box center [544, 453] width 622 height 16
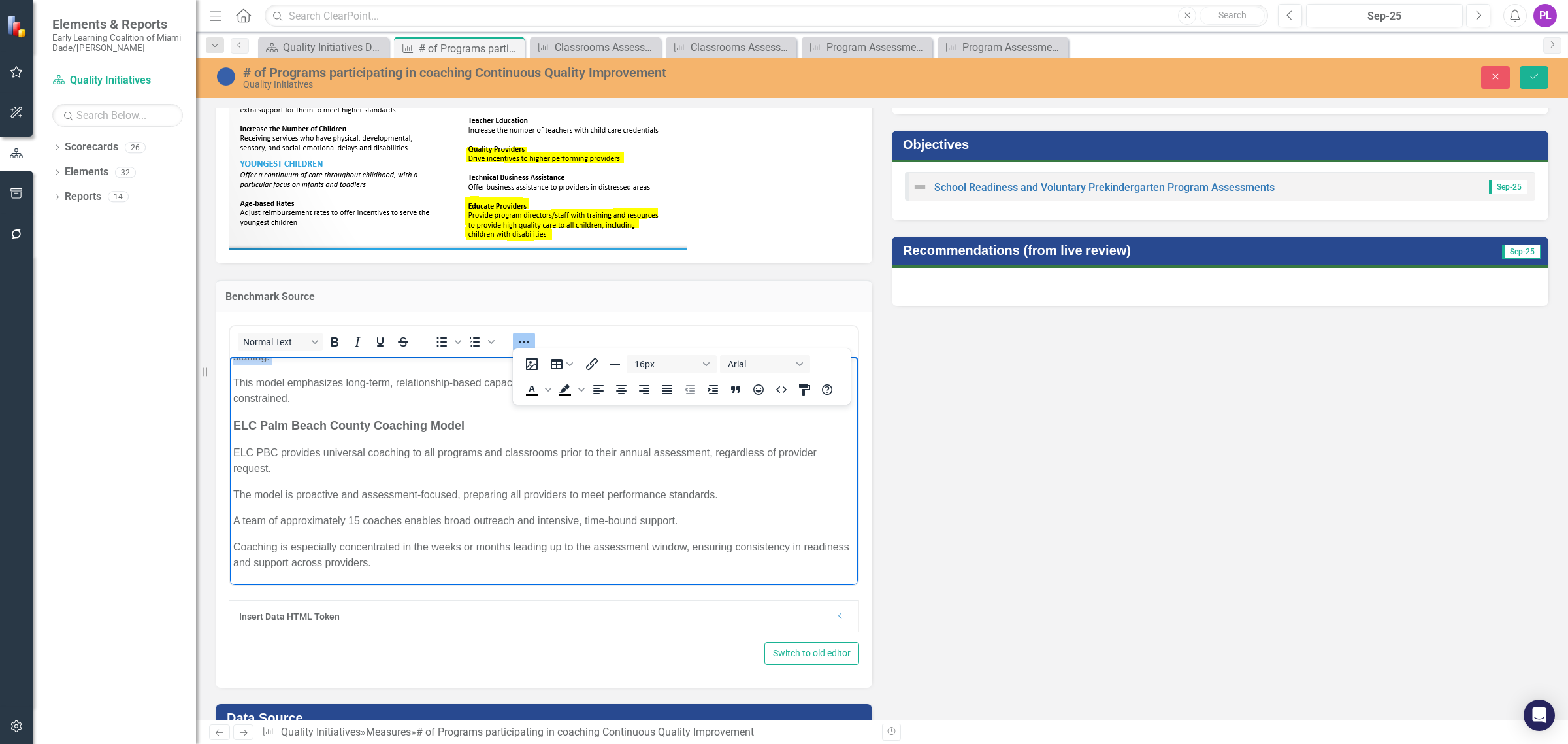
scroll to position [258, 0]
drag, startPoint x: 235, startPoint y: 466, endPoint x: 238, endPoint y: 395, distance: 71.1
click at [238, 395] on body "This analysis compares the coaching support models of The Early Learning Coalit…" at bounding box center [544, 562] width 628 height 929
click at [459, 341] on icon "Bullet list" at bounding box center [458, 341] width 7 height 7
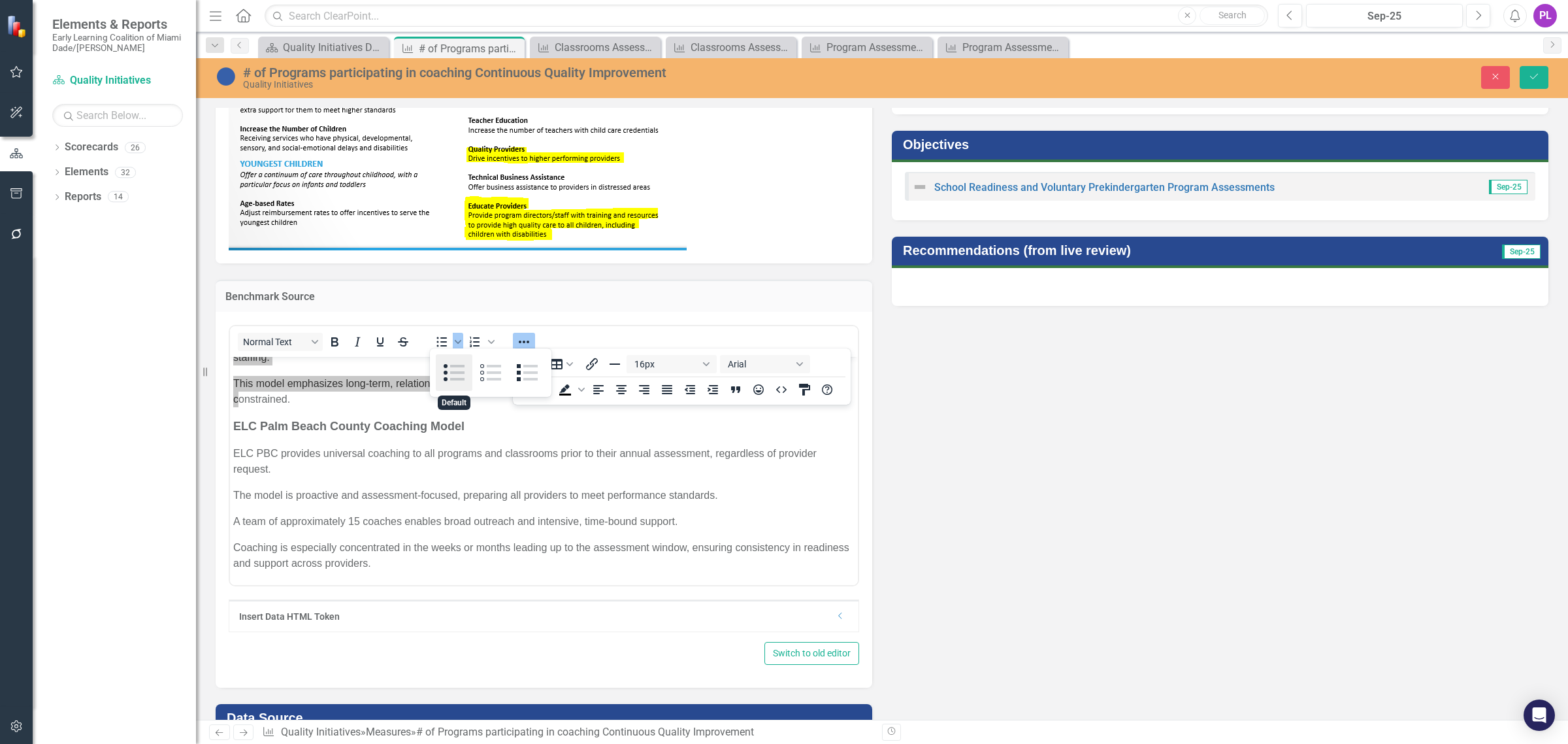
click at [443, 370] on div "Default" at bounding box center [454, 372] width 37 height 37
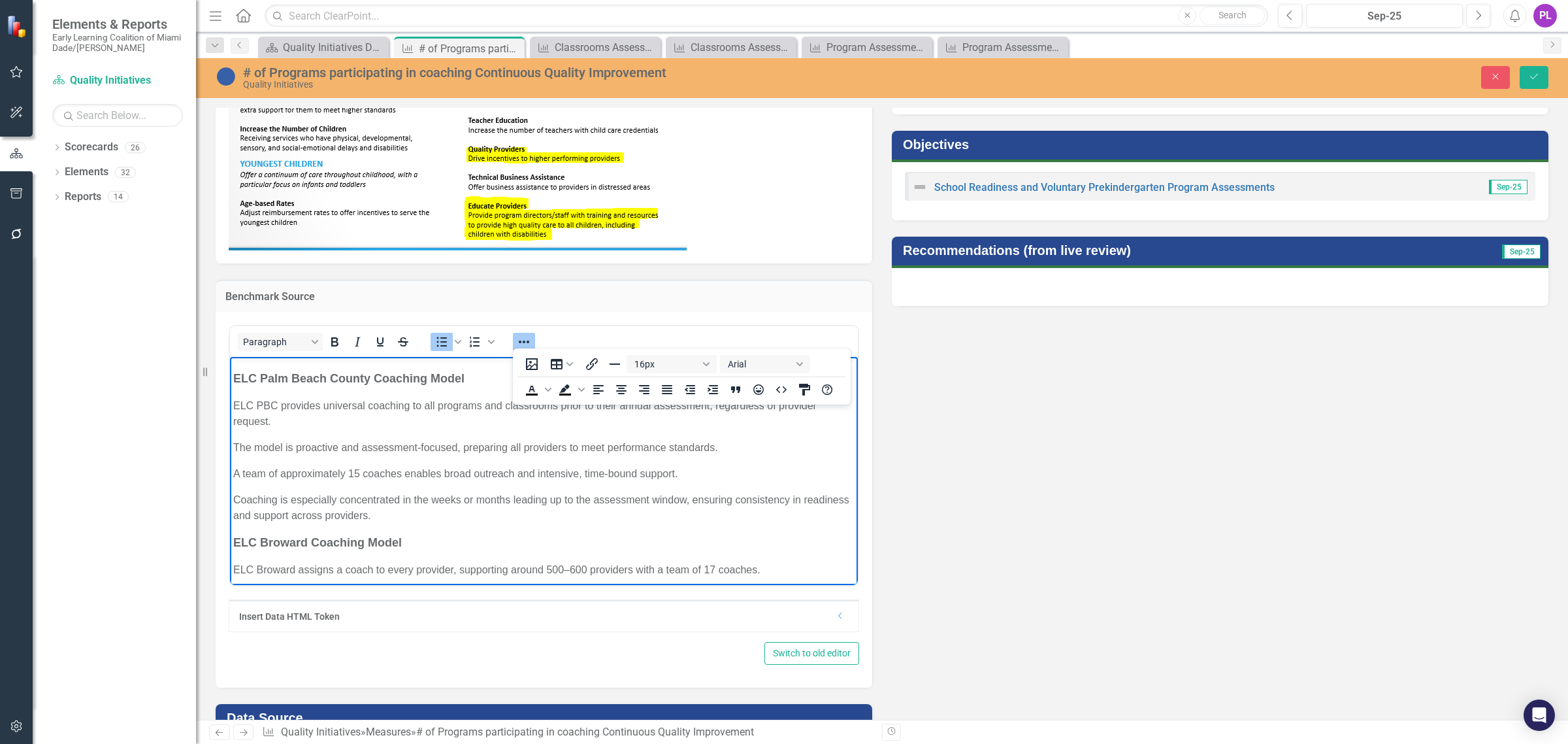
scroll to position [252, 0]
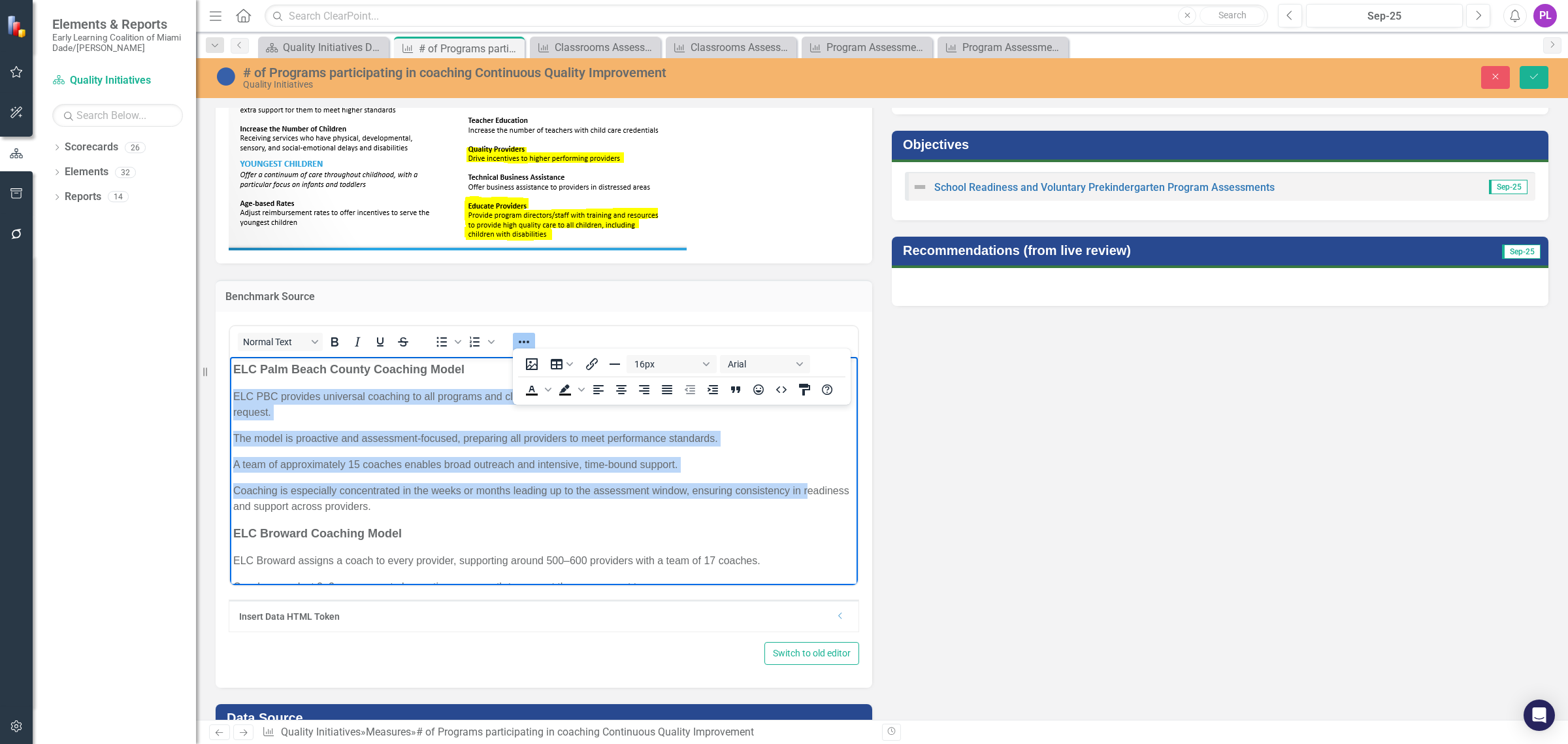
drag, startPoint x: 232, startPoint y: 410, endPoint x: 237, endPoint y: 521, distance: 111.1
click at [237, 521] on body "This analysis compares the coaching support models of The Early Learning Coalit…" at bounding box center [544, 536] width 628 height 866
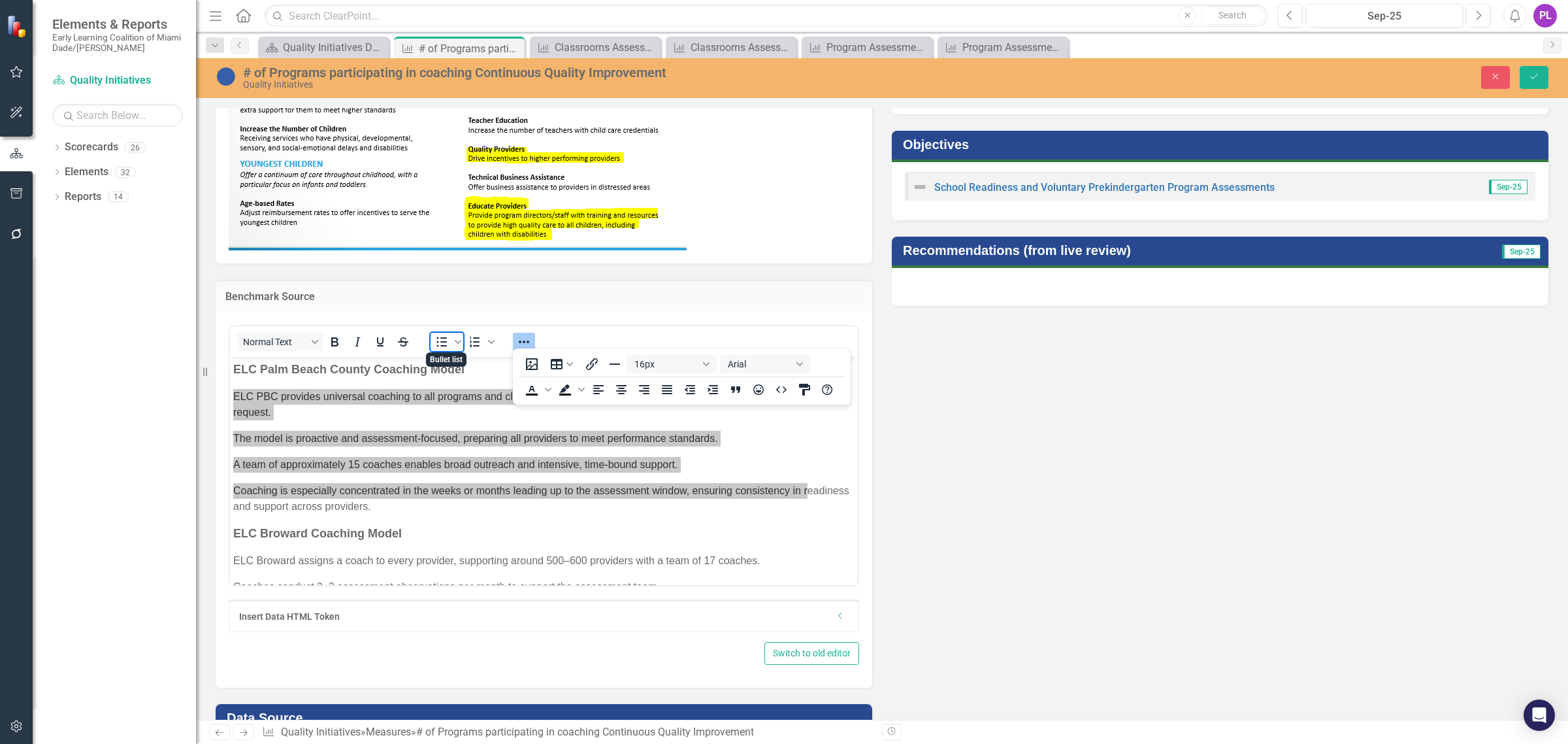
click at [445, 341] on icon "Bullet list" at bounding box center [441, 341] width 16 height 16
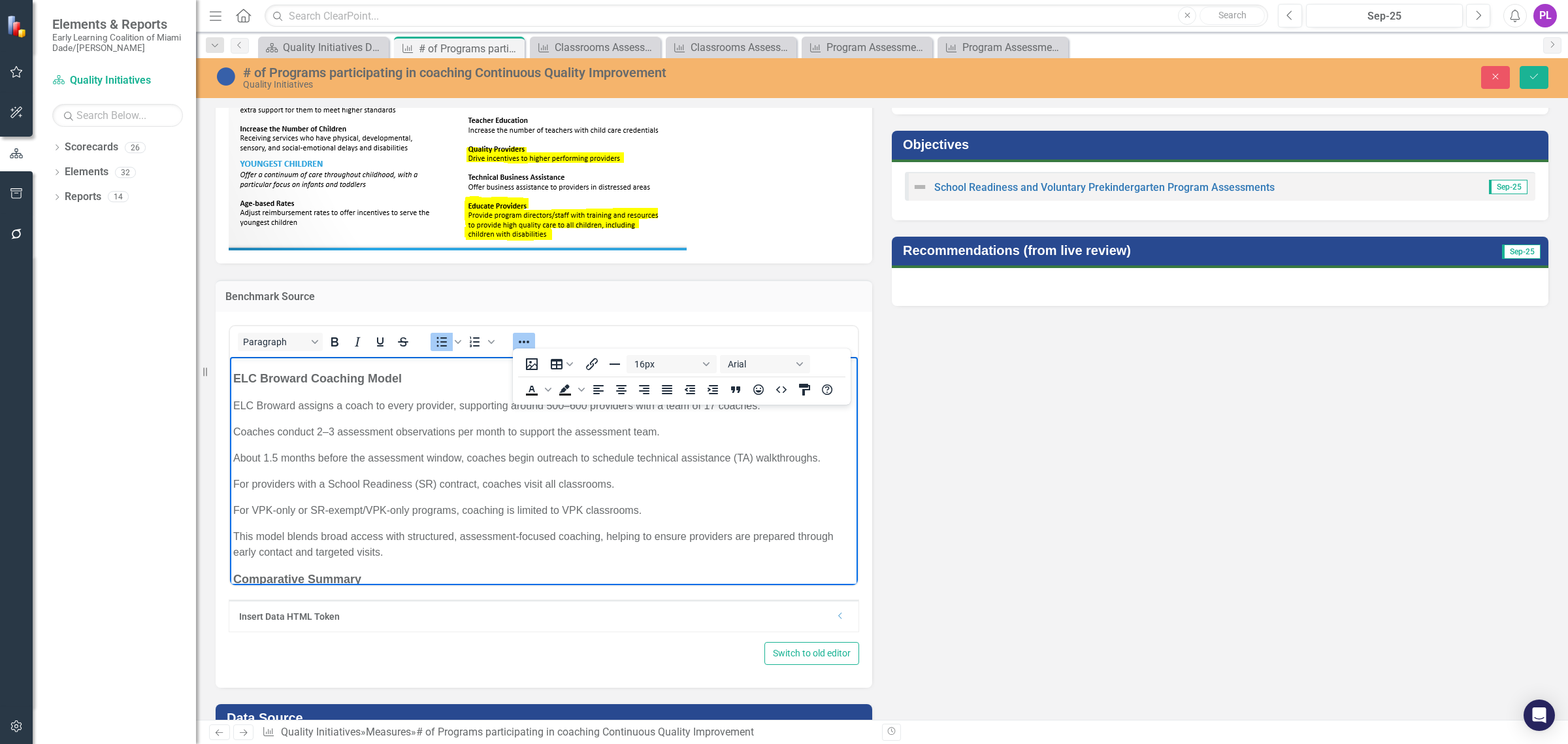
scroll to position [416, 0]
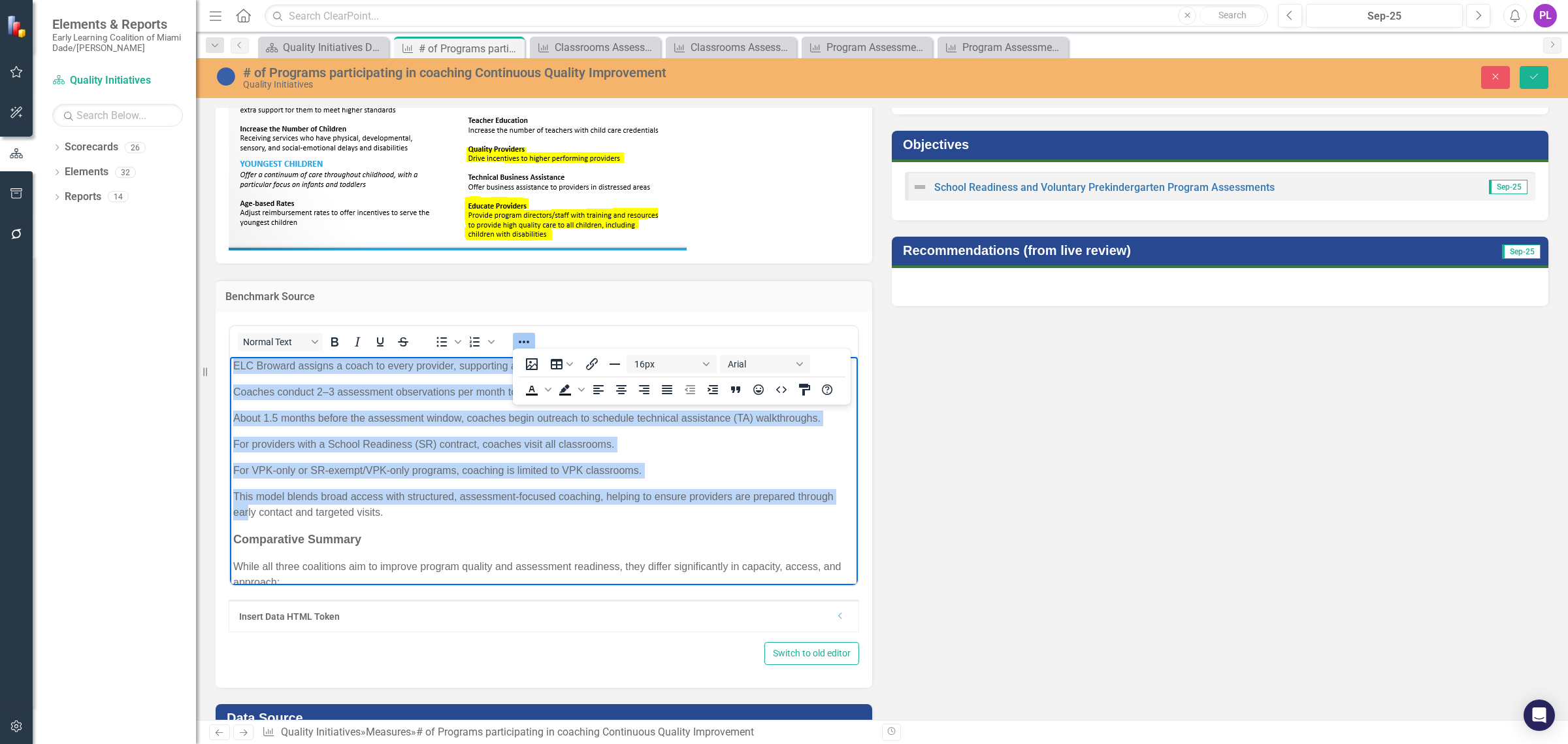
drag, startPoint x: 243, startPoint y: 404, endPoint x: 248, endPoint y: 515, distance: 111.1
click at [246, 521] on body "This analysis compares the coaching support models of The Early Learning Coalit…" at bounding box center [544, 358] width 628 height 835
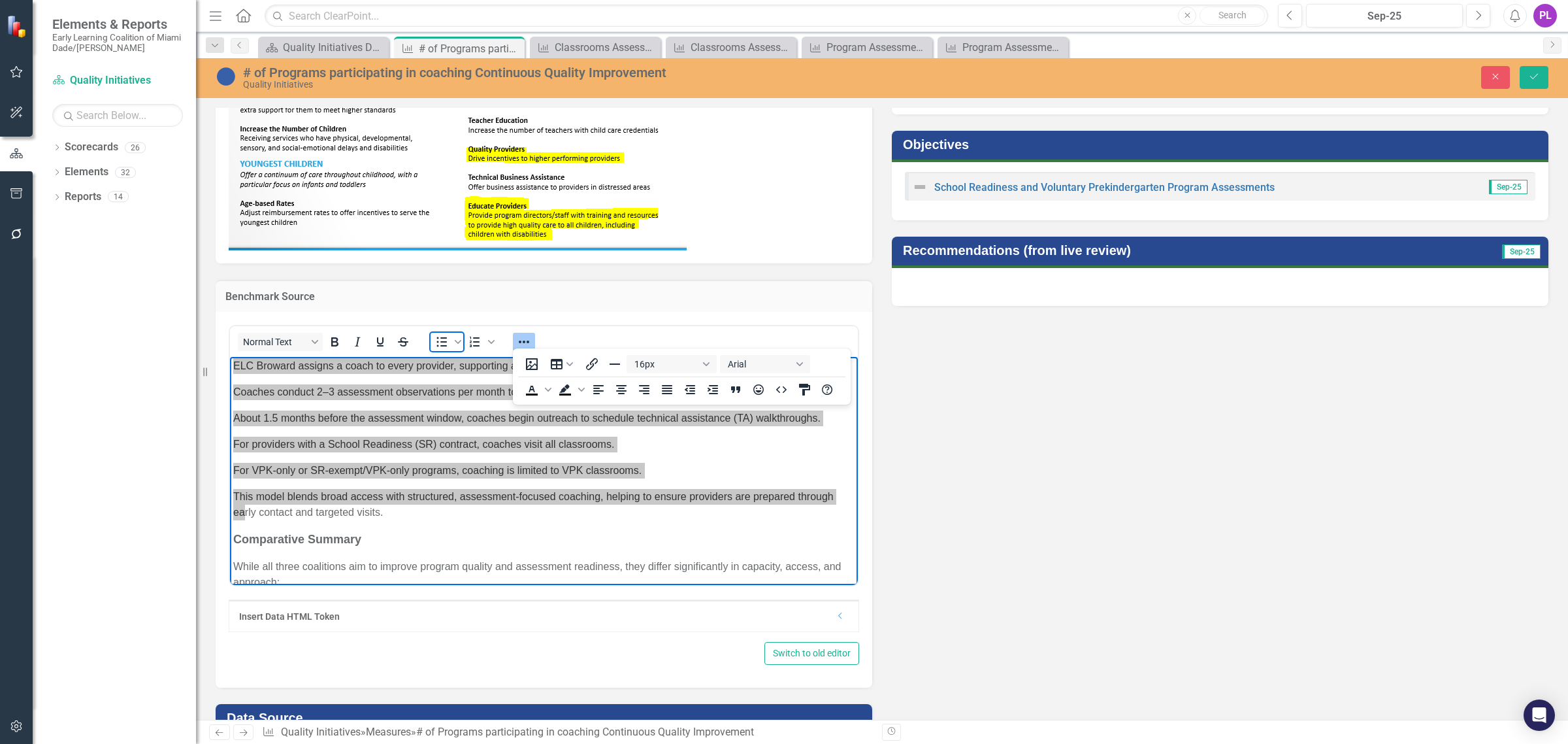
drag, startPoint x: 438, startPoint y: 345, endPoint x: 433, endPoint y: 354, distance: 10.3
click at [438, 345] on icon "Bullet list" at bounding box center [441, 341] width 16 height 16
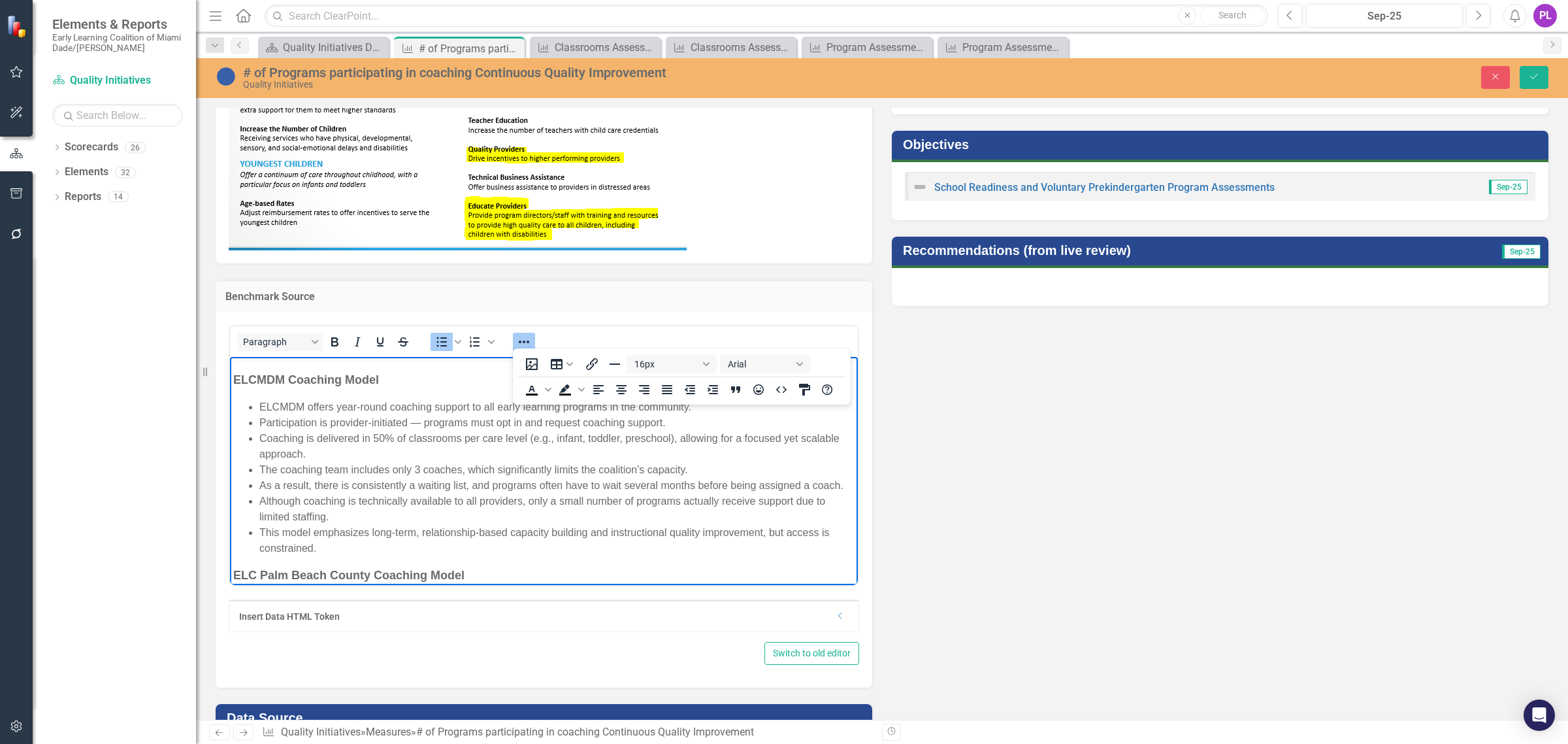
scroll to position [8, 0]
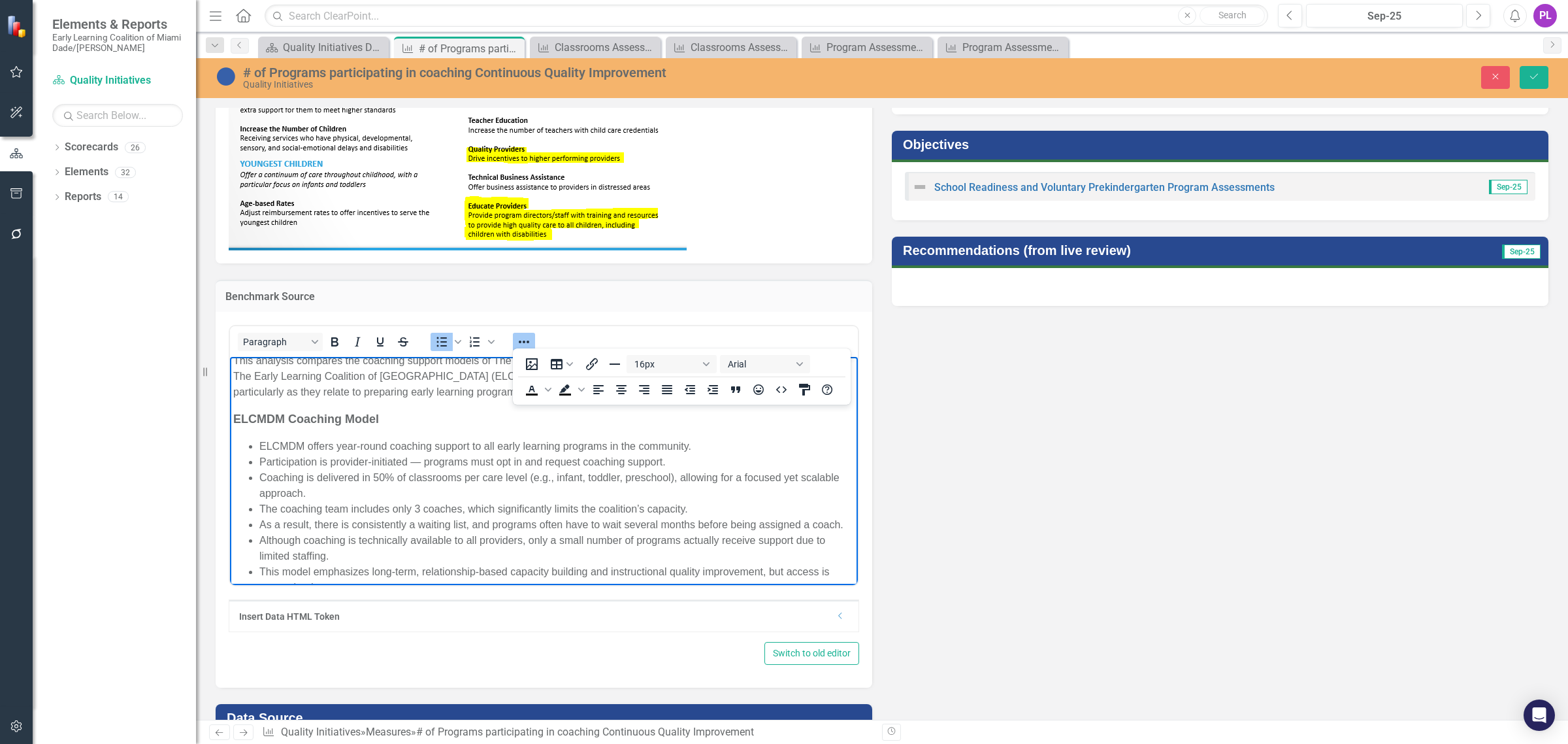
click at [404, 395] on p "This analysis compares the coaching support models of The Early Learning Coalit…" at bounding box center [544, 376] width 622 height 47
click at [828, 440] on body "This analysis compares the coaching support models of The Early Learning Coalit…" at bounding box center [544, 747] width 628 height 782
click at [520, 337] on icon "Reveal or hide additional toolbar items" at bounding box center [524, 341] width 16 height 16
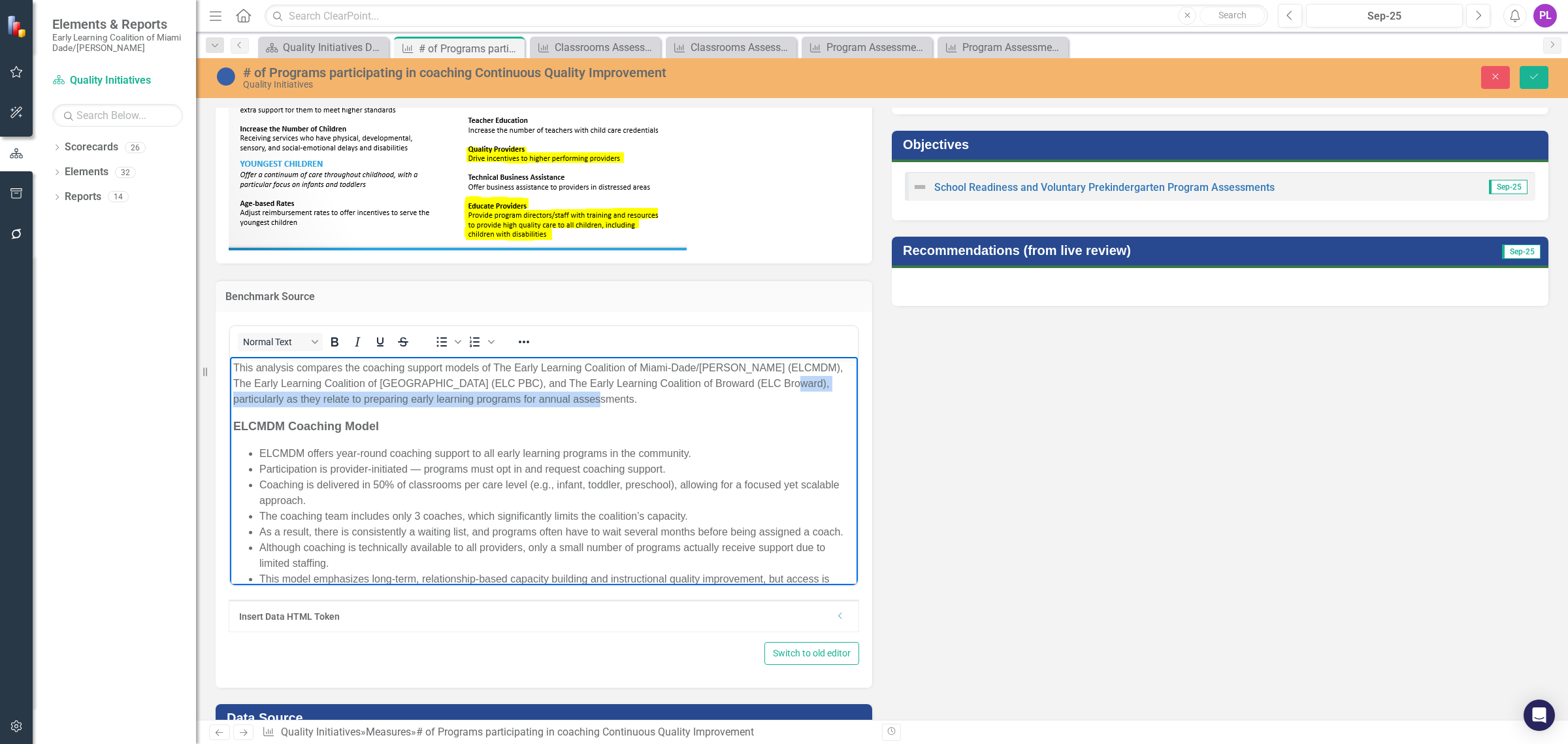
drag, startPoint x: 678, startPoint y: 396, endPoint x: 427, endPoint y: 752, distance: 435.6
click at [230, 396] on html "This analysis compares the coaching support models of The Early Learning Coalit…" at bounding box center [544, 747] width 628 height 782
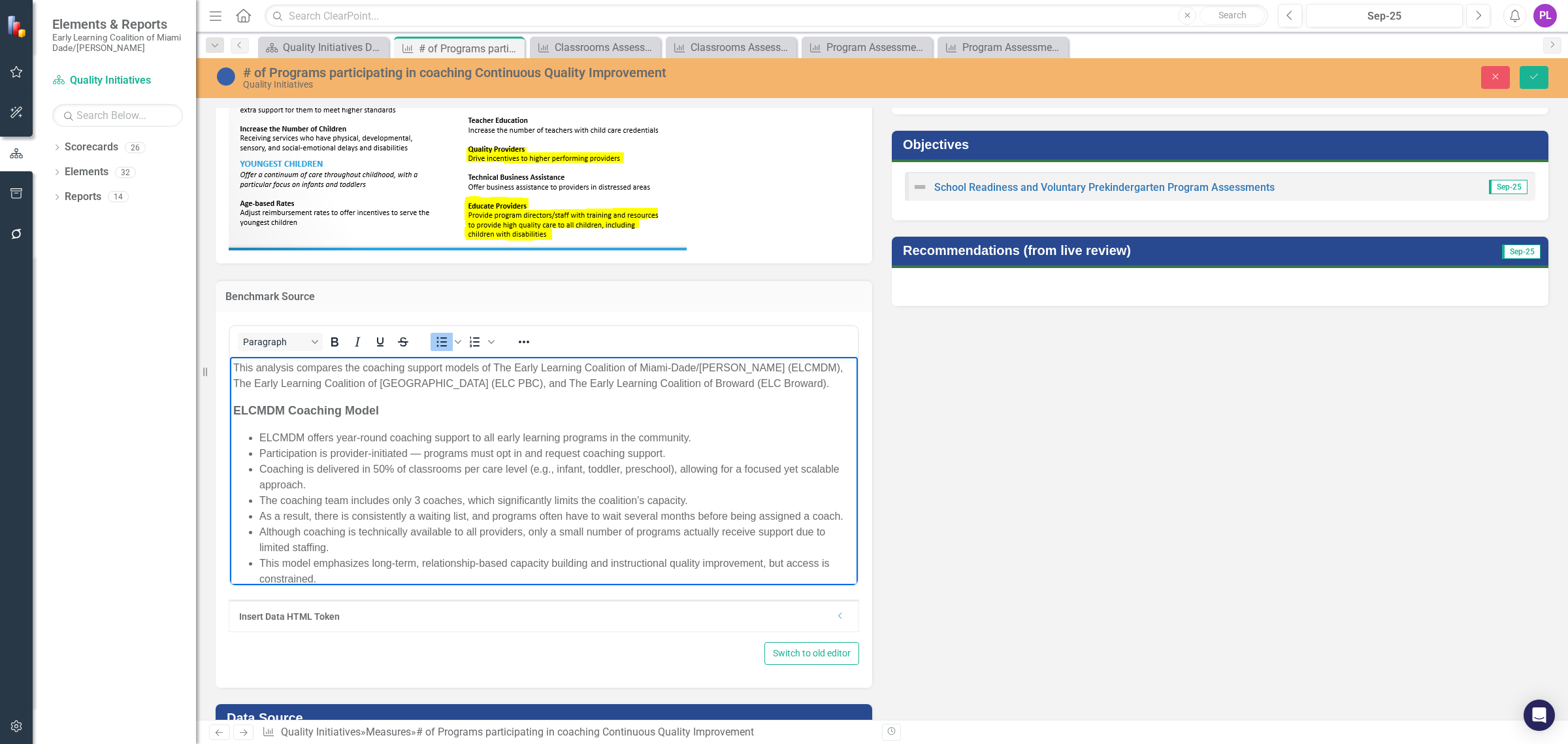
click at [424, 450] on li "Participation is provider-initiated — programs must opt in and request coaching…" at bounding box center [556, 453] width 595 height 16
click at [368, 466] on li "Coaching is delivered in 50% of classrooms per care level (e.g., infant, toddle…" at bounding box center [556, 475] width 595 height 31
click at [555, 467] on li "Coaching is delivered to 50% of classrooms per care level (e.g., infant, toddle…" at bounding box center [556, 475] width 595 height 31
click at [401, 499] on li "The coaching team includes only 3 coaches, which significantly limits the coali…" at bounding box center [556, 500] width 595 height 16
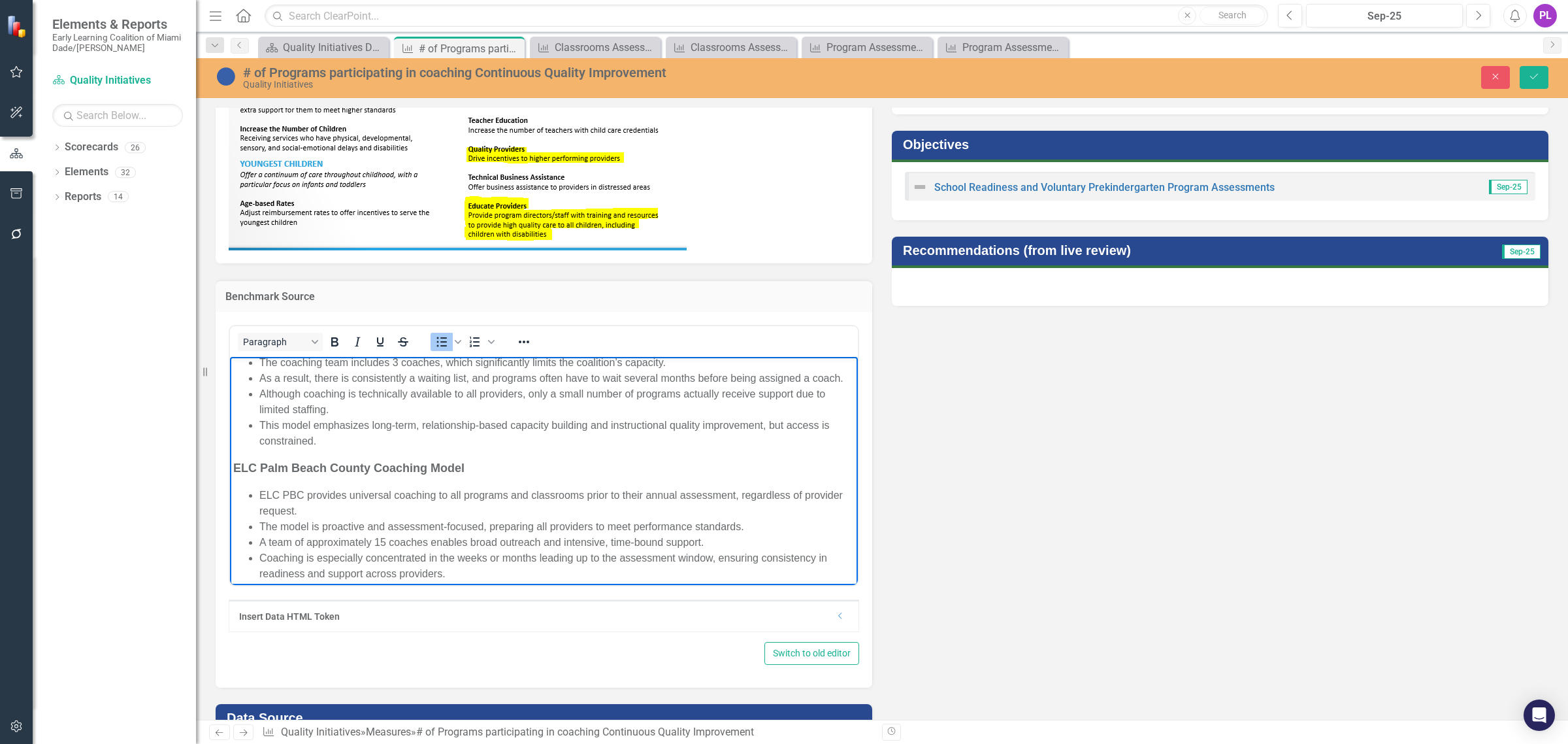
scroll to position [163, 0]
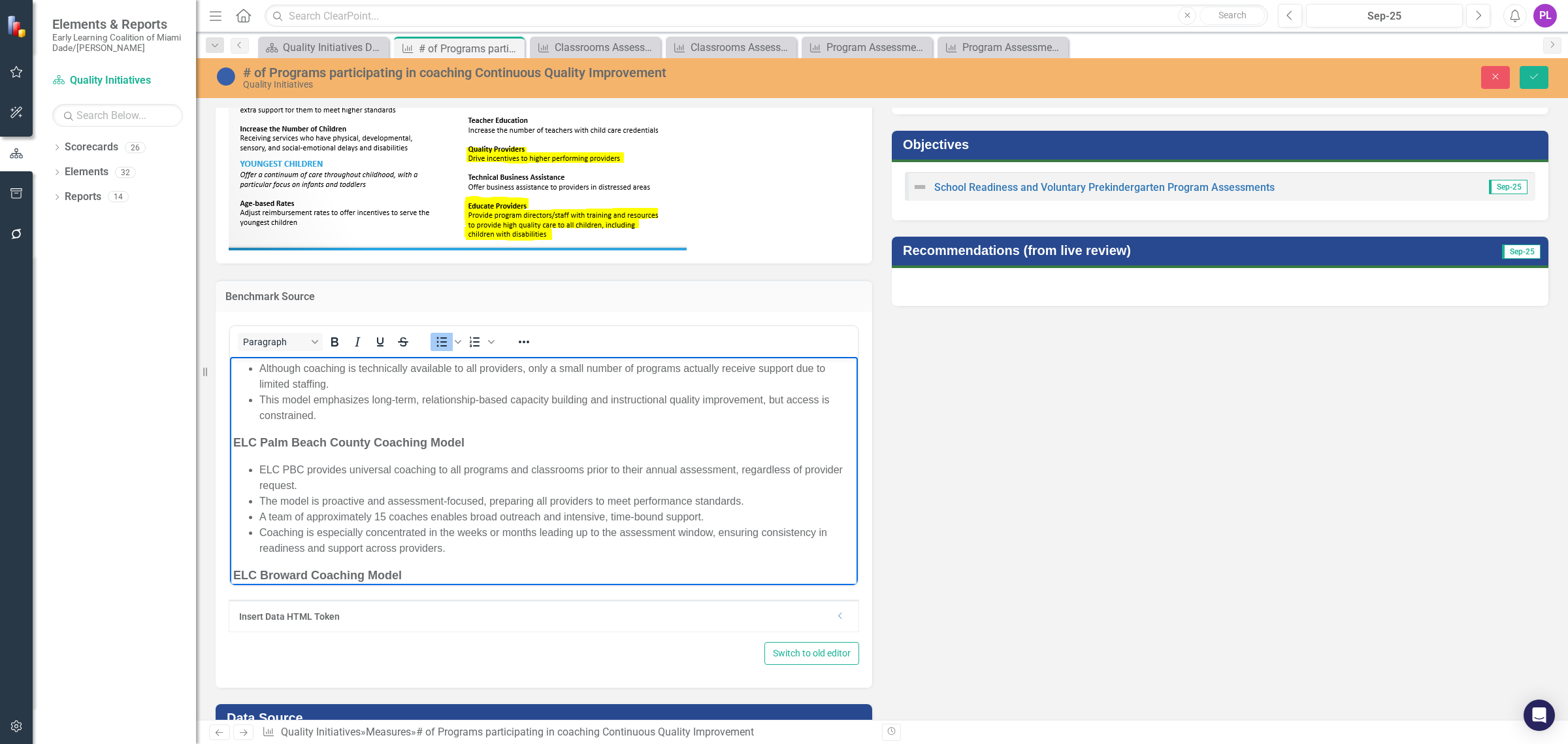
click at [374, 484] on li "ELC PBC provides universal coaching to all programs and classrooms prior to the…" at bounding box center [556, 476] width 595 height 31
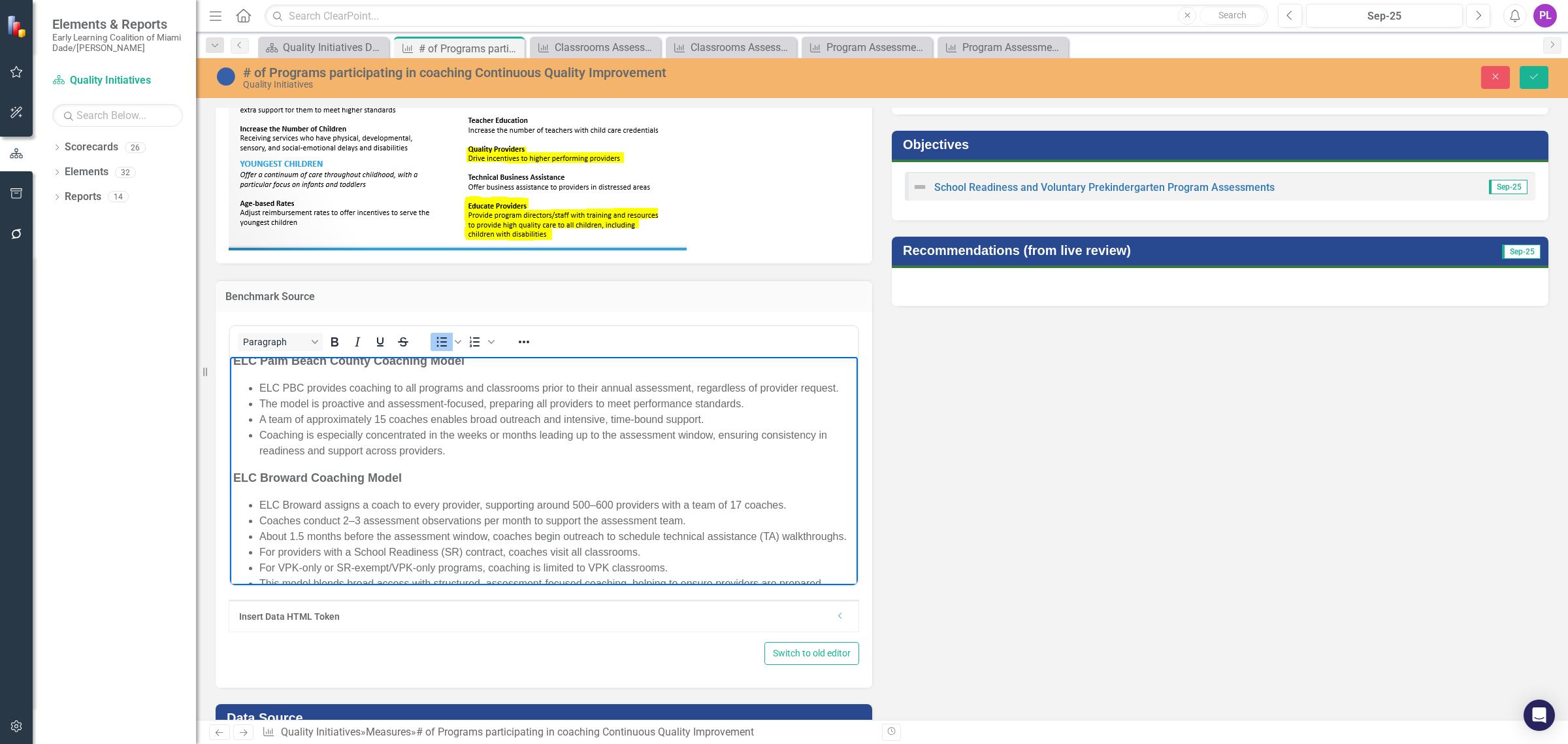
scroll to position [326, 0]
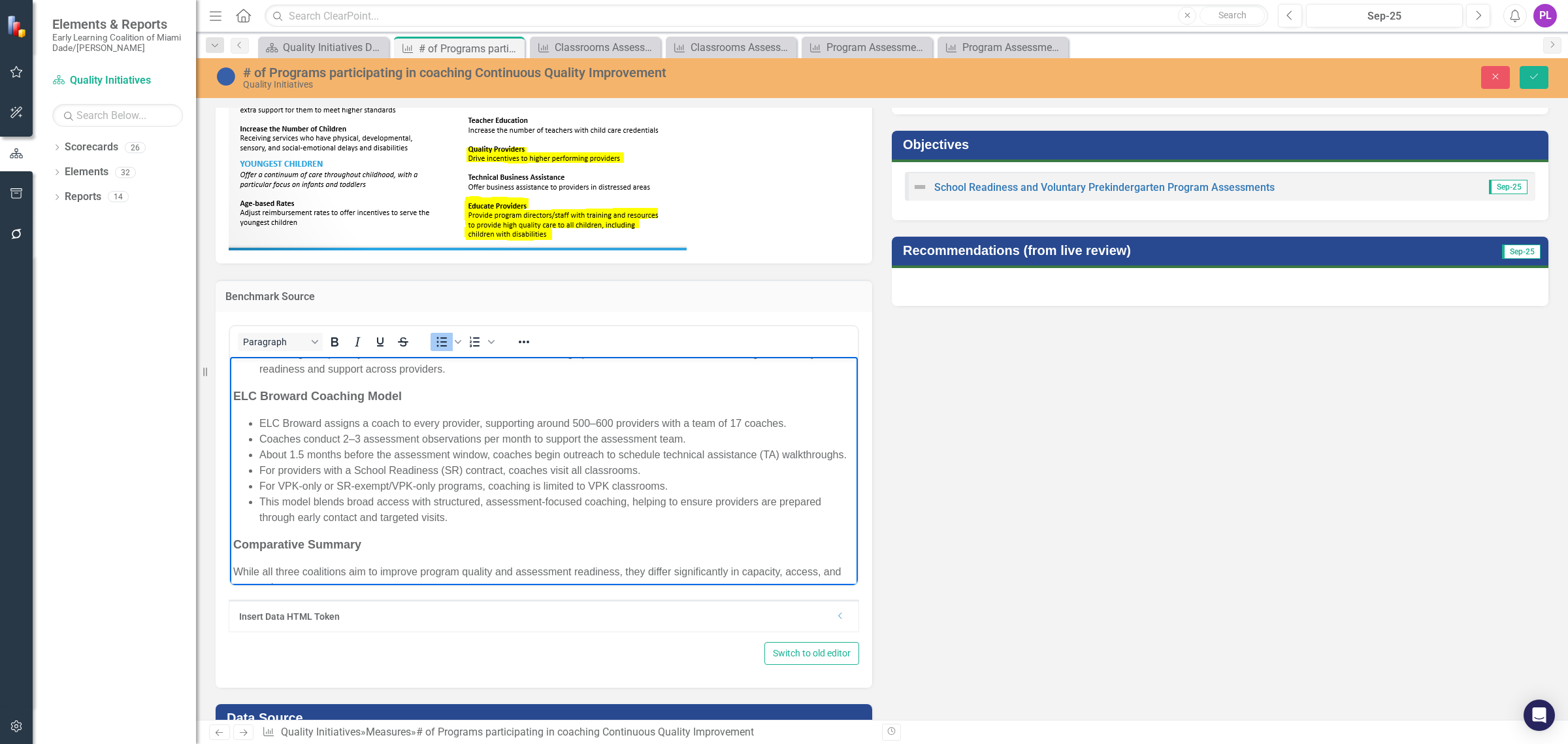
click at [261, 446] on li "Coaches conduct 2–3 assessment observations per month to support the assessment…" at bounding box center [556, 439] width 595 height 16
click at [374, 462] on li "About 1.5 months before the assessment window, coaches begin outreach to schedu…" at bounding box center [556, 454] width 595 height 16
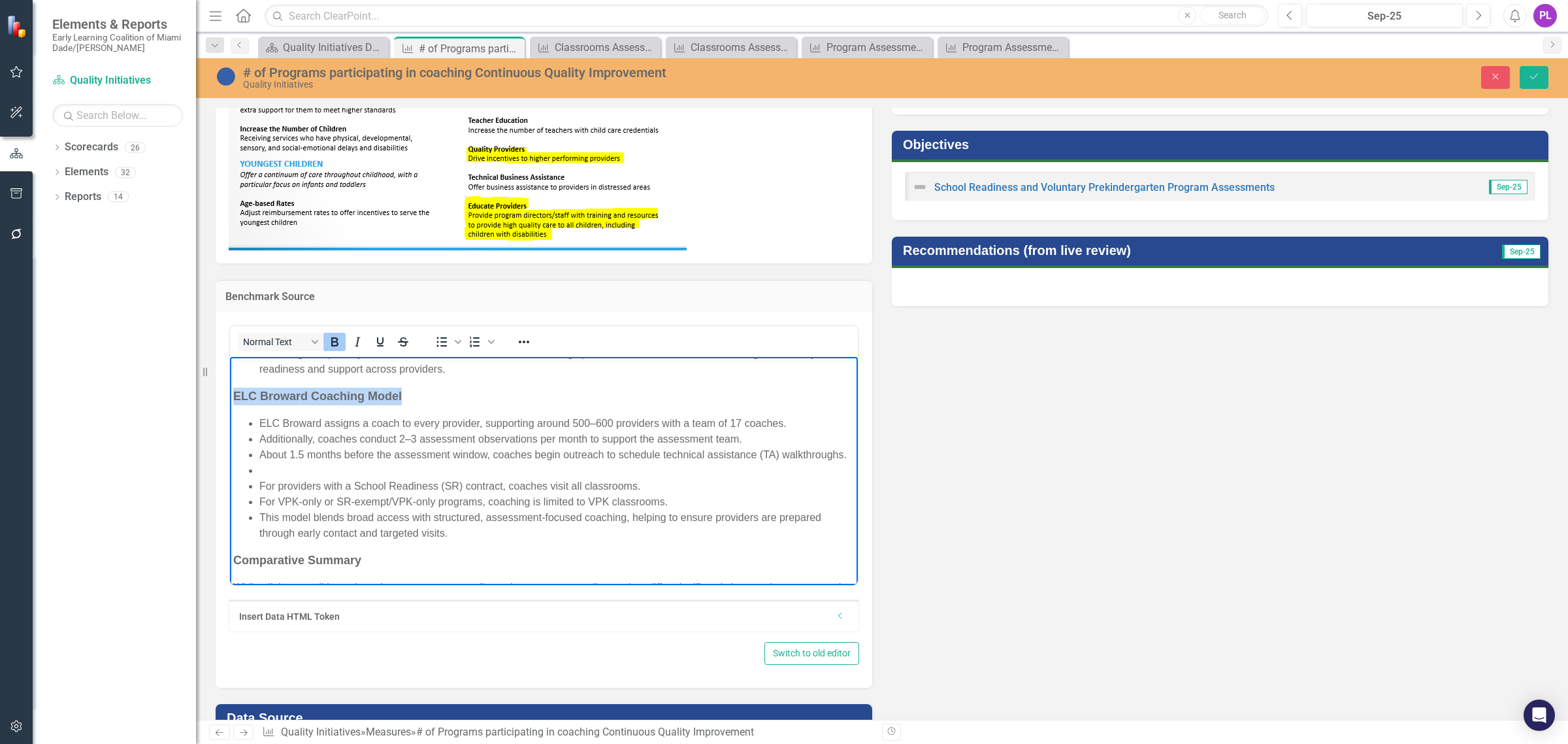
drag, startPoint x: 423, startPoint y: 425, endPoint x: 233, endPoint y: 425, distance: 190.0
click at [233, 404] on p "ELC Broward Coaching Model" at bounding box center [544, 395] width 622 height 18
copy strong "ELC Broward Coaching Model"
click at [287, 493] on li "For providers with a School Readiness (SR) contract, coaches visit all classroo…" at bounding box center [556, 485] width 595 height 16
click at [287, 478] on li "Rich Text Area. Press ALT-0 for help." at bounding box center [556, 469] width 595 height 16
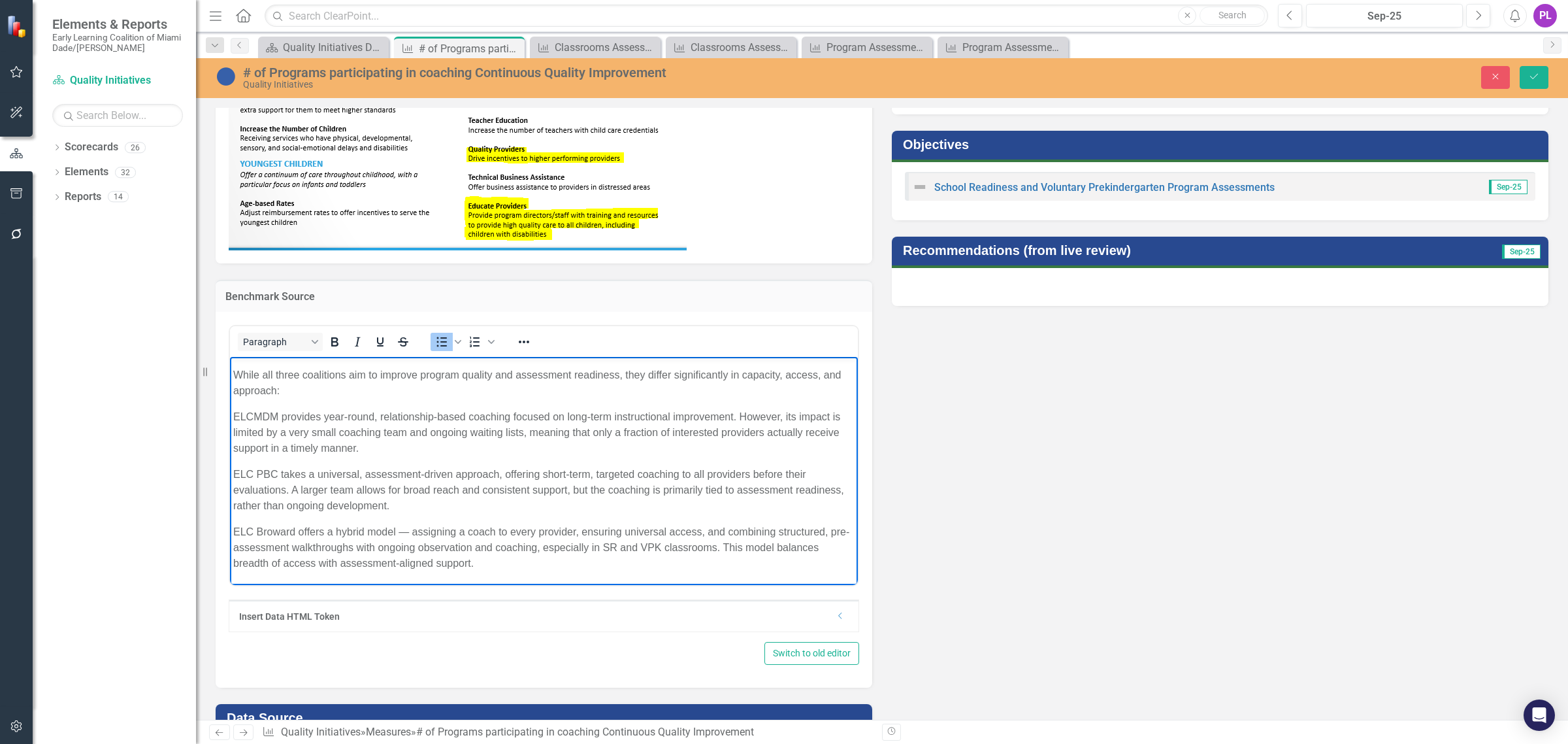
scroll to position [601, 0]
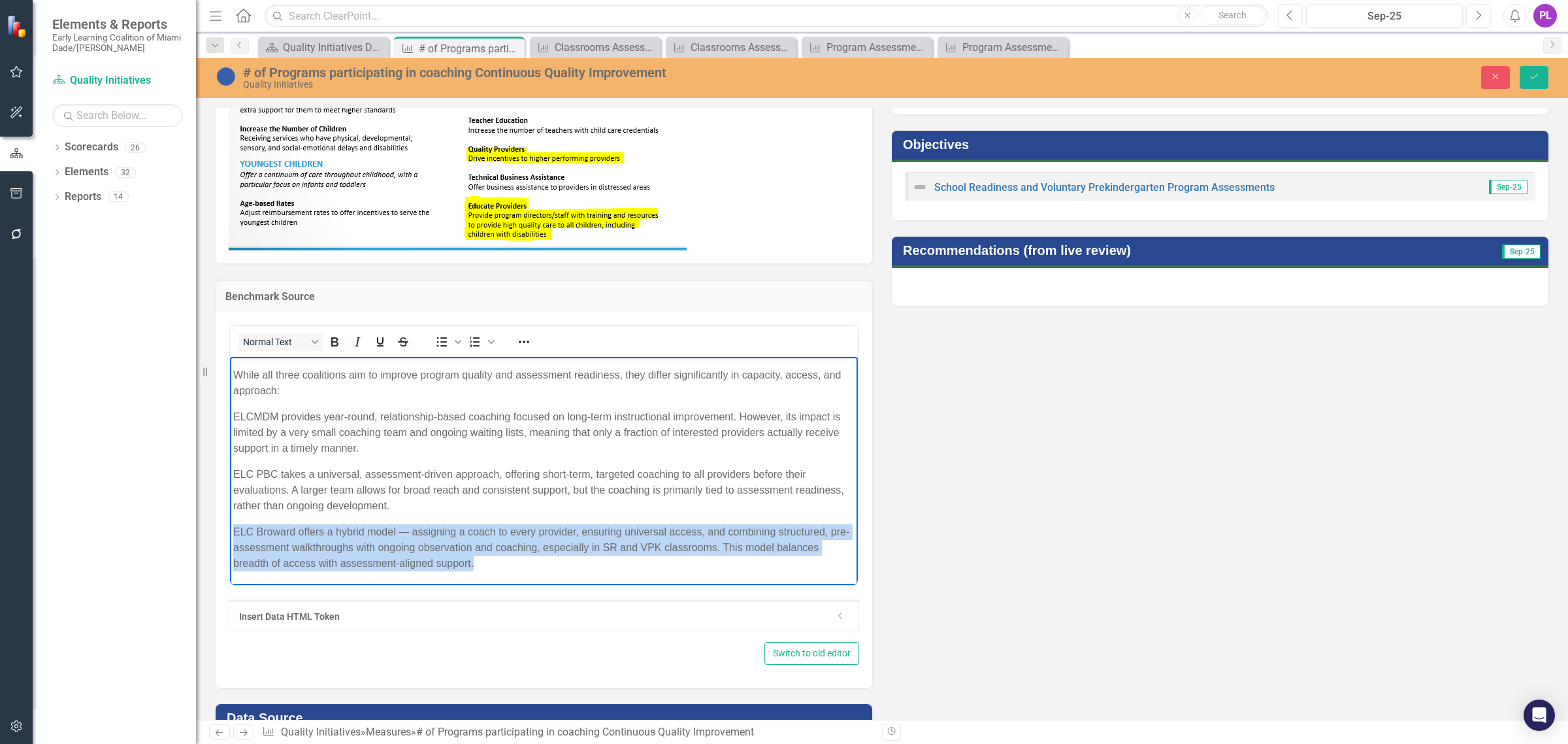
drag, startPoint x: 234, startPoint y: 530, endPoint x: 482, endPoint y: 562, distance: 250.1
click at [482, 562] on p "ELC Broward offers a hybrid model — assigning a coach to every provider, ensuri…" at bounding box center [544, 546] width 622 height 47
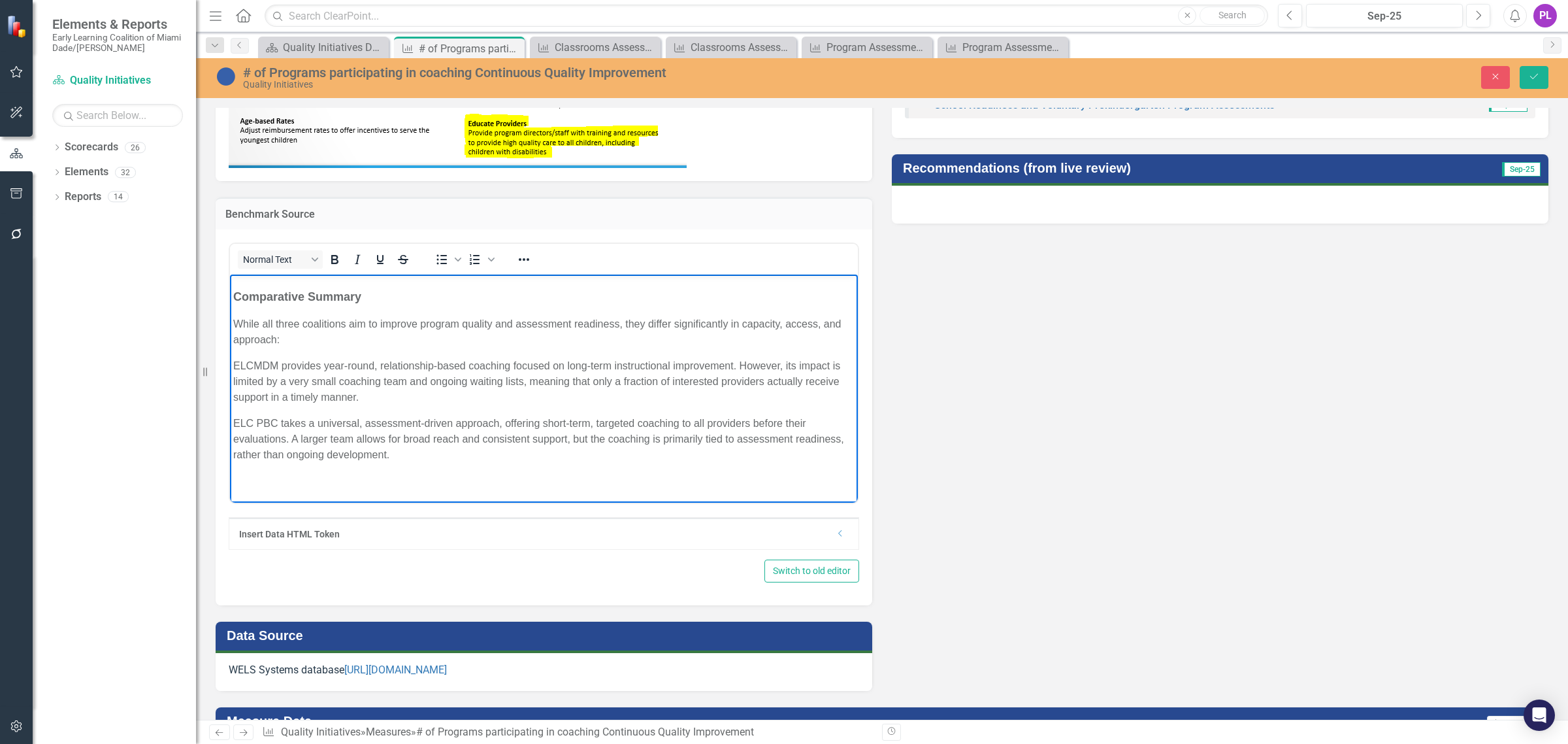
scroll to position [674, 0]
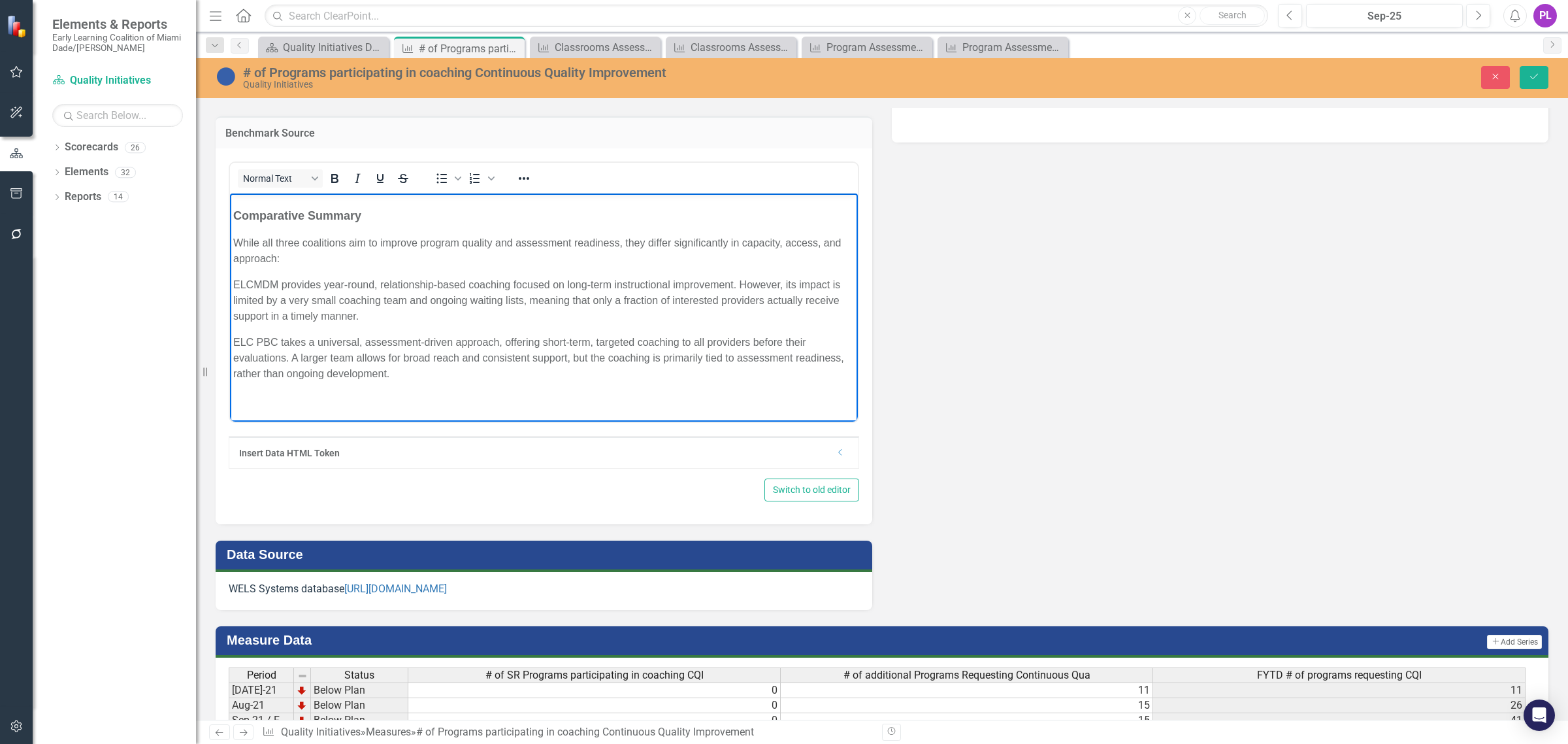
click at [469, 401] on p "Rich Text Area. Press ALT-0 for help." at bounding box center [544, 399] width 622 height 16
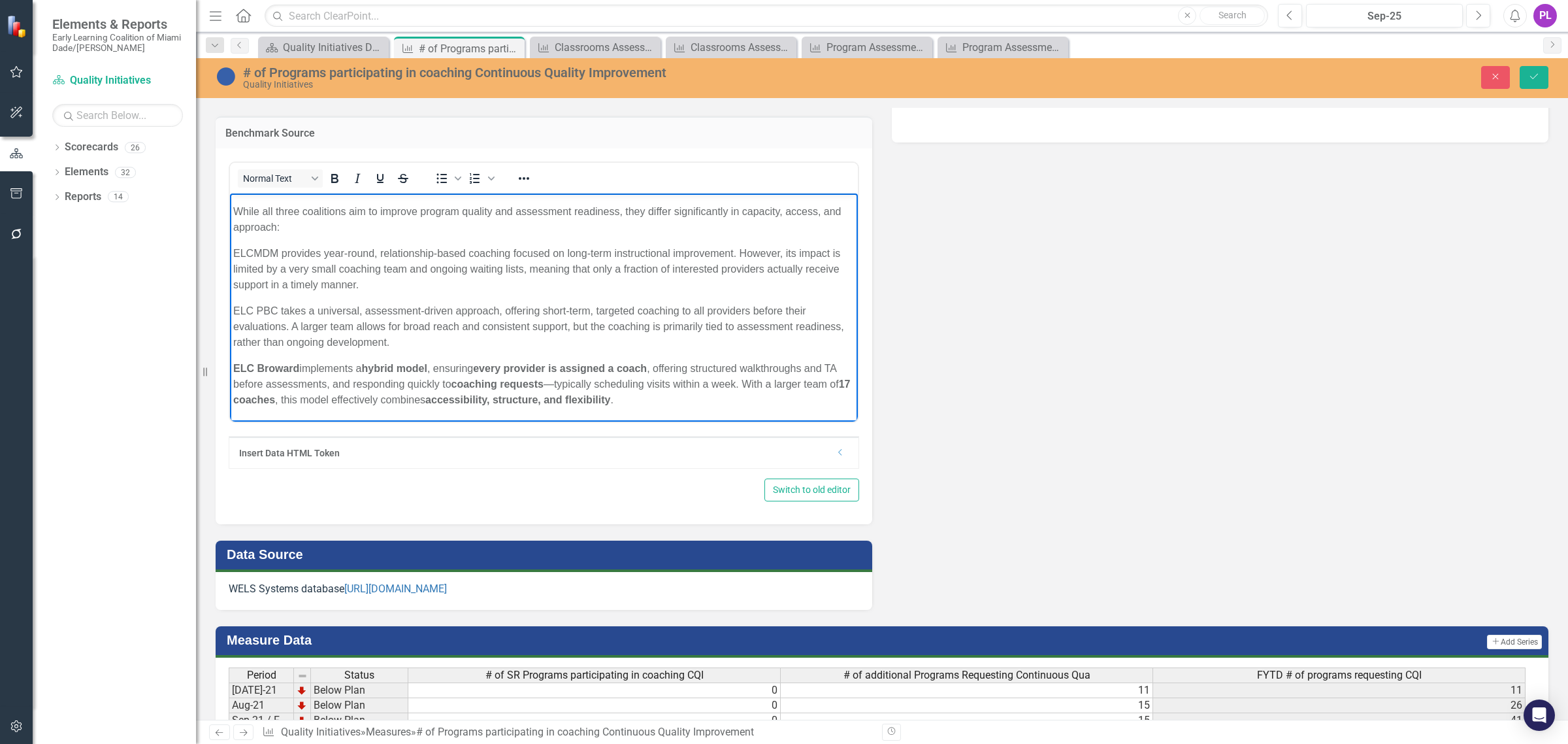
scroll to position [601, 0]
click at [267, 362] on strong "ELC Broward" at bounding box center [266, 367] width 66 height 11
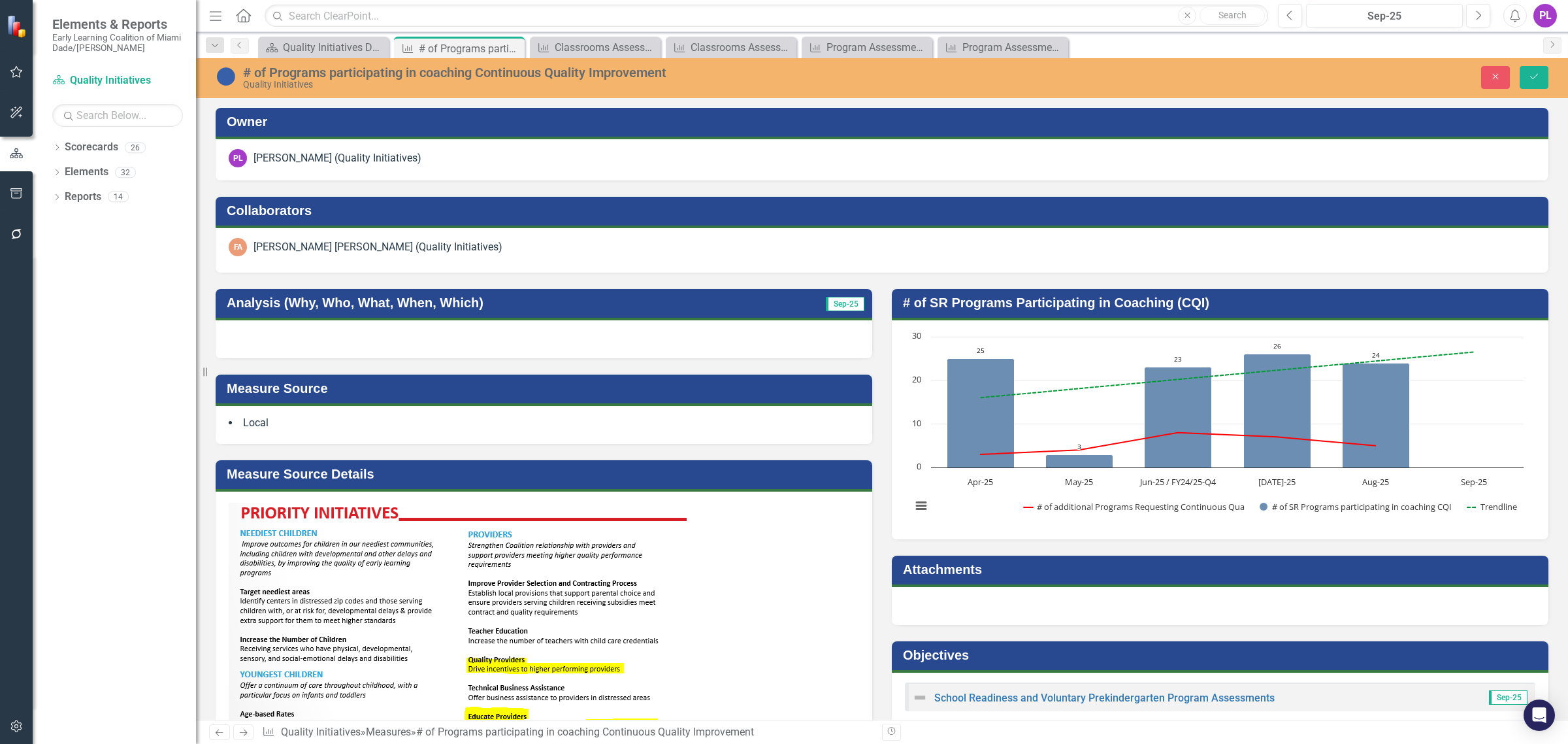
scroll to position [674, 0]
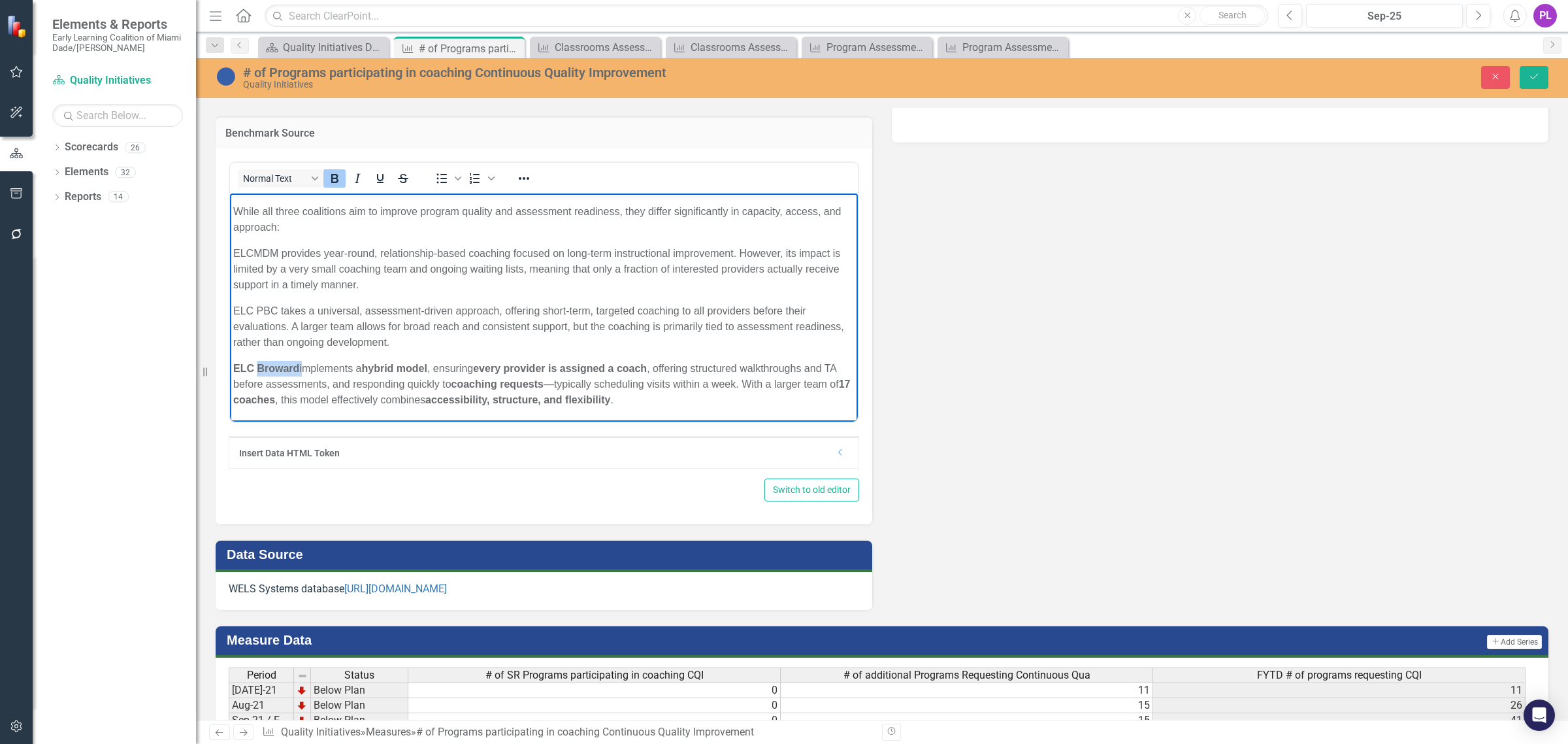
click at [297, 362] on strong "ELC Broward" at bounding box center [266, 367] width 66 height 11
drag, startPoint x: 300, startPoint y: 365, endPoint x: 231, endPoint y: 365, distance: 69.0
click at [231, 365] on body "This analysis compares the coaching support models of The Early Learning Coalit…" at bounding box center [544, 28] width 628 height 782
click at [340, 173] on icon "Bold" at bounding box center [334, 178] width 16 height 16
drag, startPoint x: 365, startPoint y: 369, endPoint x: 428, endPoint y: 372, distance: 63.1
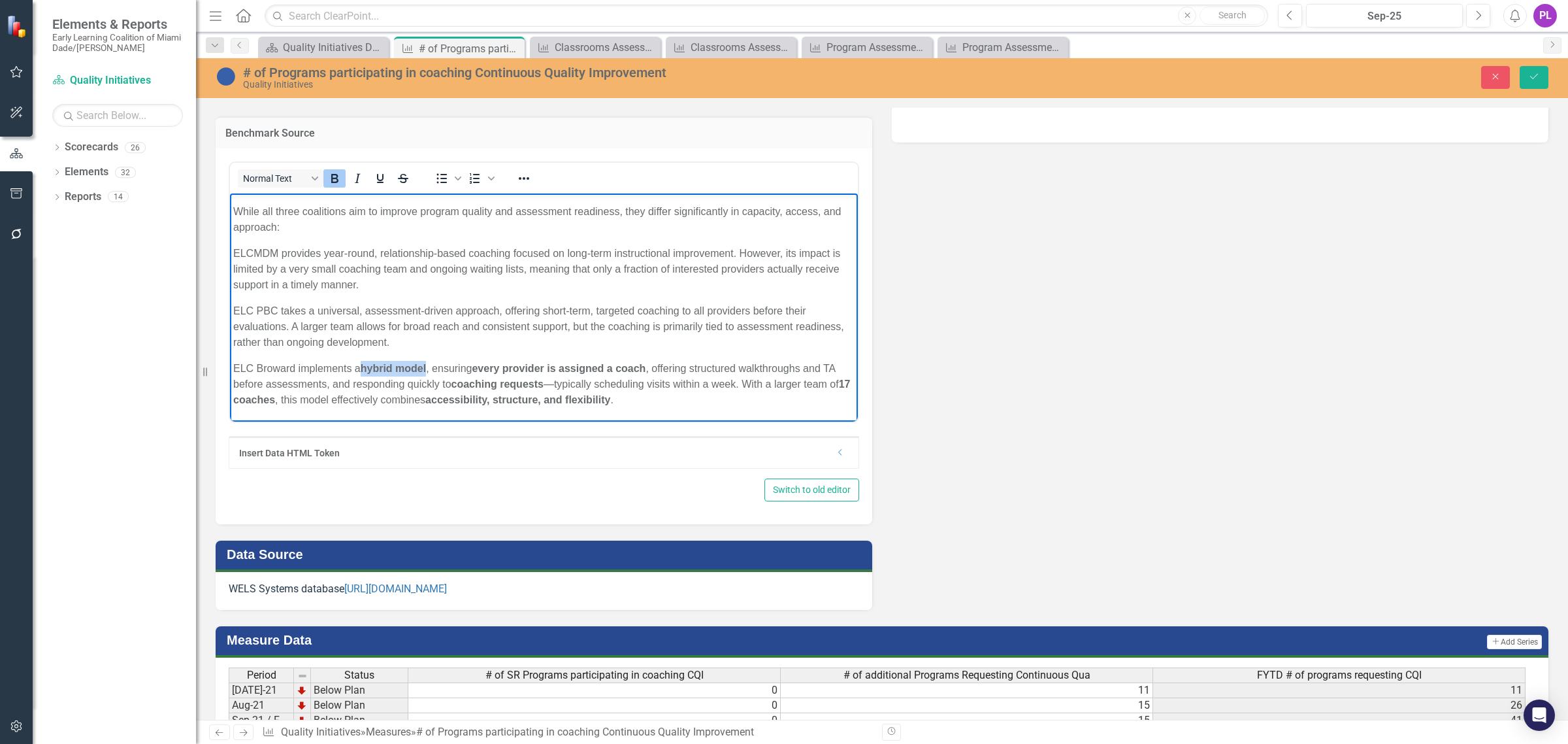
click at [426, 372] on strong "hybrid model" at bounding box center [393, 367] width 65 height 11
click at [338, 177] on icon "Bold" at bounding box center [334, 178] width 16 height 16
drag, startPoint x: 474, startPoint y: 362, endPoint x: 436, endPoint y: 264, distance: 105.1
click at [648, 368] on p "ELC Broward implements a hybrid model, ensuring every provider is assigned a co…" at bounding box center [544, 383] width 622 height 47
click at [336, 180] on icon "Bold" at bounding box center [335, 178] width 8 height 9
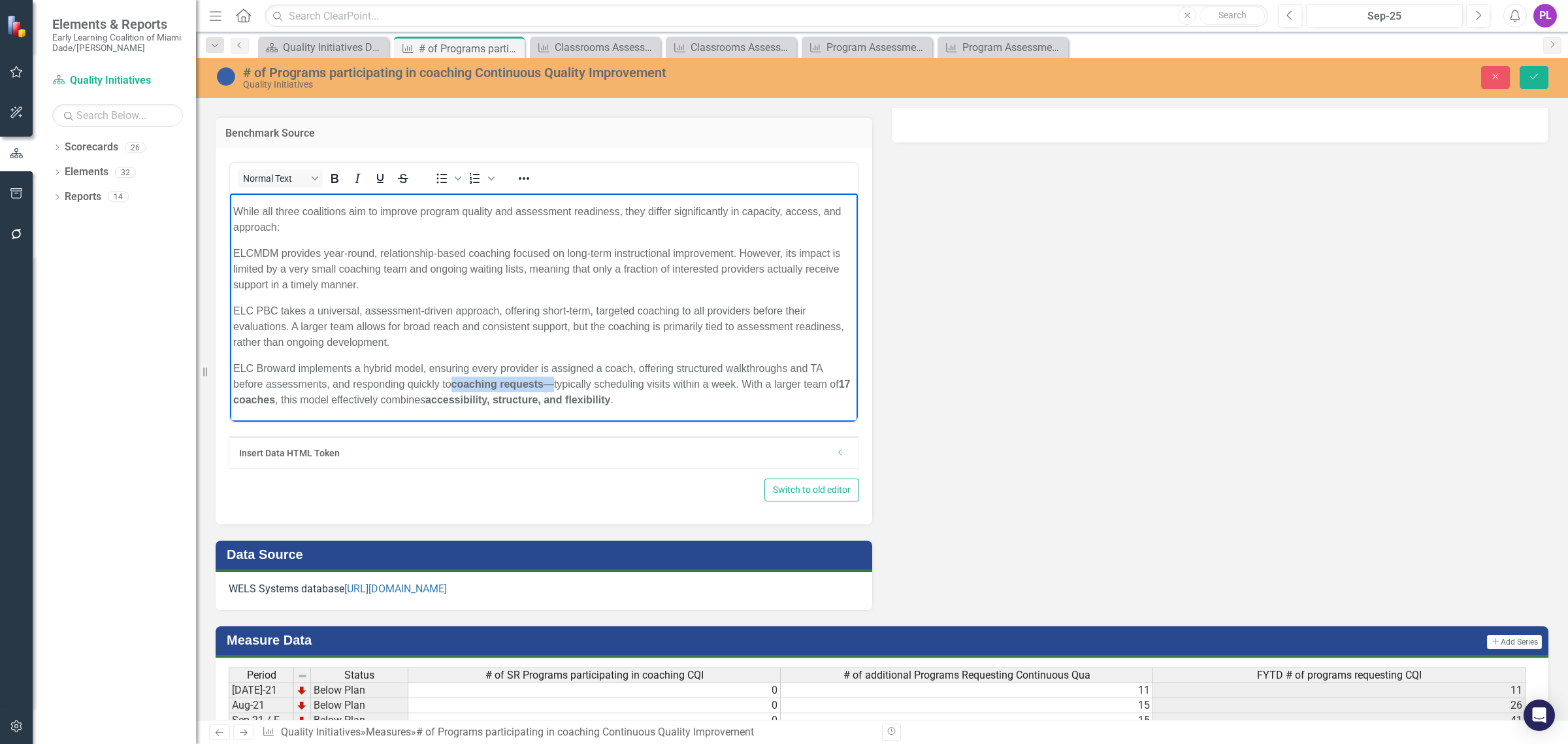
drag, startPoint x: 554, startPoint y: 387, endPoint x: 446, endPoint y: 382, distance: 108.1
click at [448, 384] on p "ELC Broward implements a hybrid model, ensuring every provider is assigned a co…" at bounding box center [544, 383] width 622 height 47
click at [334, 180] on icon "Bold" at bounding box center [335, 178] width 8 height 9
click at [474, 300] on body "This analysis compares the coaching support models of The Early Learning Coalit…" at bounding box center [544, 28] width 628 height 782
drag, startPoint x: 548, startPoint y: 379, endPoint x: 453, endPoint y: 376, distance: 95.0
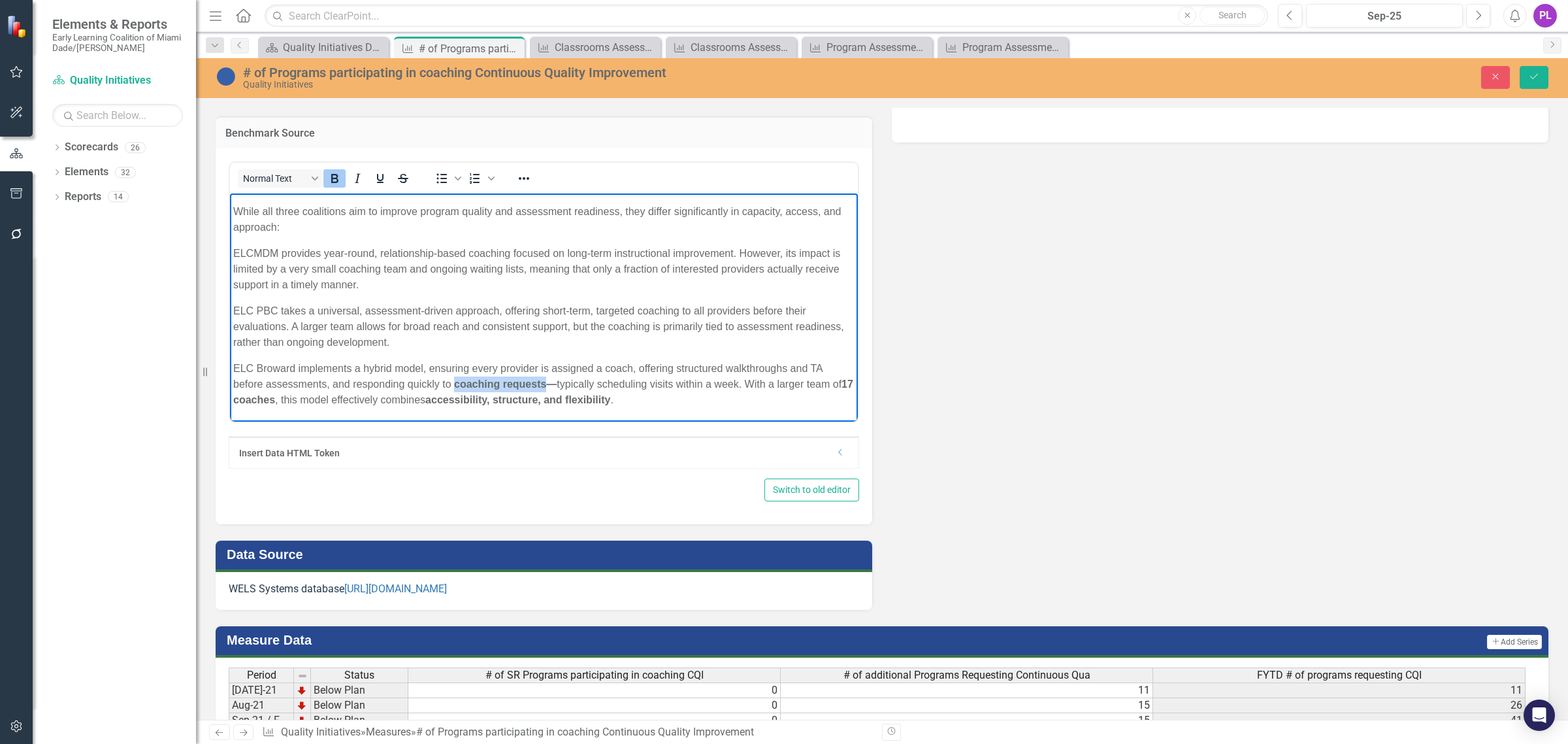
click at [453, 376] on p "ELC Broward implements a hybrid model, ensuring every provider is assigned a co…" at bounding box center [544, 383] width 622 height 47
click at [329, 174] on icon "Bold" at bounding box center [334, 178] width 16 height 16
drag, startPoint x: 639, startPoint y: 398, endPoint x: 441, endPoint y: 398, distance: 198.0
click at [441, 398] on p "ELC Broward implements a hybrid model, ensuring every provider is assigned a co…" at bounding box center [544, 383] width 622 height 47
click at [336, 174] on icon "Bold" at bounding box center [334, 178] width 16 height 16
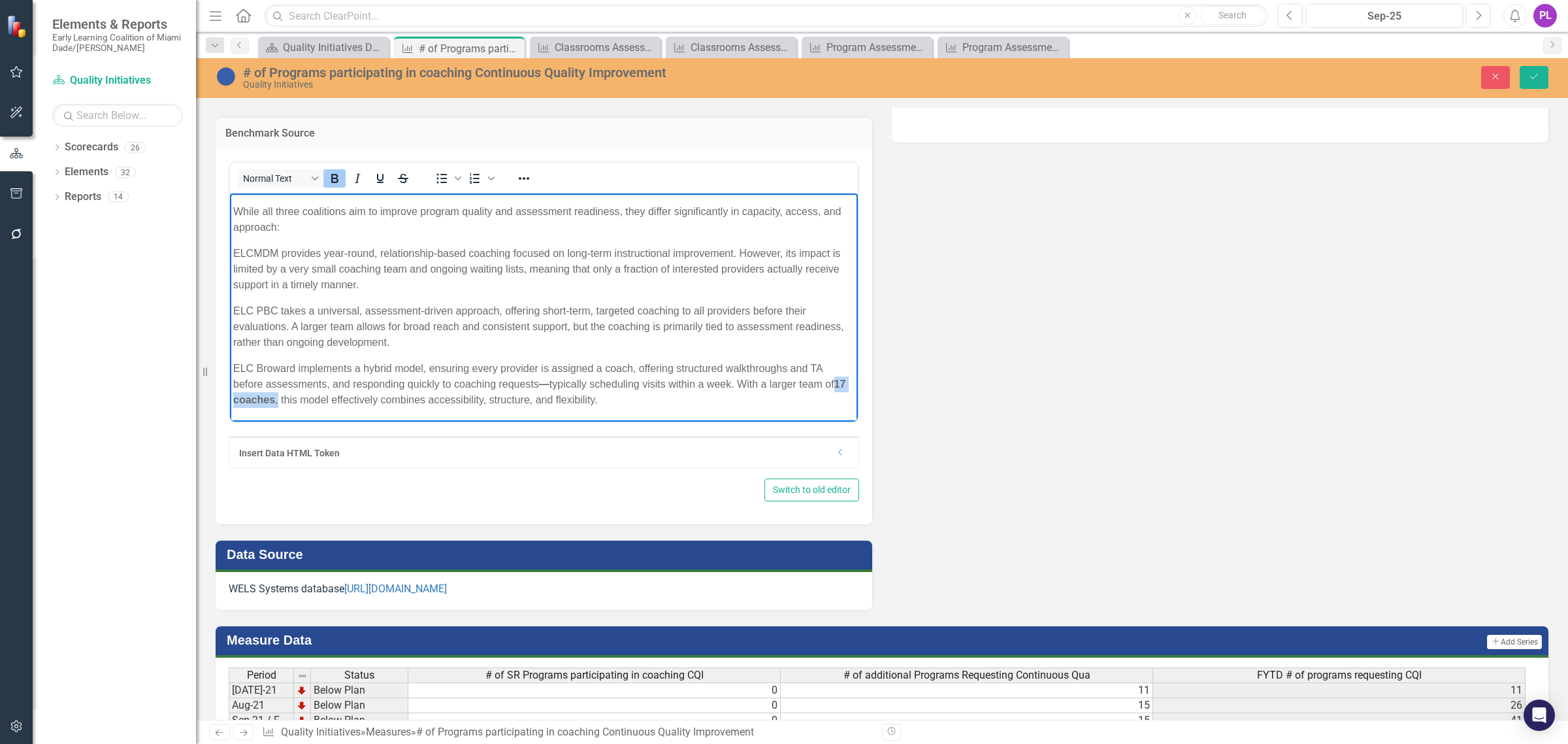
drag, startPoint x: 290, startPoint y: 399, endPoint x: 231, endPoint y: 399, distance: 59.0
click at [231, 399] on body "This analysis compares the coaching support models of The Early Learning Coalit…" at bounding box center [544, 28] width 628 height 782
click at [336, 177] on icon "Bold" at bounding box center [335, 178] width 8 height 9
click at [493, 337] on p "ELC PBC takes a universal, assessment-driven approach, offering short-term, tar…" at bounding box center [544, 326] width 622 height 47
drag, startPoint x: 544, startPoint y: 386, endPoint x: 548, endPoint y: 377, distance: 9.8
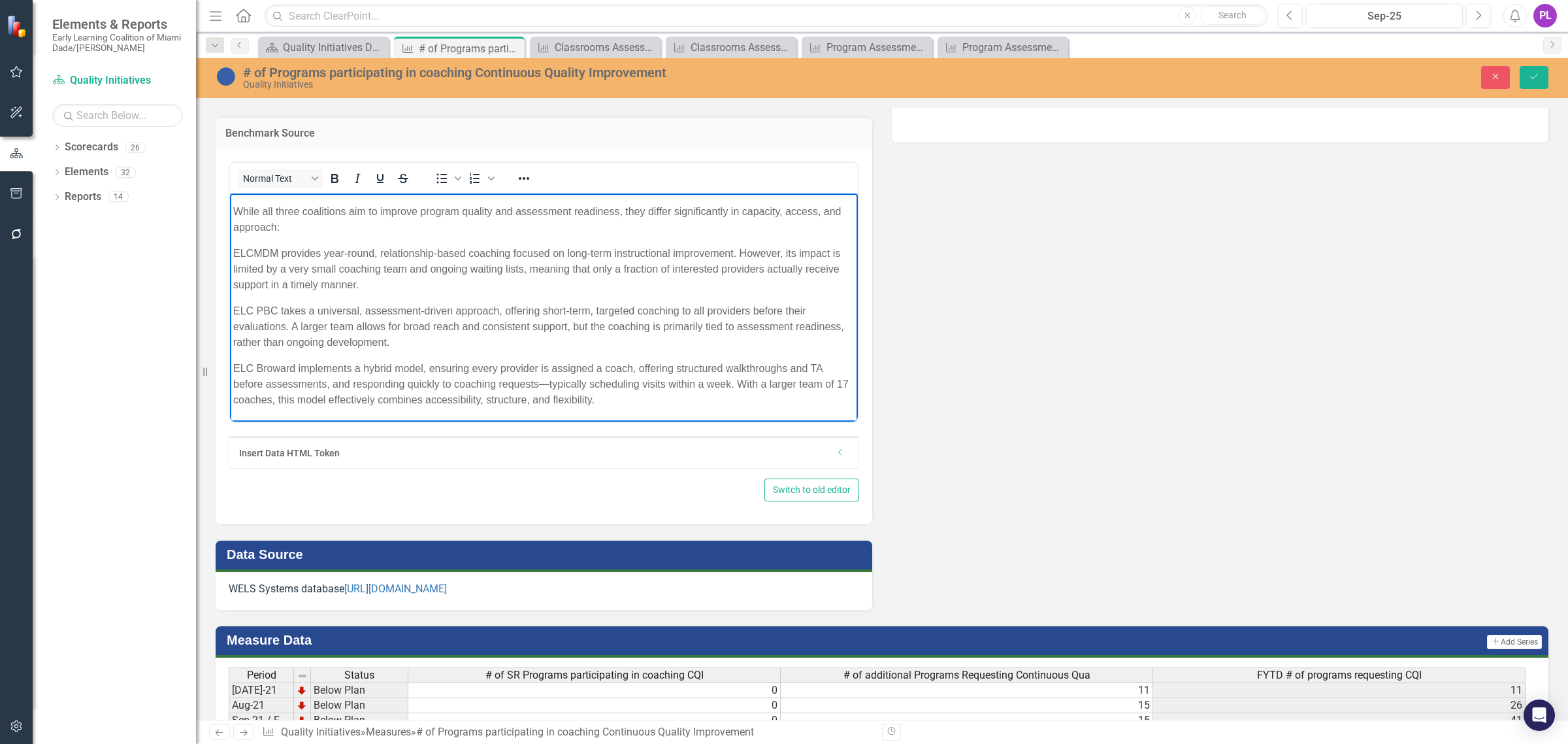
click at [544, 385] on strong "—" at bounding box center [544, 382] width 10 height 11
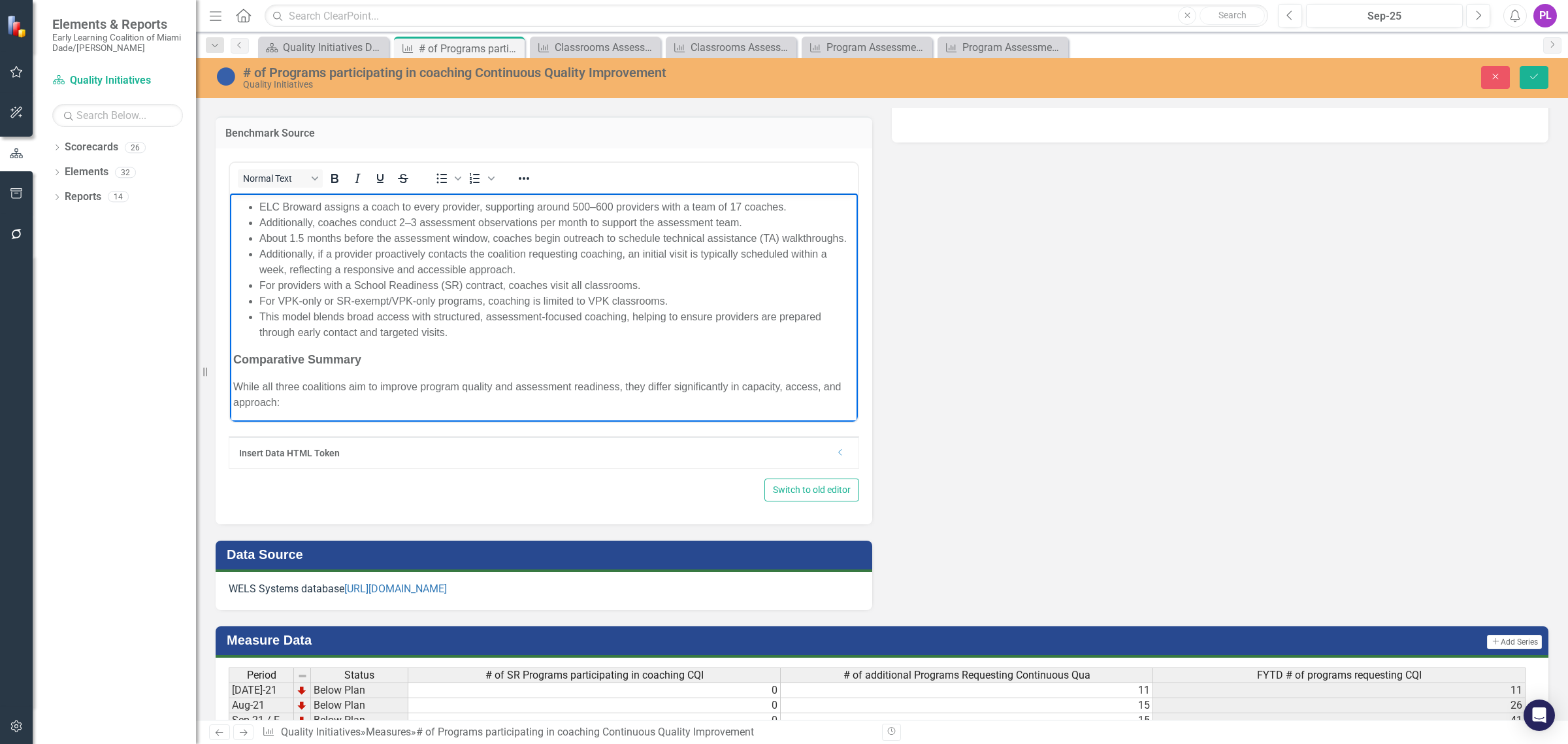
scroll to position [357, 0]
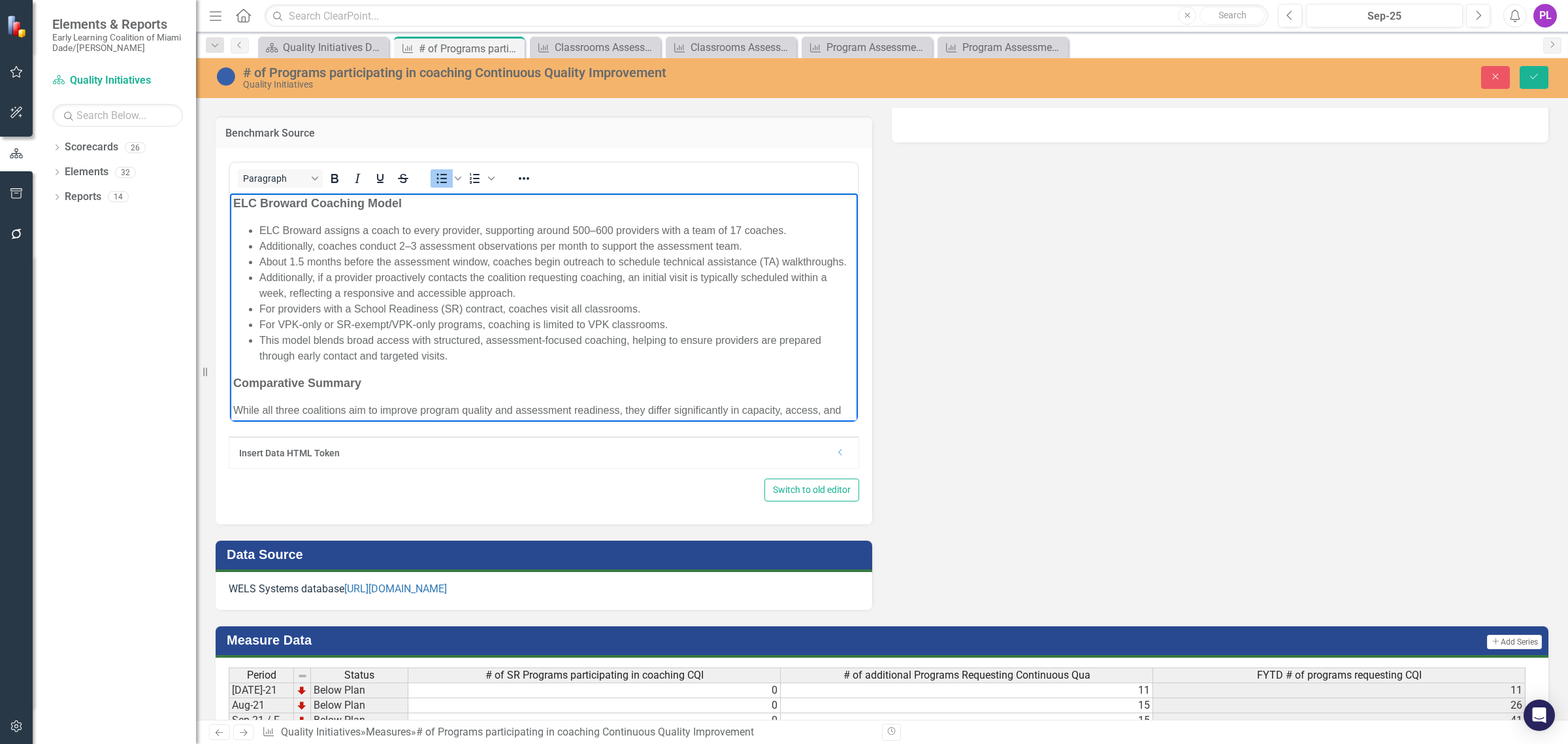
click at [387, 300] on li "Additionally, if a provider proactively contacts the coalition requesting coach…" at bounding box center [556, 285] width 595 height 31
click at [401, 363] on li "This model blends broad access with structured, assessment-focused coaching, he…" at bounding box center [556, 347] width 595 height 31
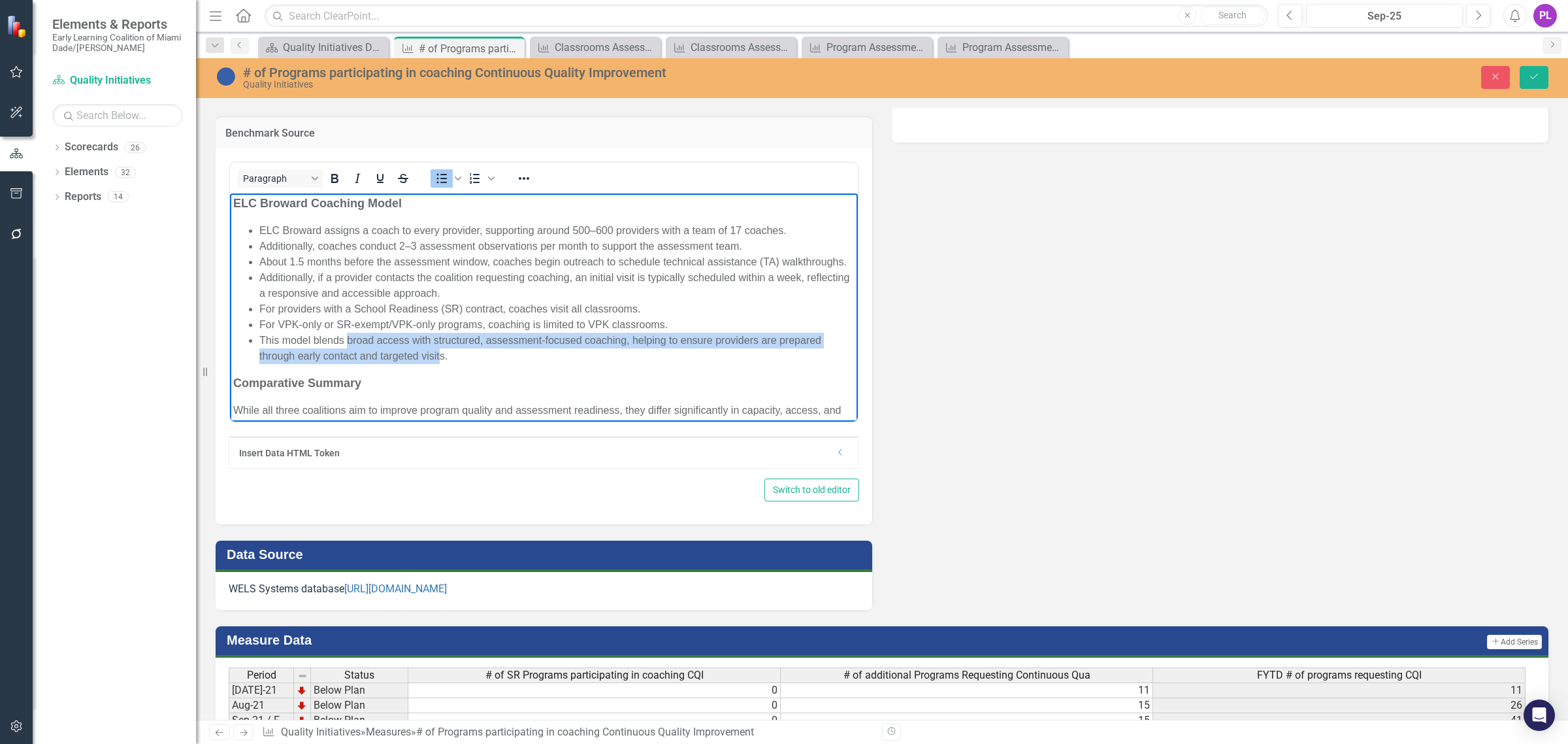
drag, startPoint x: 439, startPoint y: 403, endPoint x: 348, endPoint y: 387, distance: 92.4
click at [348, 363] on li "This model blends broad access with structured, assessment-focused coaching, he…" at bounding box center [556, 347] width 595 height 31
drag, startPoint x: 491, startPoint y: 389, endPoint x: 351, endPoint y: 387, distance: 140.0
click at [351, 363] on li "This model blends s.ELC Broward’s model blends structured timelines with broad …" at bounding box center [556, 347] width 595 height 31
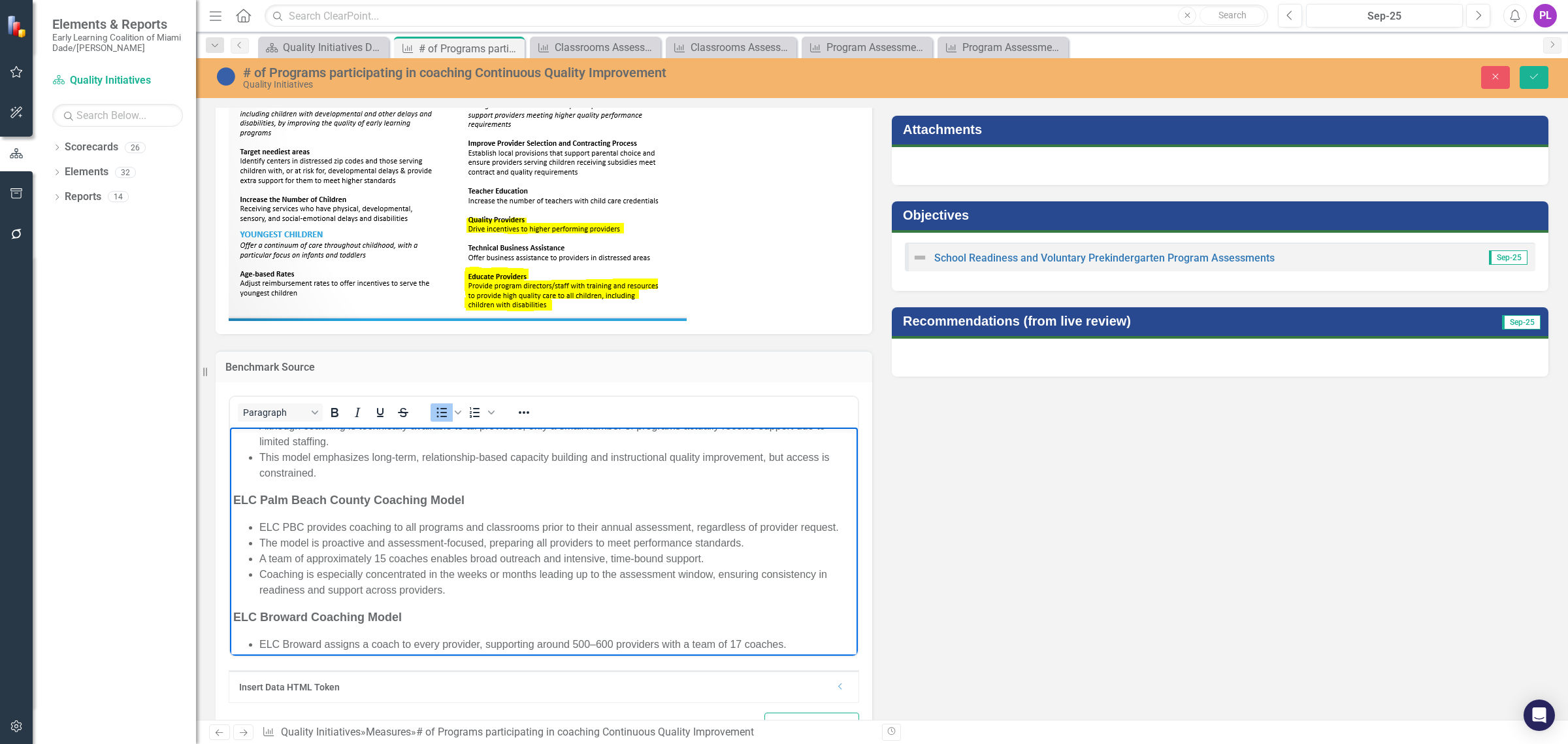
scroll to position [428, 0]
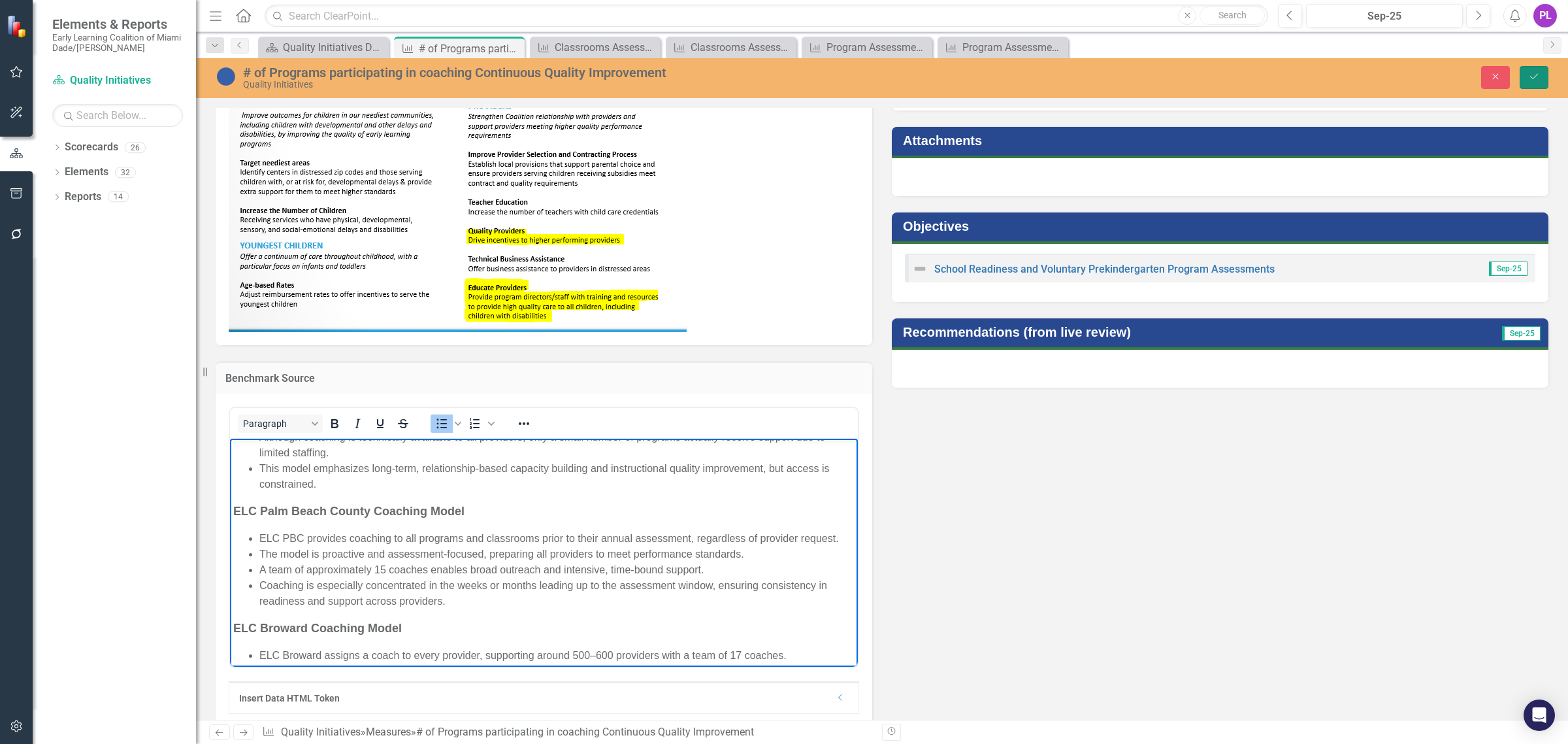
click at [1535, 74] on icon "Save" at bounding box center [1534, 76] width 12 height 9
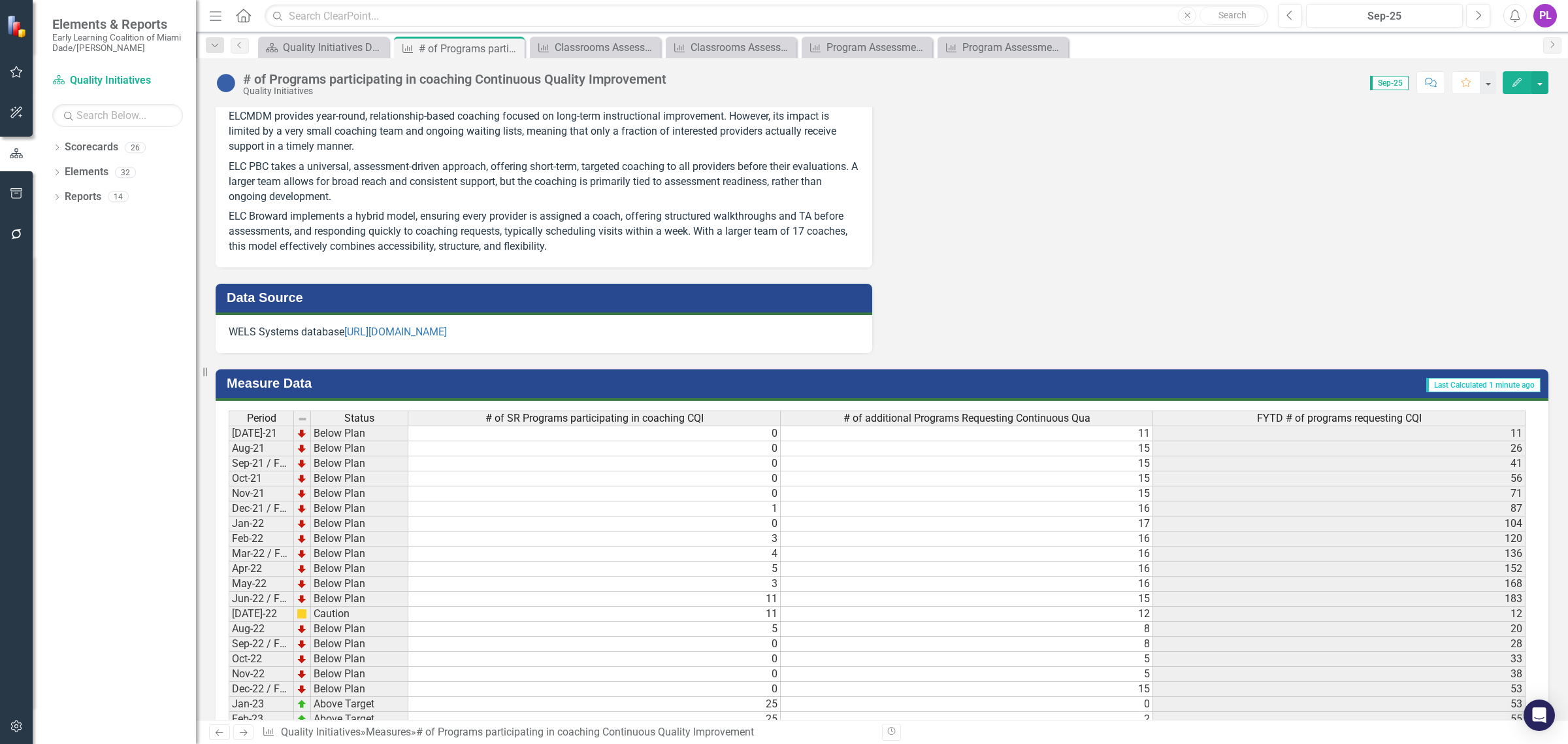
scroll to position [1225, 0]
